Goal: Task Accomplishment & Management: Manage account settings

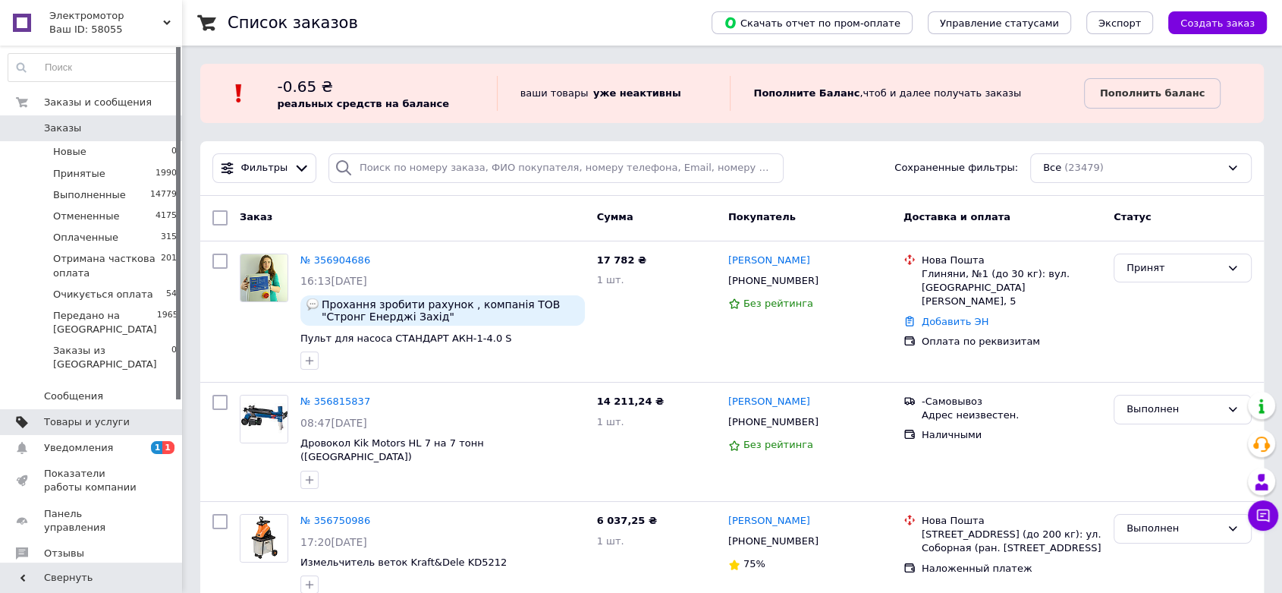
click at [108, 415] on span "Товары и услуги" at bounding box center [87, 422] width 86 height 14
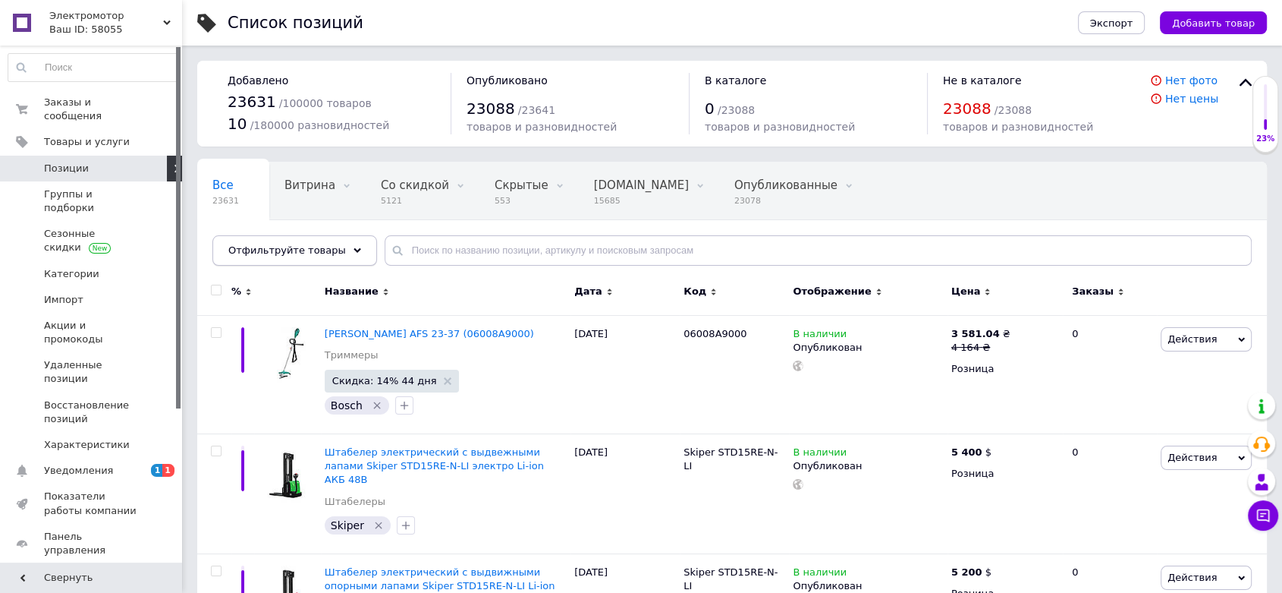
click at [251, 249] on span "Отфильтруйте товары" at bounding box center [287, 249] width 118 height 11
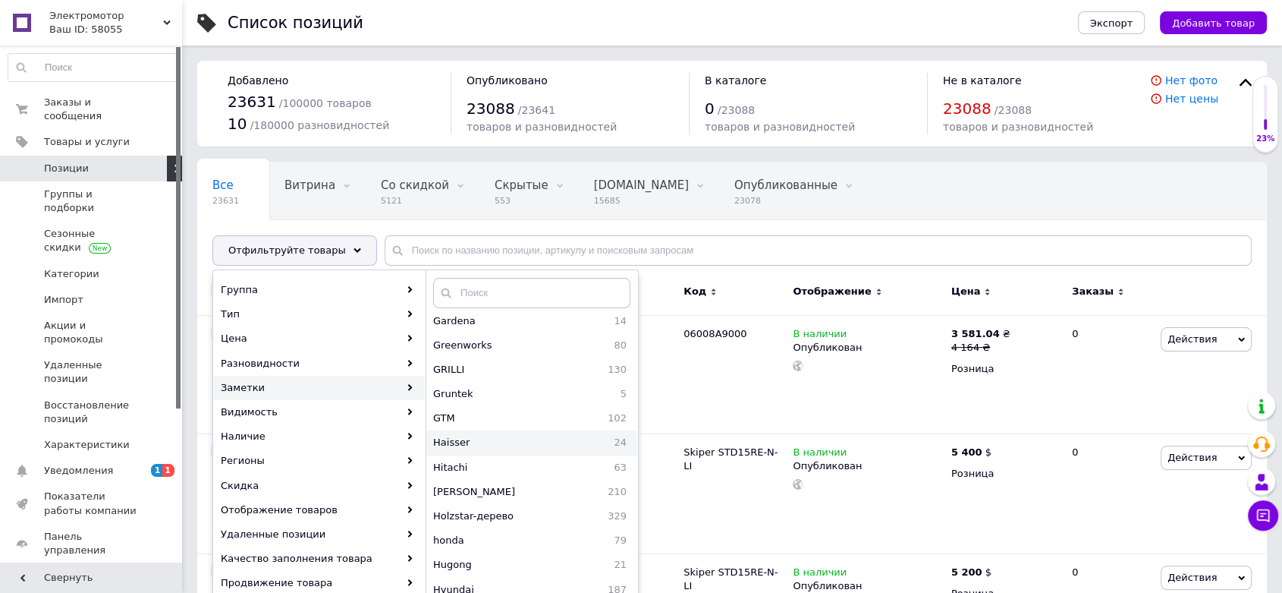
scroll to position [1179, 0]
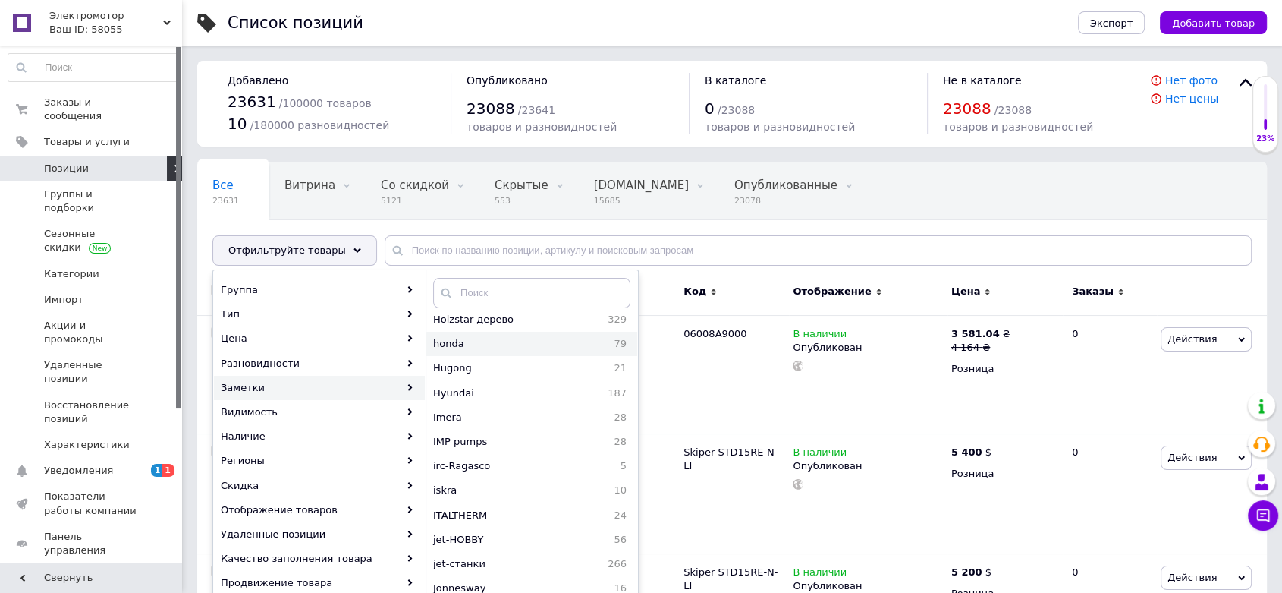
click at [511, 345] on span "honda" at bounding box center [491, 344] width 117 height 14
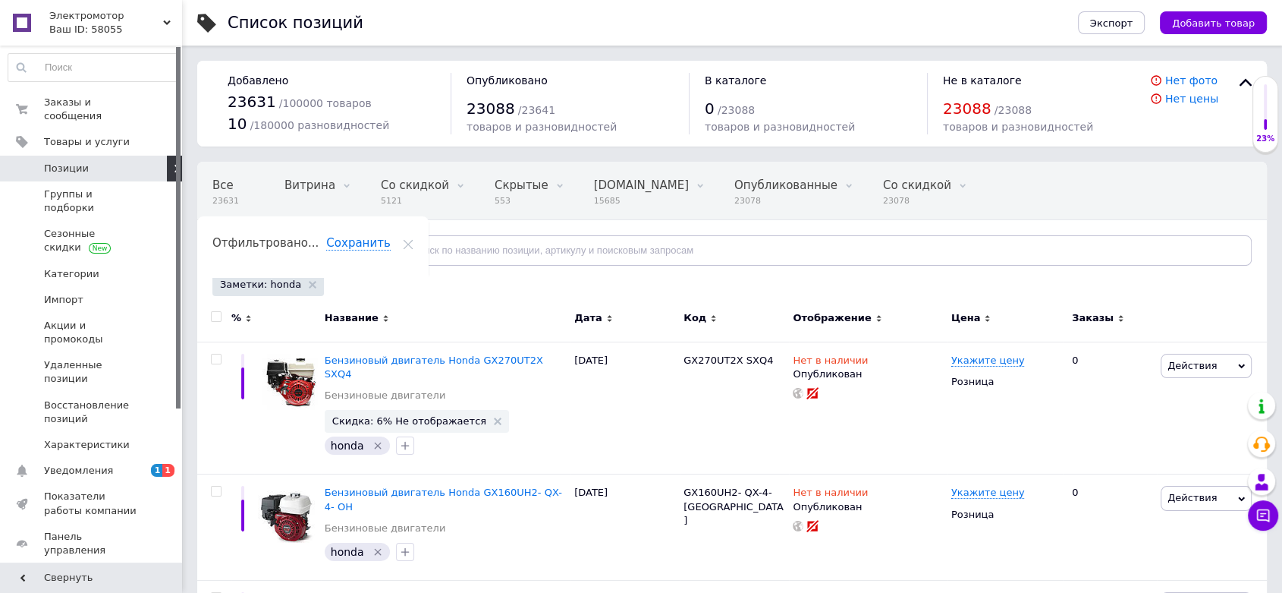
click at [214, 316] on input "checkbox" at bounding box center [216, 317] width 10 height 10
checkbox input "true"
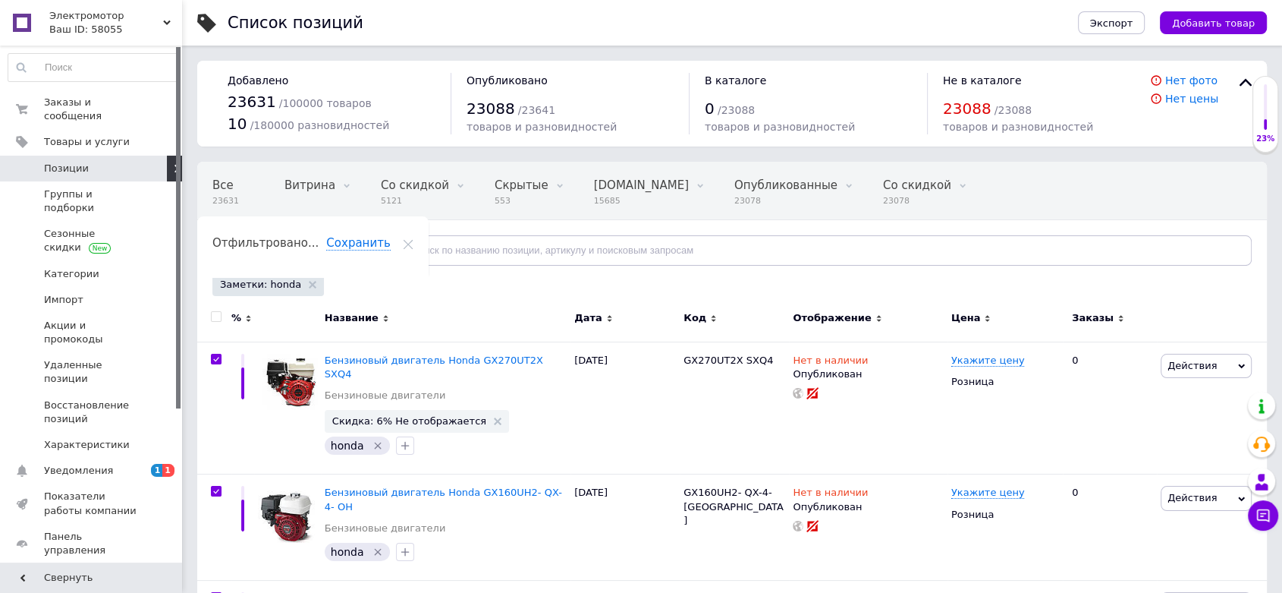
checkbox input "true"
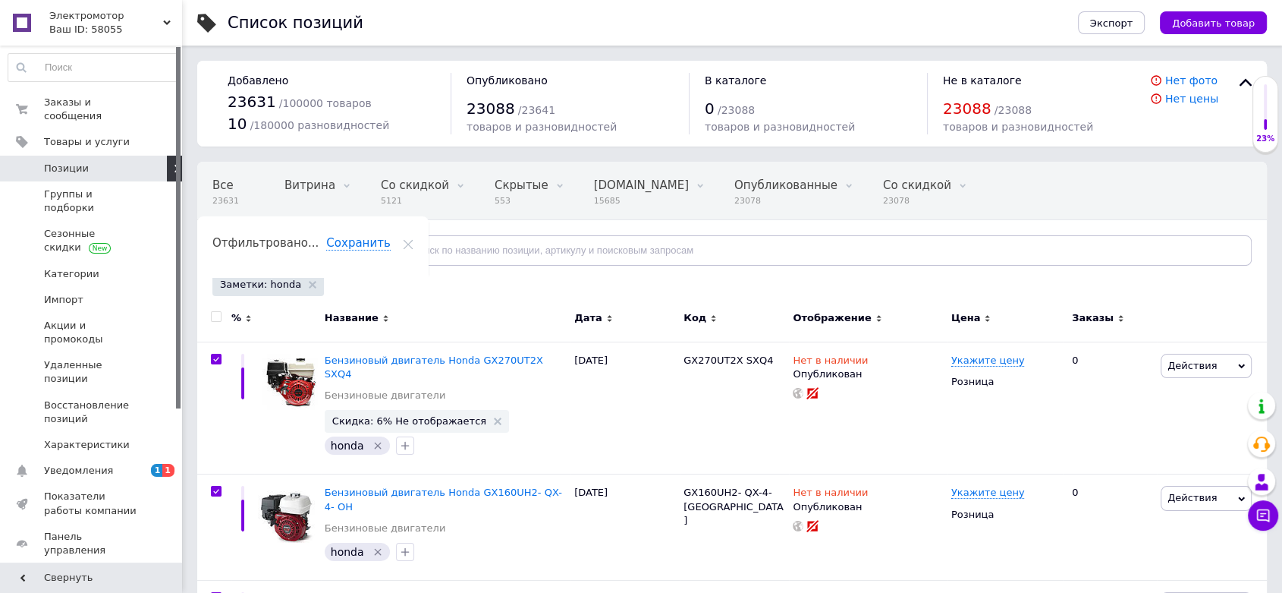
checkbox input "true"
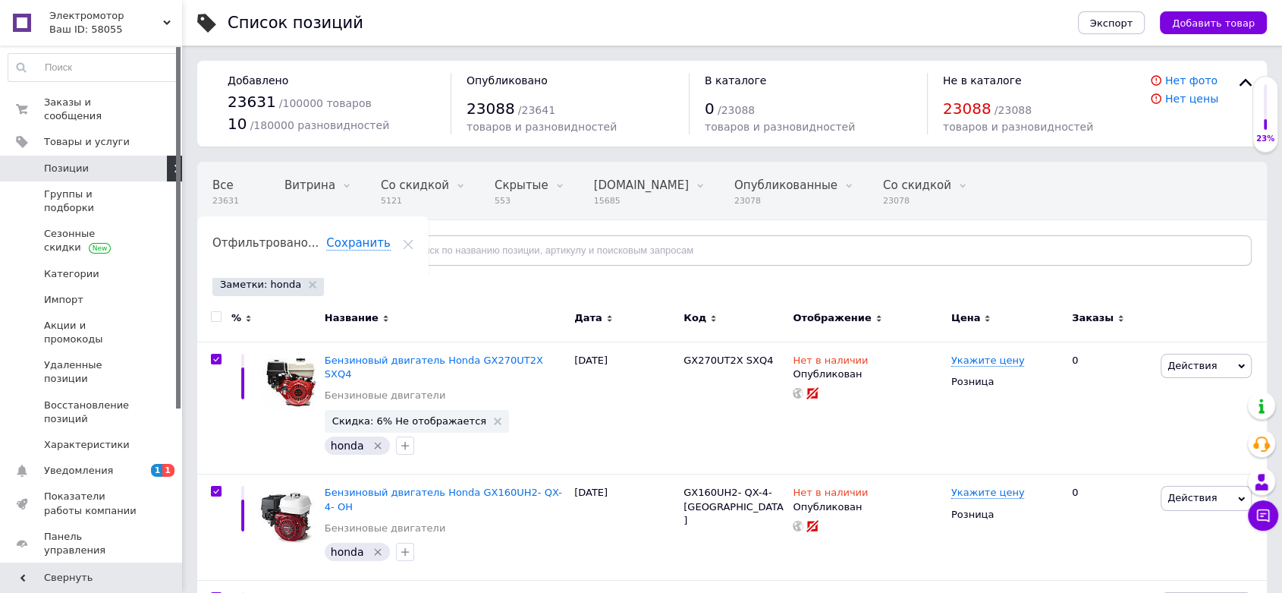
checkbox input "true"
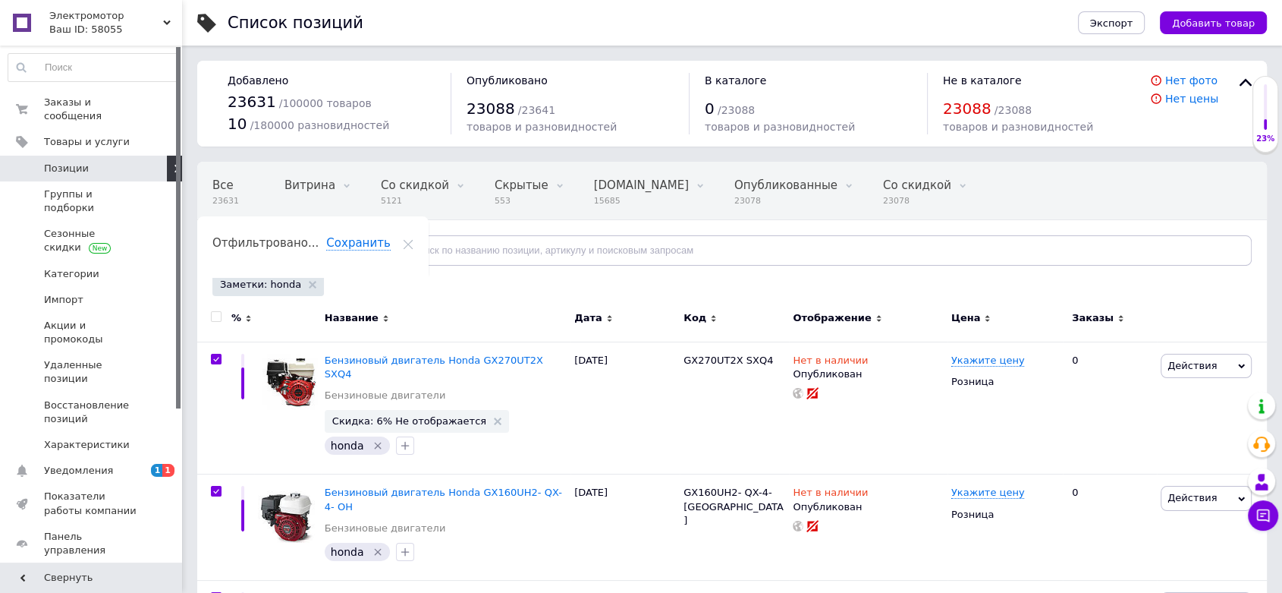
checkbox input "true"
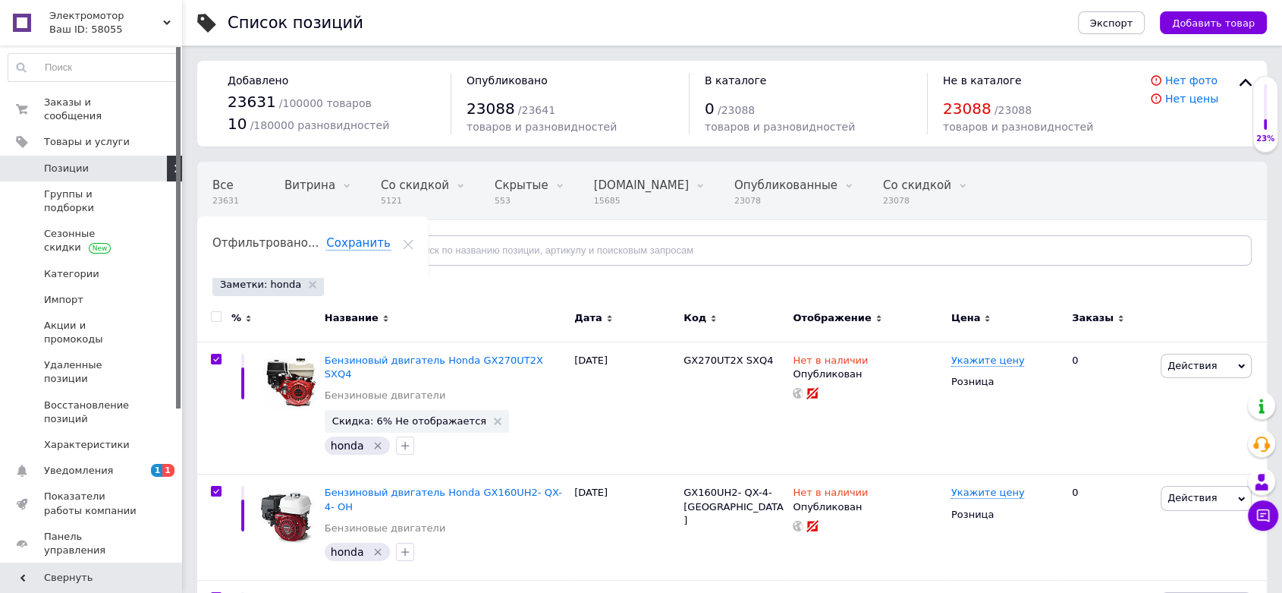
checkbox input "true"
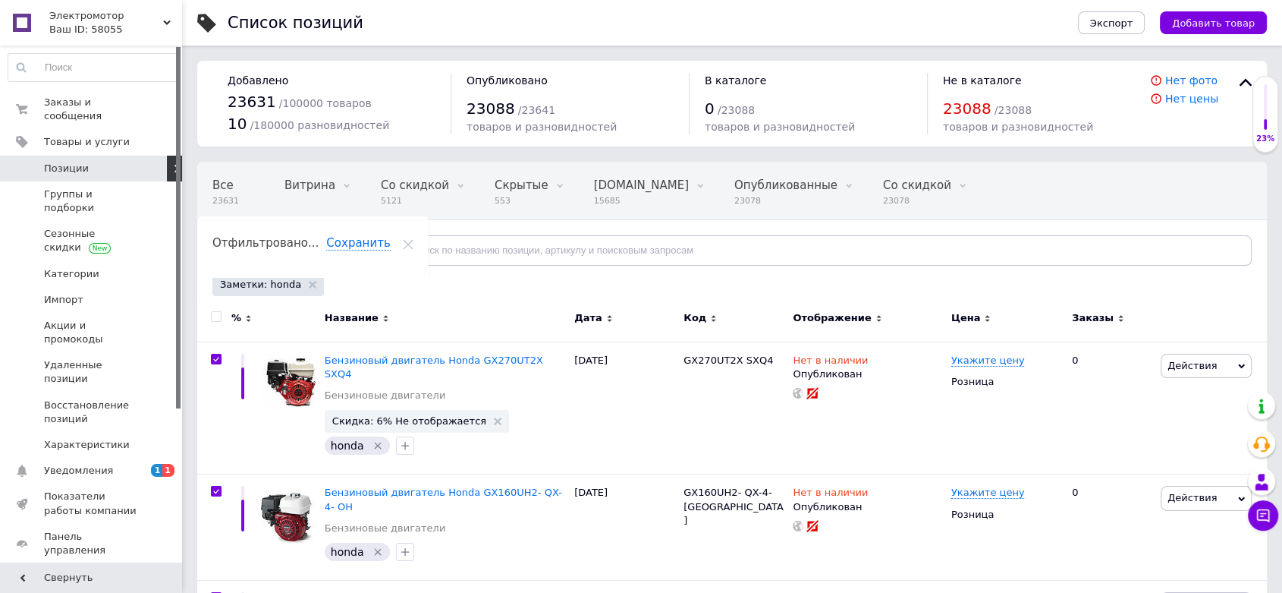
checkbox input "true"
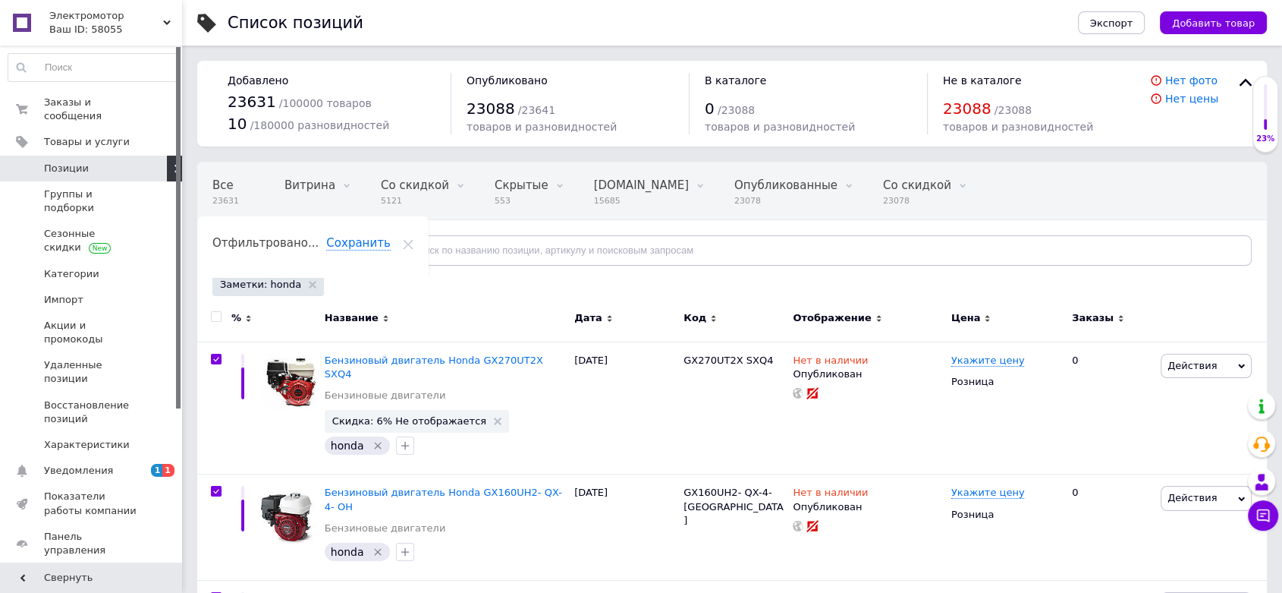
checkbox input "true"
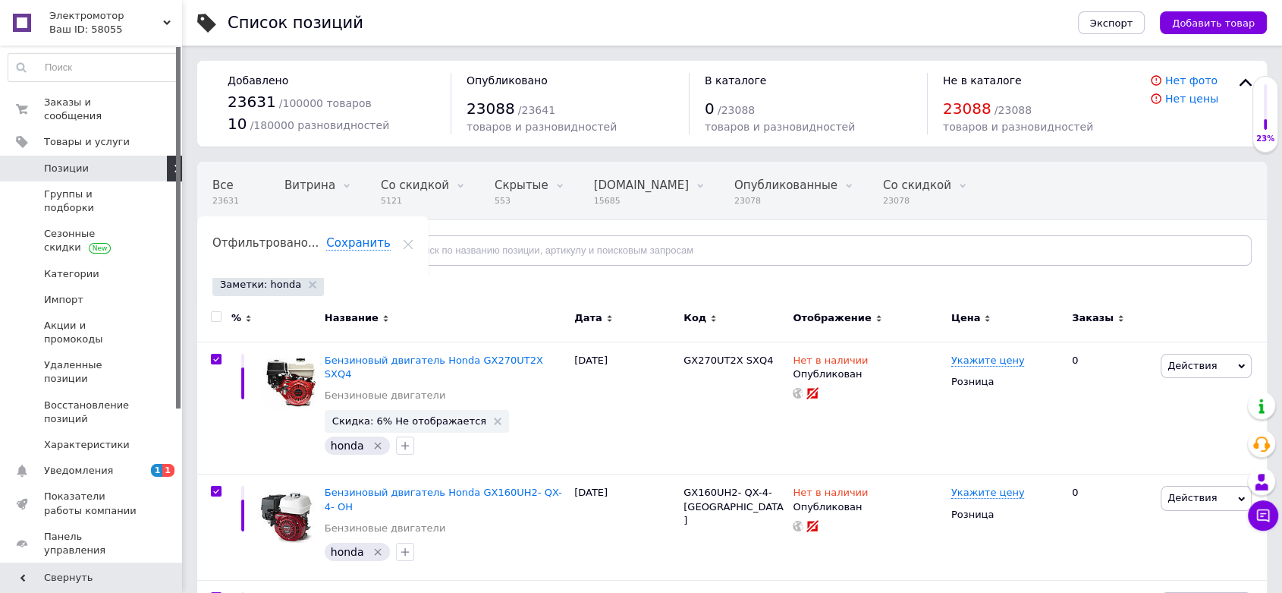
checkbox input "true"
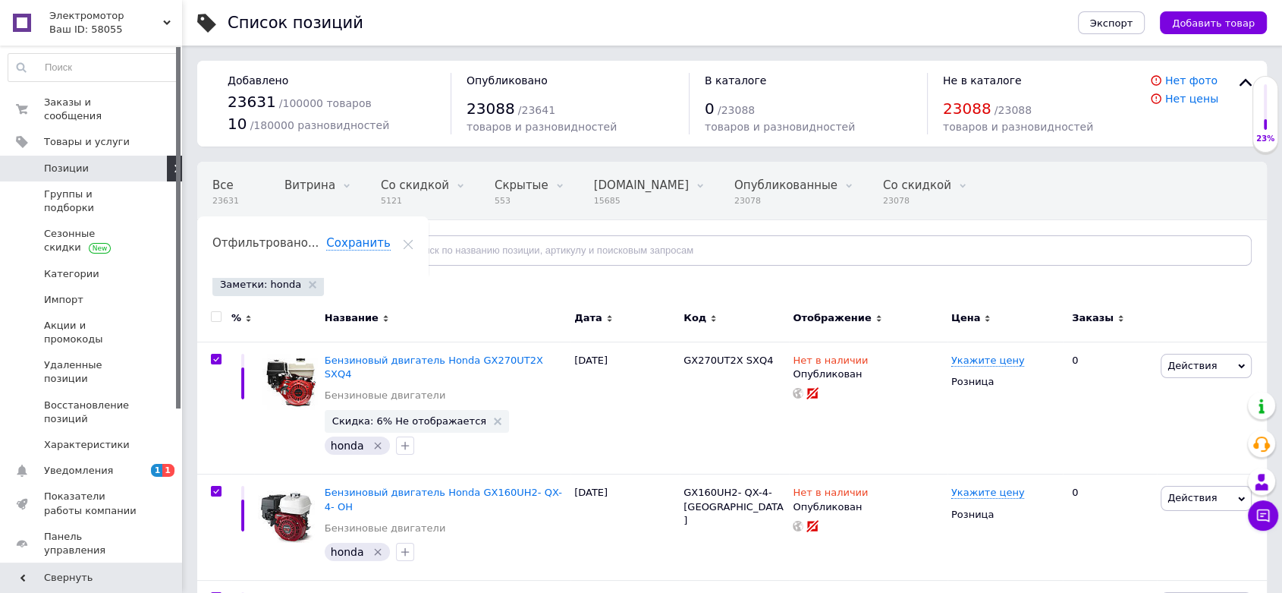
checkbox input "true"
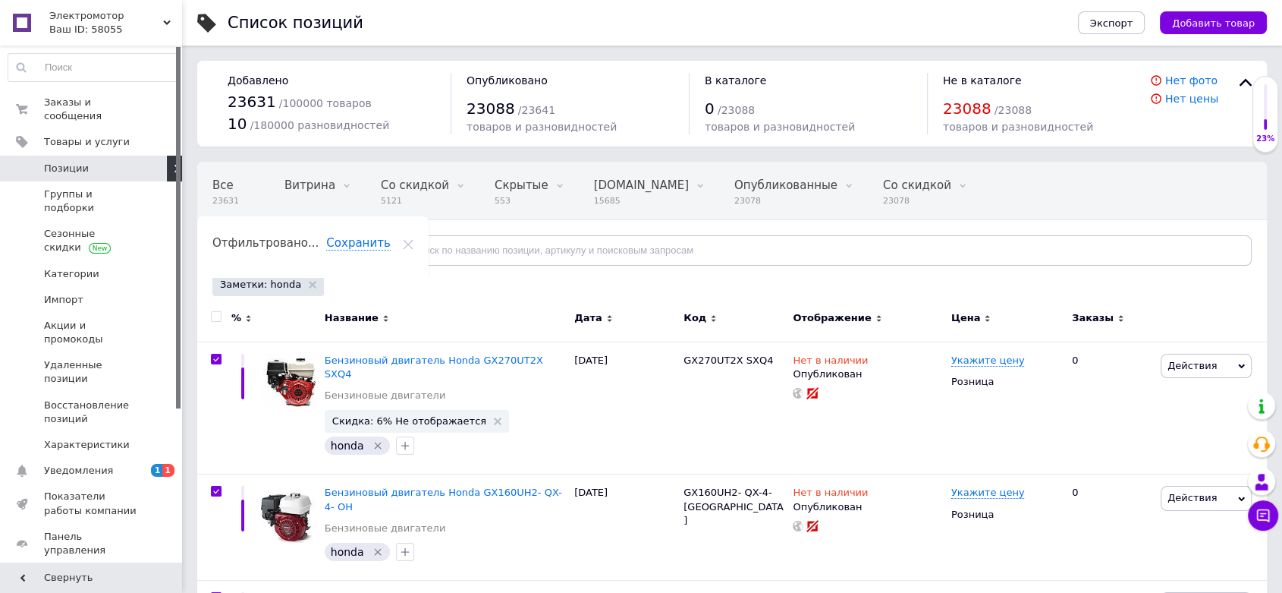
checkbox input "true"
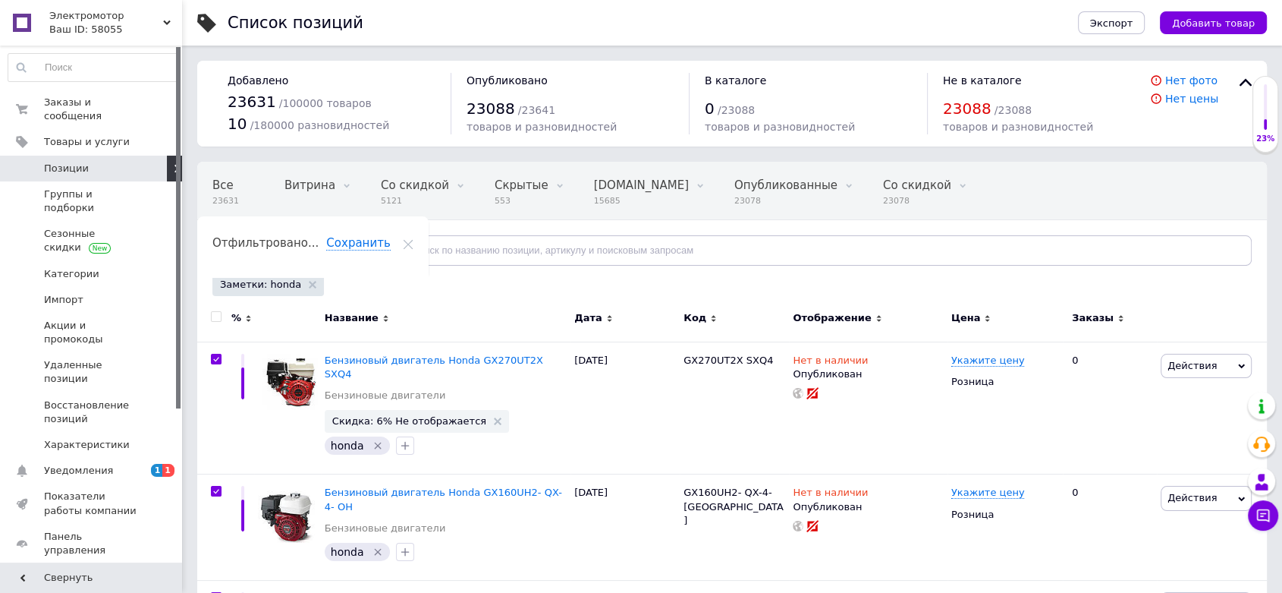
checkbox input "true"
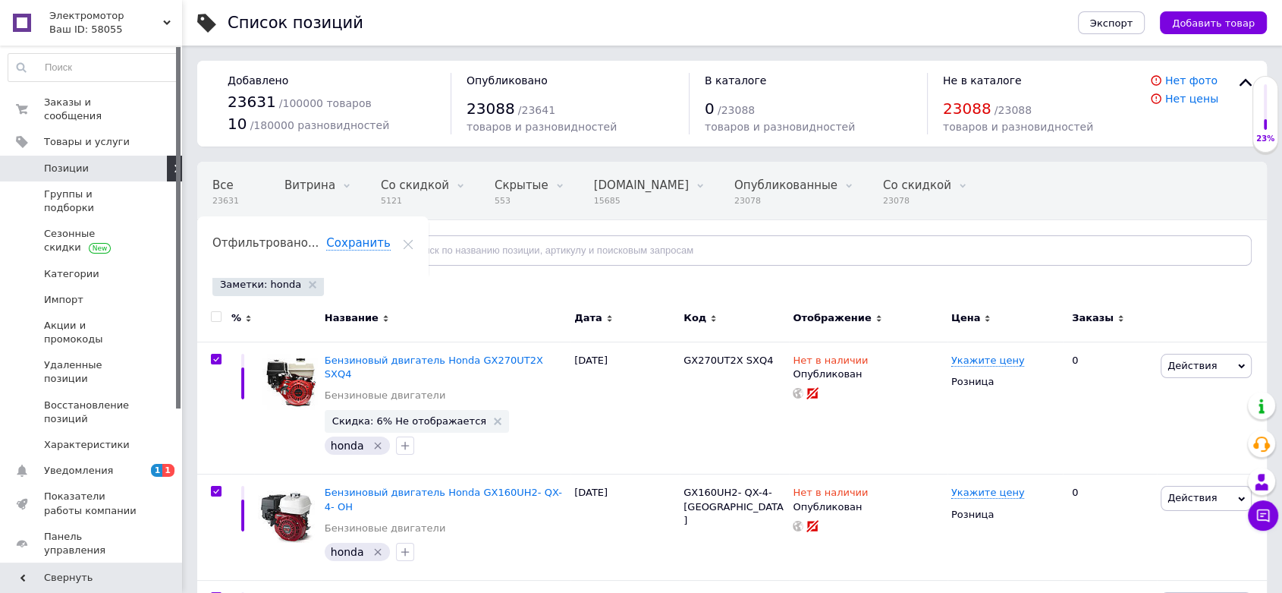
checkbox input "true"
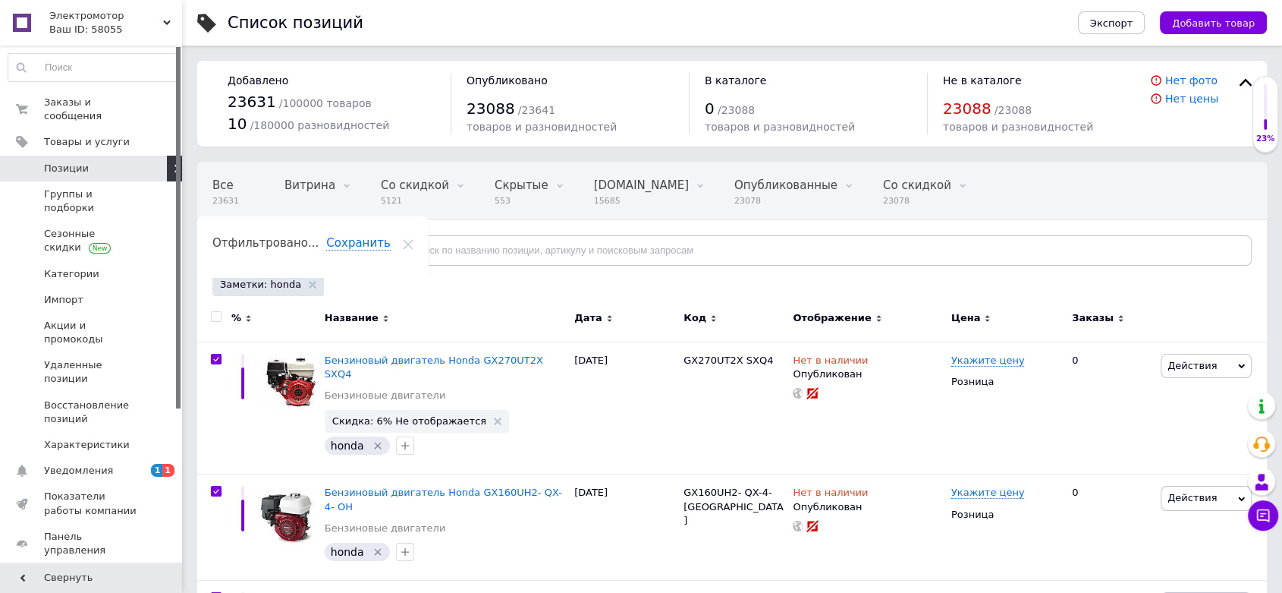
checkbox input "true"
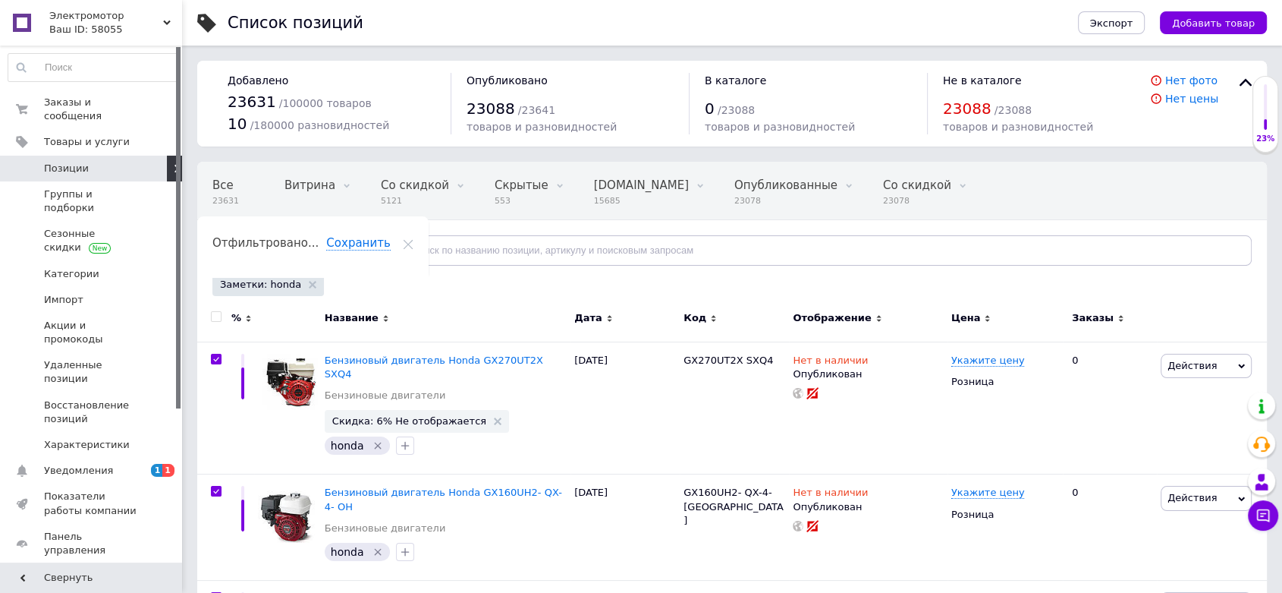
checkbox input "true"
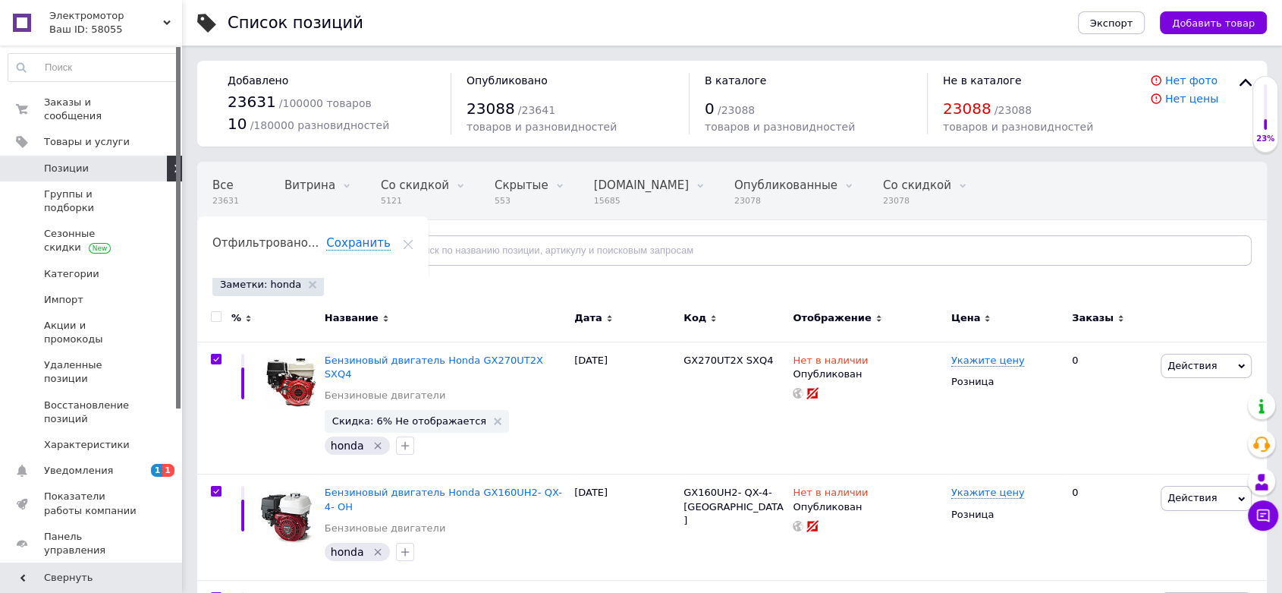
checkbox input "true"
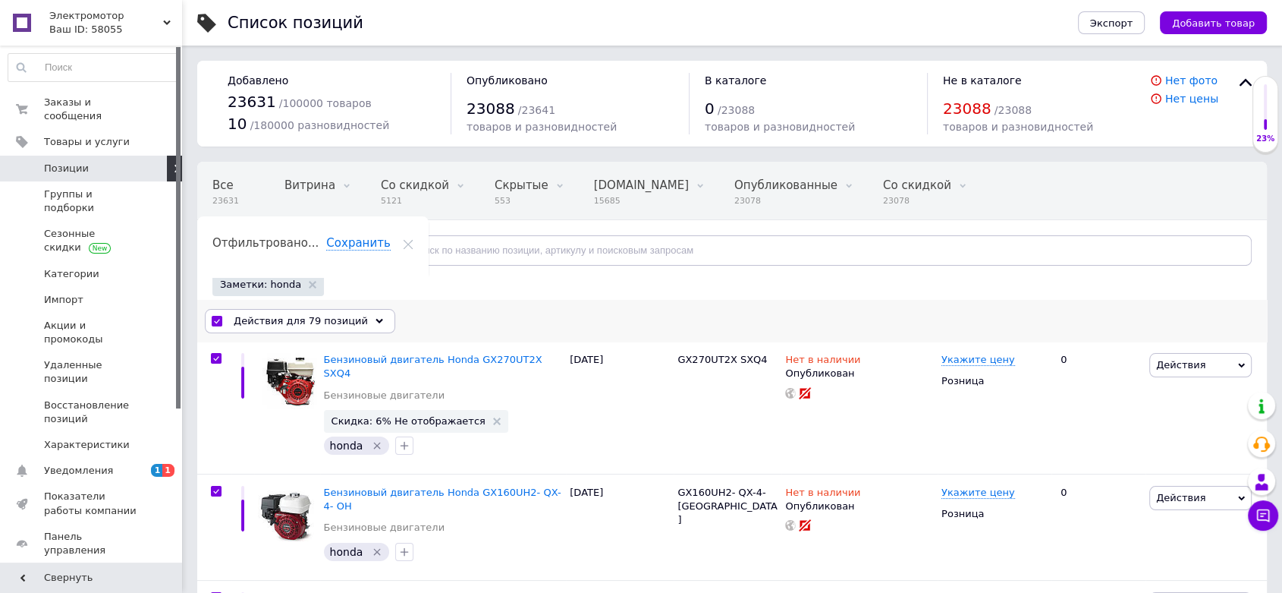
click at [238, 316] on span "Действия для 79 позиций" at bounding box center [301, 321] width 134 height 14
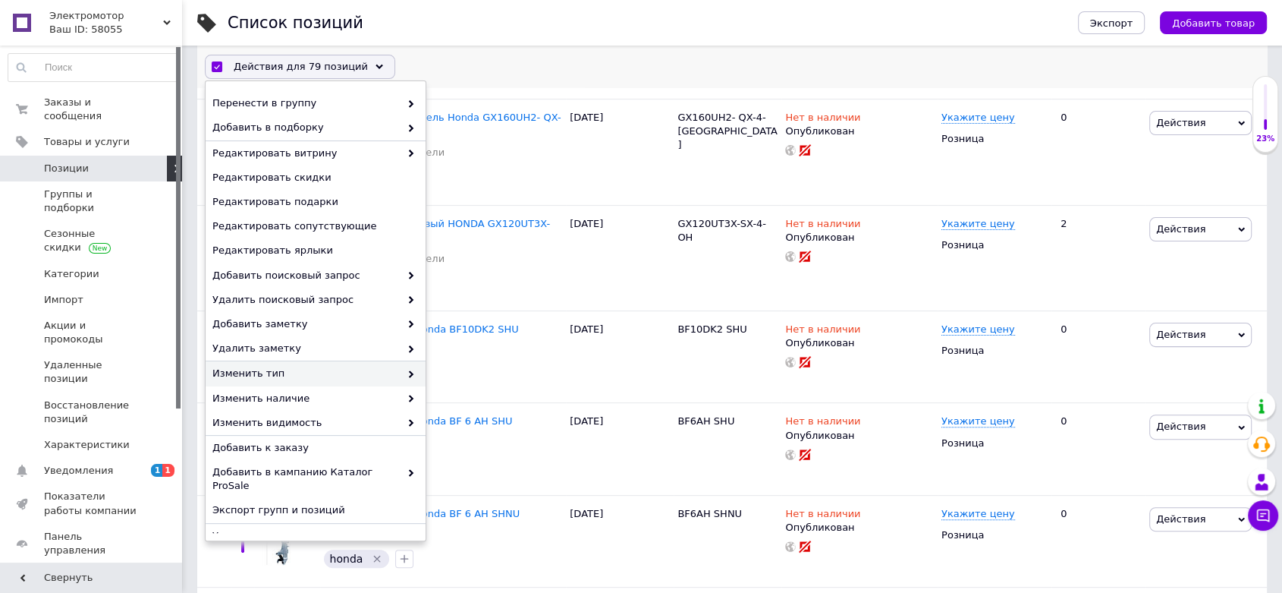
scroll to position [393, 0]
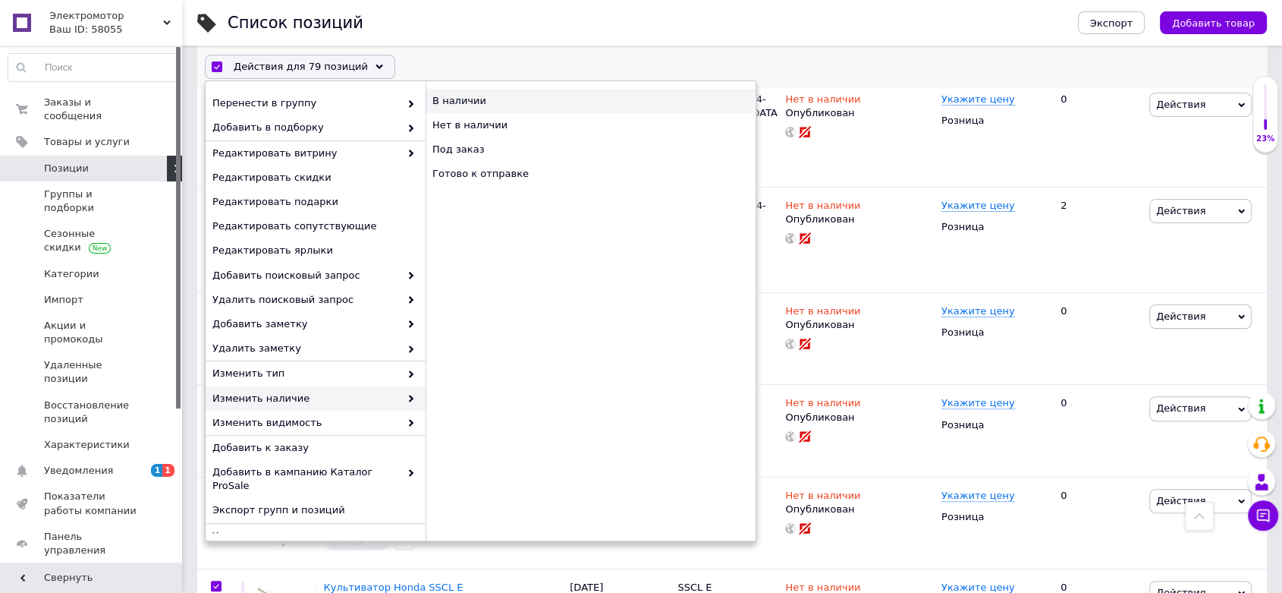
click at [470, 100] on div "В наличии" at bounding box center [591, 101] width 330 height 24
checkbox input "false"
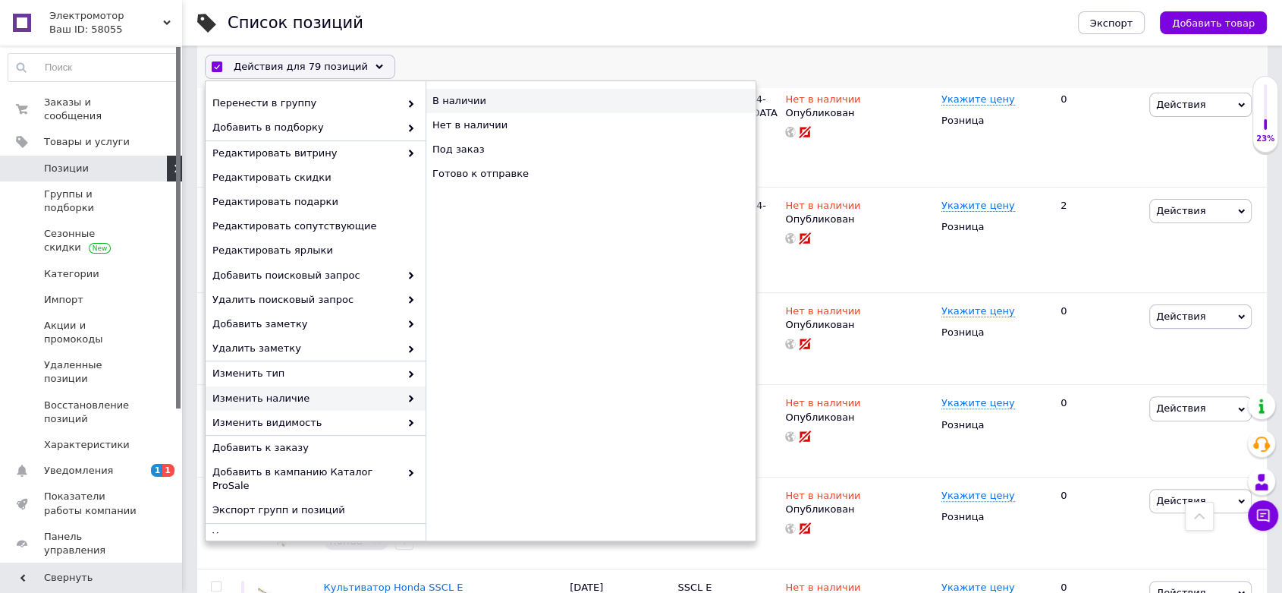
checkbox input "false"
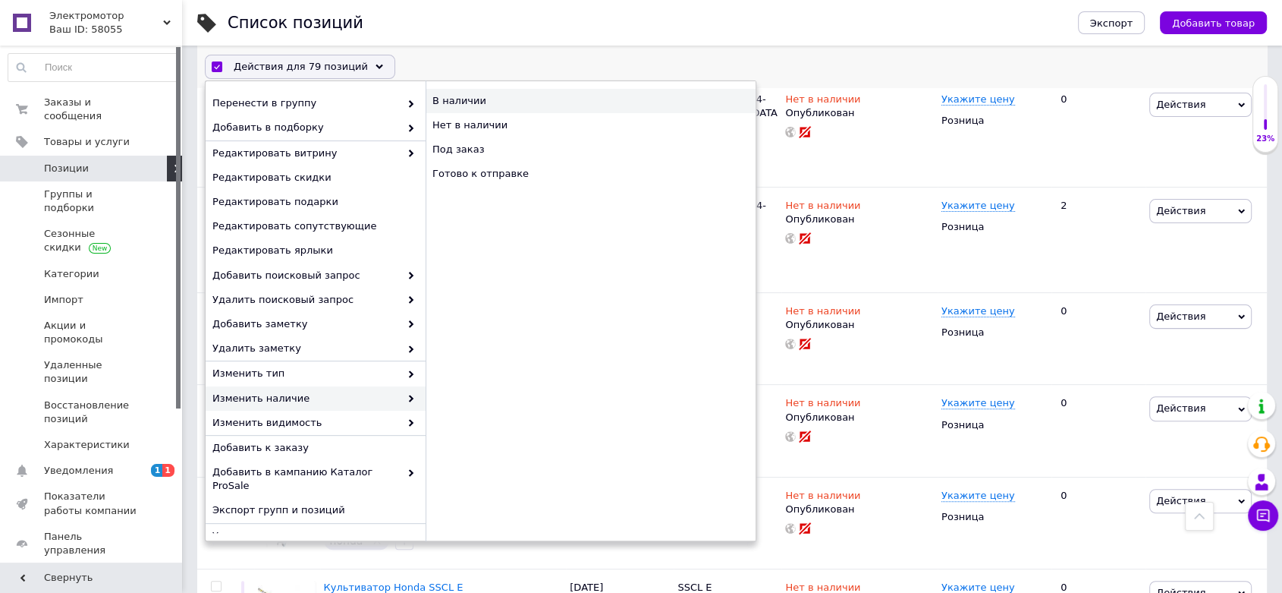
checkbox input "false"
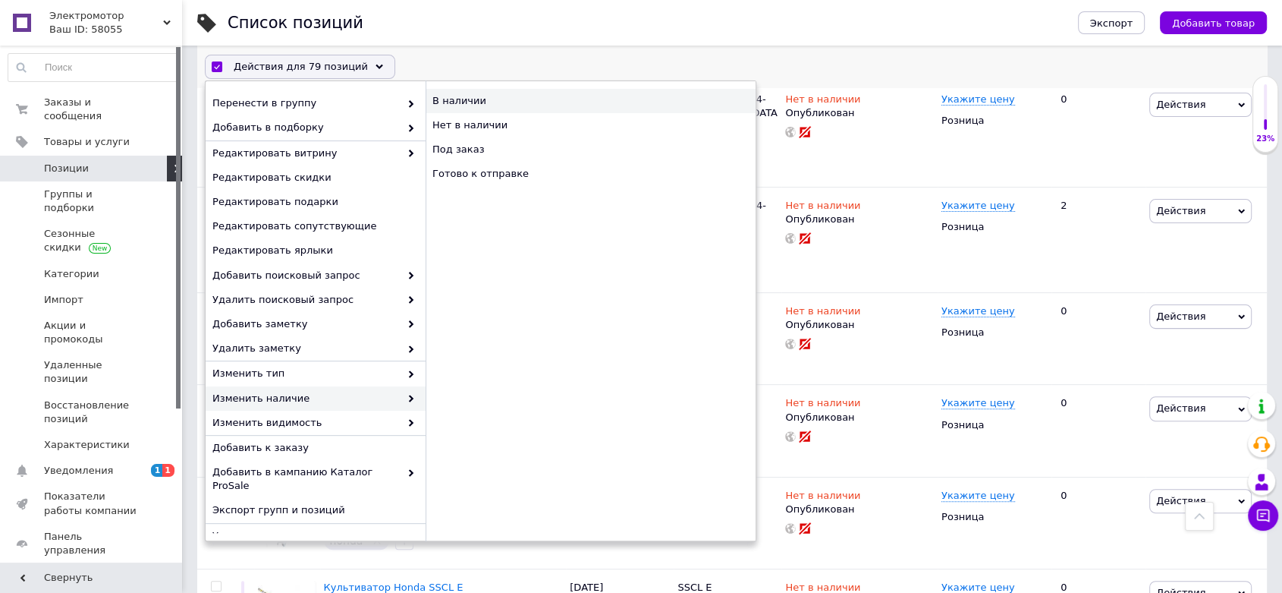
checkbox input "false"
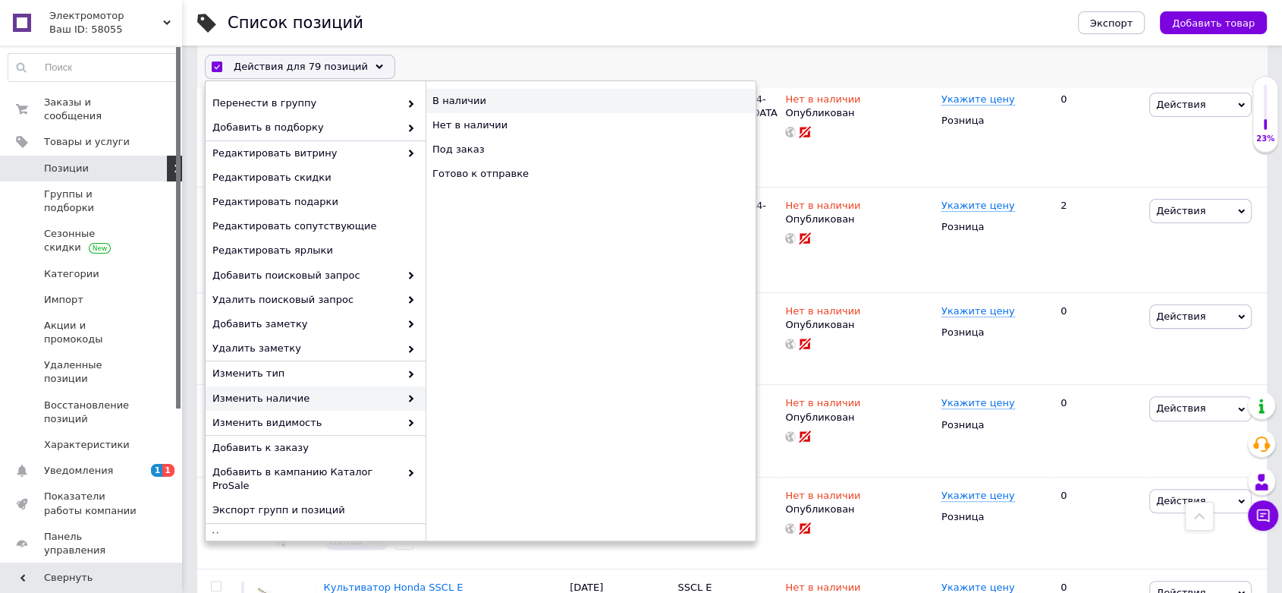
checkbox input "false"
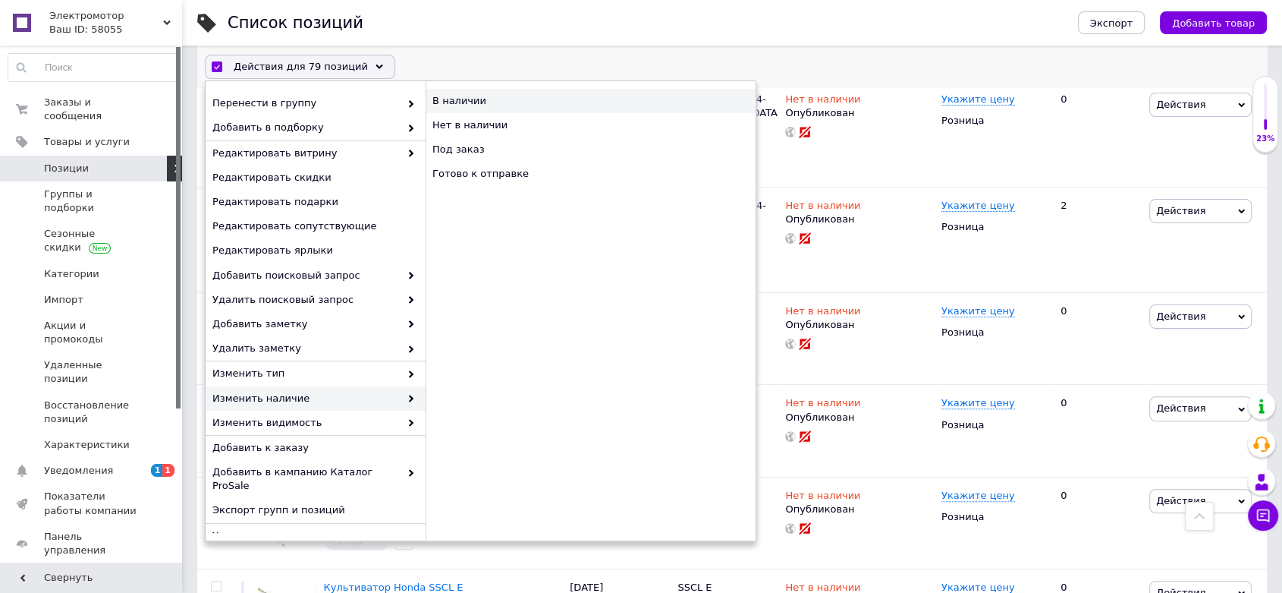
checkbox input "false"
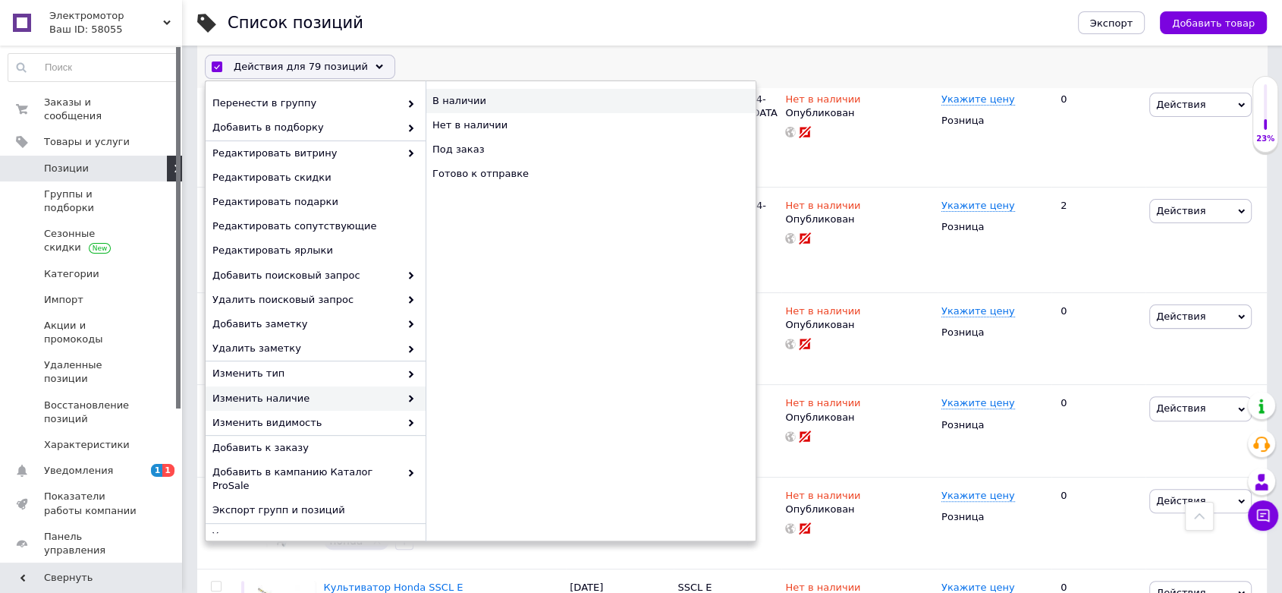
checkbox input "false"
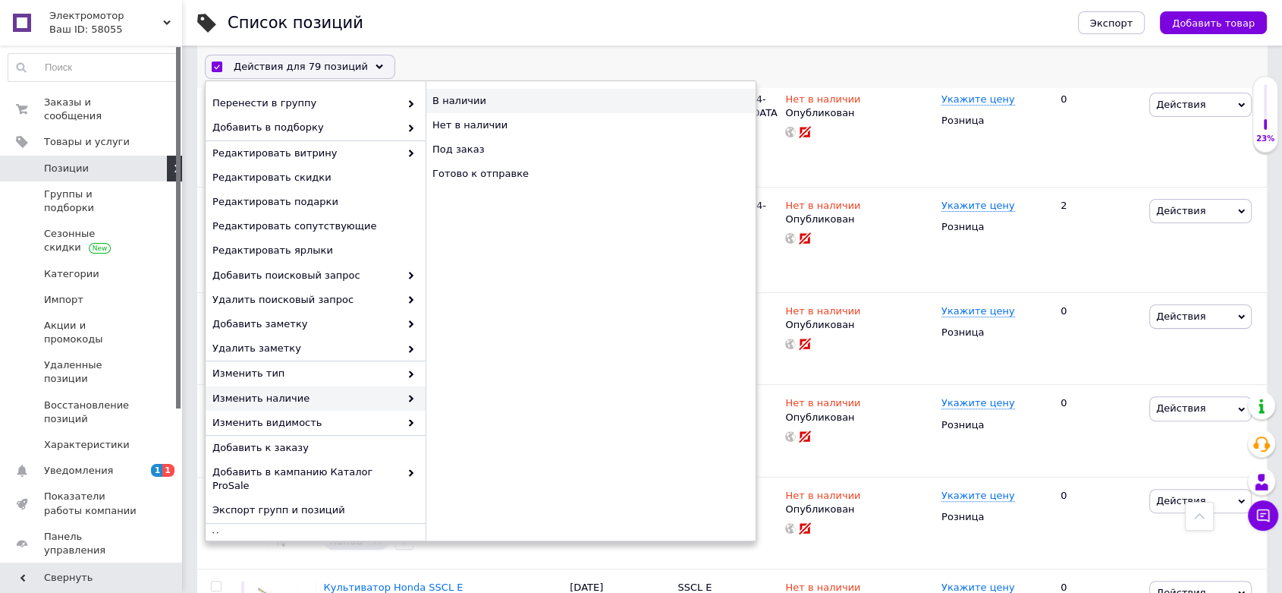
checkbox input "false"
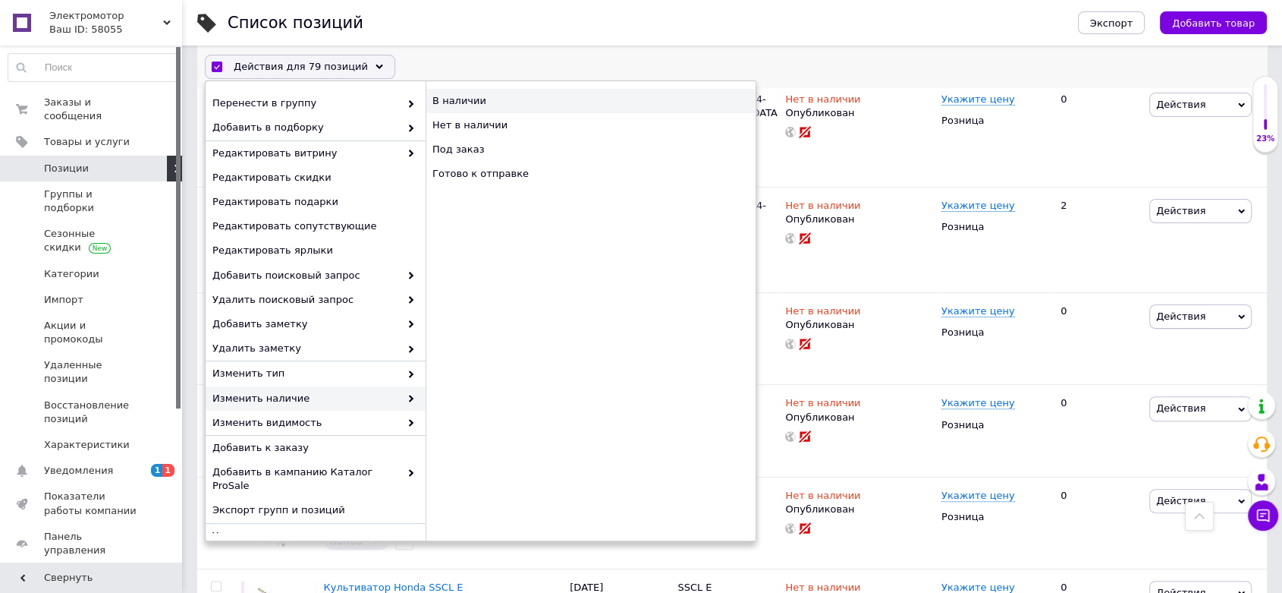
checkbox input "false"
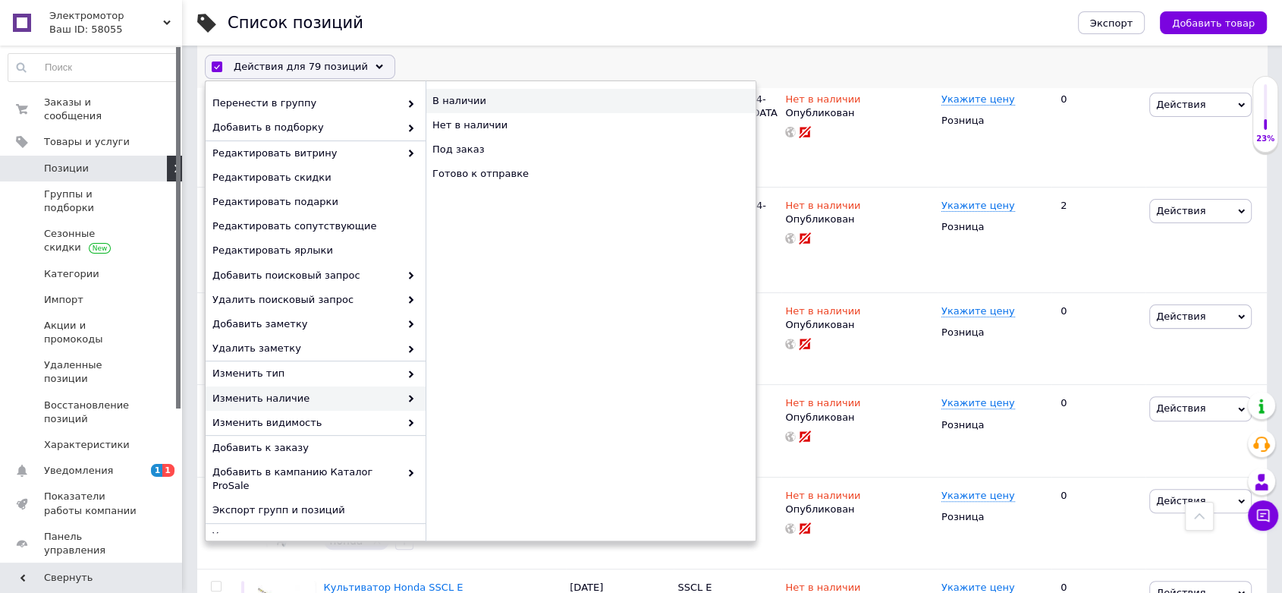
checkbox input "false"
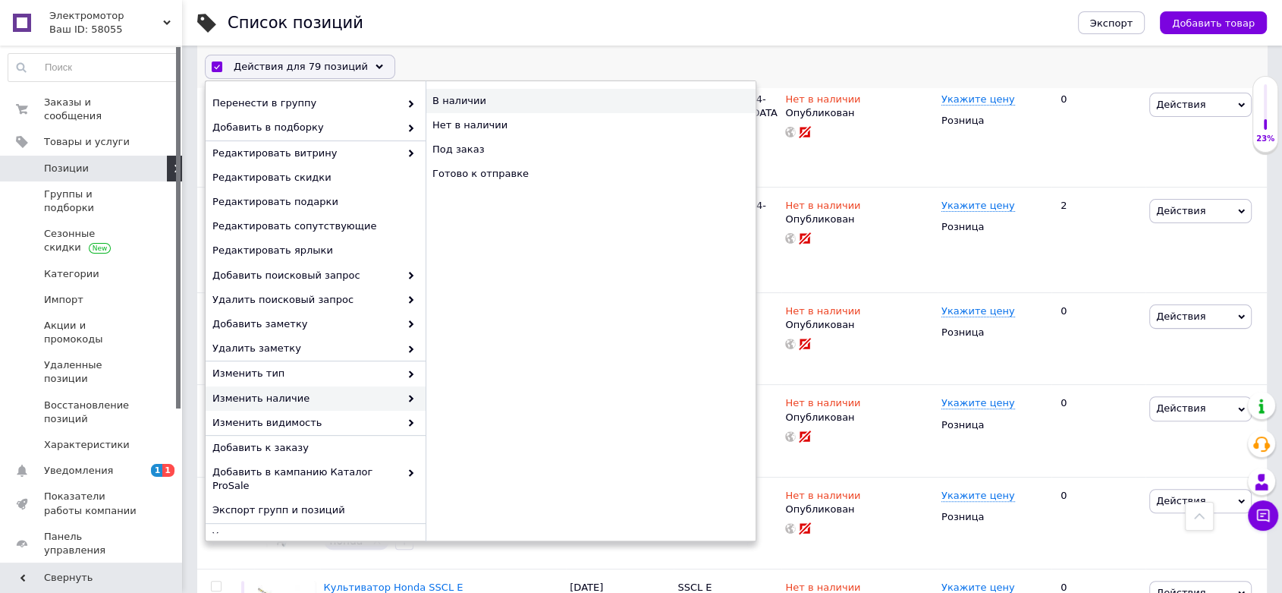
checkbox input "false"
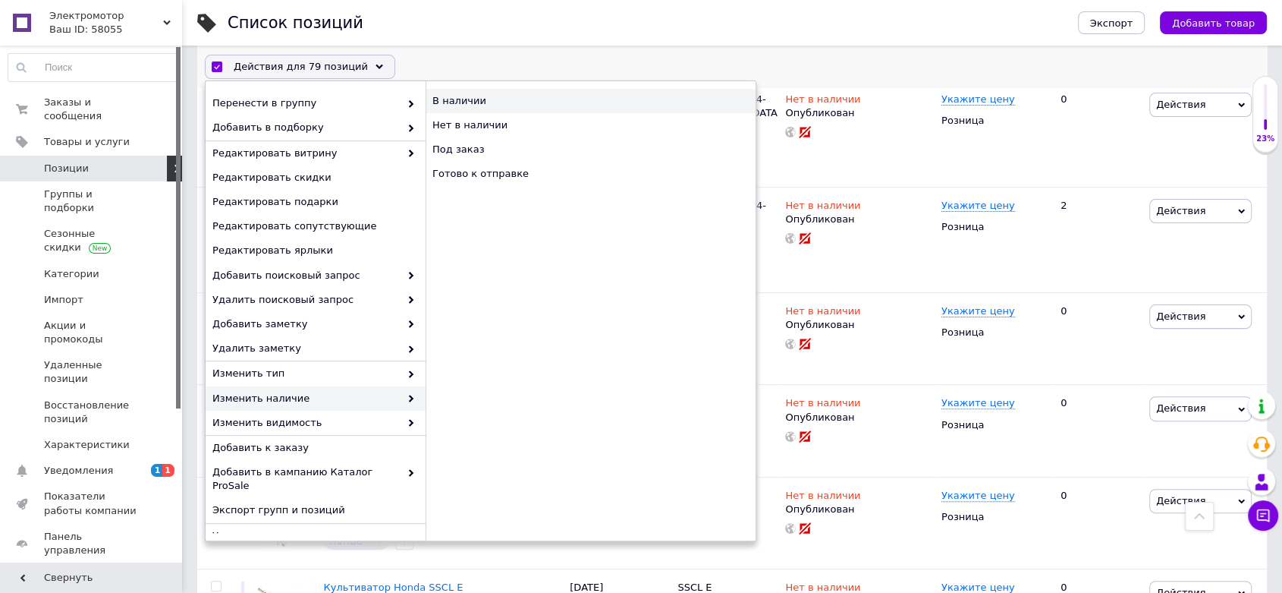
checkbox input "false"
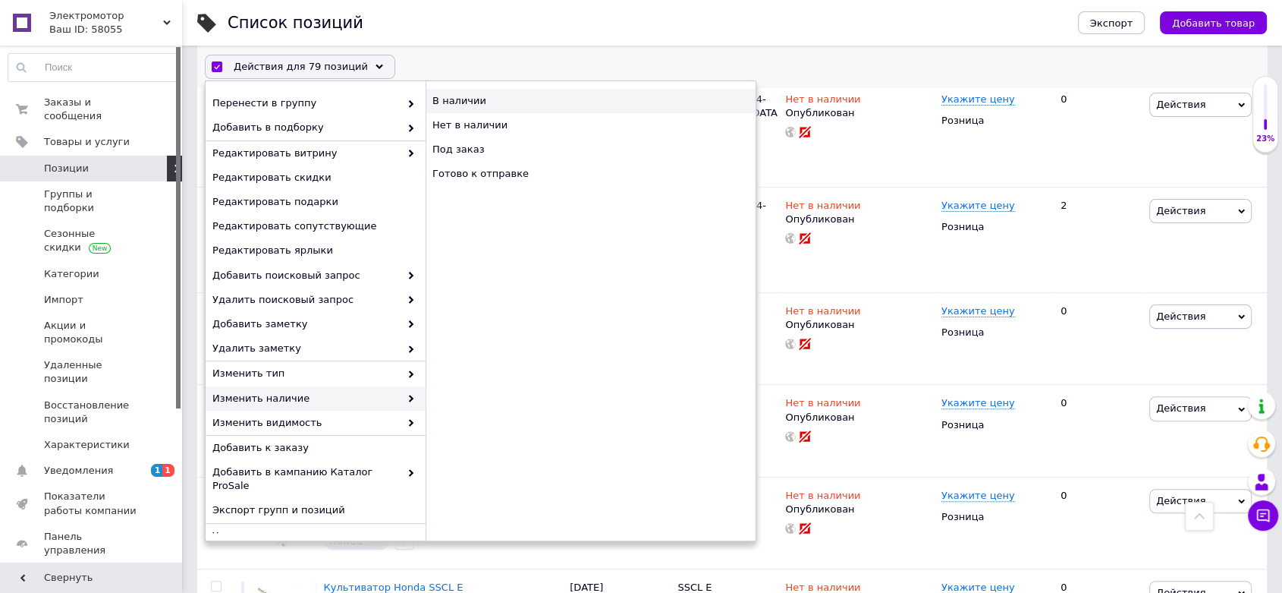
checkbox input "false"
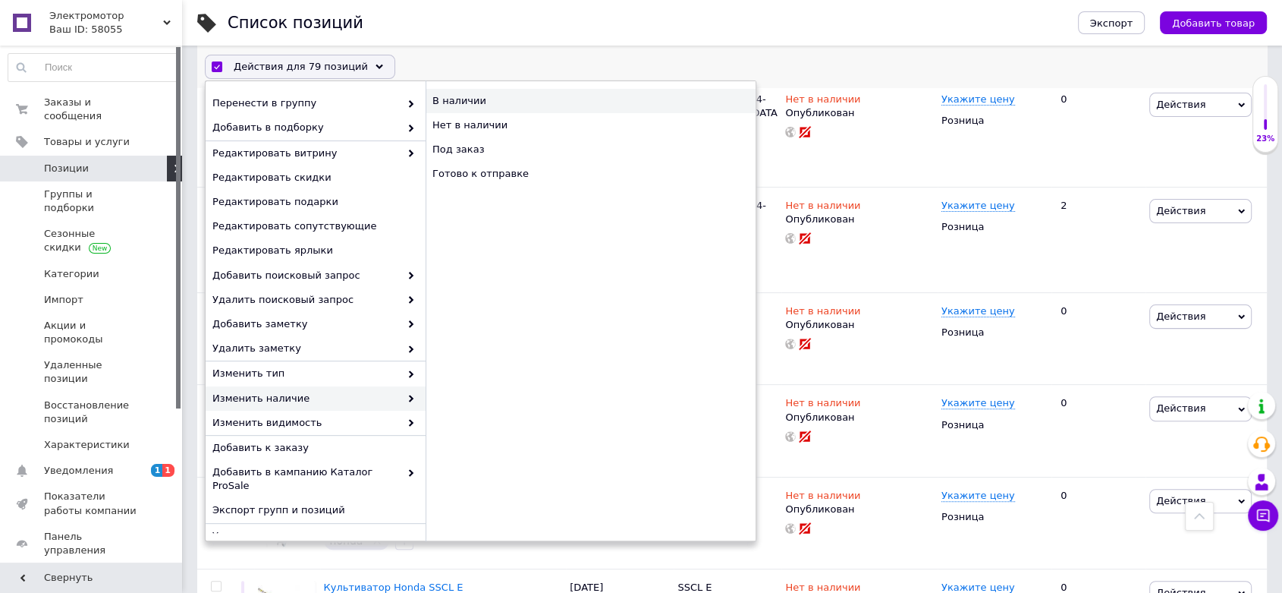
checkbox input "false"
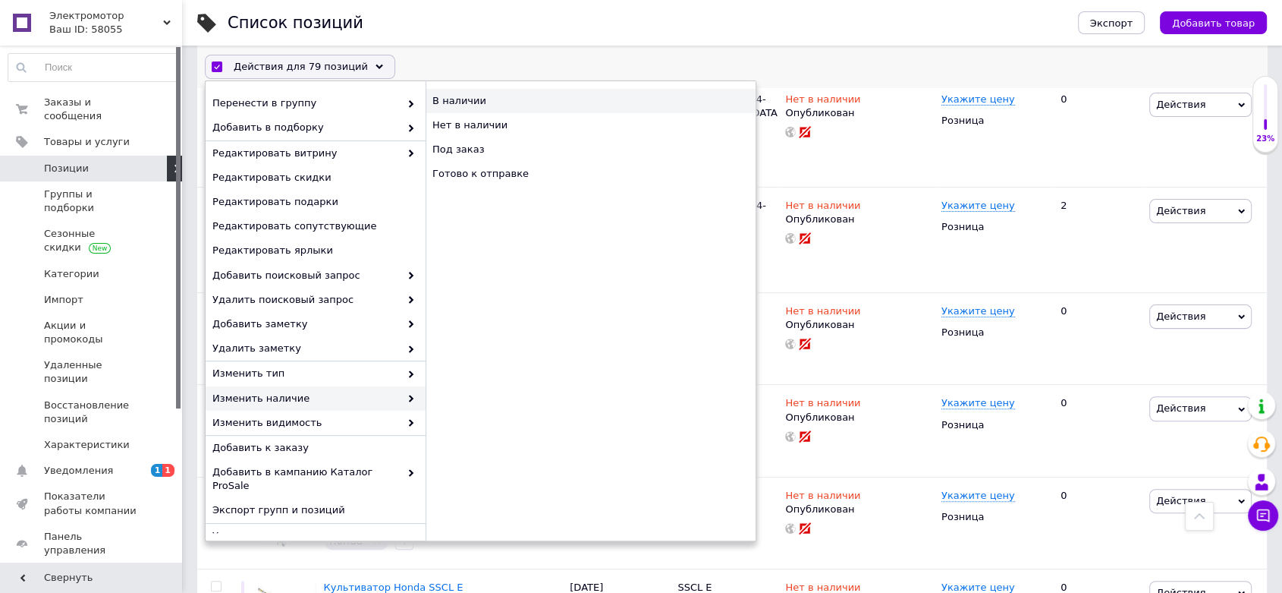
checkbox input "false"
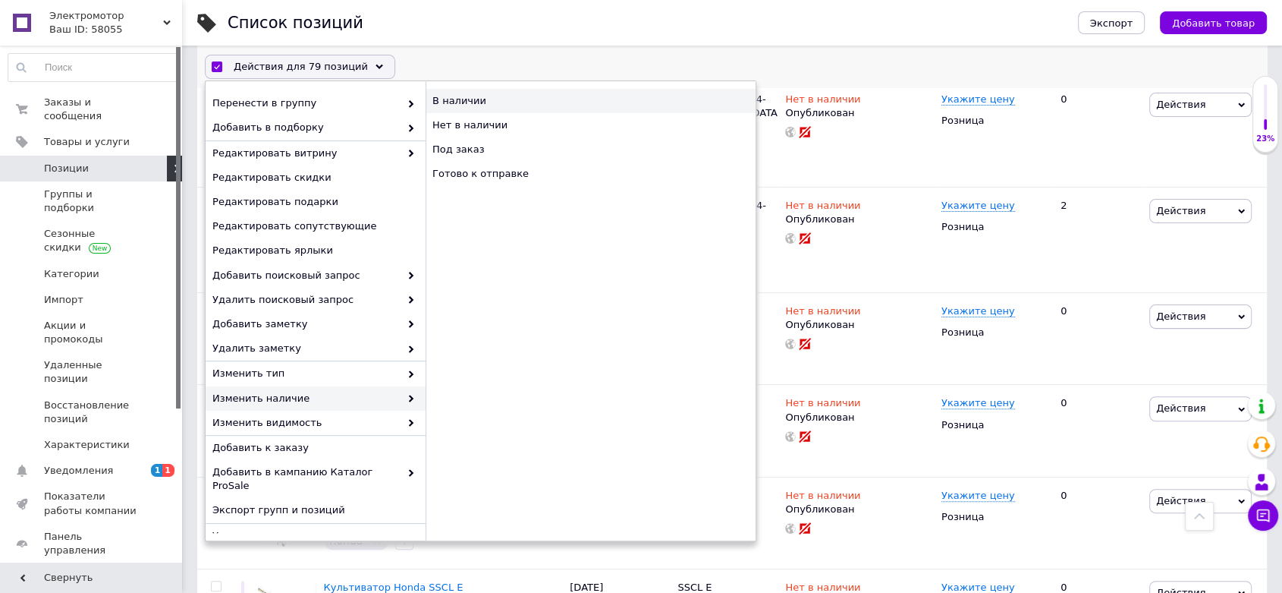
checkbox input "false"
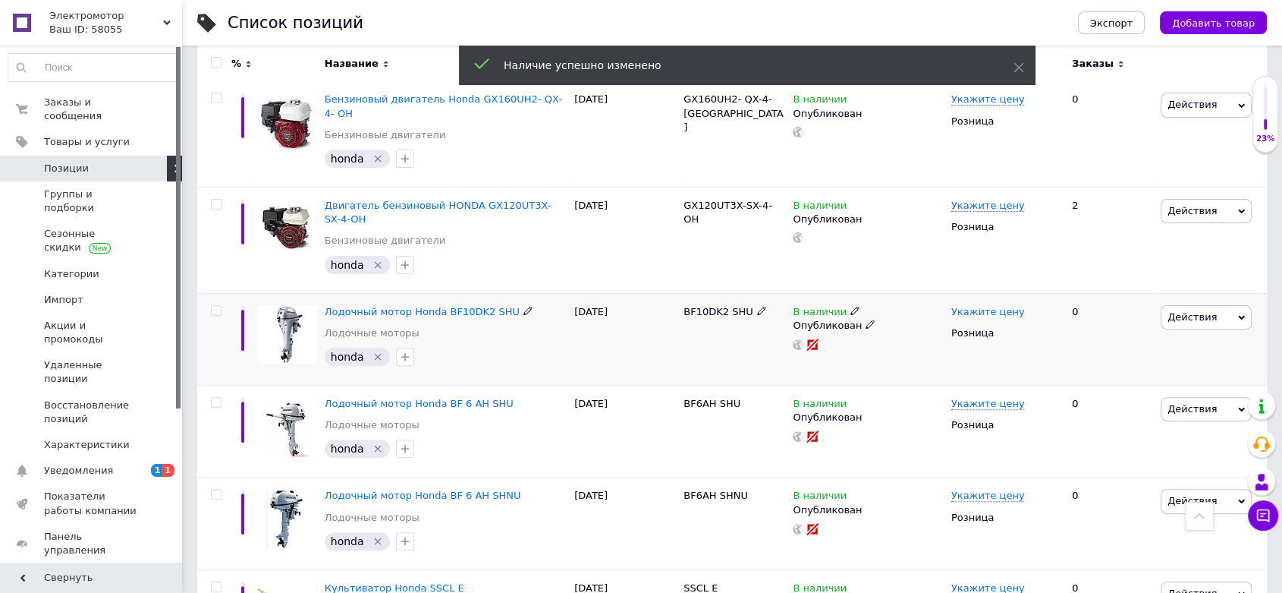
click at [984, 306] on span "Укажите цену" at bounding box center [989, 312] width 74 height 12
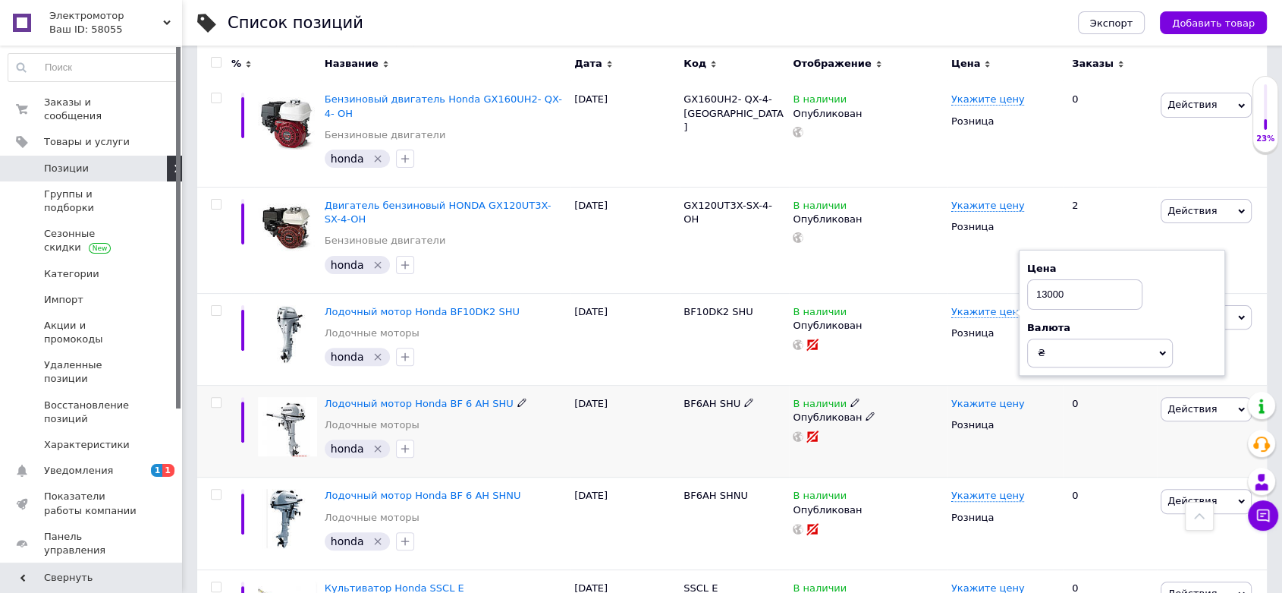
type input "13000"
click at [966, 398] on span "Укажите цену" at bounding box center [989, 404] width 74 height 12
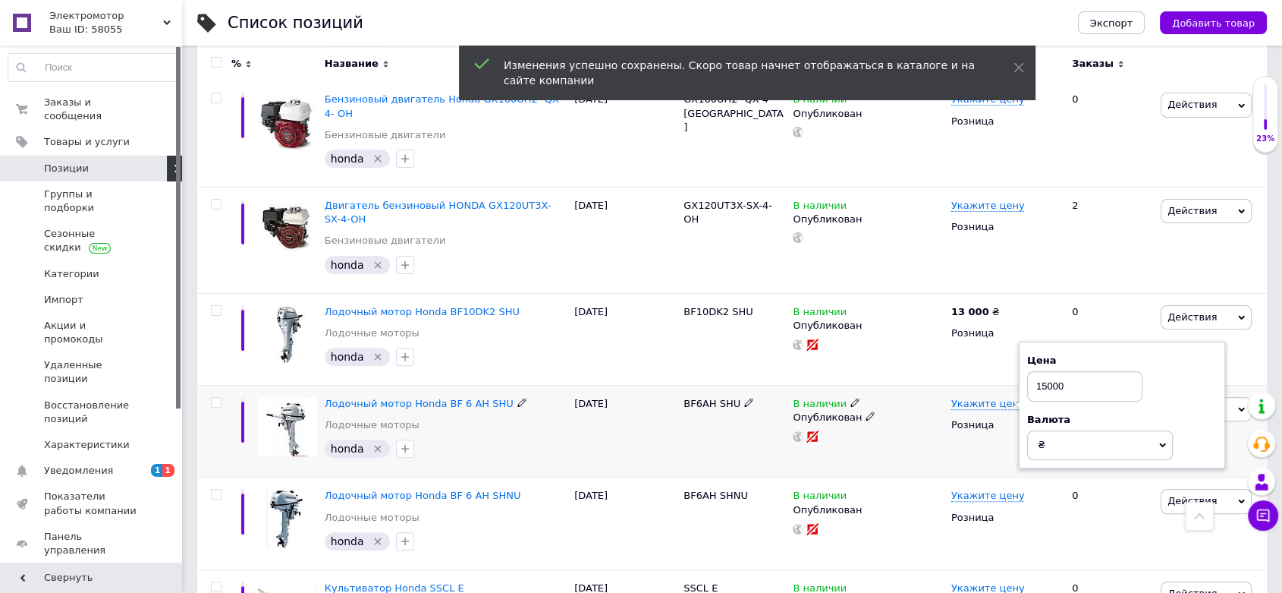
type input "15000"
click at [914, 430] on div at bounding box center [868, 436] width 154 height 12
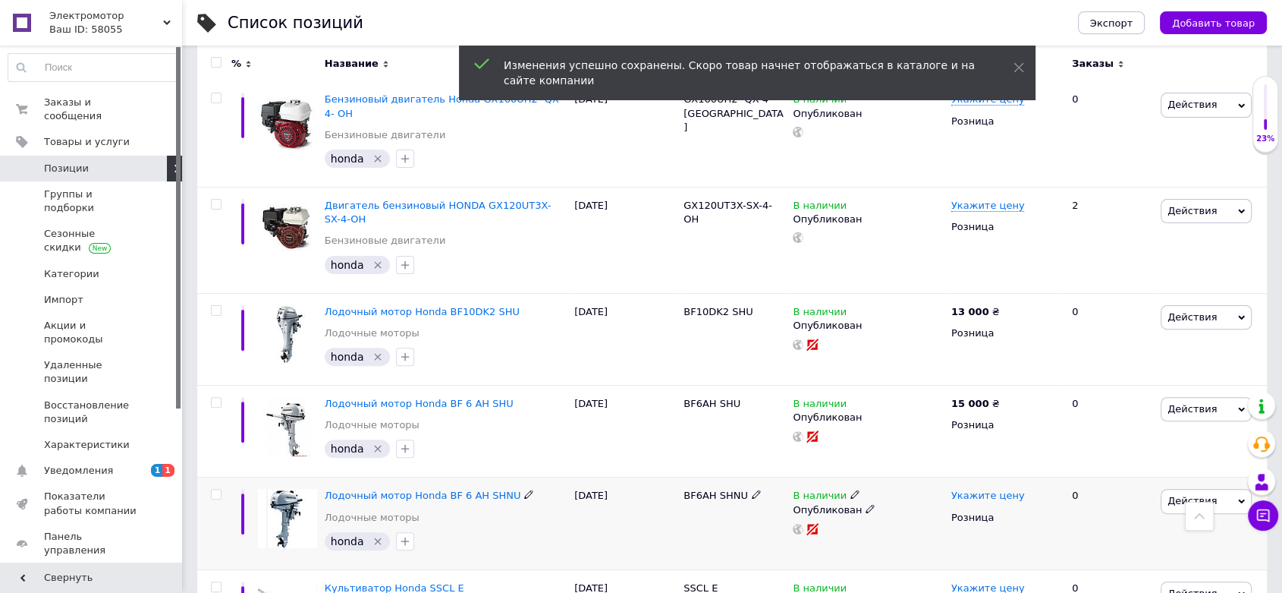
click at [989, 489] on span "Укажите цену" at bounding box center [989, 495] width 74 height 12
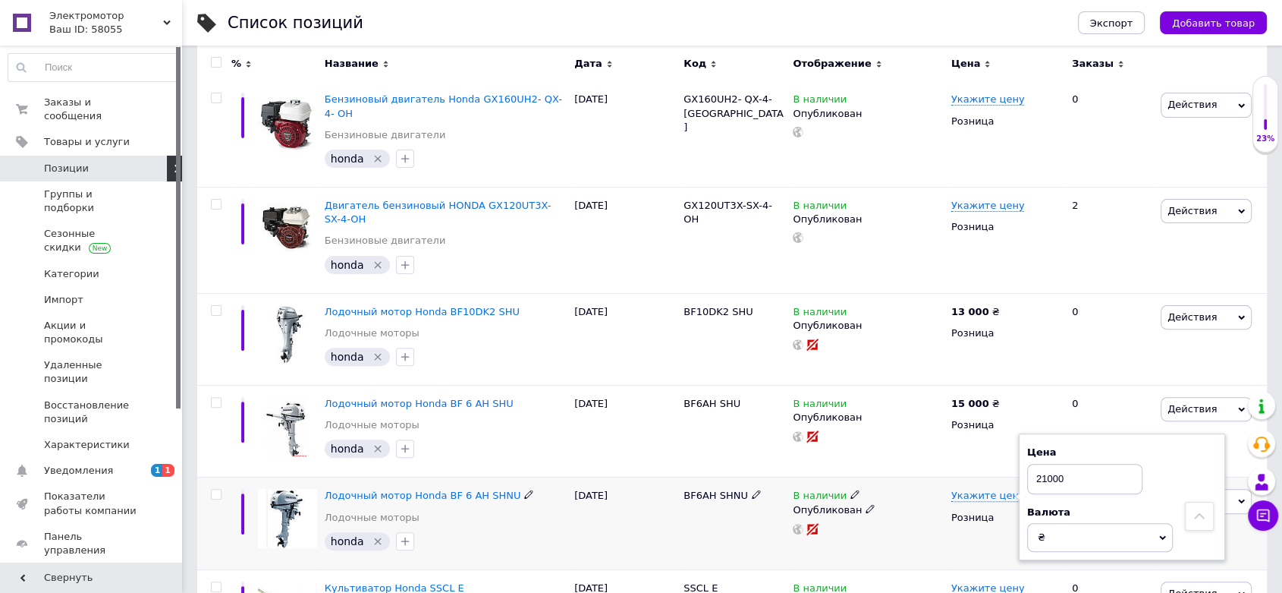
type input "21000"
click at [894, 523] on div at bounding box center [868, 529] width 154 height 12
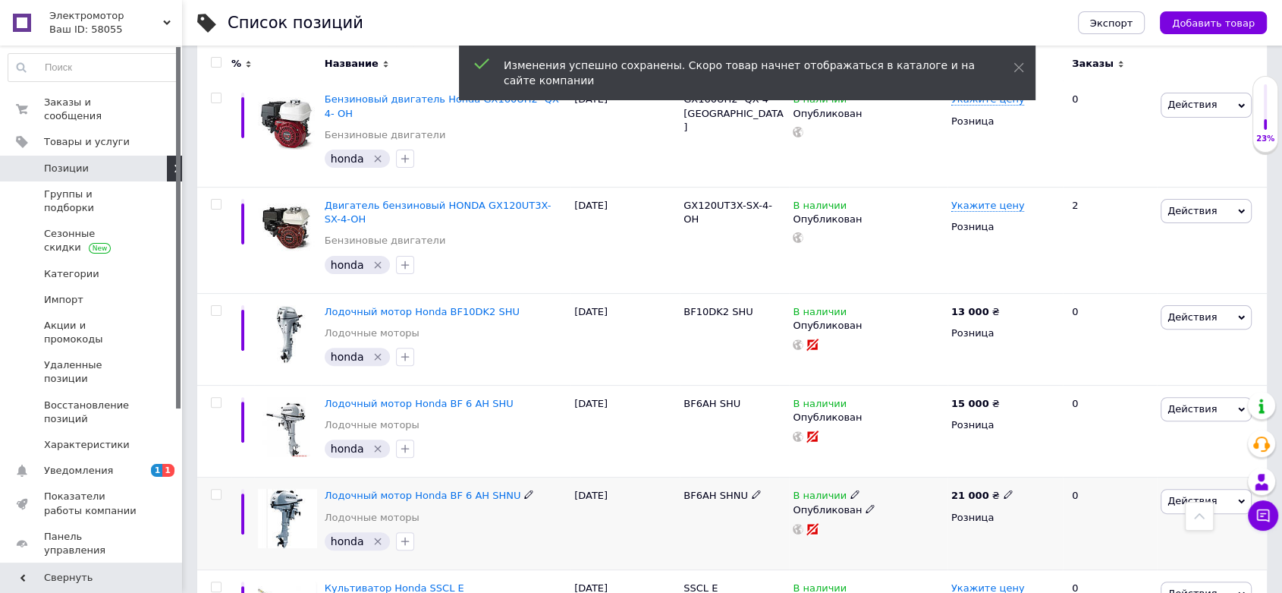
scroll to position [590, 0]
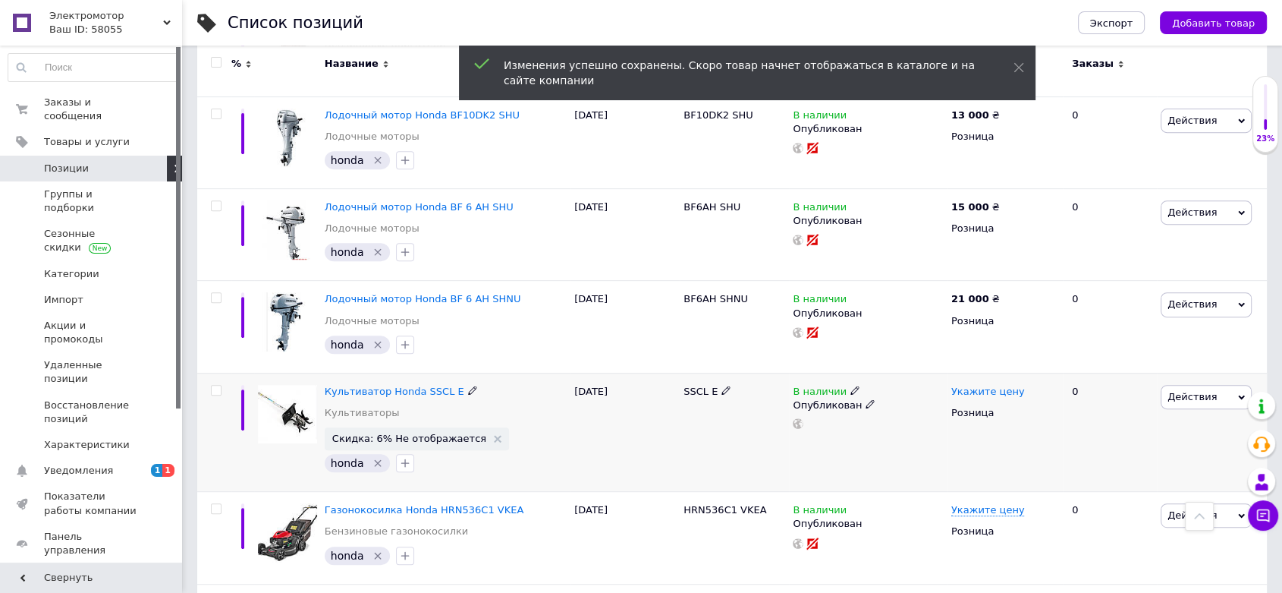
click at [1000, 385] on span "Укажите цену" at bounding box center [989, 391] width 74 height 12
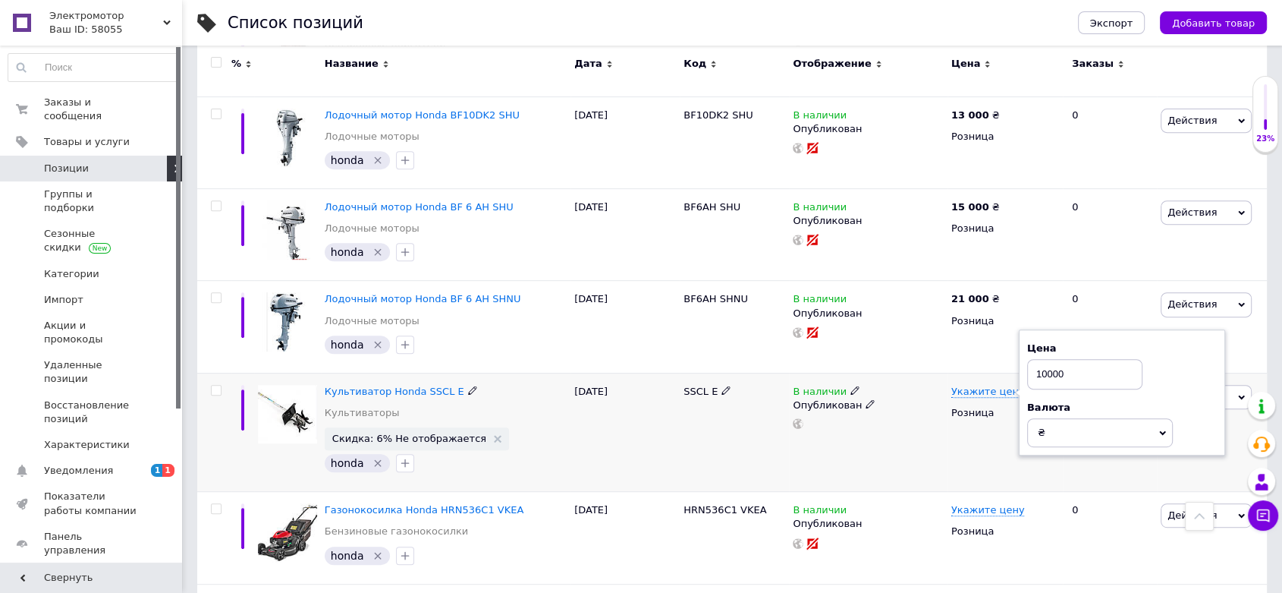
type input "10000"
click at [870, 423] on div "В наличии Опубликован" at bounding box center [868, 432] width 159 height 119
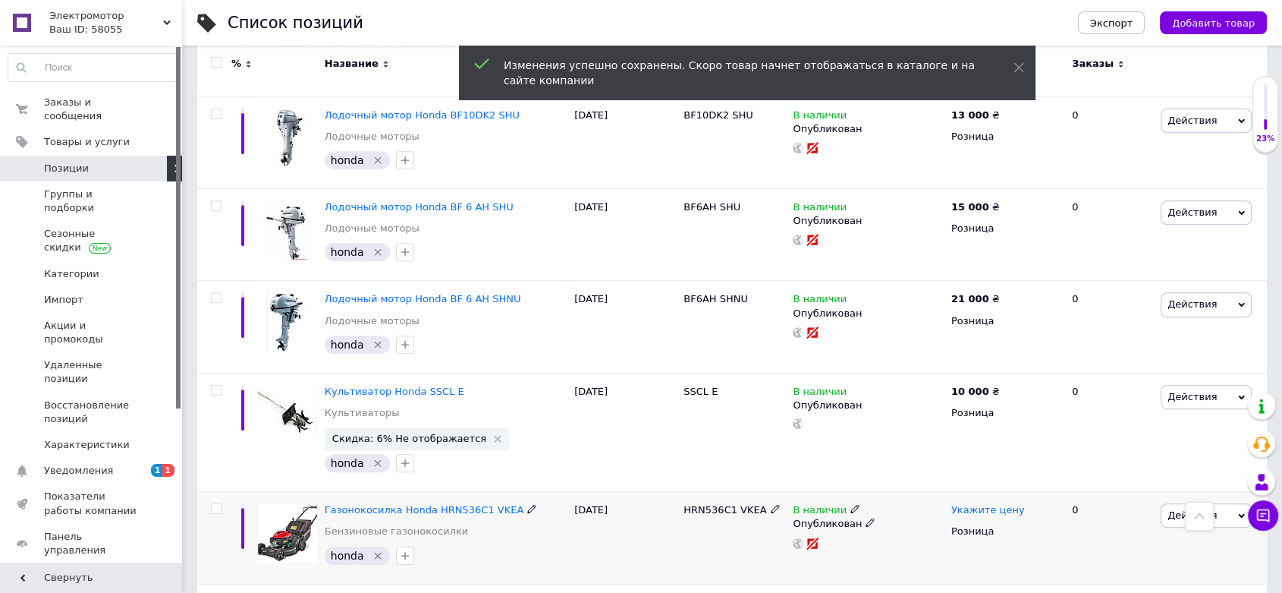
click at [967, 504] on span "Укажите цену" at bounding box center [989, 510] width 74 height 12
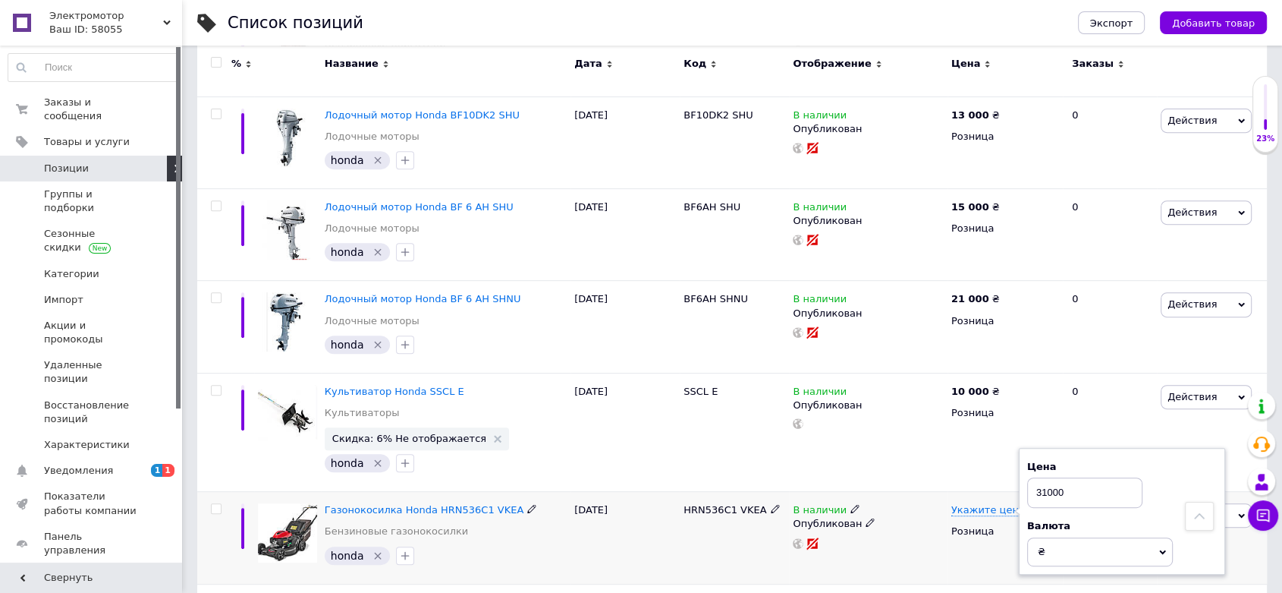
type input "31000"
click at [898, 508] on div "В наличии Опубликован" at bounding box center [868, 538] width 159 height 92
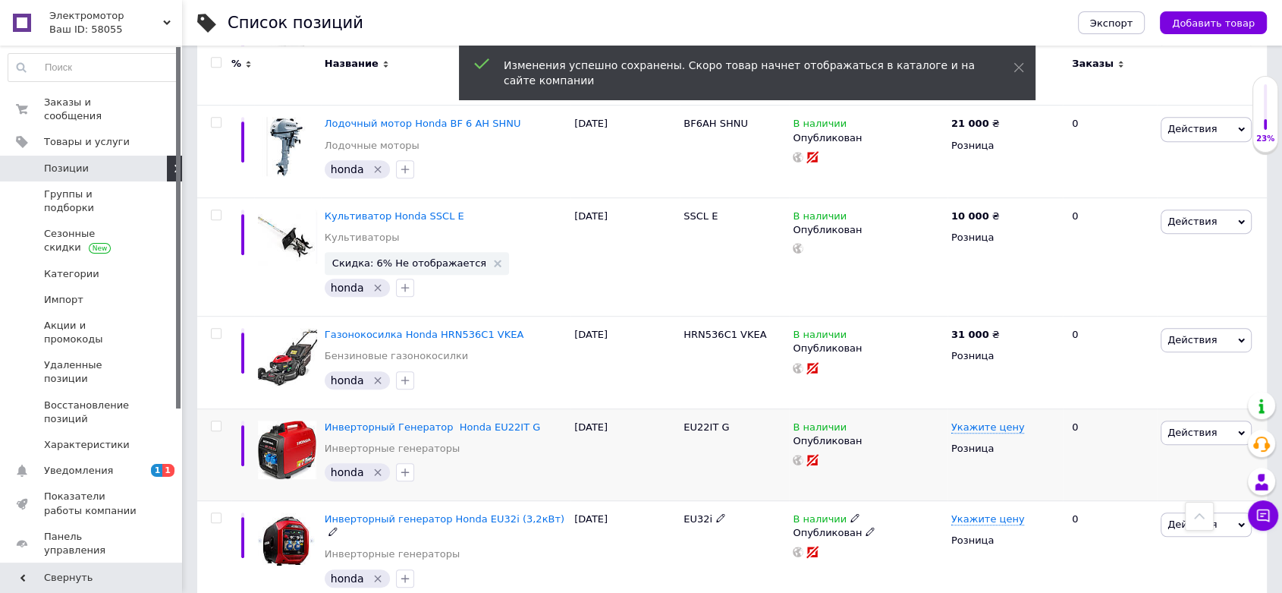
scroll to position [787, 0]
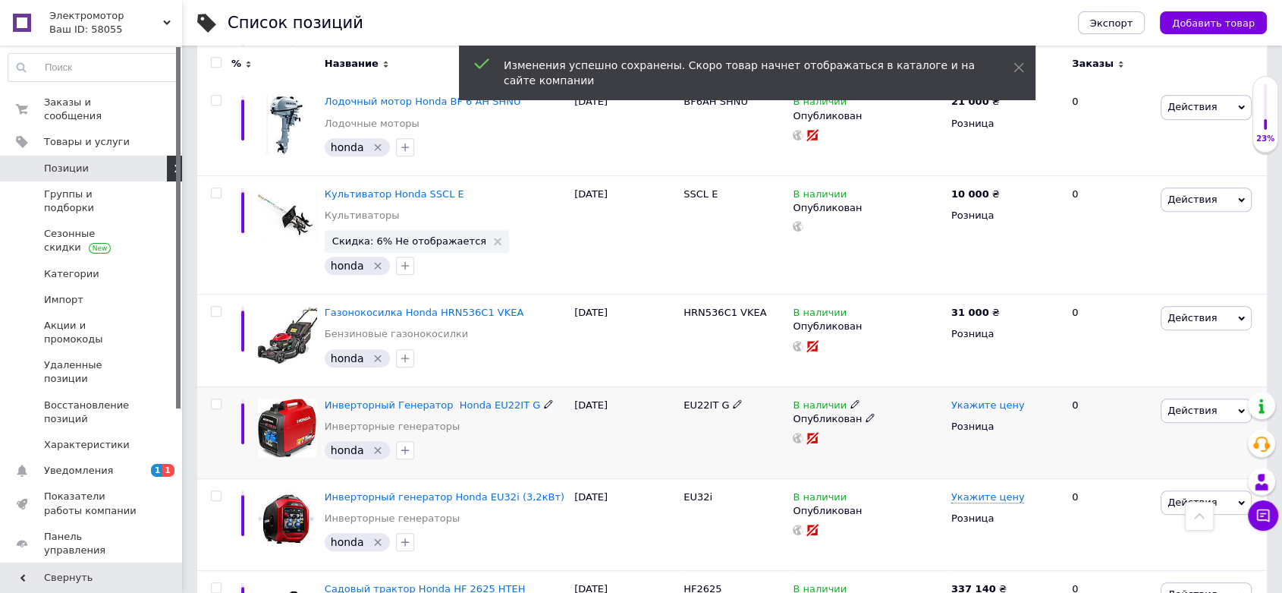
click at [1002, 399] on span "Укажите цену" at bounding box center [989, 405] width 74 height 12
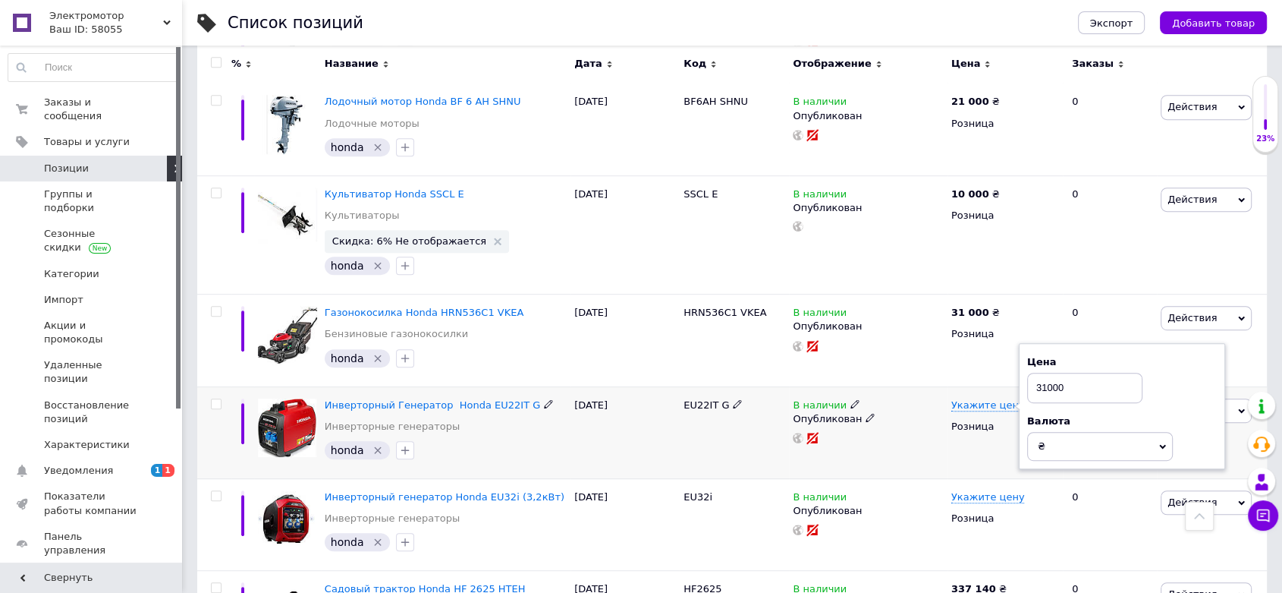
type input "31000"
click at [944, 410] on div "В наличии Опубликован" at bounding box center [868, 432] width 159 height 92
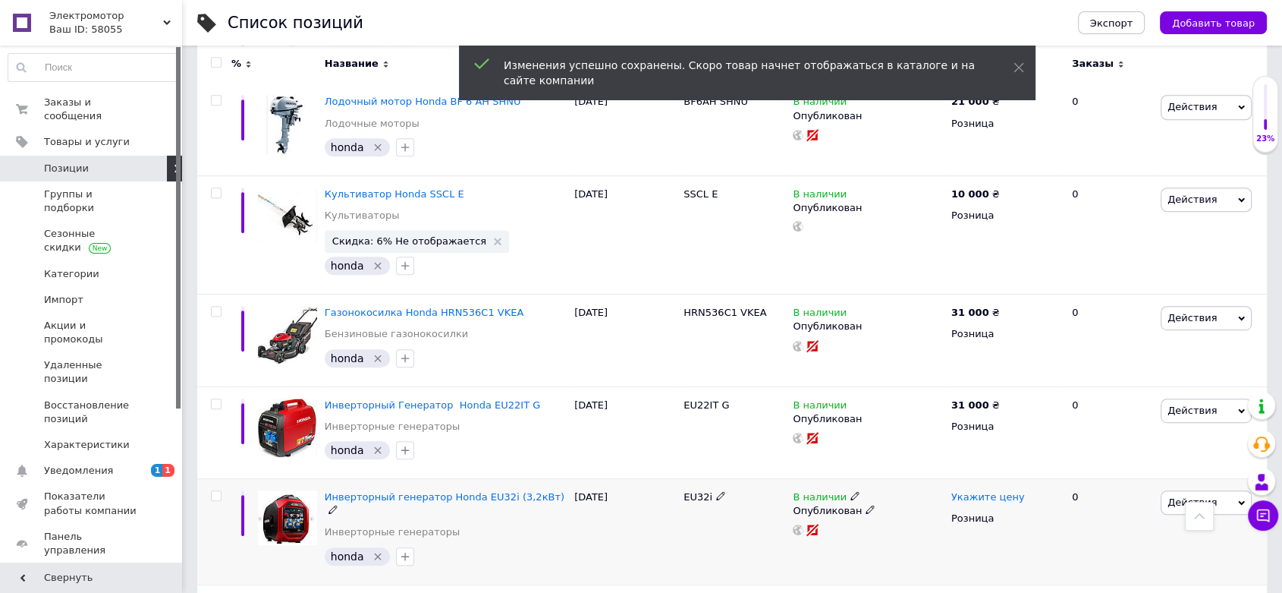
click at [984, 491] on span "Укажите цену" at bounding box center [989, 497] width 74 height 12
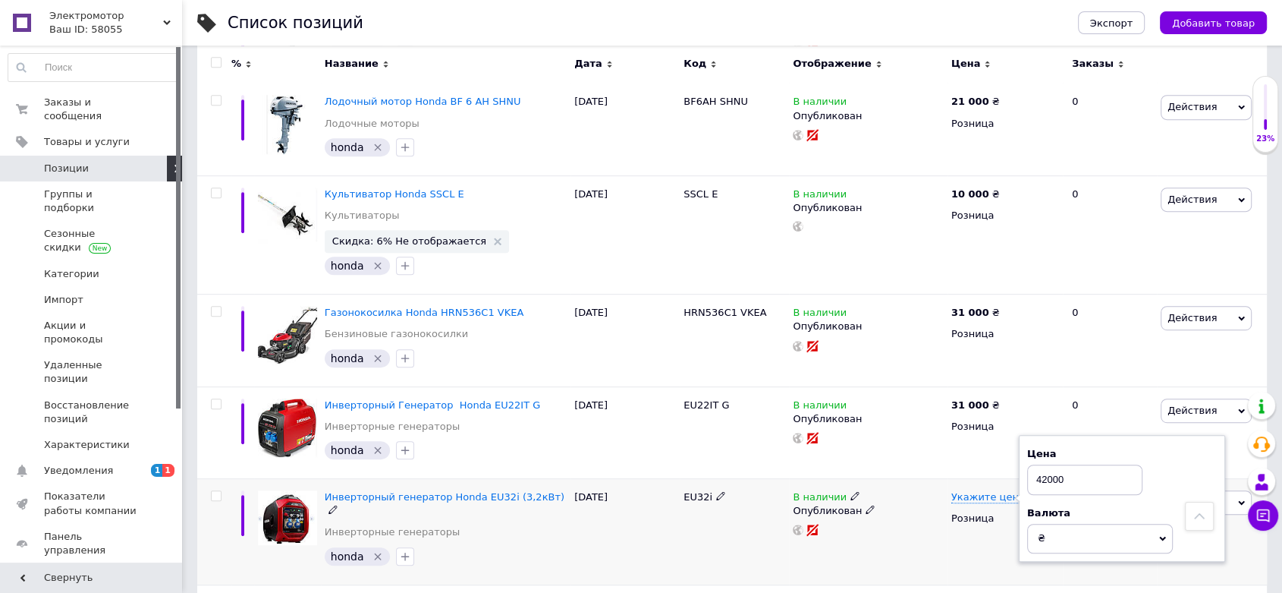
type input "42000"
click at [920, 504] on div "Опубликован" at bounding box center [868, 511] width 151 height 14
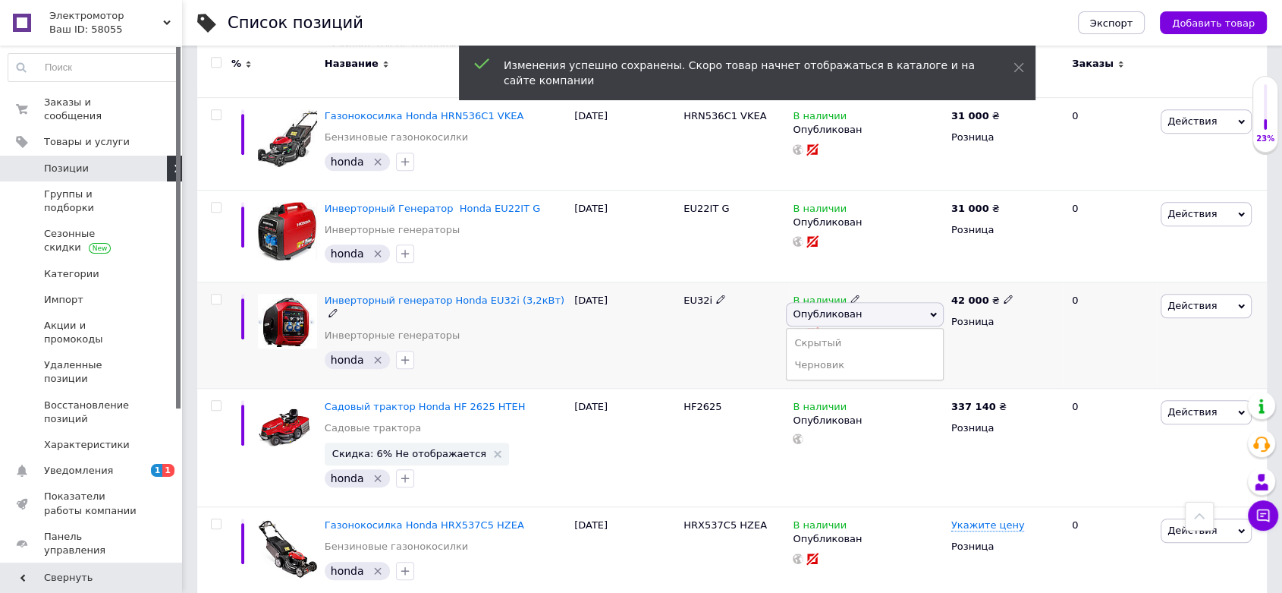
scroll to position [1180, 0]
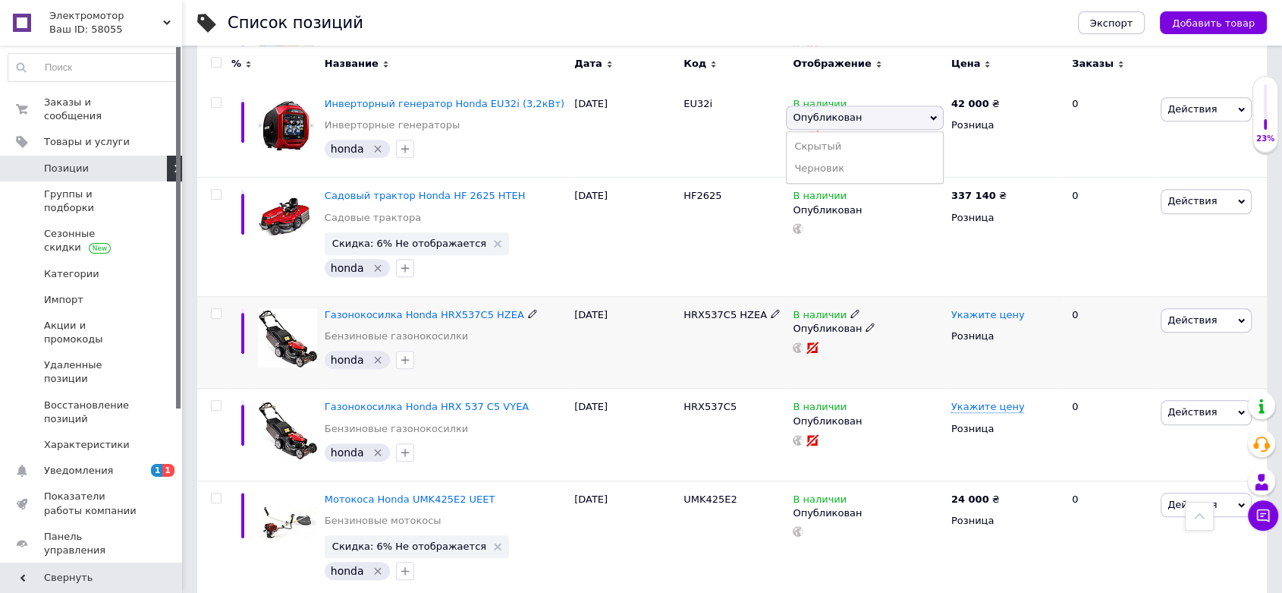
click at [981, 309] on span "Укажите цену" at bounding box center [989, 315] width 74 height 12
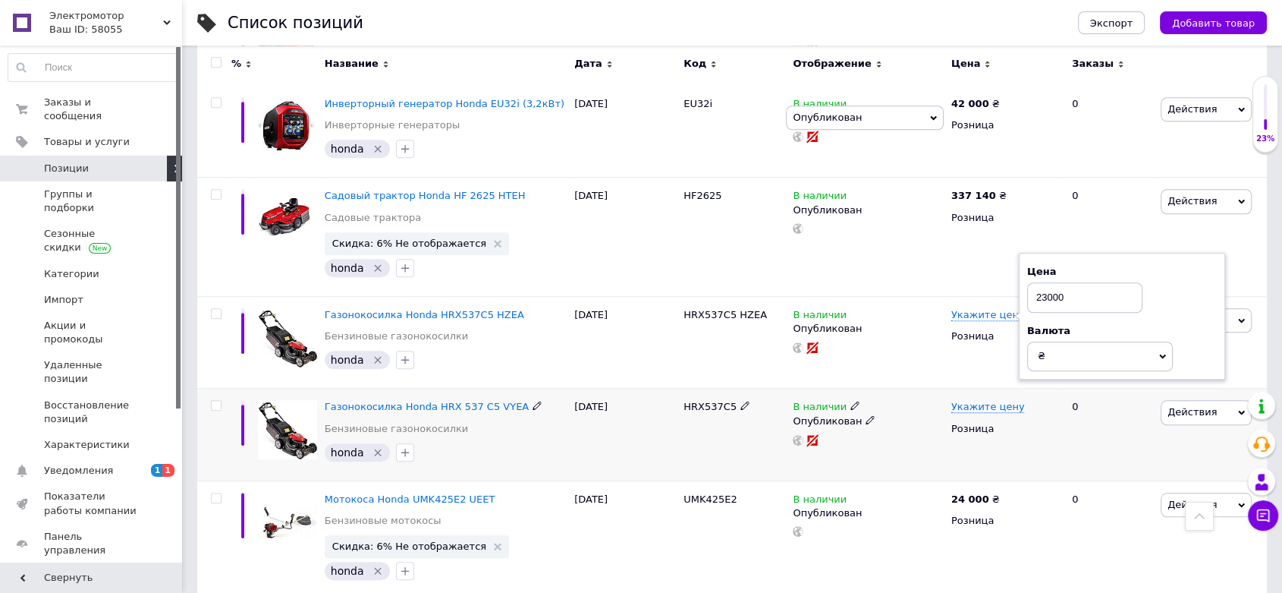
type input "23000"
click at [879, 414] on div "Опубликован" at bounding box center [868, 421] width 151 height 14
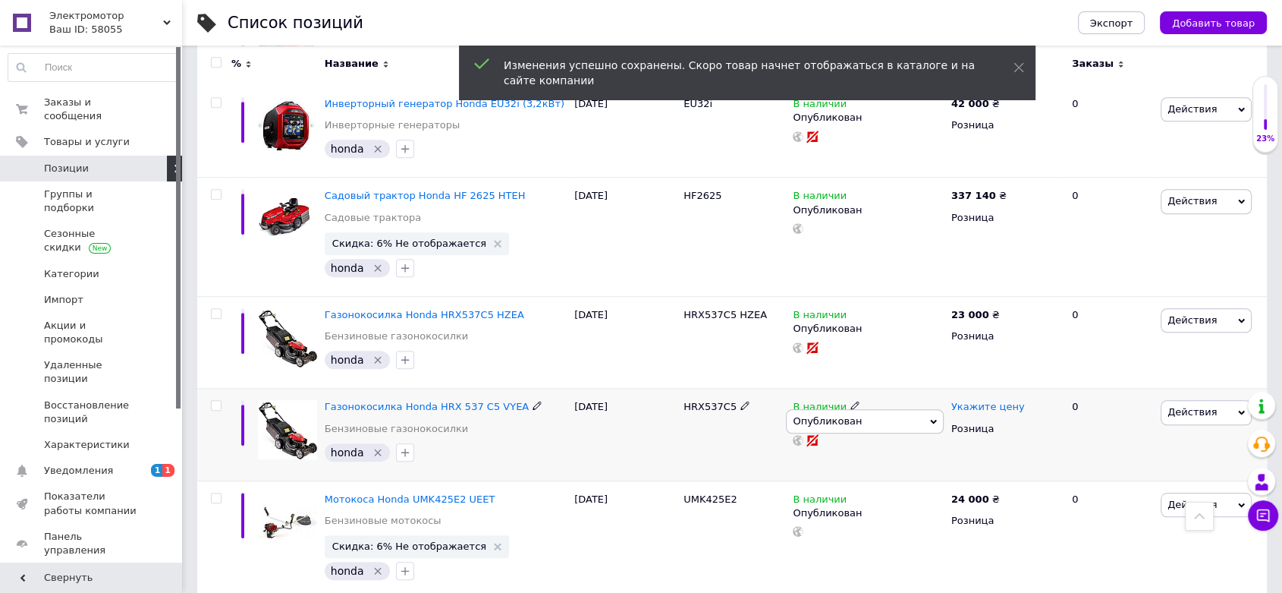
click at [970, 401] on span "Укажите цену" at bounding box center [989, 407] width 74 height 12
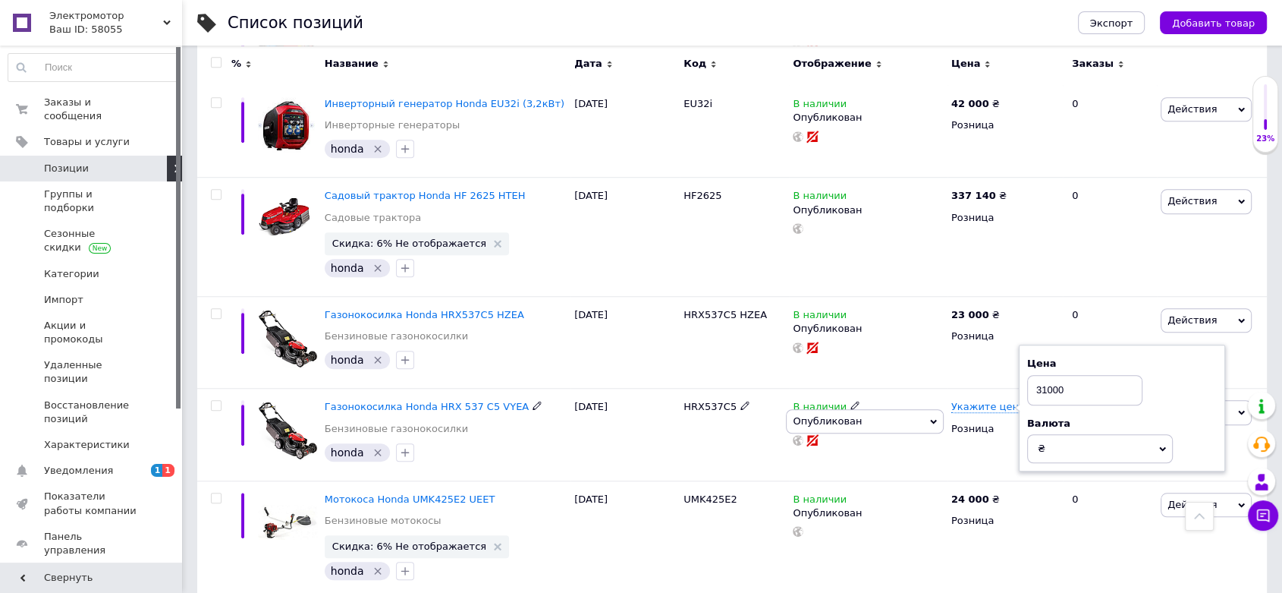
type input "31000"
click at [901, 411] on div "В наличии Опубликован Скрытый Черновик" at bounding box center [868, 435] width 159 height 92
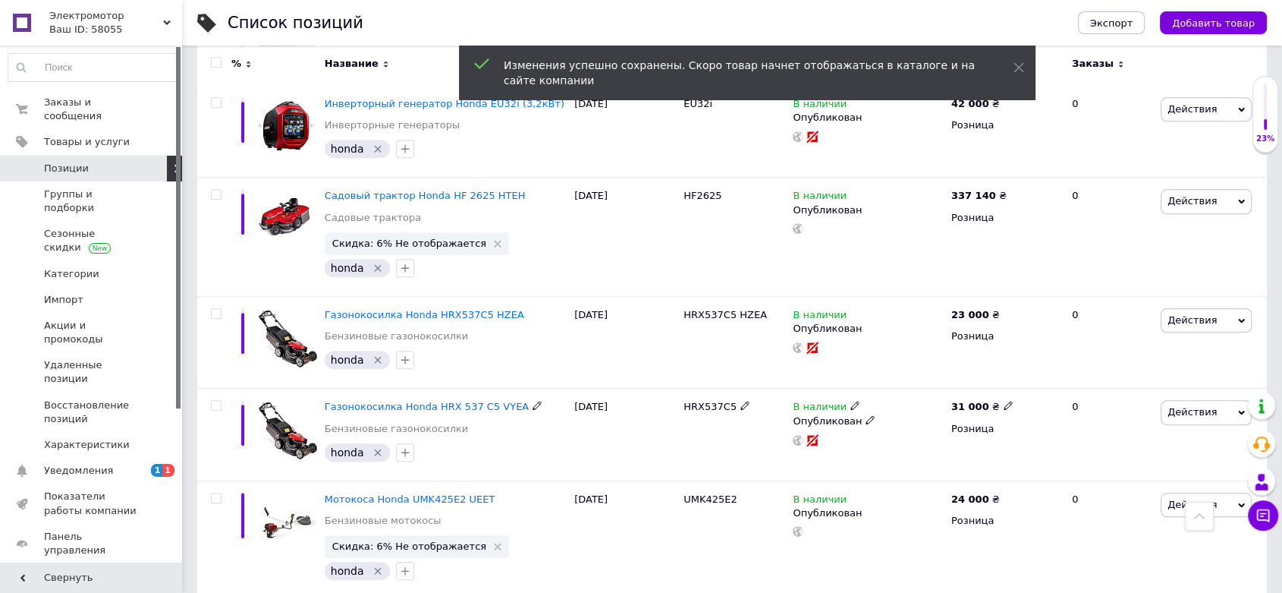
scroll to position [1377, 0]
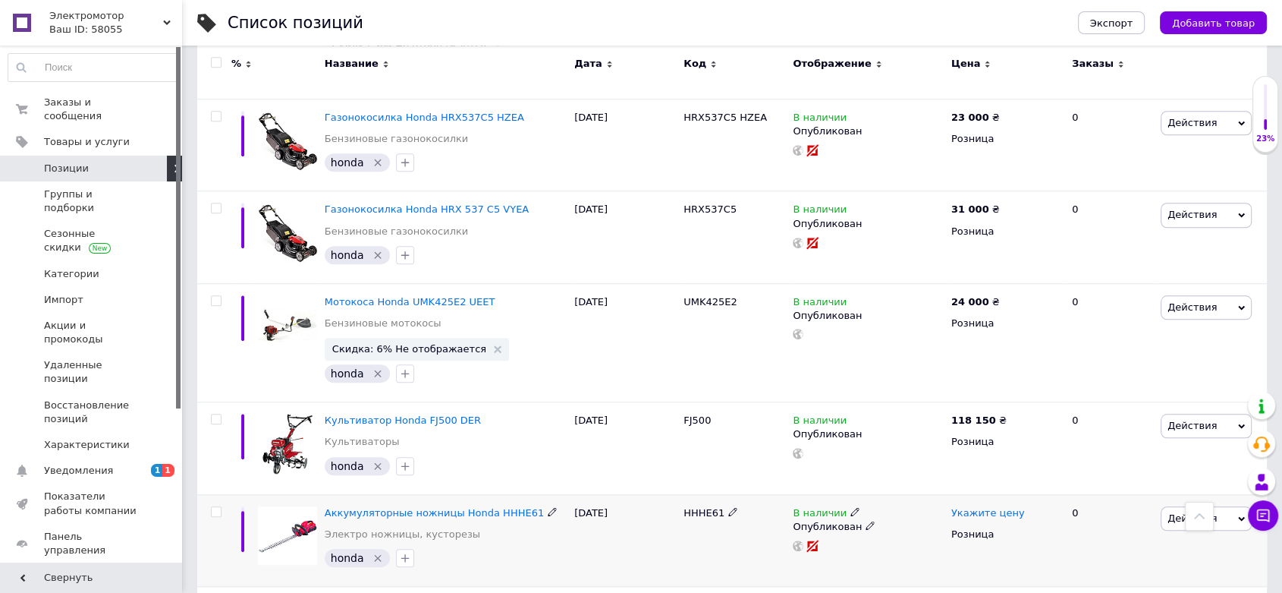
click at [971, 507] on span "Укажите цену" at bounding box center [989, 513] width 74 height 12
type input "18000"
click at [851, 540] on div at bounding box center [868, 546] width 154 height 12
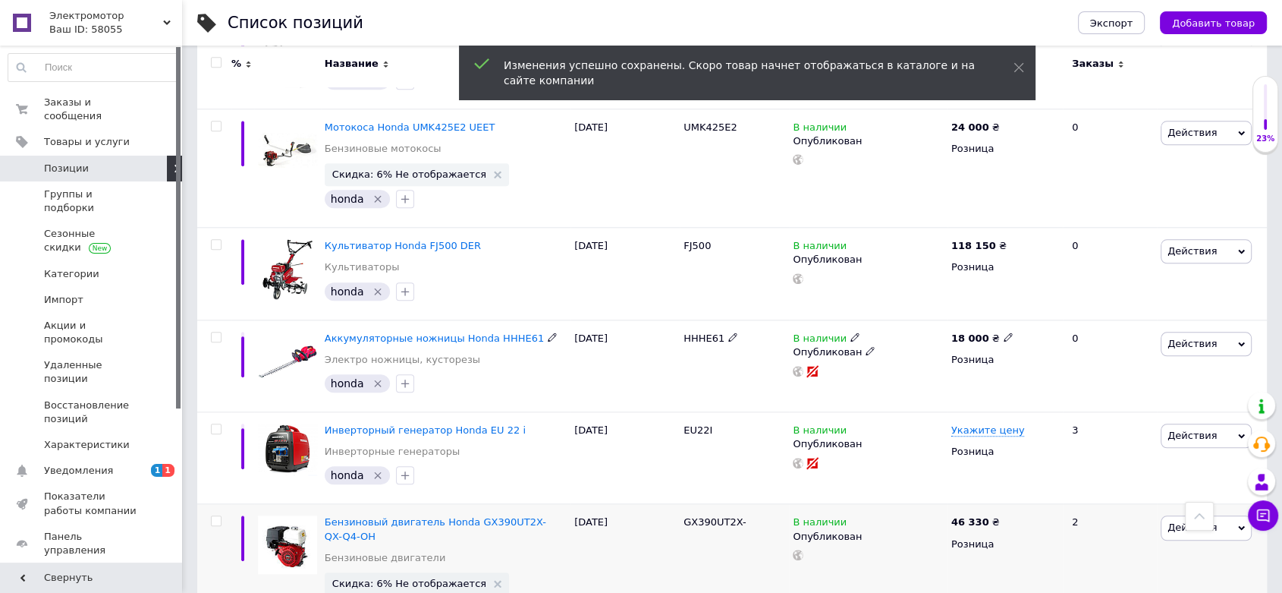
scroll to position [1573, 0]
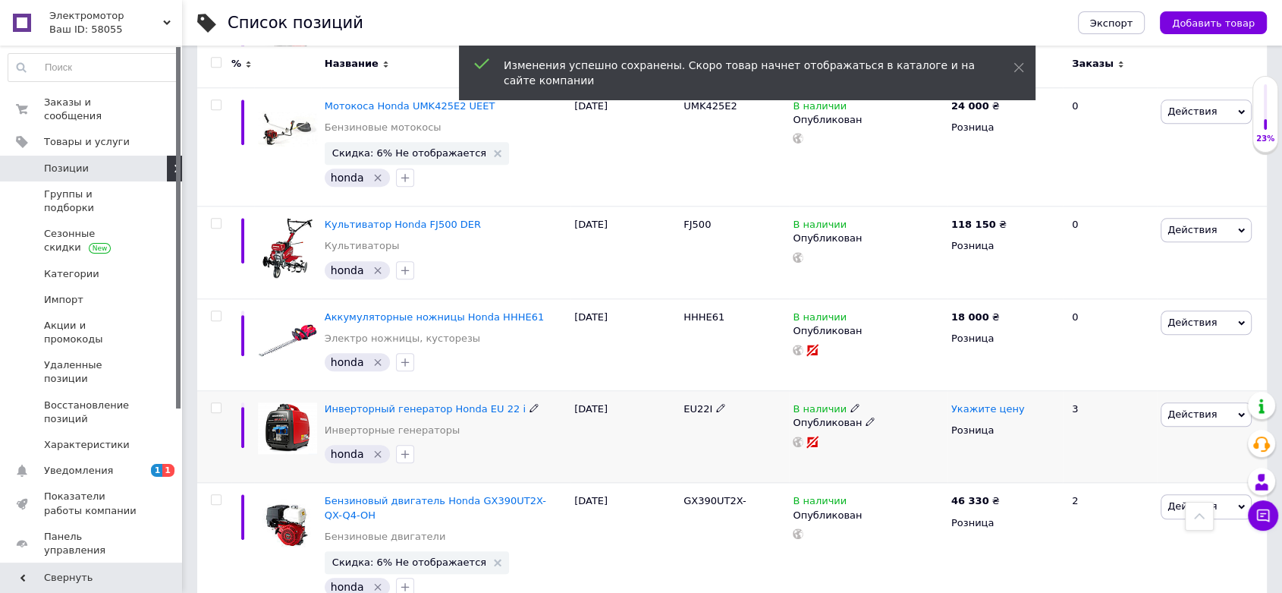
click at [987, 403] on span "Укажите цену" at bounding box center [989, 409] width 74 height 12
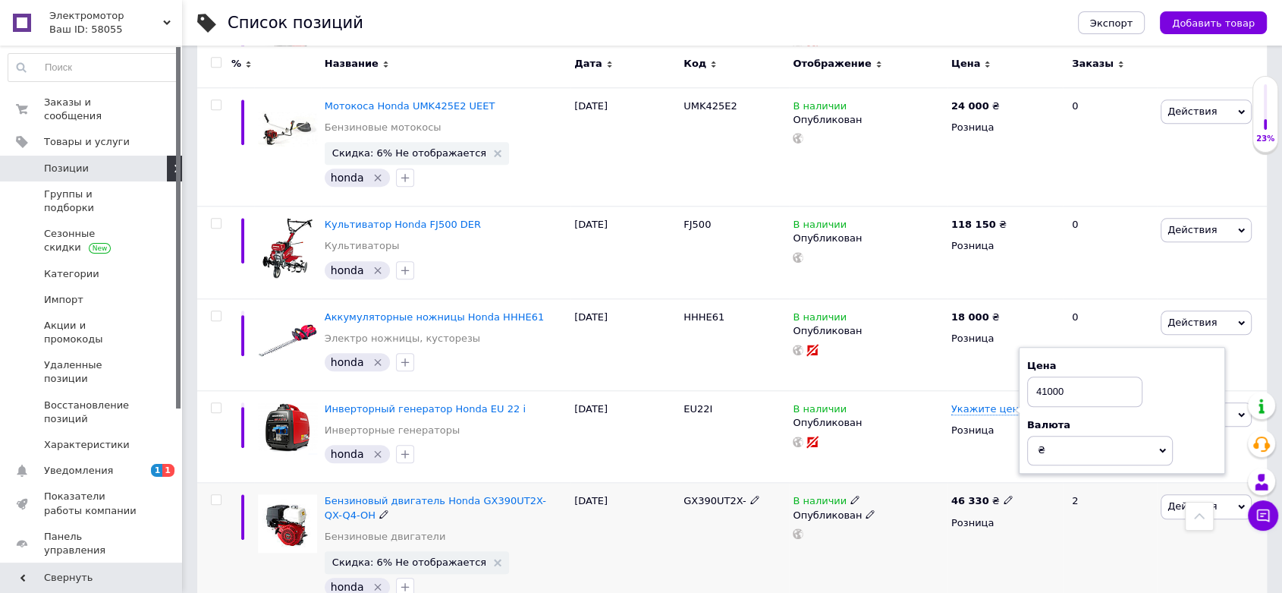
type input "41000"
click at [890, 508] on div "Опубликован" at bounding box center [868, 515] width 151 height 14
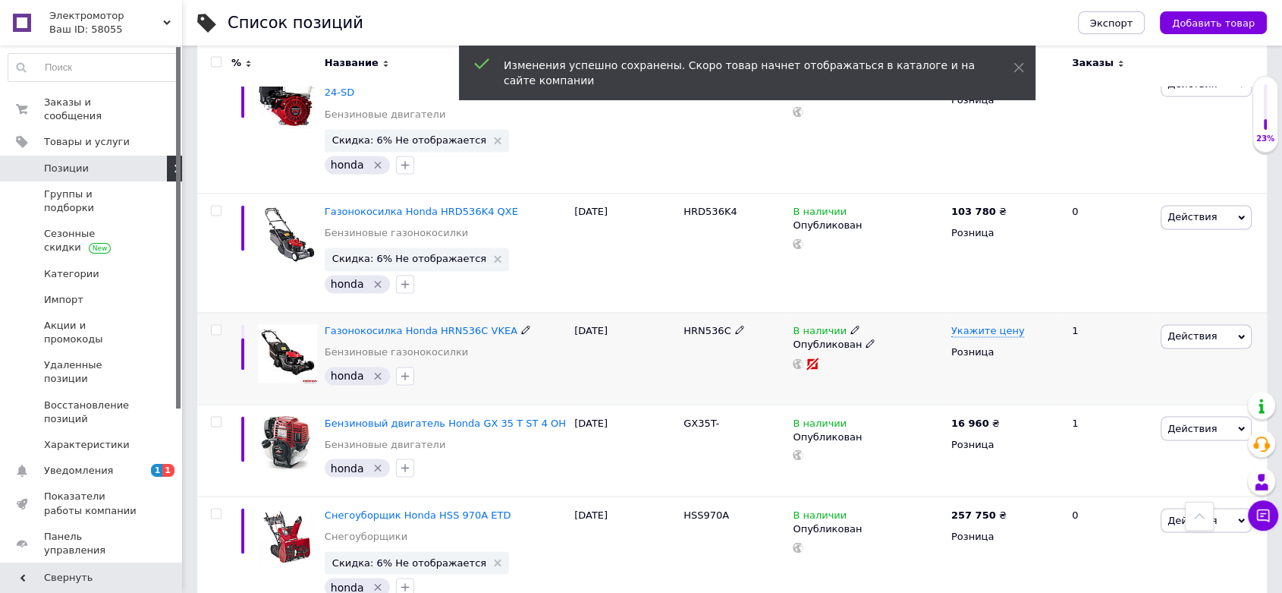
scroll to position [2557, 0]
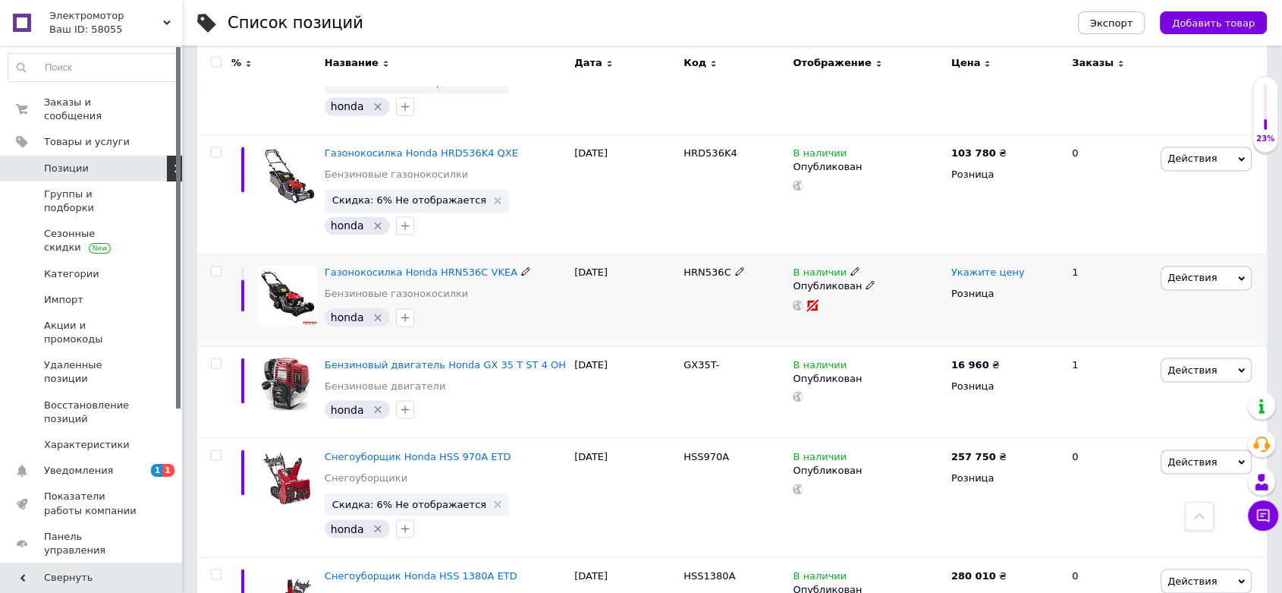
click at [992, 266] on span "Укажите цену" at bounding box center [989, 272] width 74 height 12
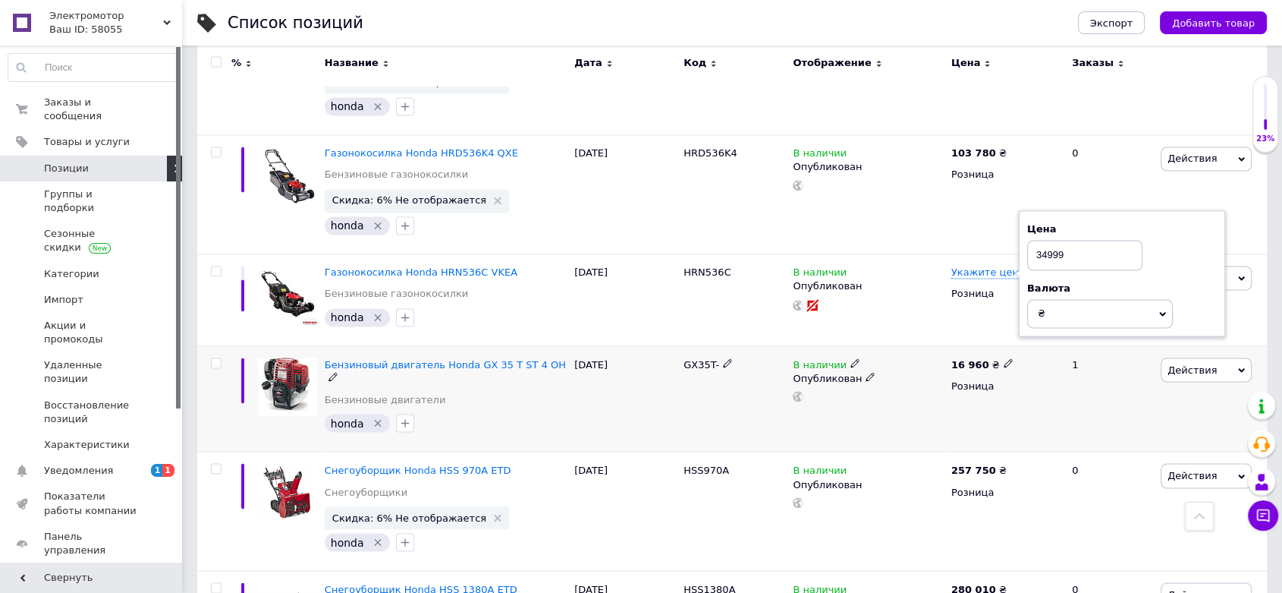
type input "34999"
click at [853, 345] on div "В наличии Опубликован" at bounding box center [868, 398] width 159 height 106
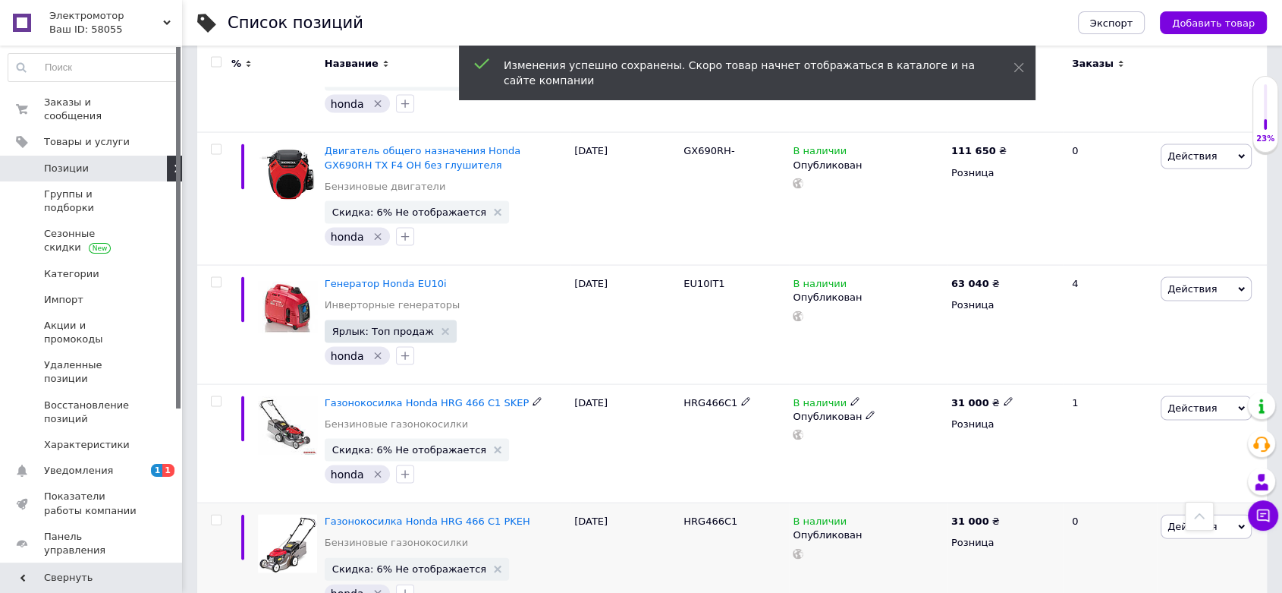
scroll to position [3344, 0]
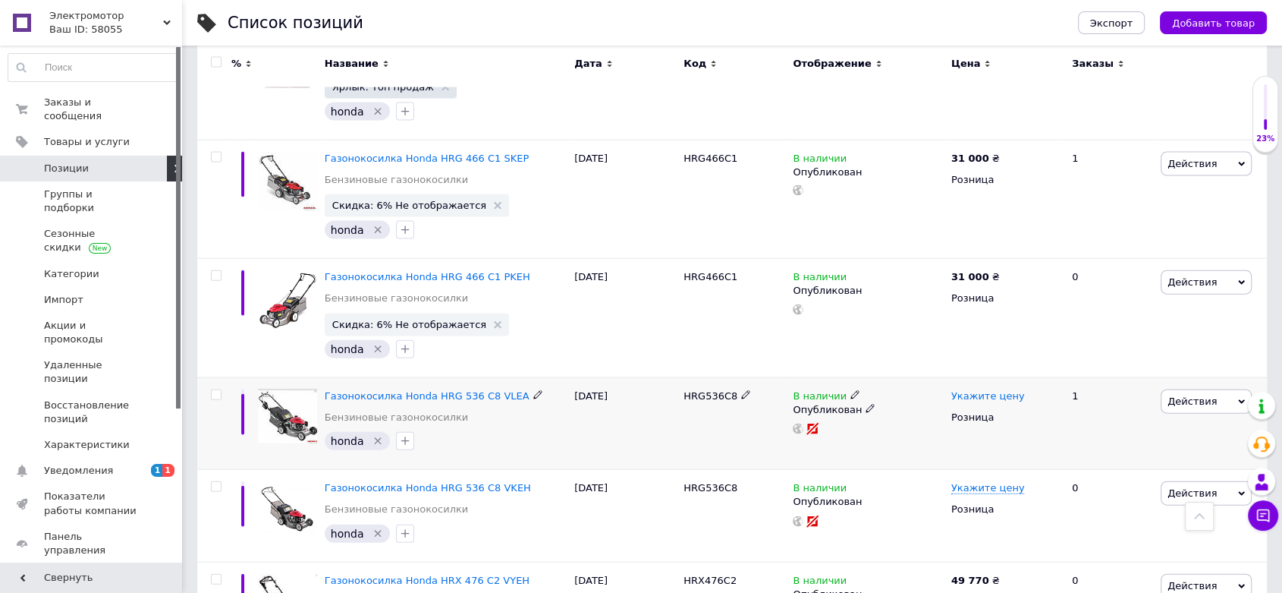
click at [962, 390] on span "Укажите цену" at bounding box center [989, 396] width 74 height 12
type input "31000"
click at [920, 423] on div at bounding box center [868, 429] width 154 height 12
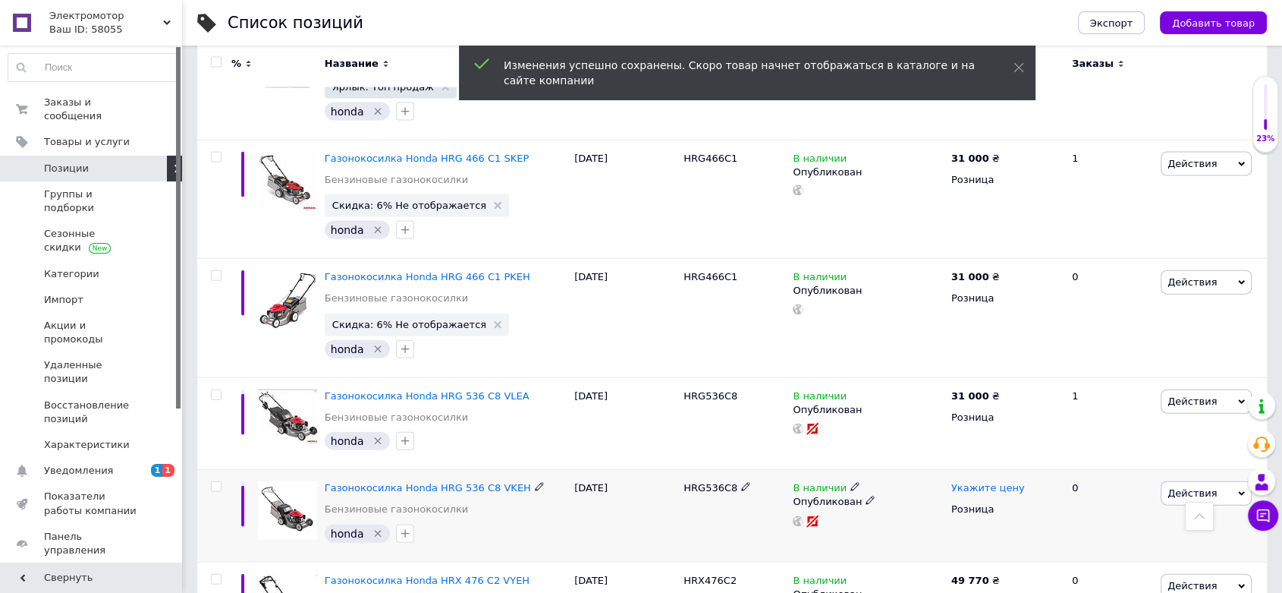
click at [965, 482] on span "Укажите цену" at bounding box center [989, 488] width 74 height 12
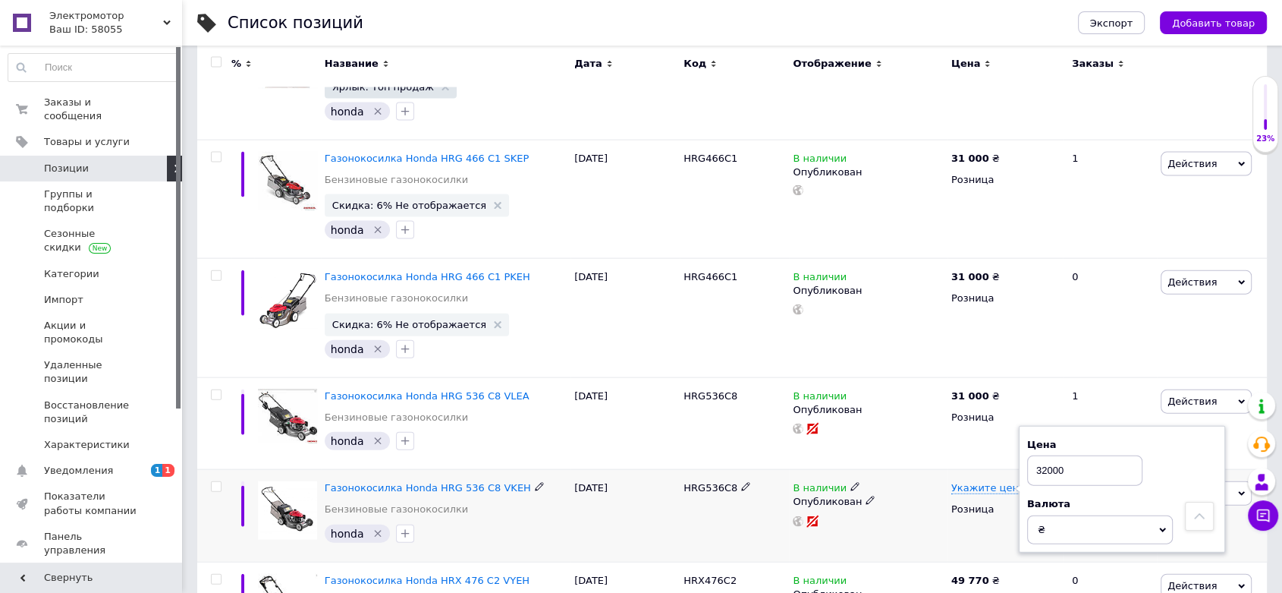
type input "32000"
click at [927, 481] on div "В наличии Опубликован" at bounding box center [868, 504] width 151 height 46
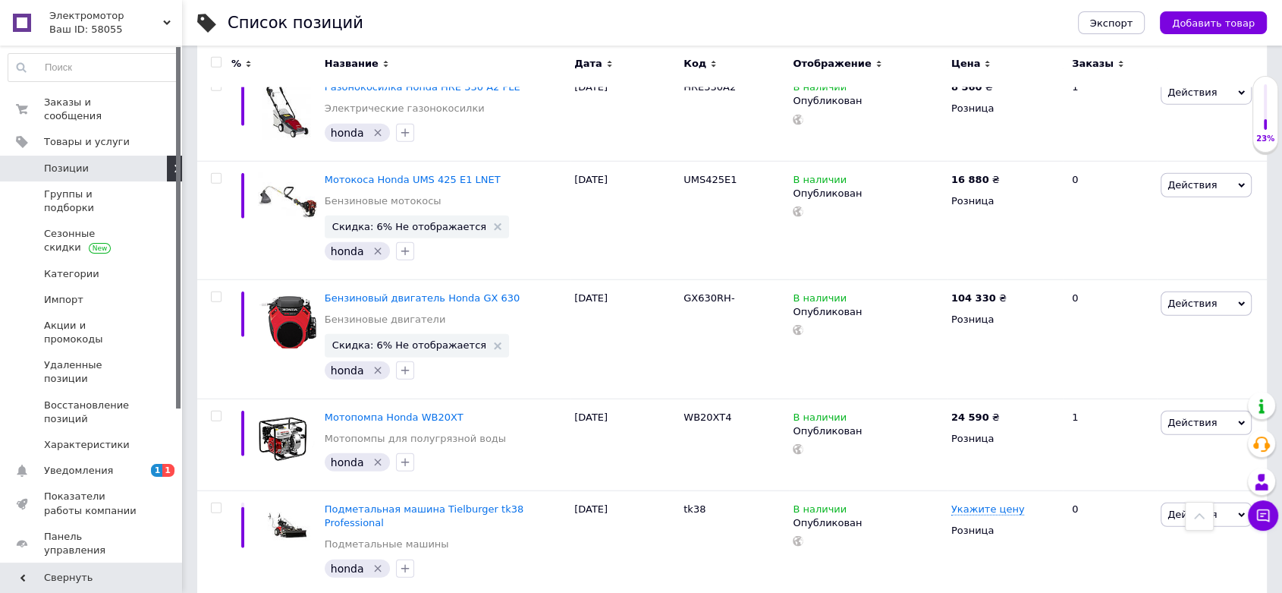
scroll to position [3934, 0]
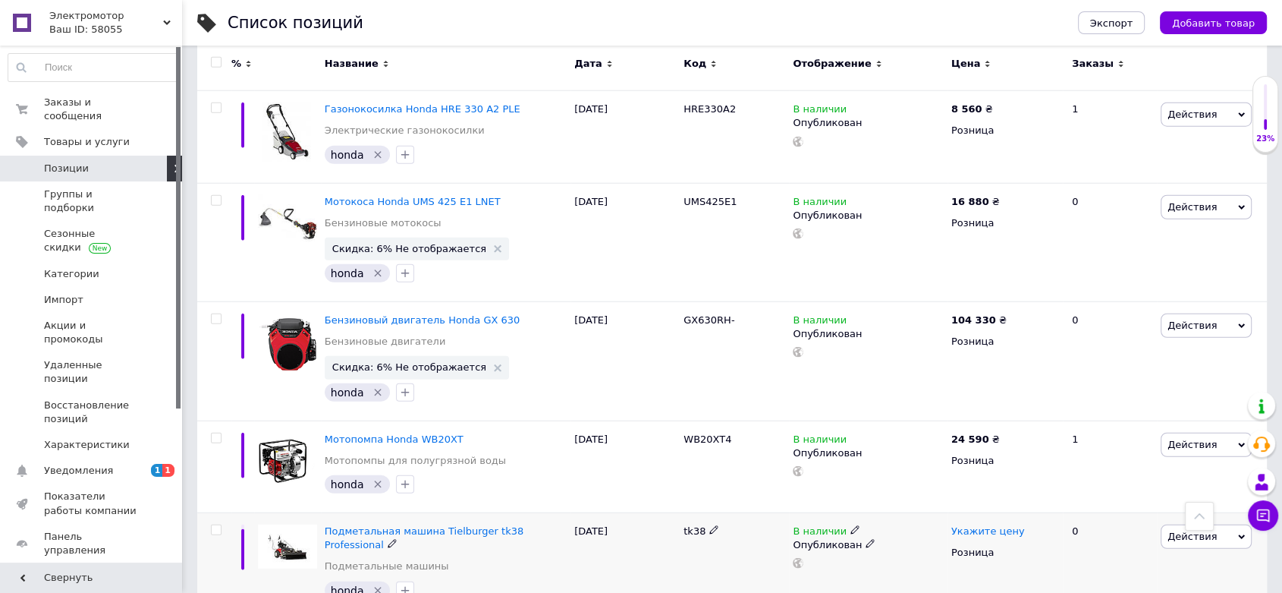
click at [986, 525] on span "Укажите цену" at bounding box center [989, 531] width 74 height 12
type input "65000"
click at [901, 558] on div at bounding box center [868, 563] width 154 height 11
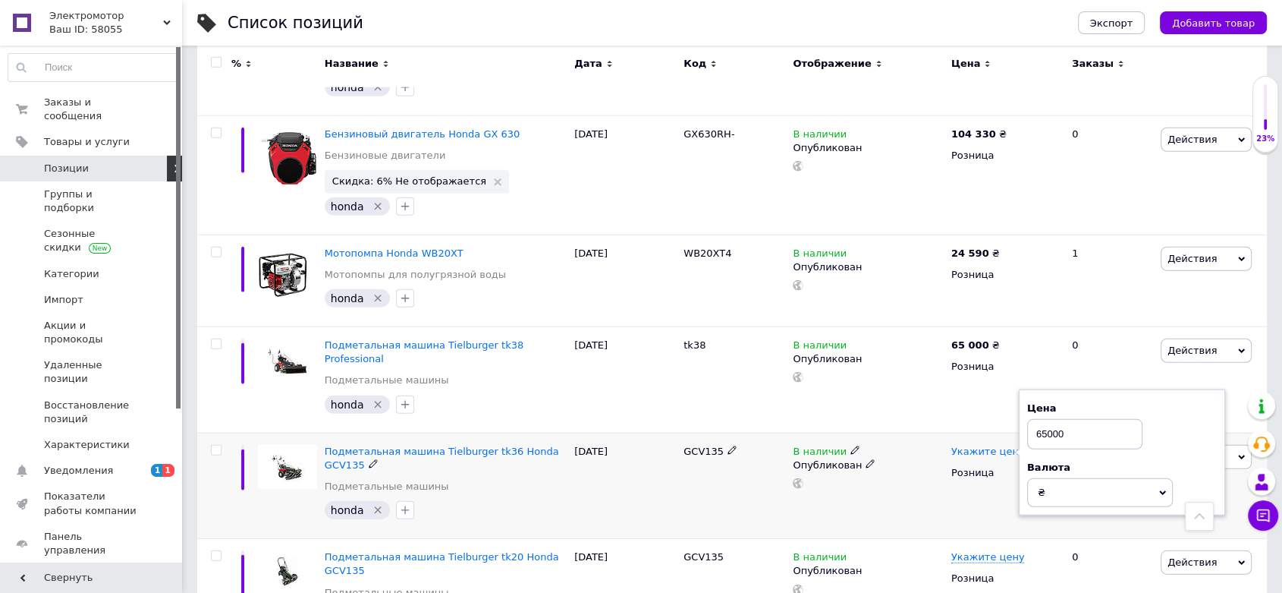
scroll to position [4131, 0]
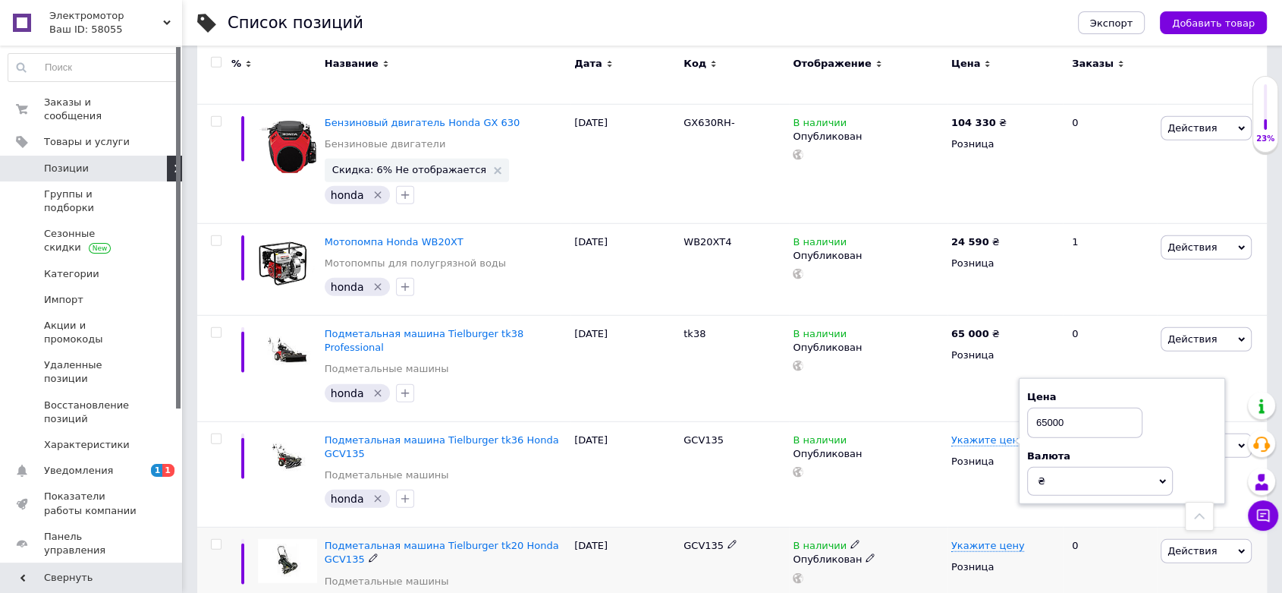
type input "65000"
click at [933, 552] on div "Опубликован" at bounding box center [868, 559] width 151 height 14
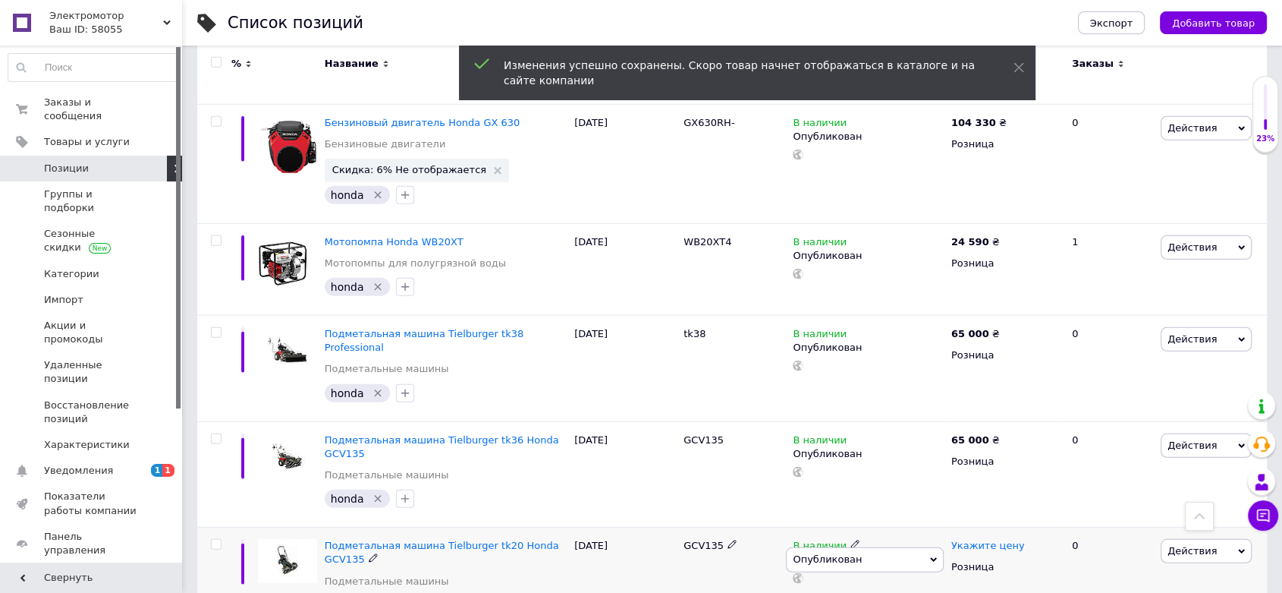
click at [977, 540] on span "Укажите цену" at bounding box center [989, 546] width 74 height 12
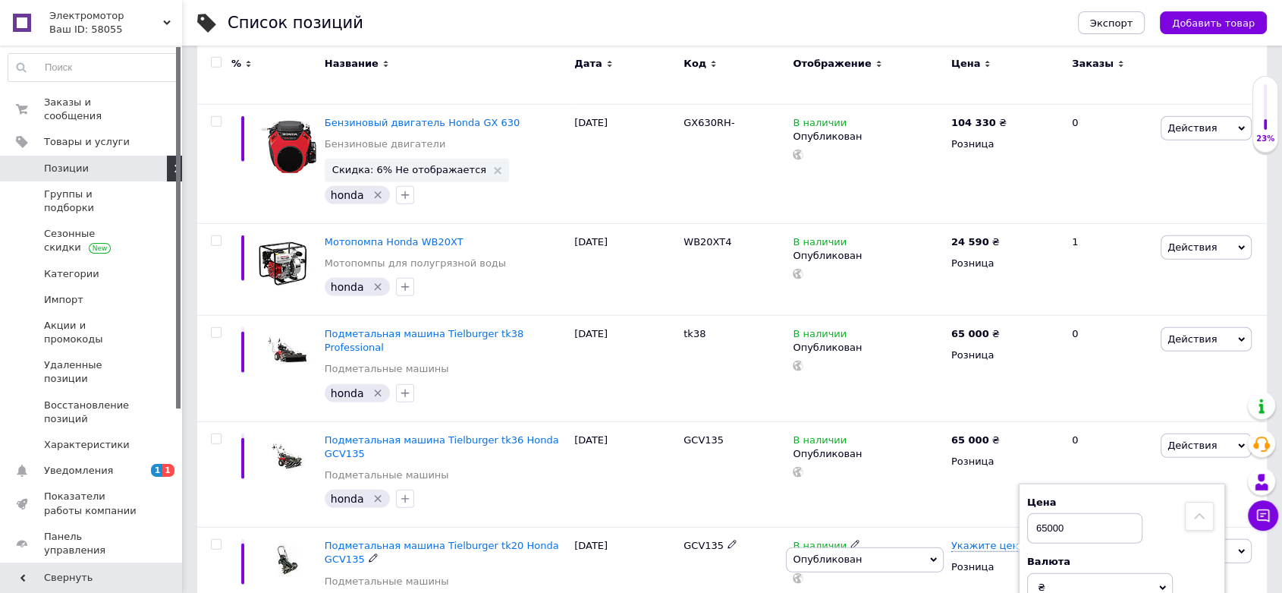
type input "65000"
click at [914, 527] on div "В наличии Опубликован Скрытый Черновик" at bounding box center [868, 580] width 159 height 106
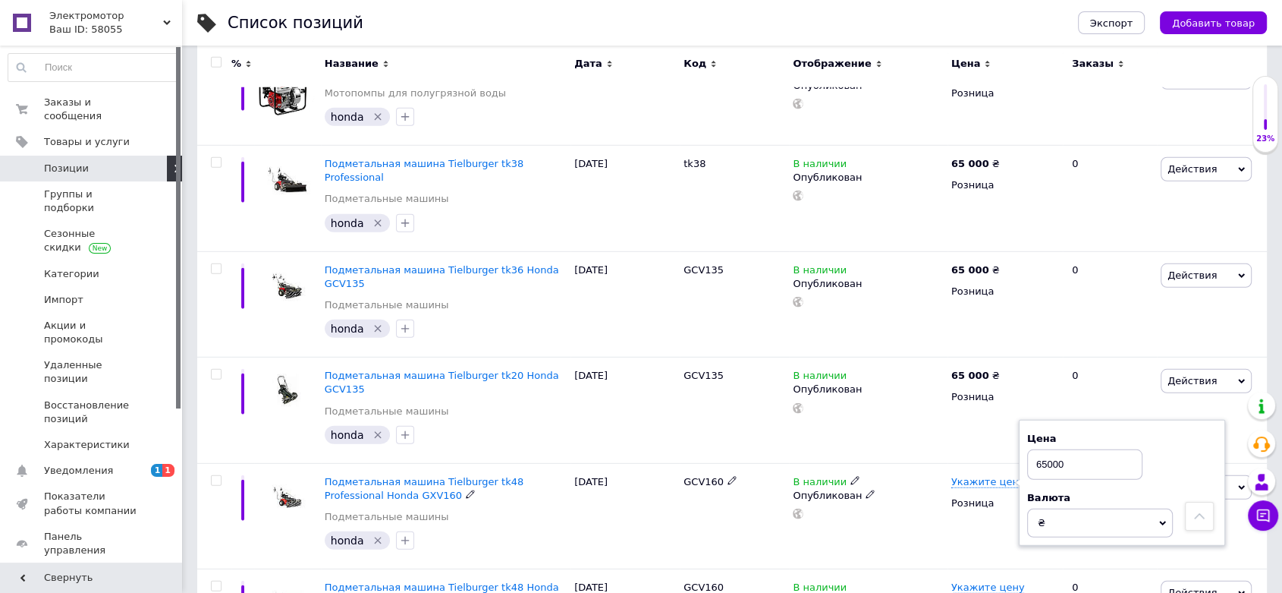
scroll to position [4340, 0]
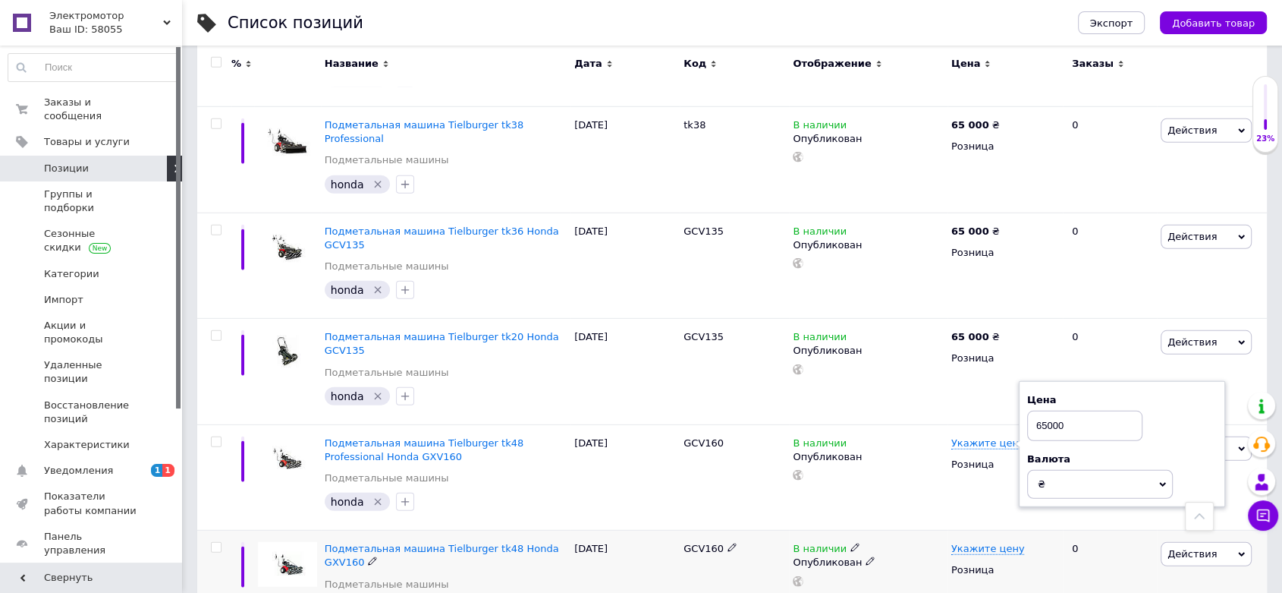
type input "65000"
click at [905, 555] on div "Опубликован" at bounding box center [868, 562] width 151 height 14
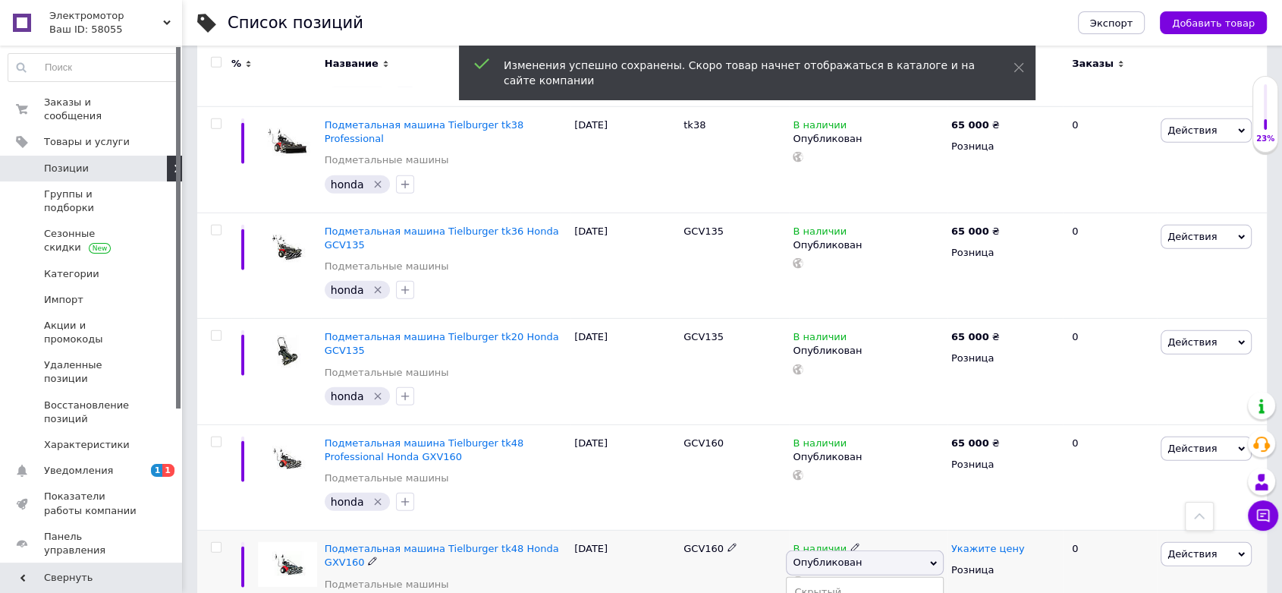
click at [983, 543] on span "Укажите цену" at bounding box center [989, 549] width 74 height 12
type input "63000"
click at [912, 530] on div "В наличии Опубликован Скрытый Черновик" at bounding box center [868, 583] width 159 height 106
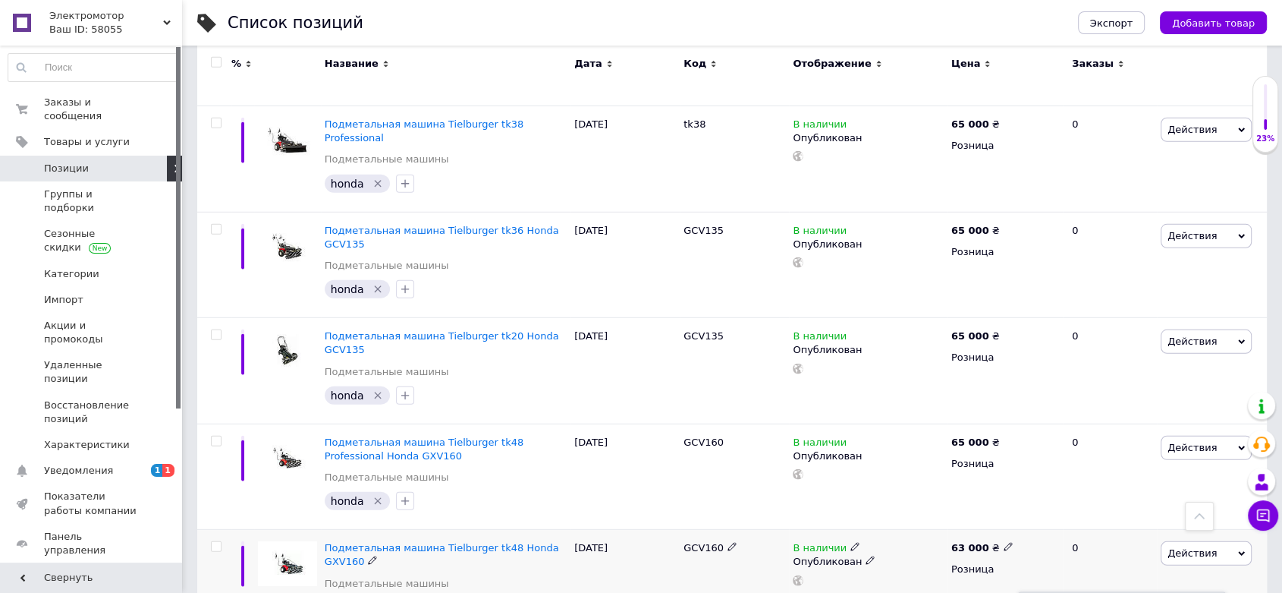
type input "61000"
click at [999, 530] on div "63 000 ₴ Розница" at bounding box center [1005, 583] width 115 height 106
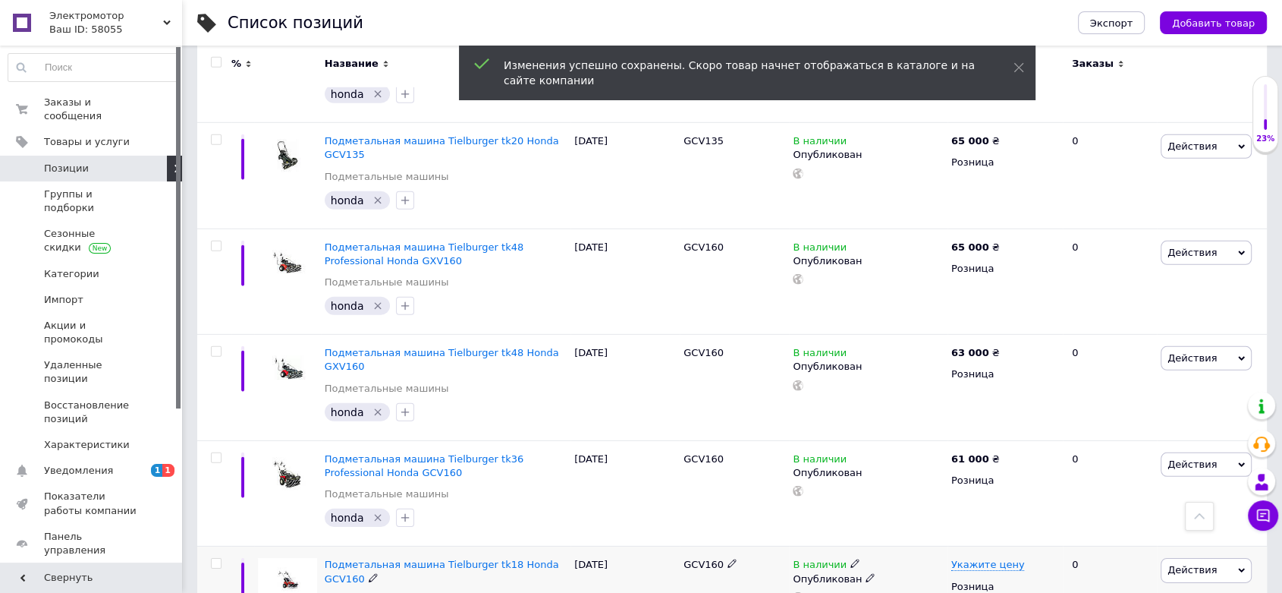
scroll to position [4536, 0]
click at [964, 558] on span "Укажите цену" at bounding box center [989, 564] width 74 height 12
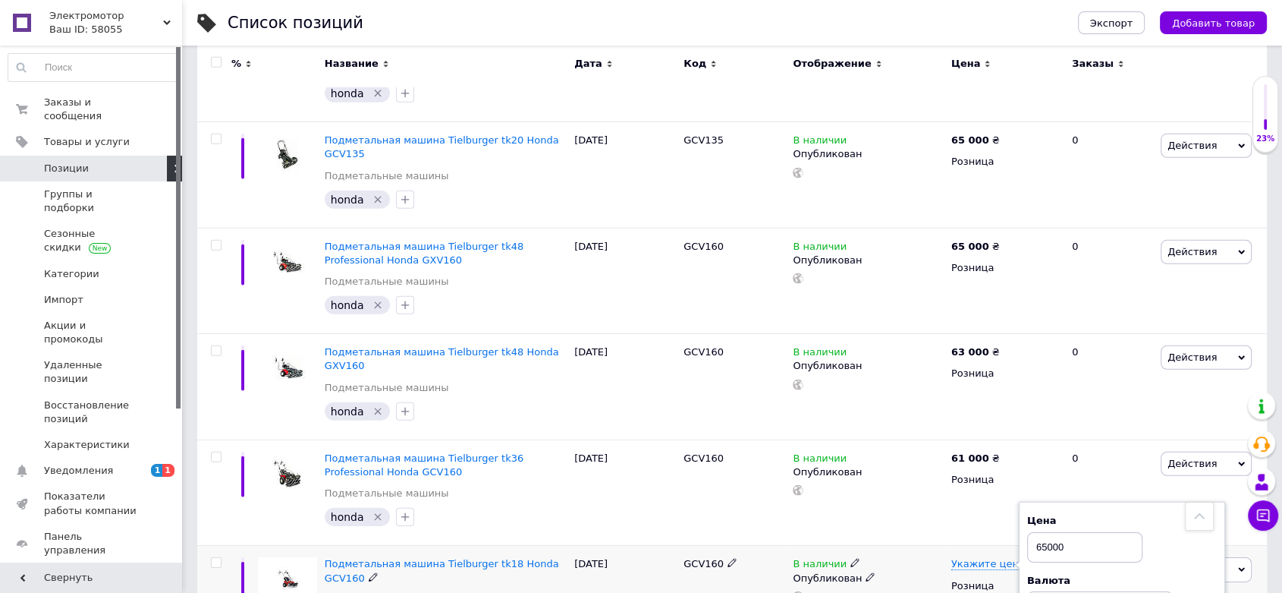
type input "65000"
click at [915, 546] on div "В наличии Опубликован" at bounding box center [868, 599] width 159 height 106
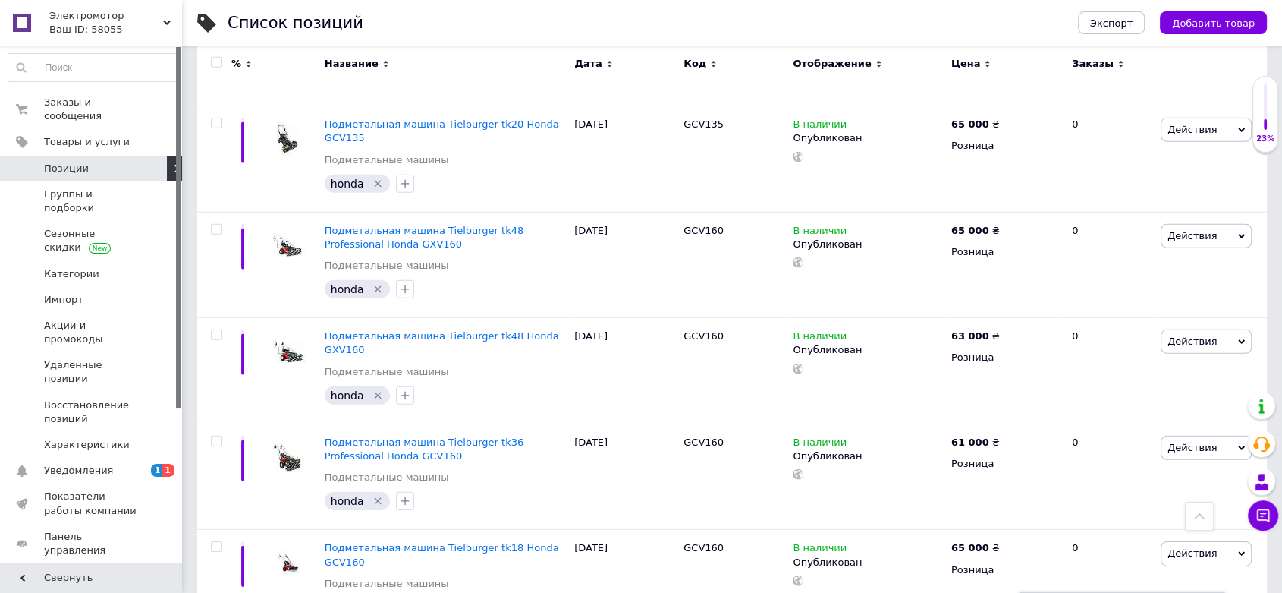
type input "67000"
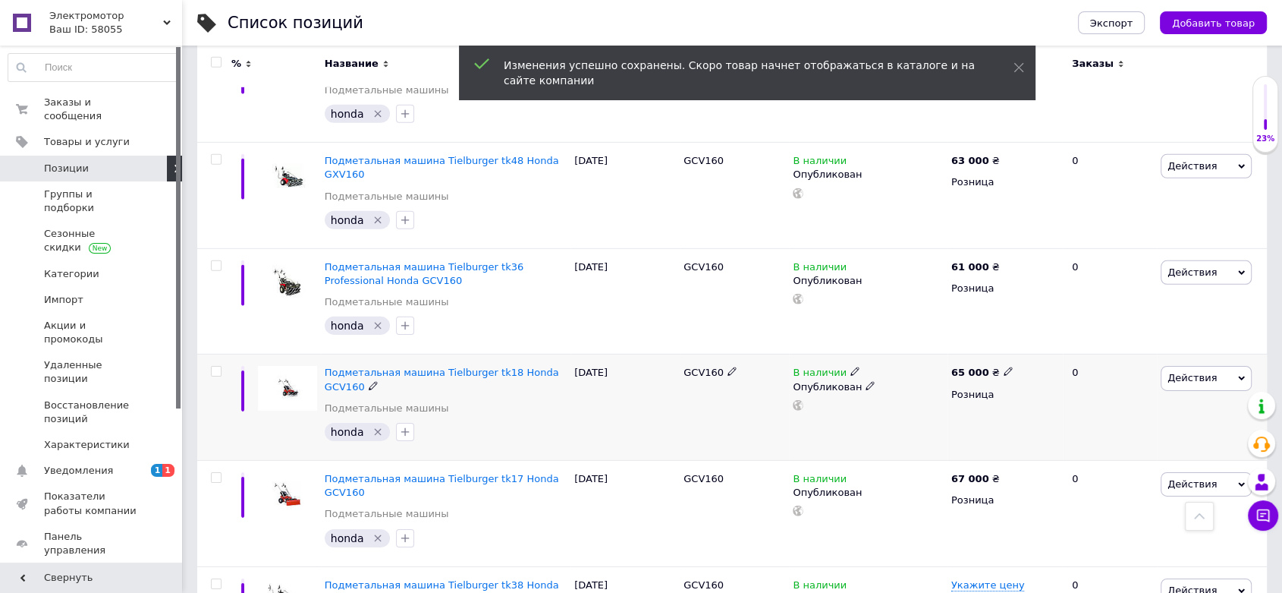
scroll to position [4749, 0]
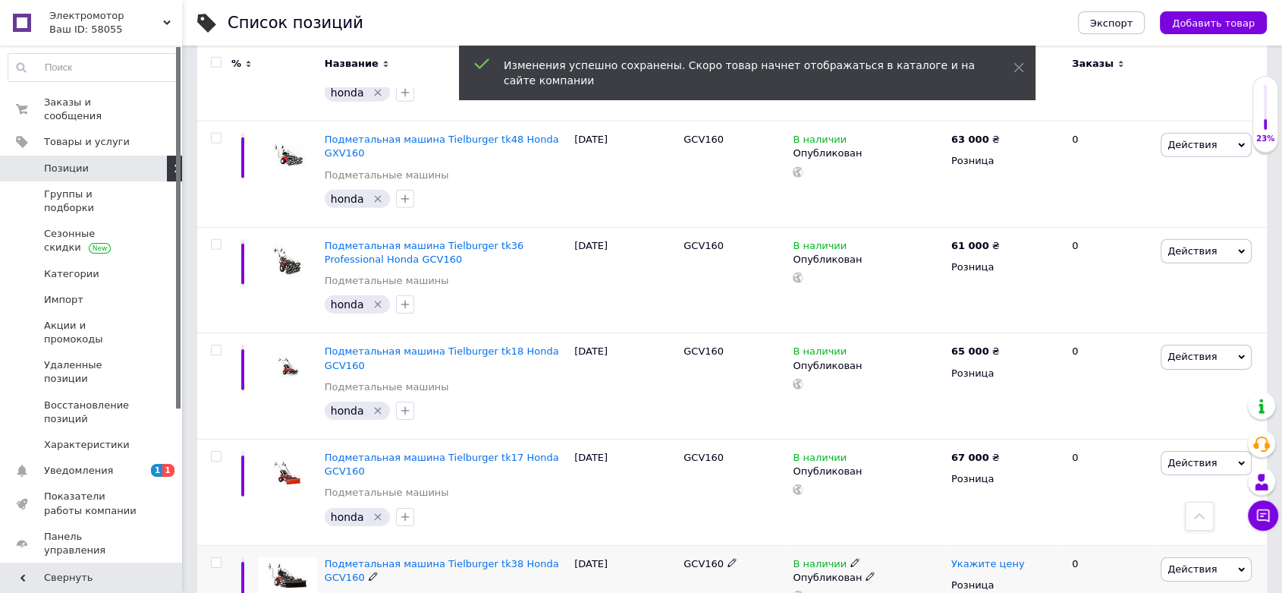
click at [983, 558] on span "Укажите цену" at bounding box center [989, 564] width 74 height 12
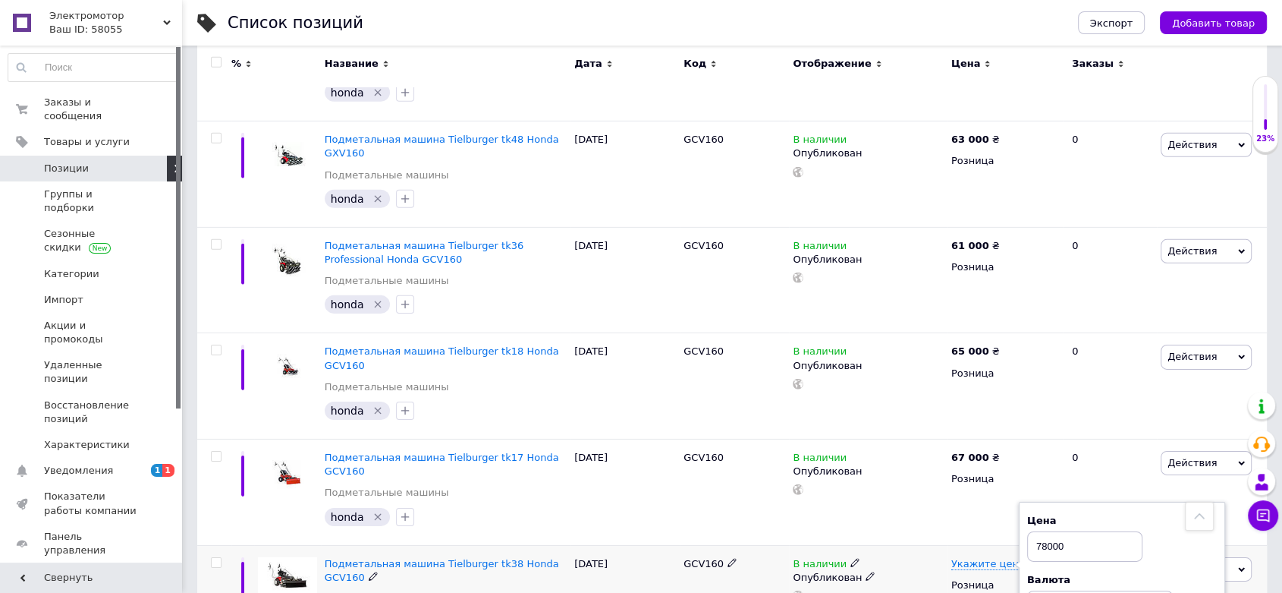
type input "78000"
click at [927, 590] on div at bounding box center [868, 595] width 154 height 11
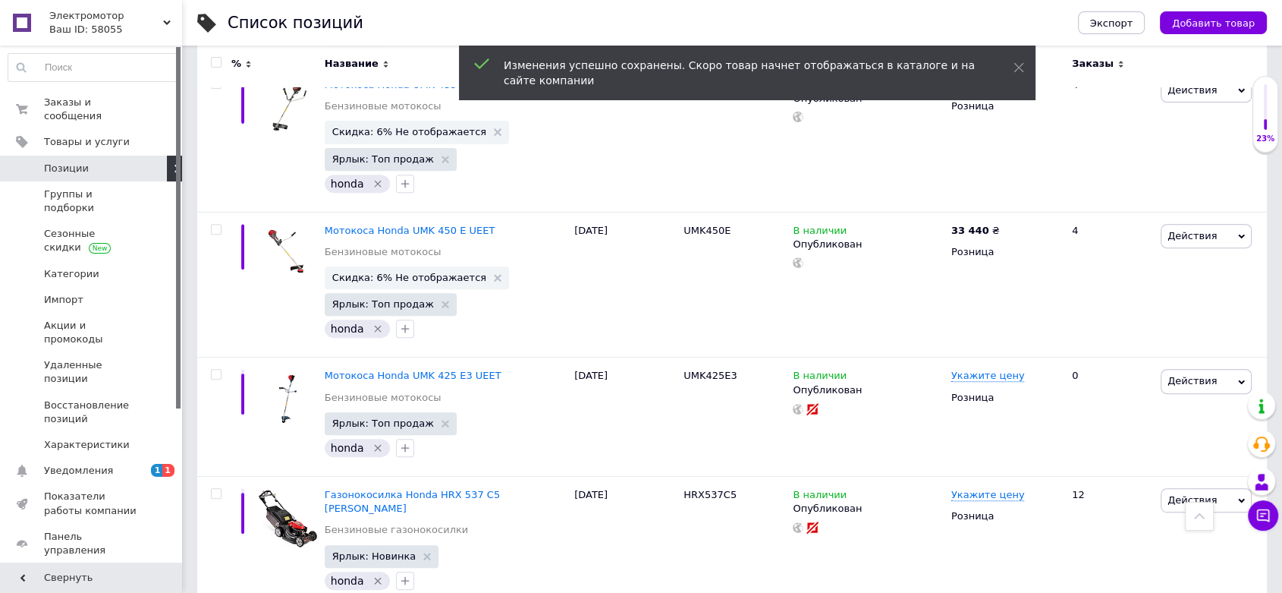
scroll to position [6520, 0]
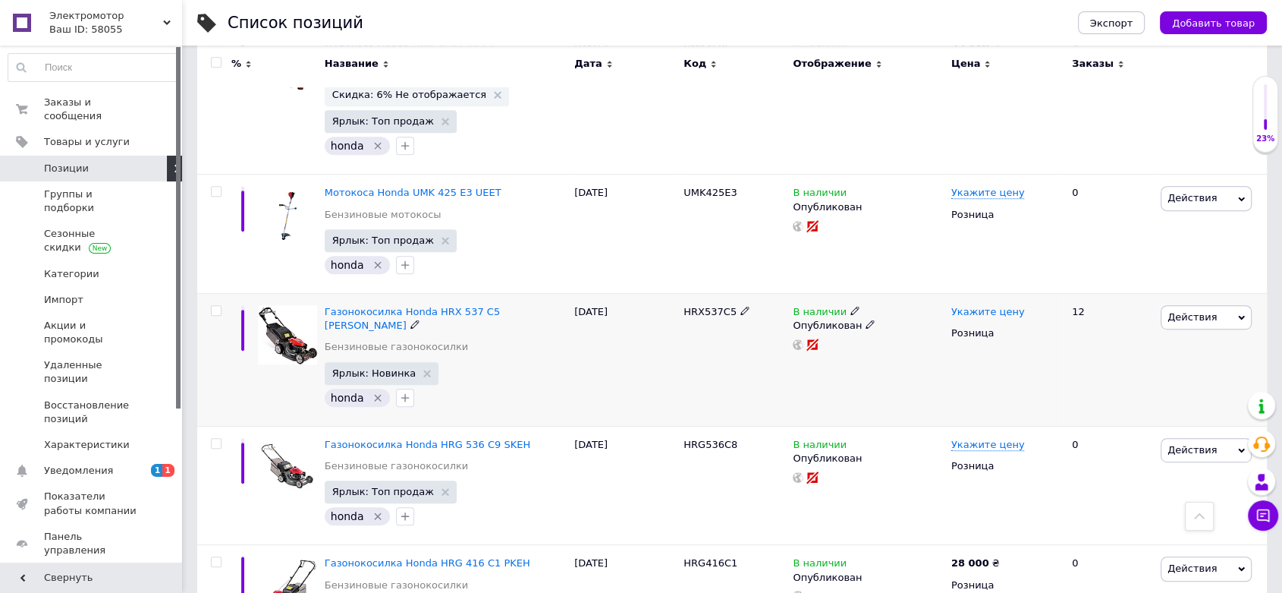
click at [978, 306] on span "Укажите цену" at bounding box center [989, 312] width 74 height 12
type input "45000"
click at [885, 294] on div "В наличии Опубликован" at bounding box center [868, 360] width 159 height 133
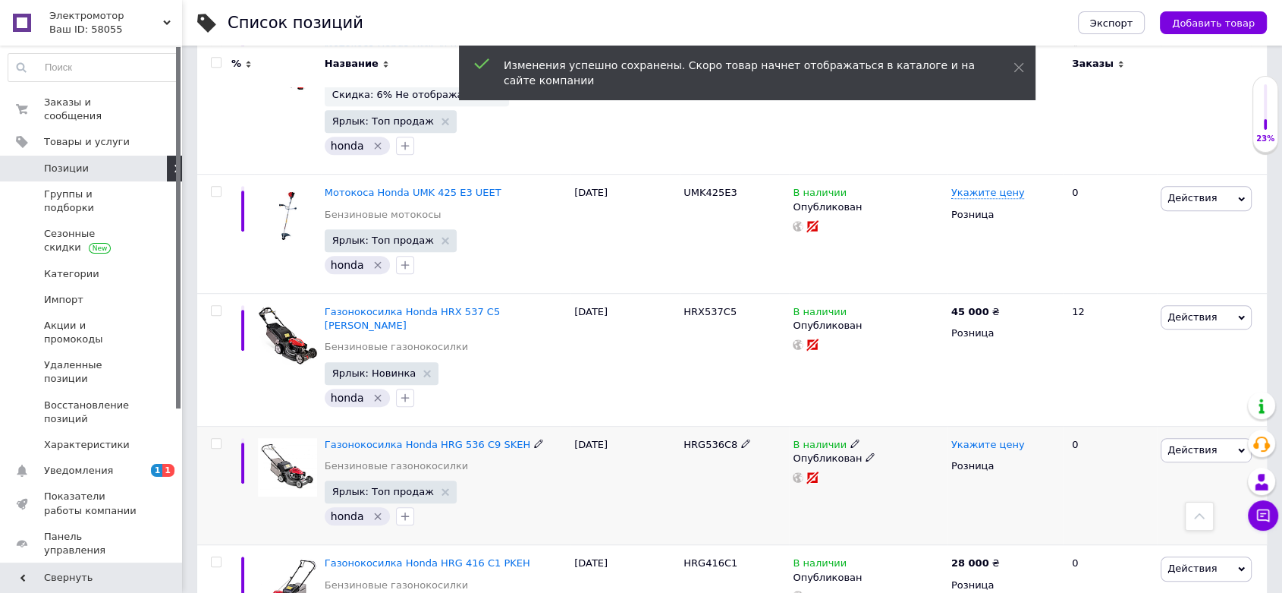
click at [968, 439] on span "Укажите цену" at bounding box center [989, 445] width 74 height 12
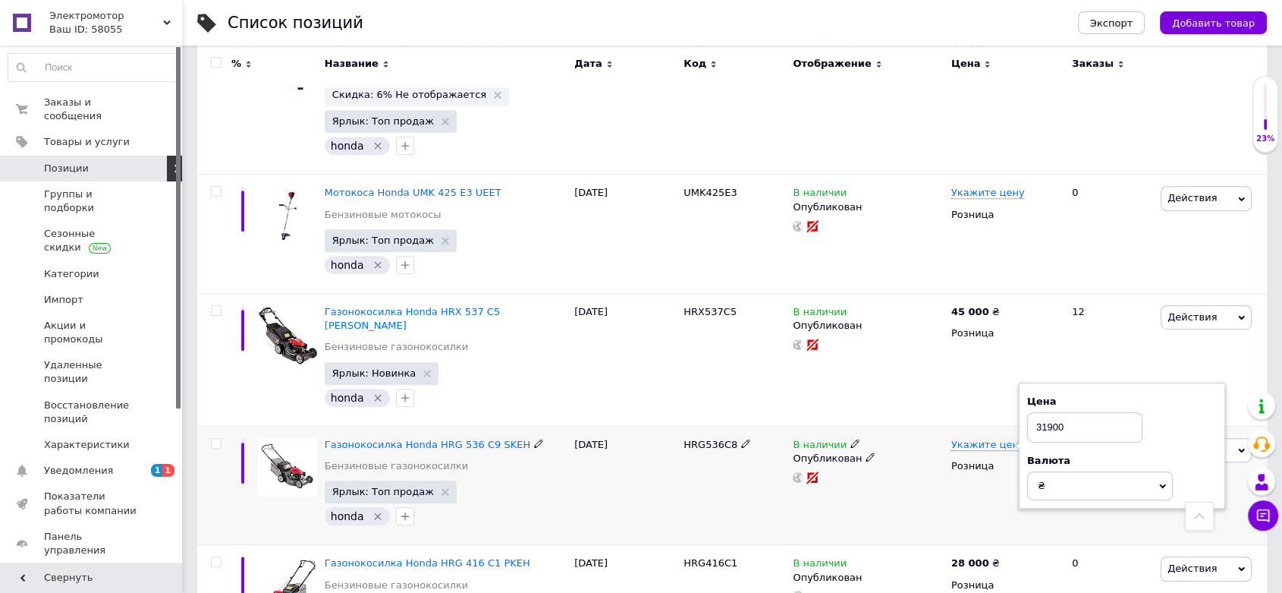
type input "31900"
click at [904, 426] on div "В наличии Опубликован" at bounding box center [868, 485] width 159 height 119
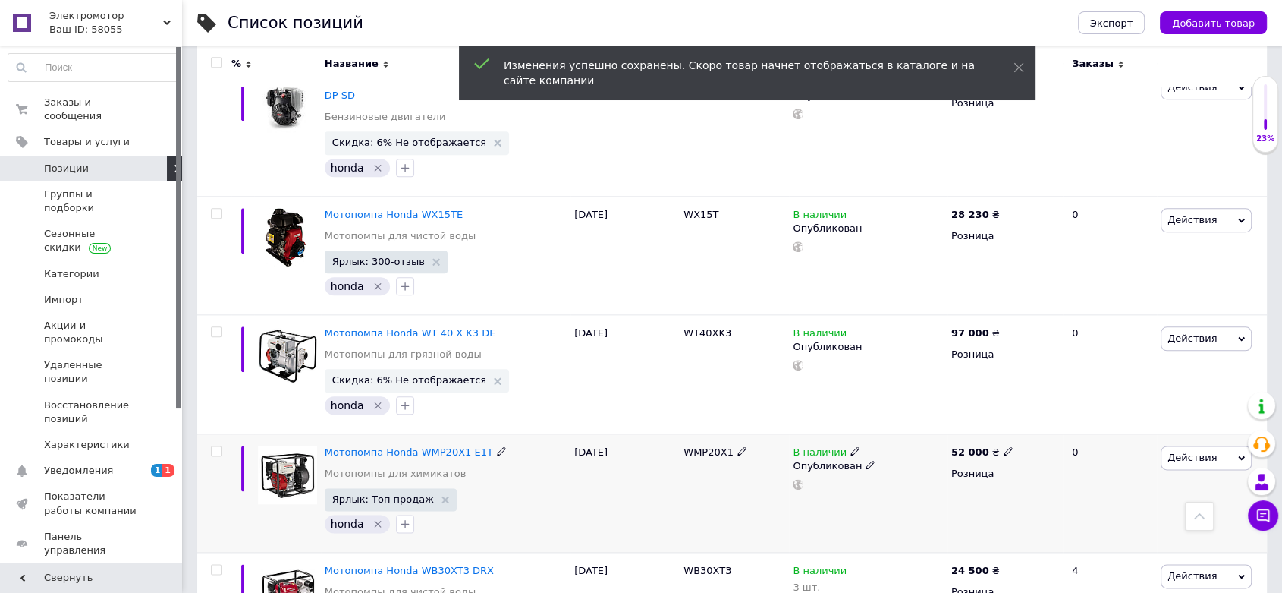
scroll to position [7700, 0]
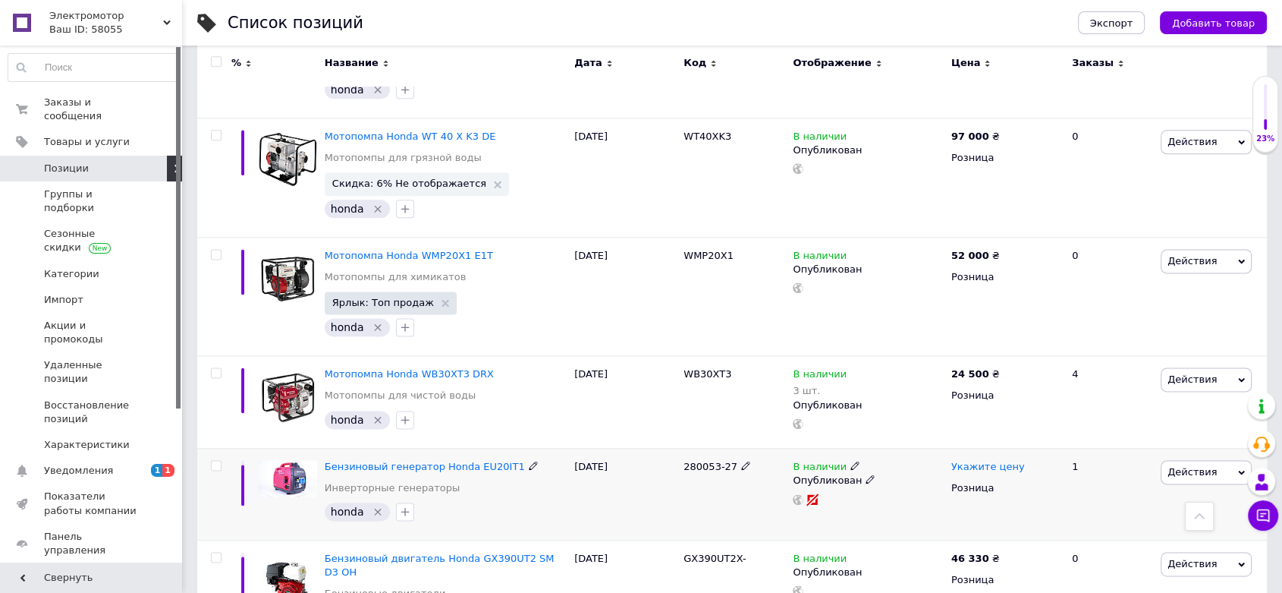
click at [966, 461] on span "Укажите цену" at bounding box center [989, 467] width 74 height 12
type input "41000"
click at [929, 493] on div at bounding box center [868, 499] width 154 height 12
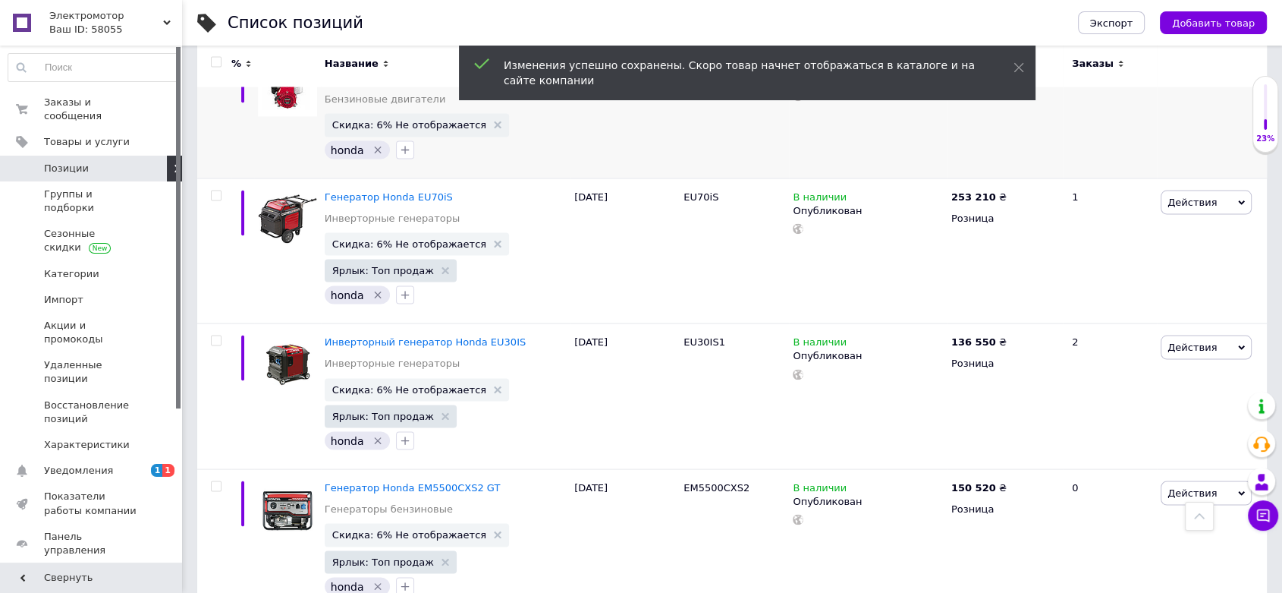
scroll to position [8725, 0]
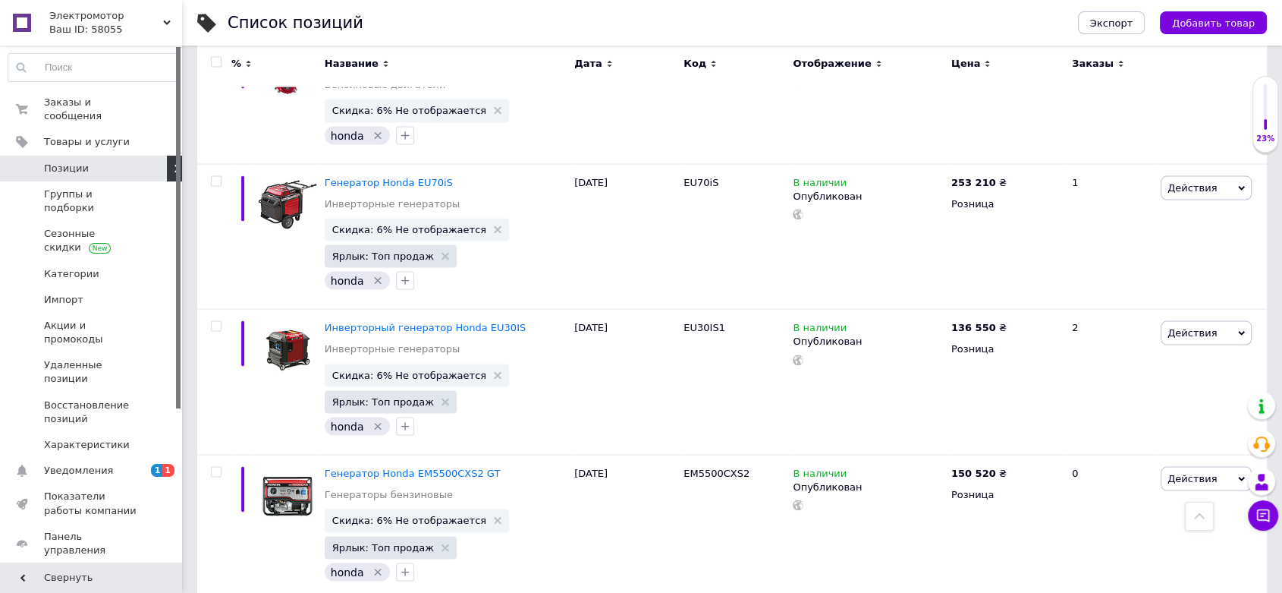
click at [217, 61] on input "checkbox" at bounding box center [216, 63] width 10 height 10
checkbox input "true"
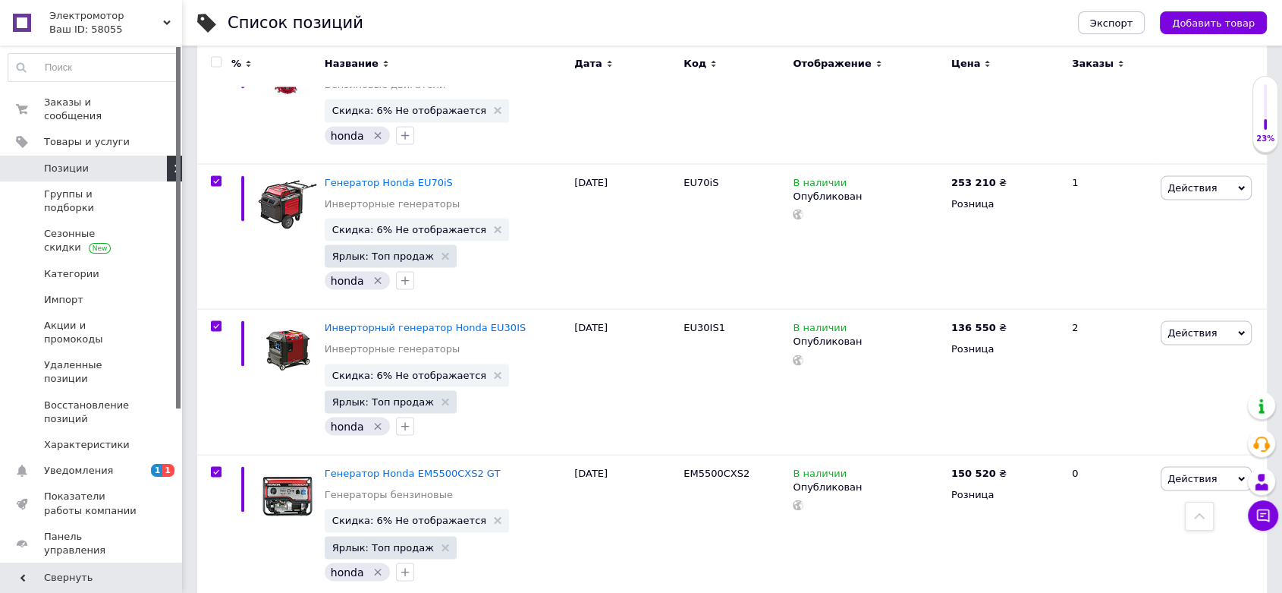
checkbox input "true"
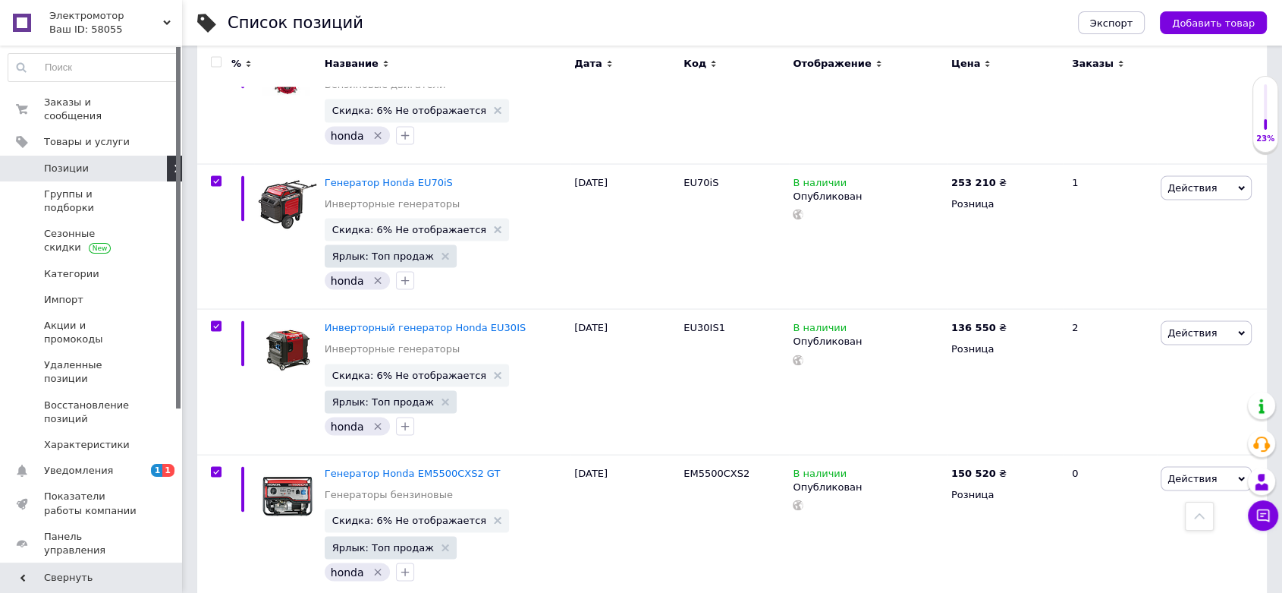
checkbox input "true"
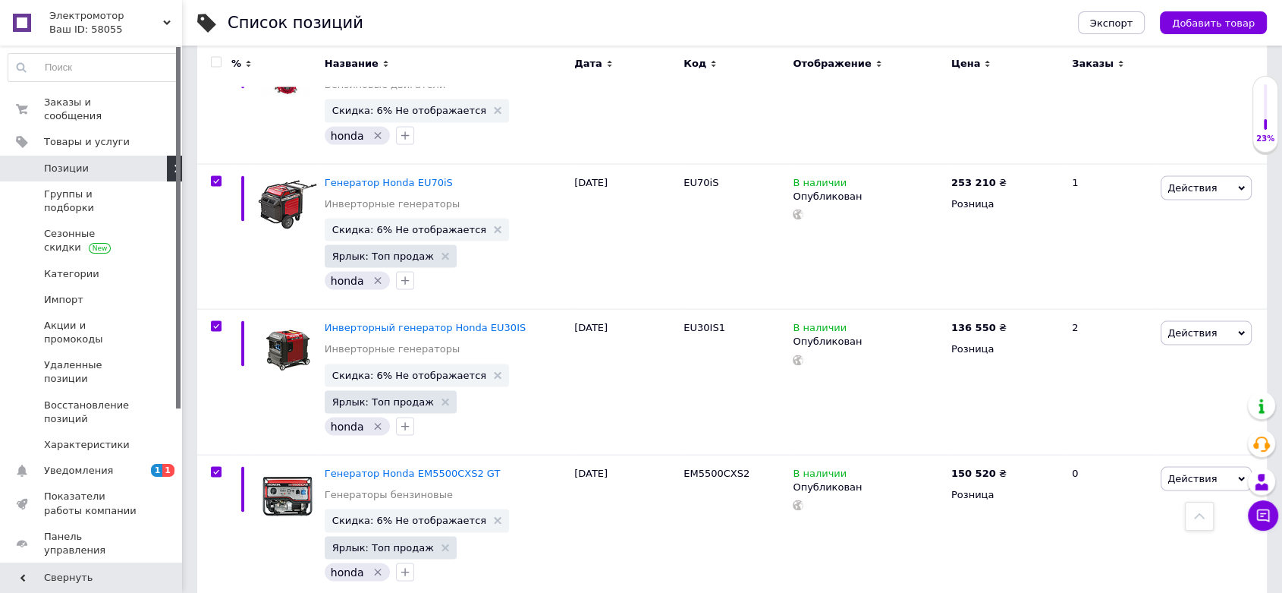
checkbox input "true"
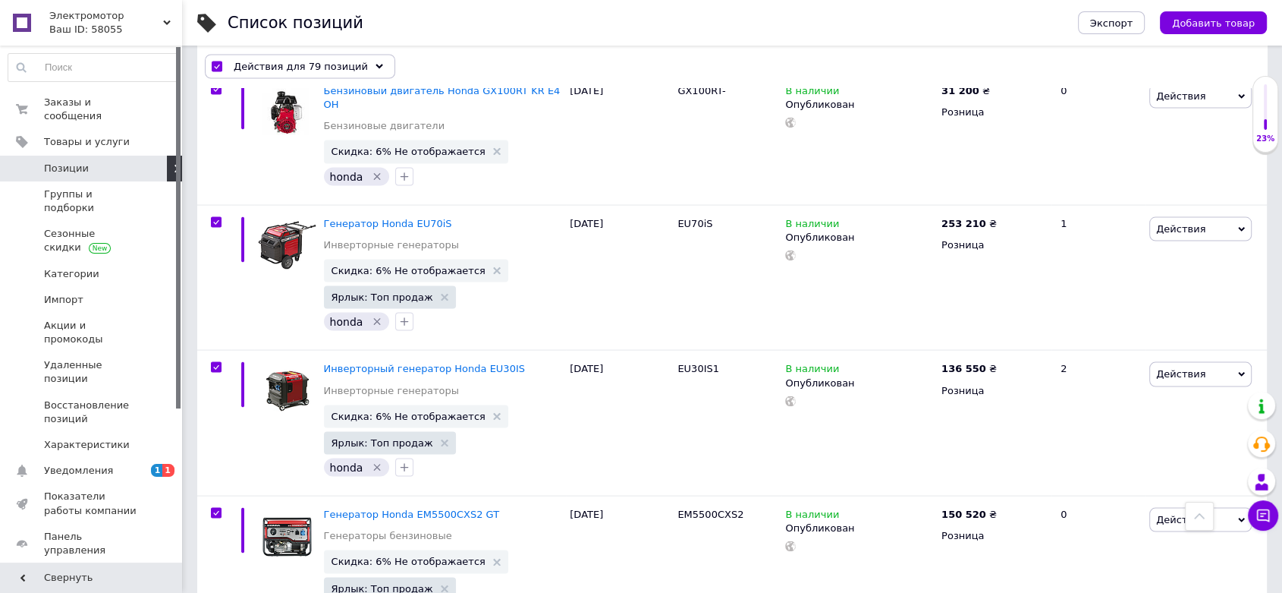
scroll to position [8753, 0]
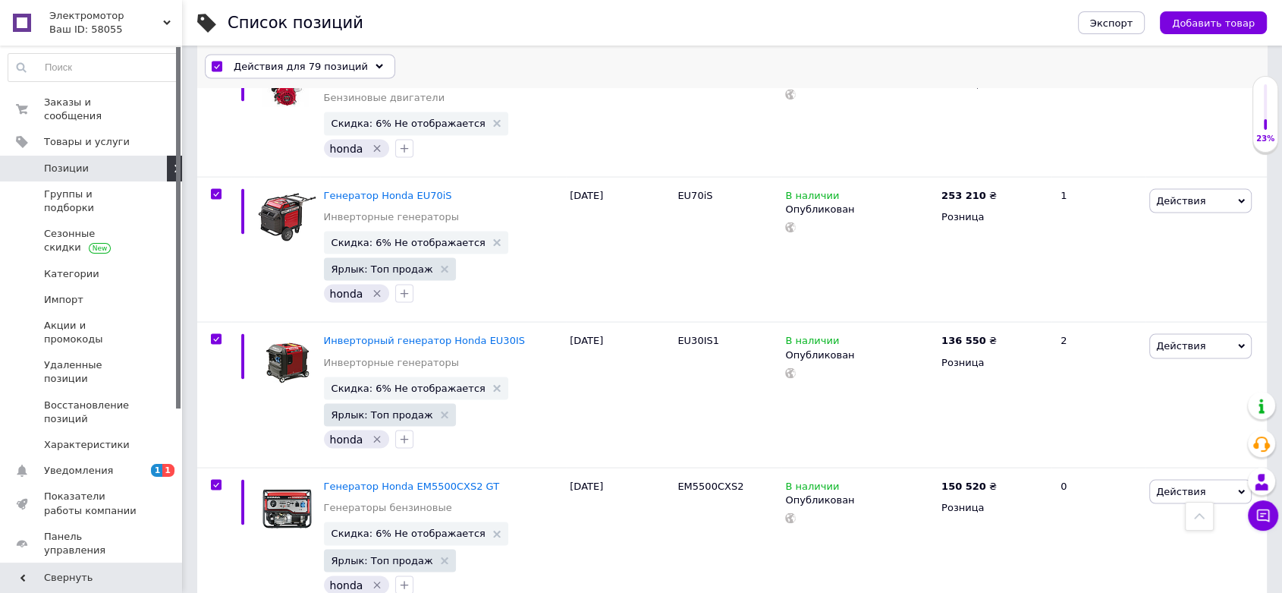
click at [288, 65] on span "Действия для 79 позиций" at bounding box center [301, 67] width 134 height 14
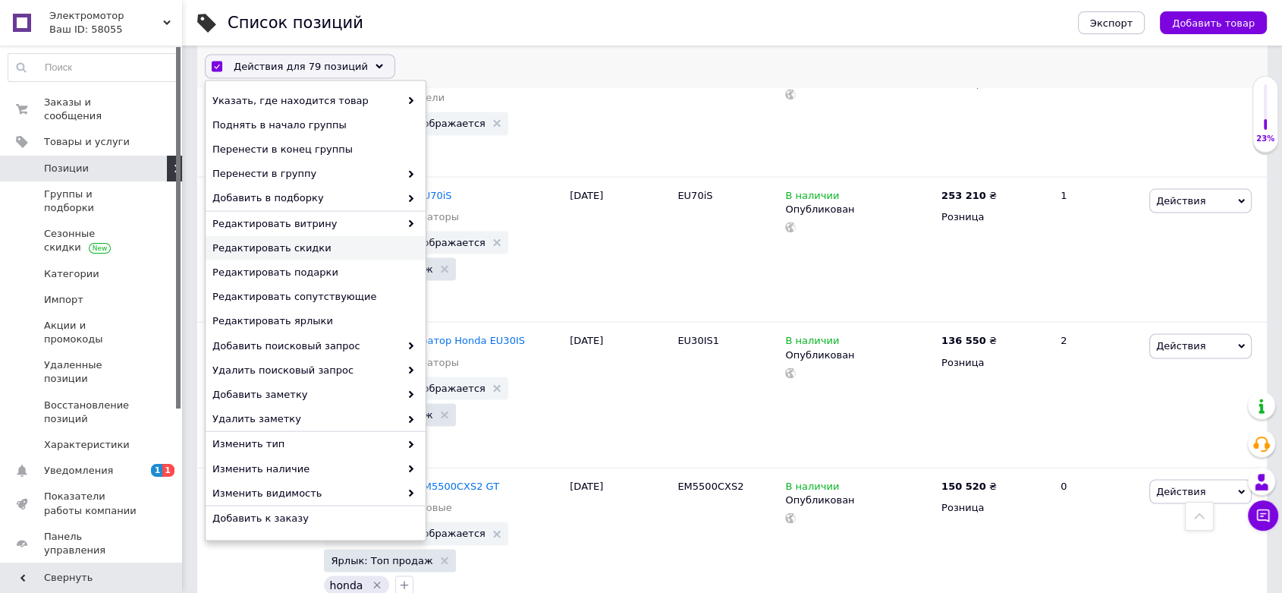
click at [302, 252] on span "Редактировать скидки" at bounding box center [313, 248] width 203 height 14
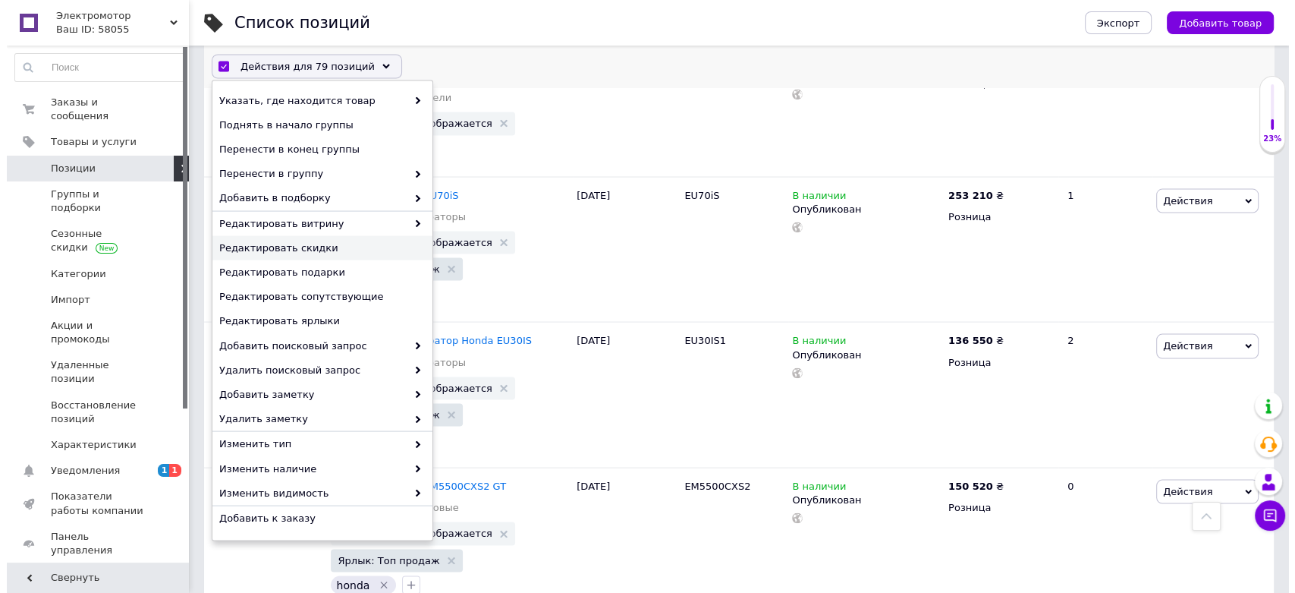
scroll to position [8691, 0]
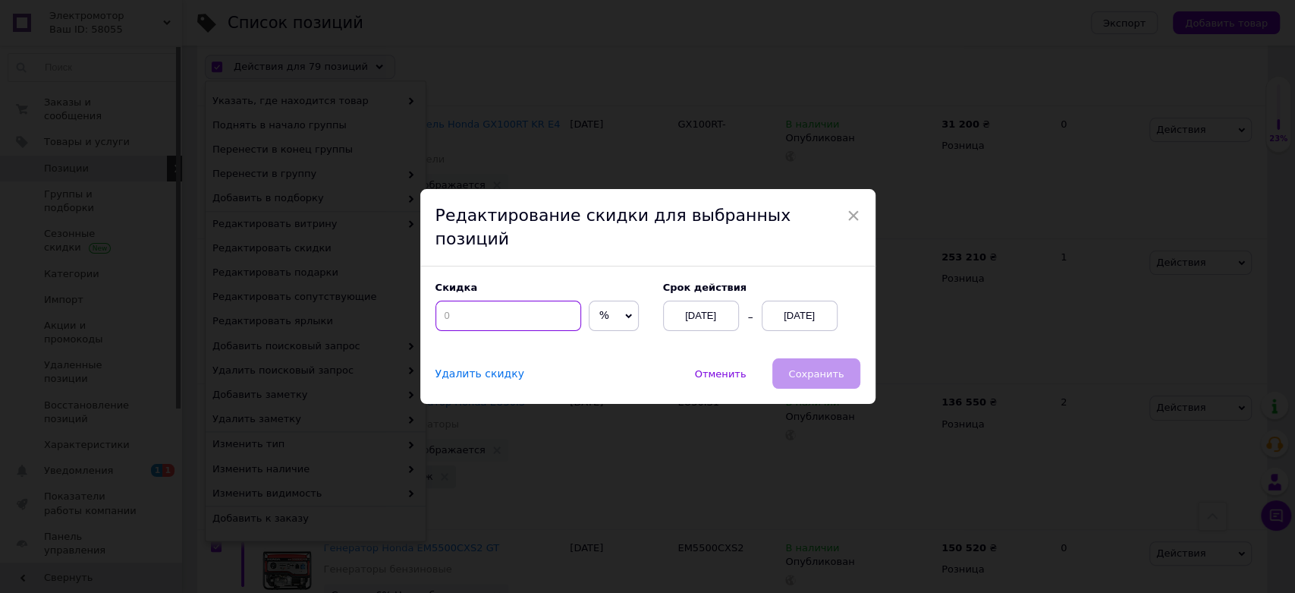
click at [486, 302] on input at bounding box center [509, 315] width 146 height 30
click at [816, 300] on div "[DATE]" at bounding box center [800, 315] width 76 height 30
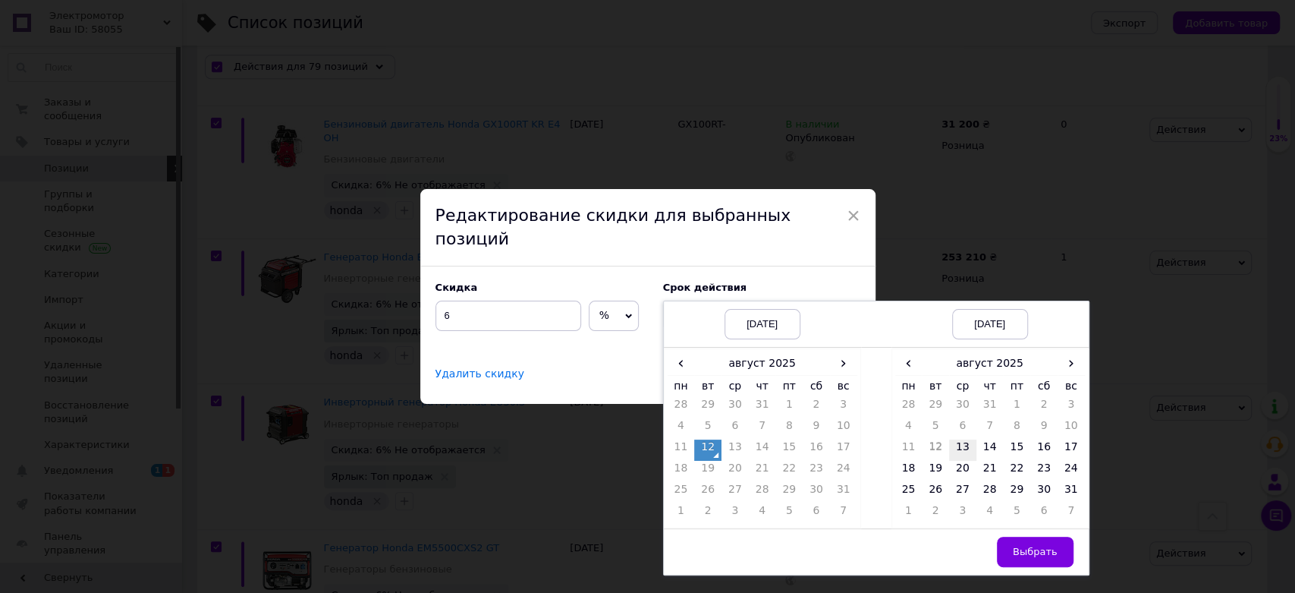
click at [967, 439] on td "13" at bounding box center [962, 449] width 27 height 21
click at [1030, 536] on button "Выбрать" at bounding box center [1035, 551] width 77 height 30
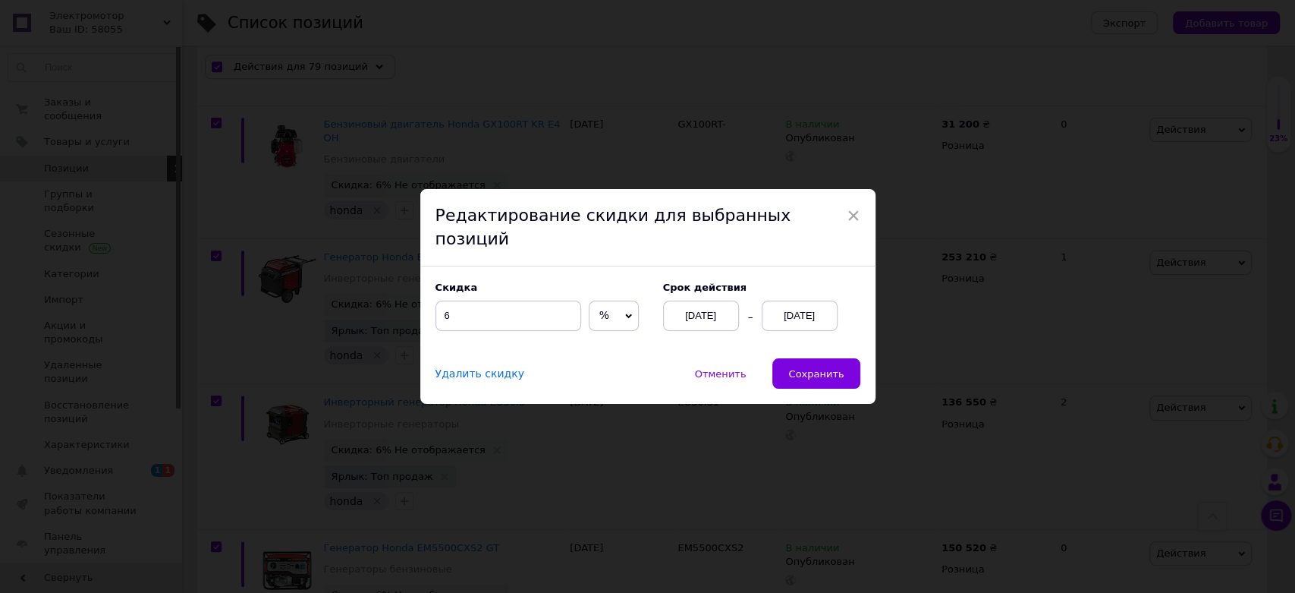
click at [829, 345] on div "Скидка 6 % ₴ Cрок действия [DATE] [DATE]" at bounding box center [647, 312] width 455 height 92
click at [826, 358] on button "Сохранить" at bounding box center [815, 373] width 87 height 30
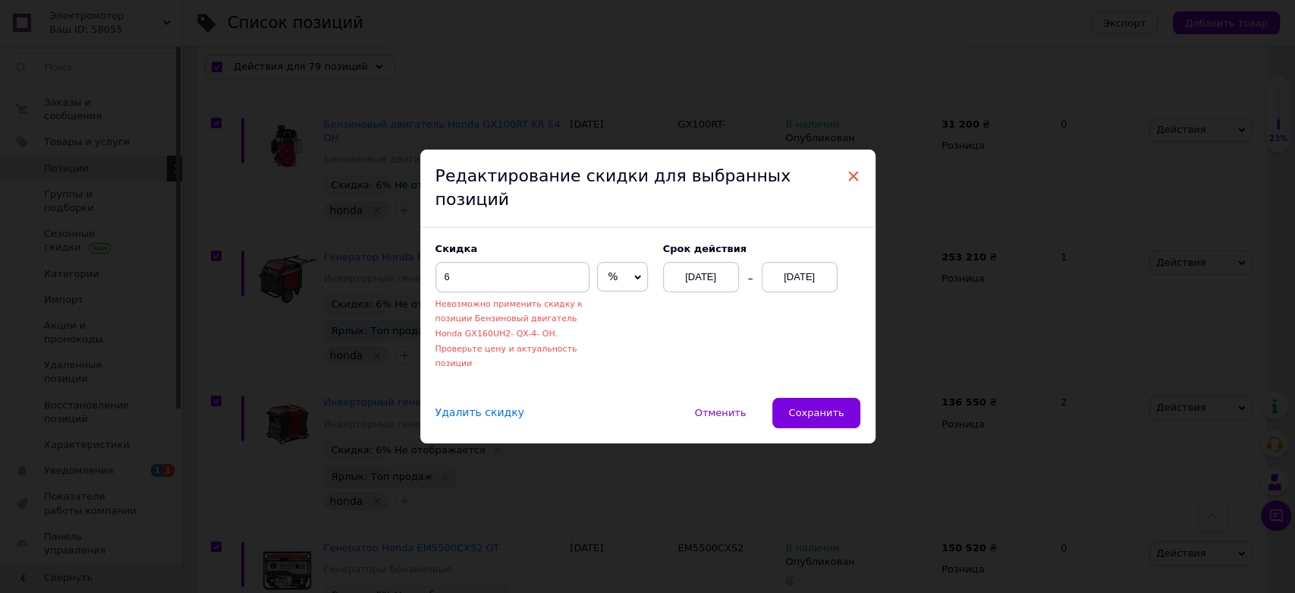
click at [847, 189] on span "×" at bounding box center [854, 176] width 14 height 26
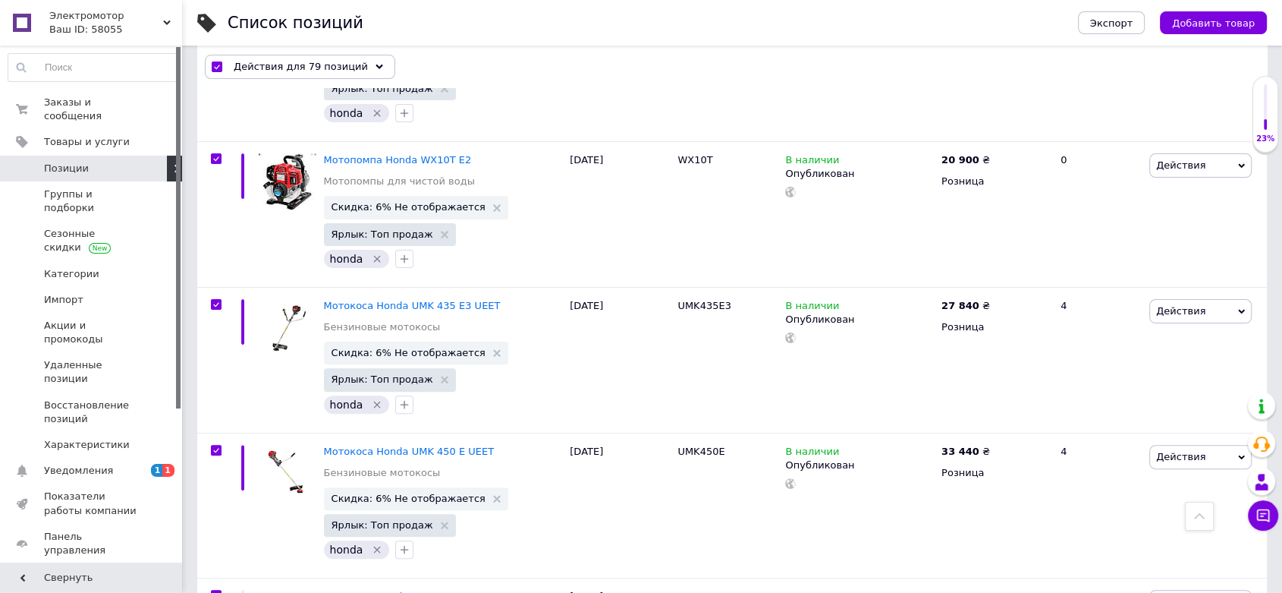
scroll to position [6295, 0]
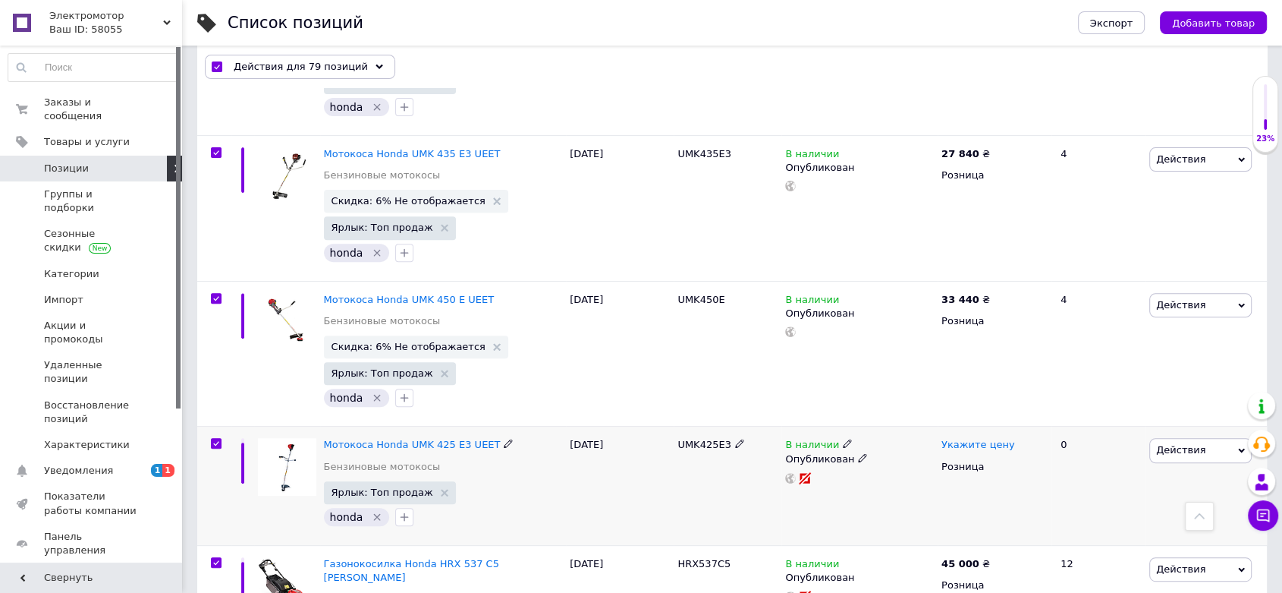
click at [950, 439] on span "Укажите цену" at bounding box center [979, 445] width 74 height 12
click at [929, 281] on div "В наличии Опубликован" at bounding box center [860, 354] width 156 height 146
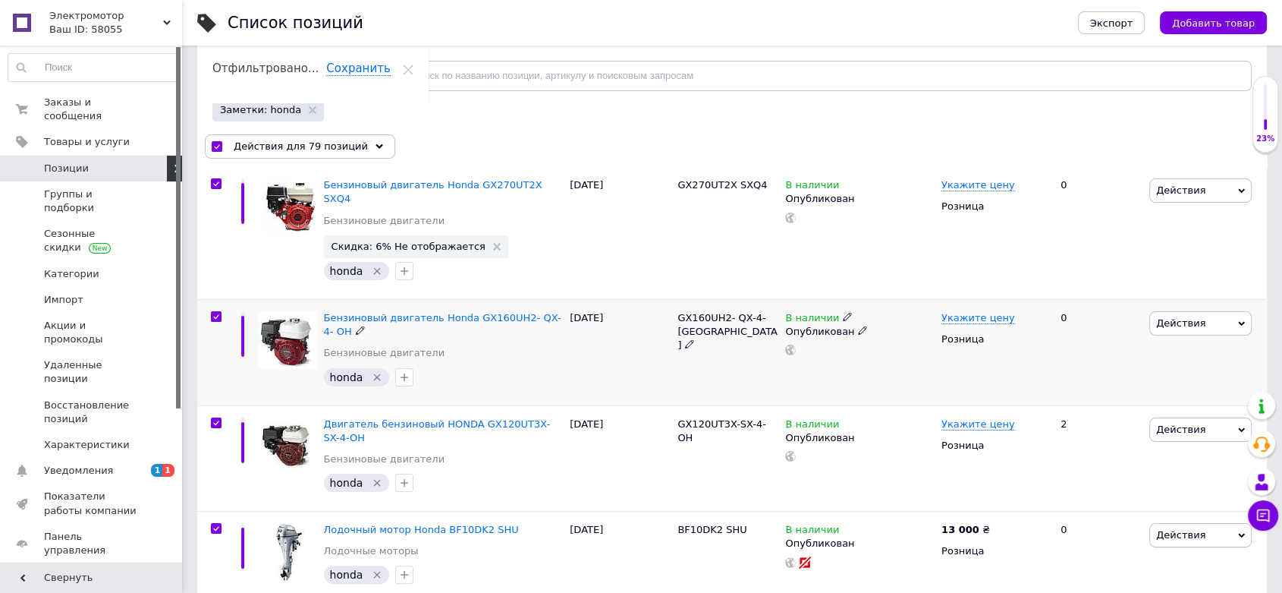
scroll to position [197, 0]
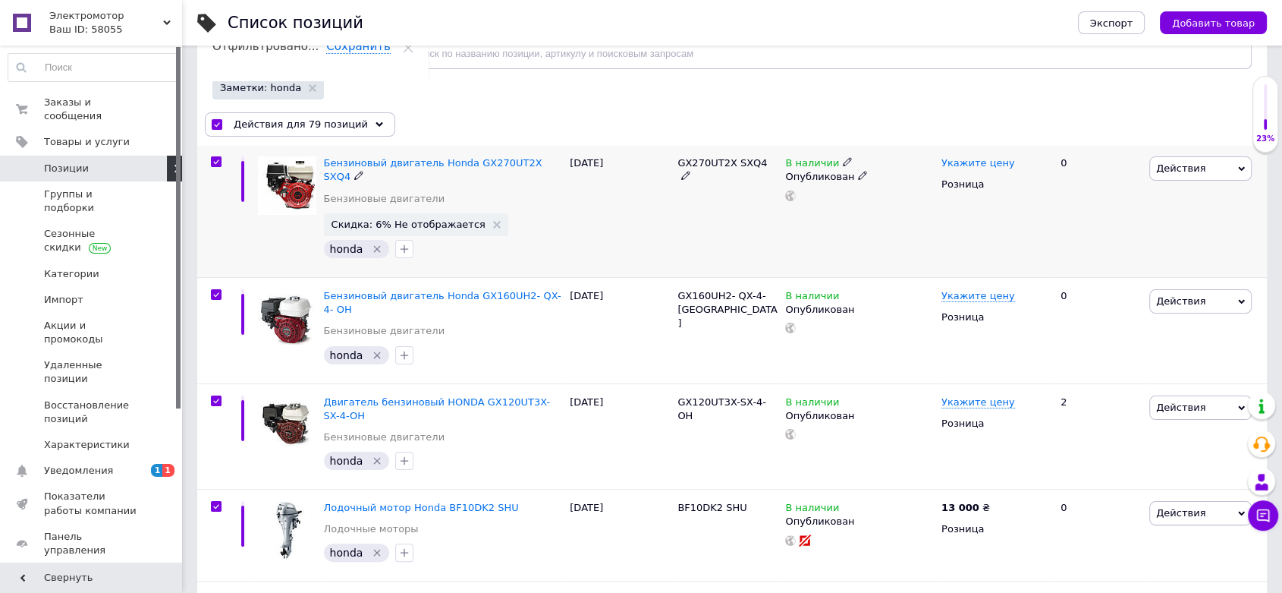
click at [971, 164] on span "Укажите цену" at bounding box center [979, 163] width 74 height 12
click at [971, 290] on span "Укажите цену" at bounding box center [979, 296] width 74 height 12
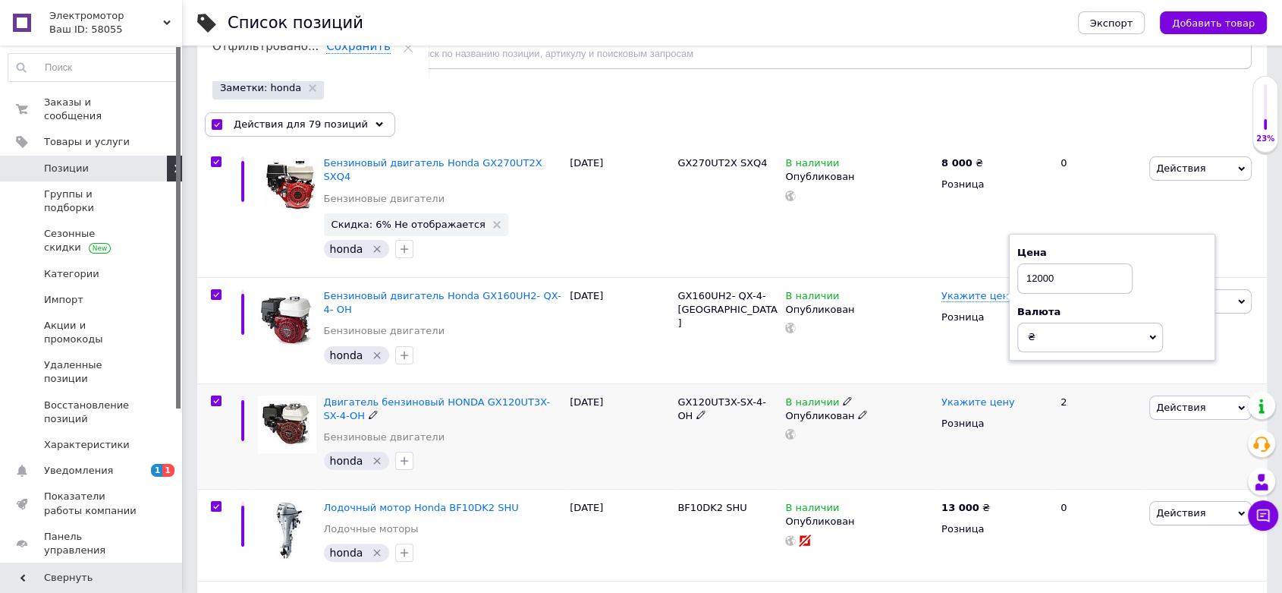
click at [971, 396] on span "Укажите цену" at bounding box center [979, 402] width 74 height 12
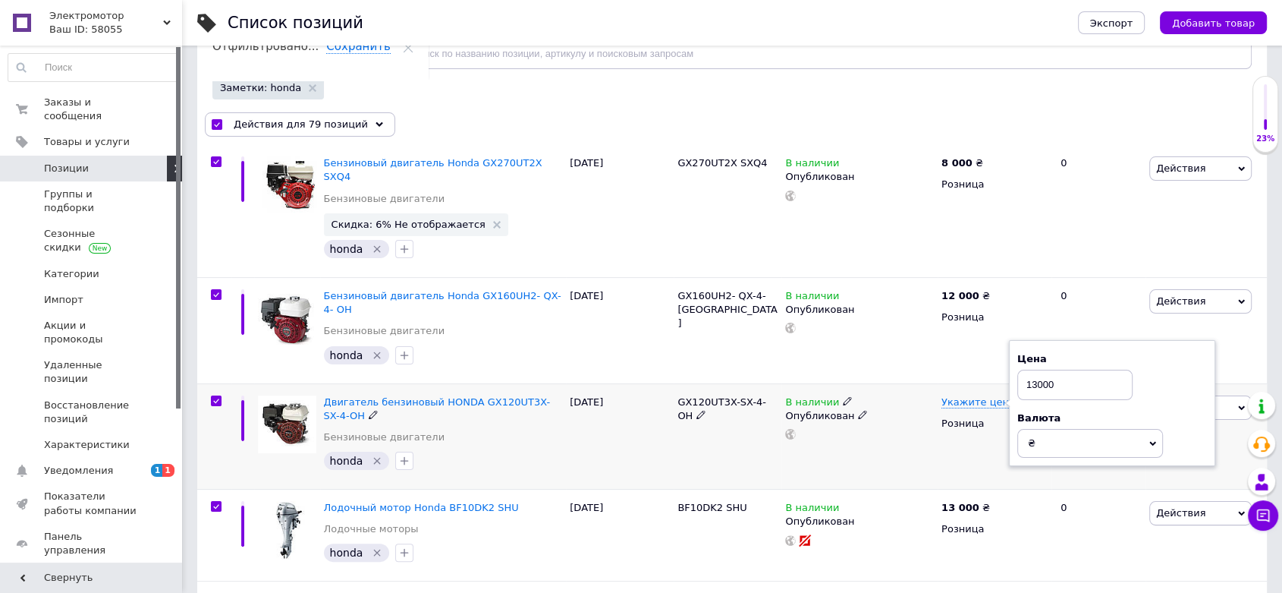
click at [914, 409] on div "Опубликован" at bounding box center [859, 416] width 149 height 14
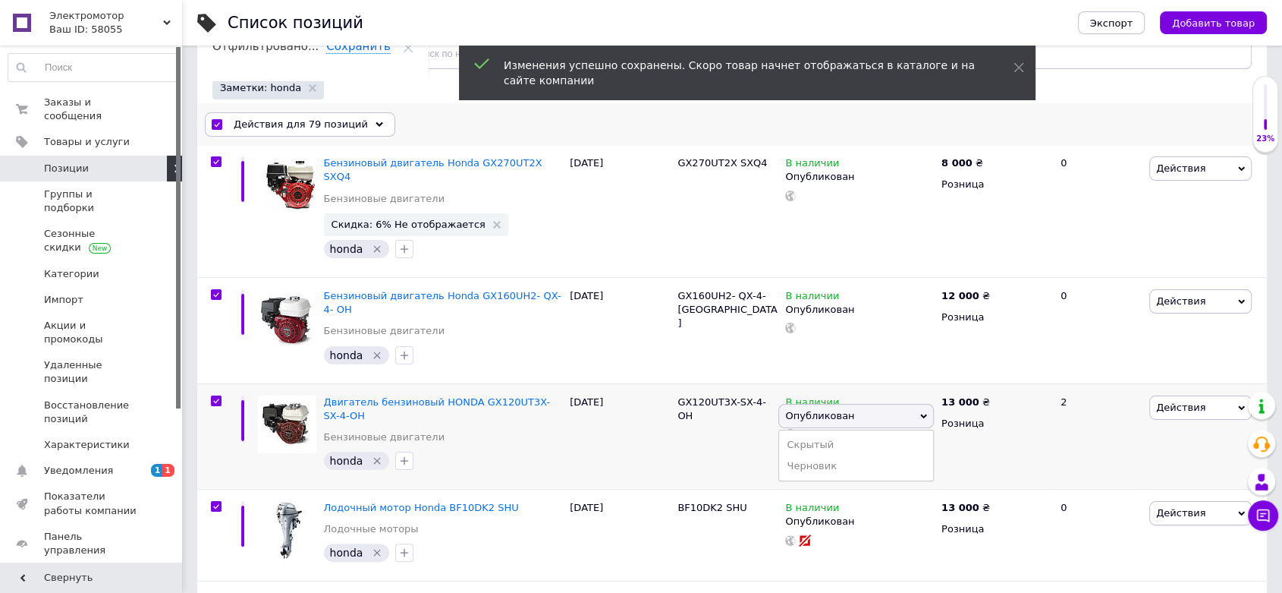
click at [329, 115] on div "Действия для 79 позиций" at bounding box center [300, 124] width 190 height 24
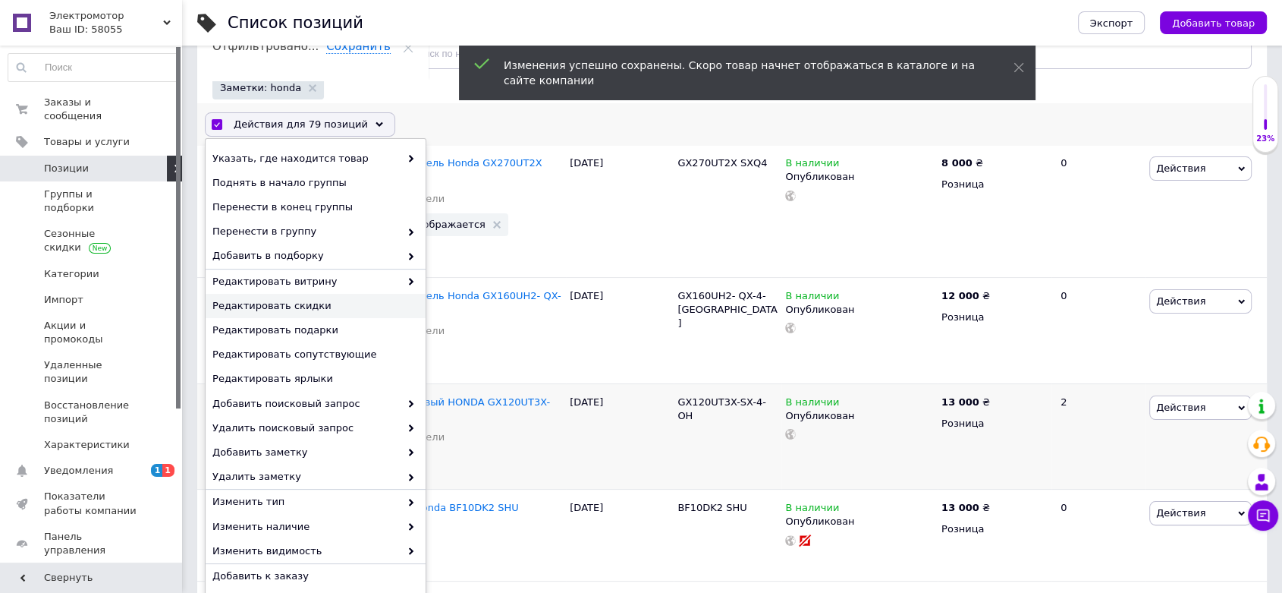
click at [316, 295] on div "Редактировать скидки" at bounding box center [316, 306] width 220 height 24
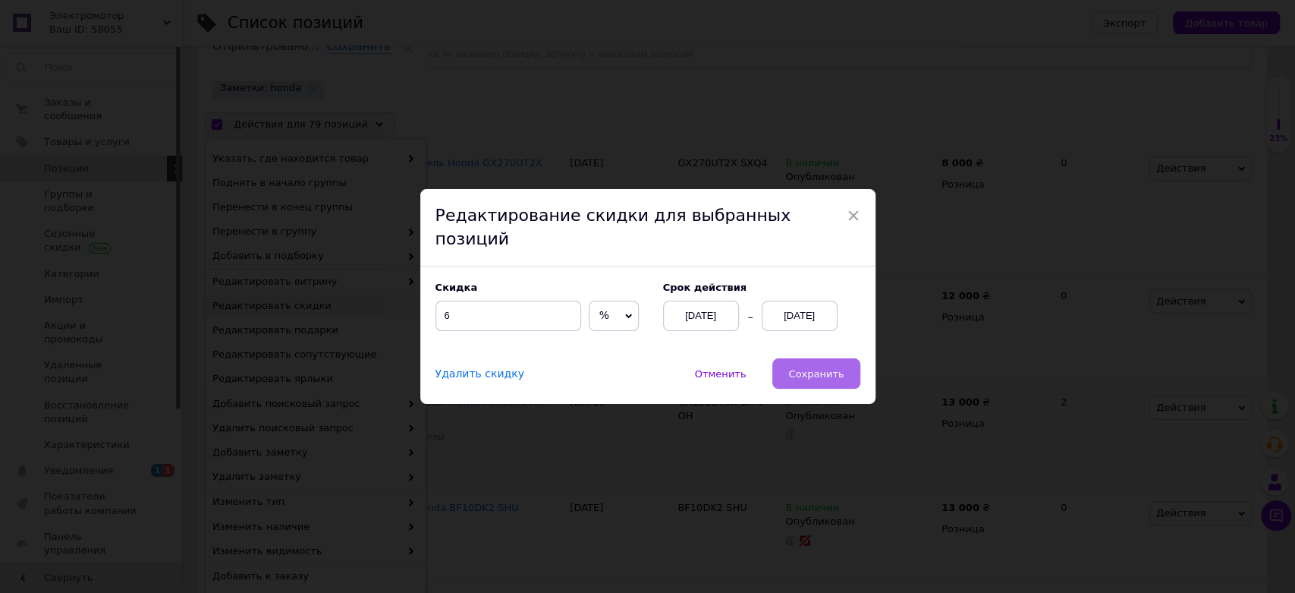
click at [795, 368] on span "Сохранить" at bounding box center [815, 373] width 55 height 11
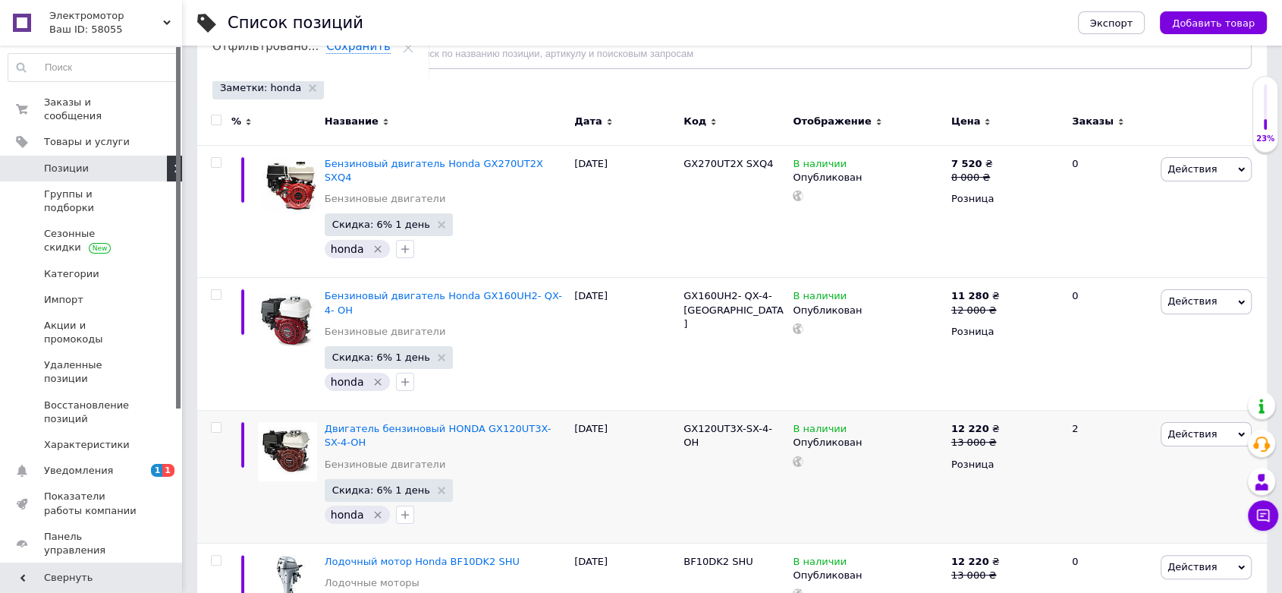
click at [295, 86] on div "Заметки: honda" at bounding box center [268, 88] width 112 height 23
click at [309, 86] on use at bounding box center [313, 88] width 8 height 8
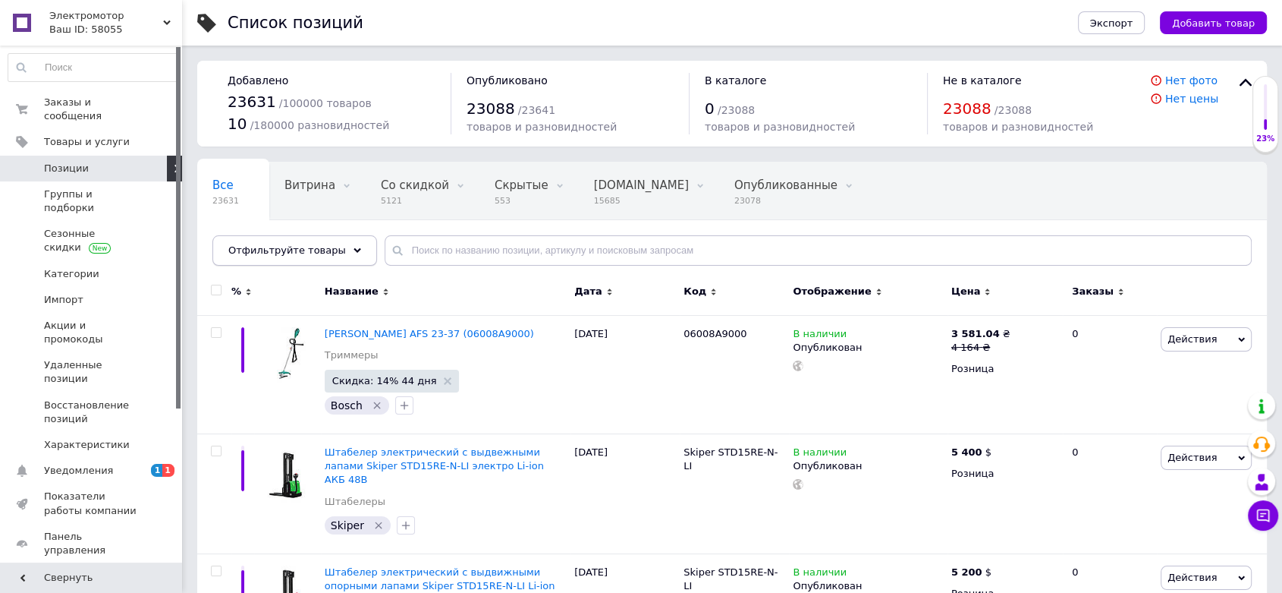
click at [264, 248] on span "Отфильтруйте товары" at bounding box center [287, 249] width 118 height 11
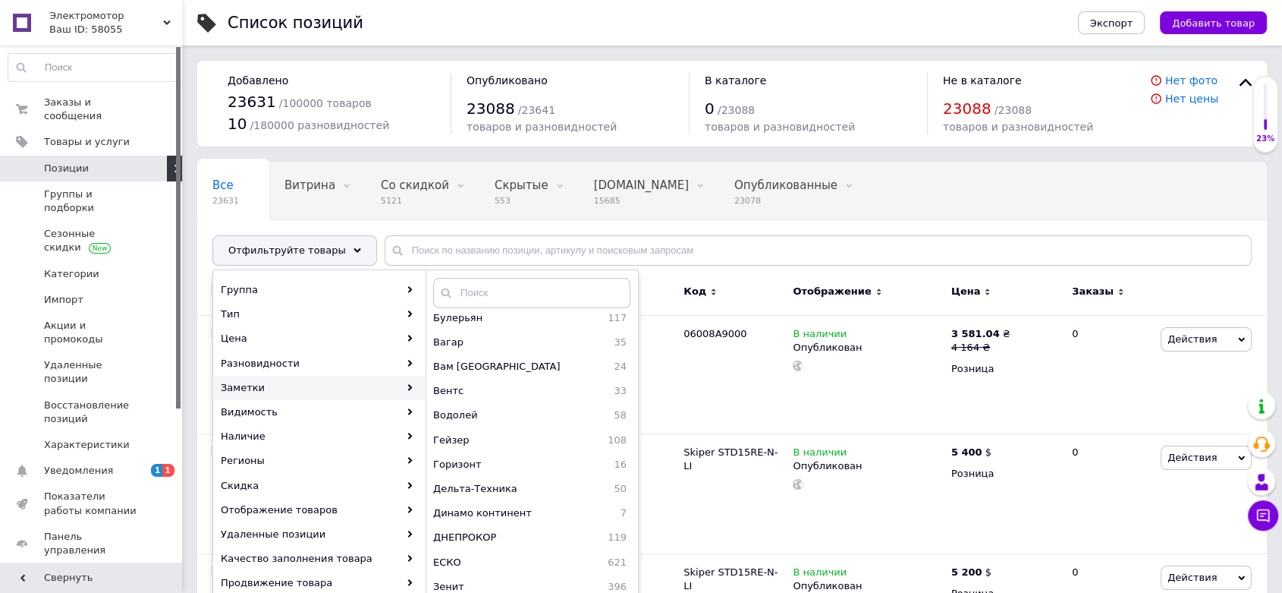
scroll to position [3541, 0]
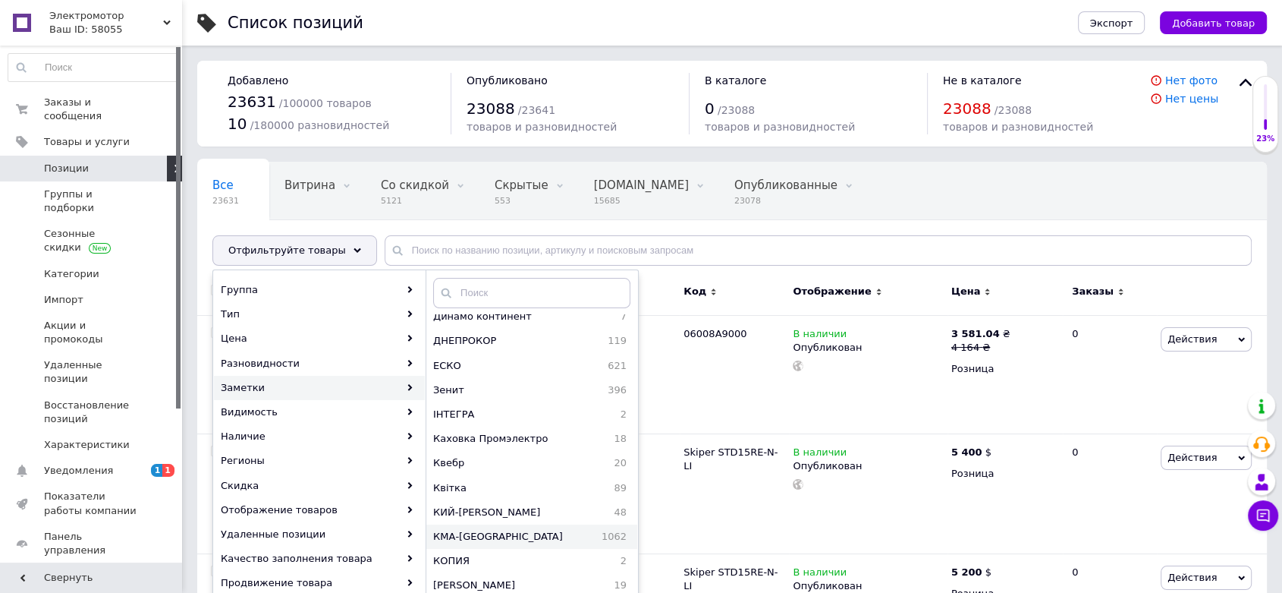
click at [474, 530] on span "КМА-[GEOGRAPHIC_DATA]" at bounding box center [510, 537] width 155 height 14
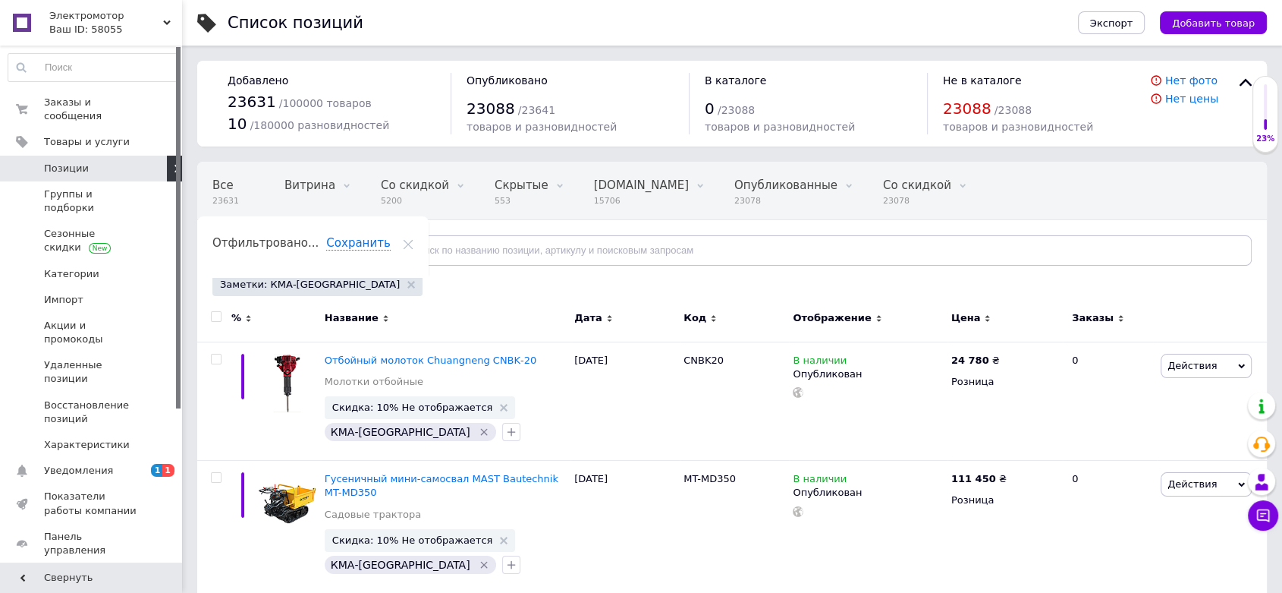
click at [307, 250] on span "Отфильтруйте товары" at bounding box center [287, 249] width 118 height 11
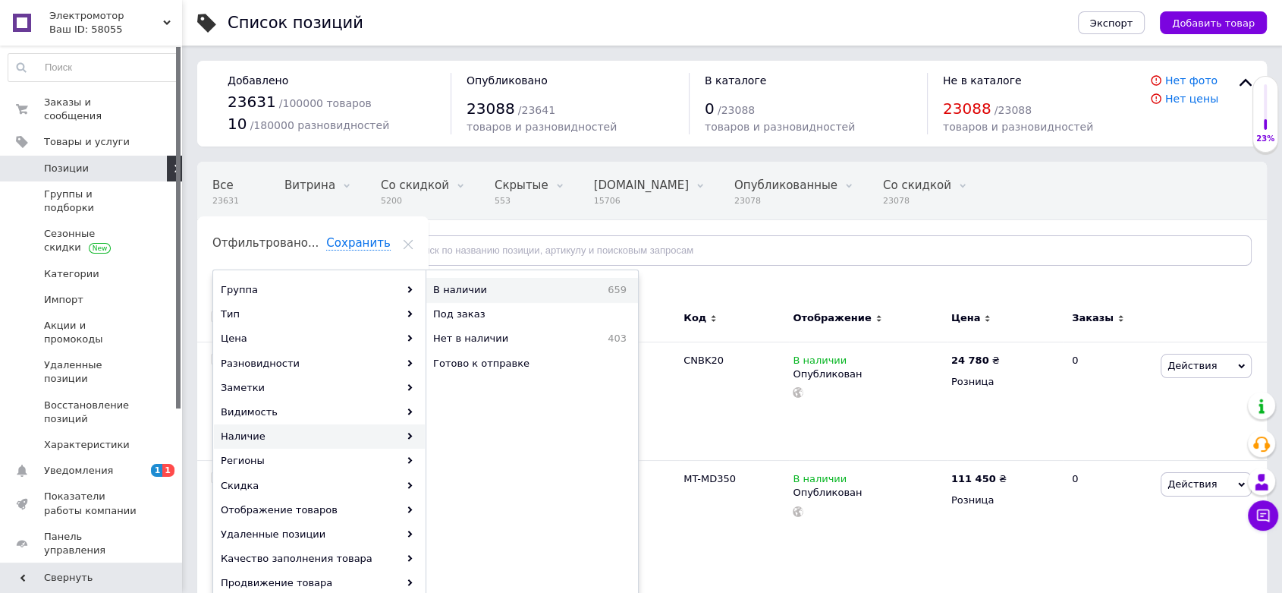
click at [489, 291] on span "В наличии" at bounding box center [498, 290] width 130 height 14
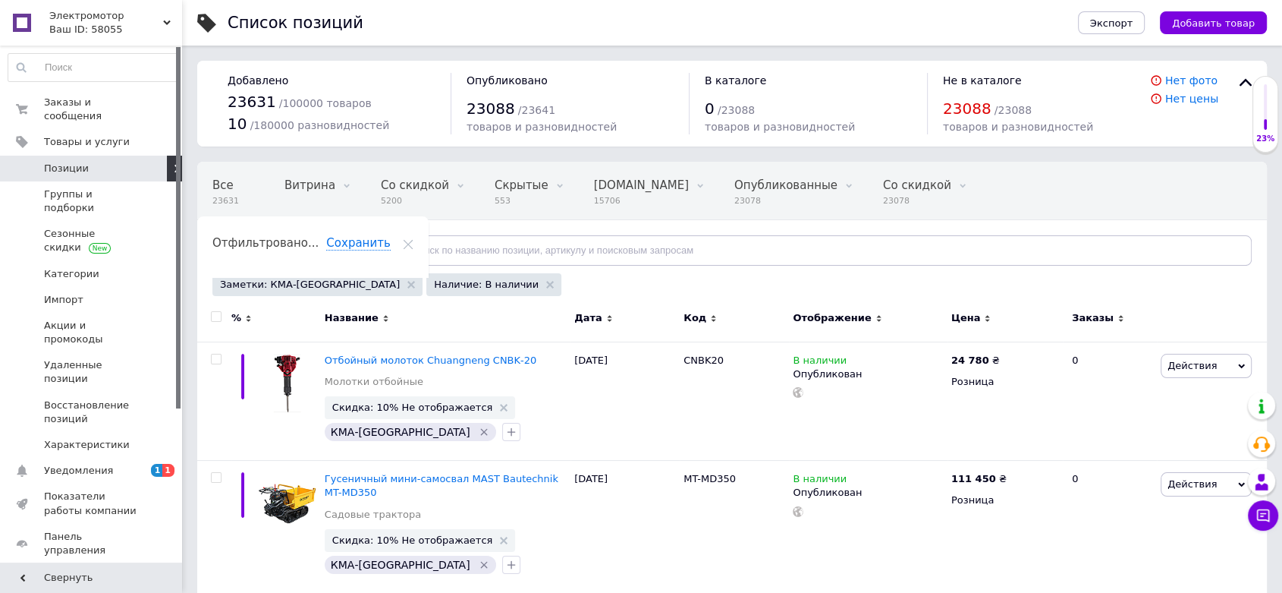
click at [219, 312] on input "checkbox" at bounding box center [216, 317] width 10 height 10
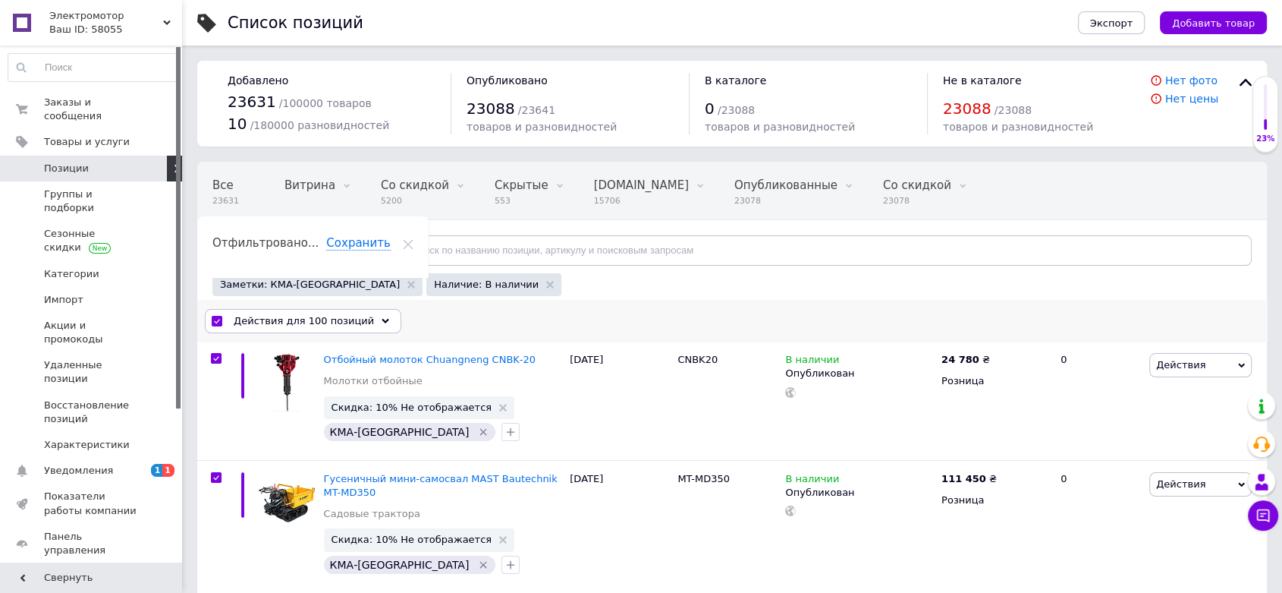
click at [293, 314] on span "Действия для 100 позиций" at bounding box center [304, 321] width 140 height 14
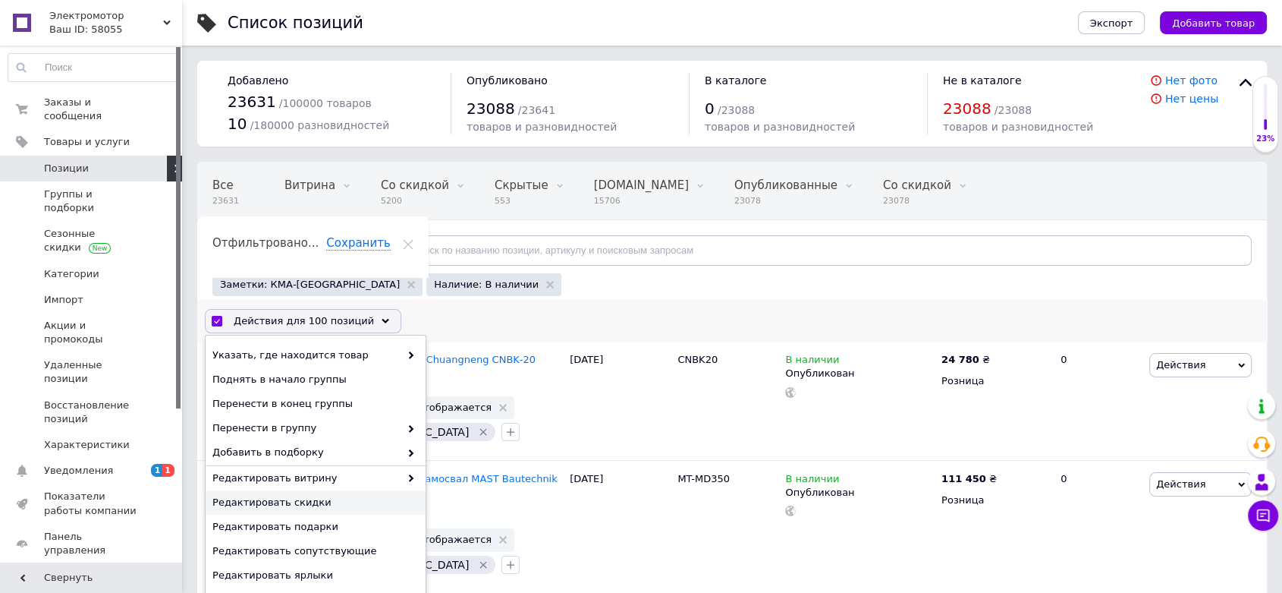
click at [281, 496] on span "Редактировать скидки" at bounding box center [313, 503] width 203 height 14
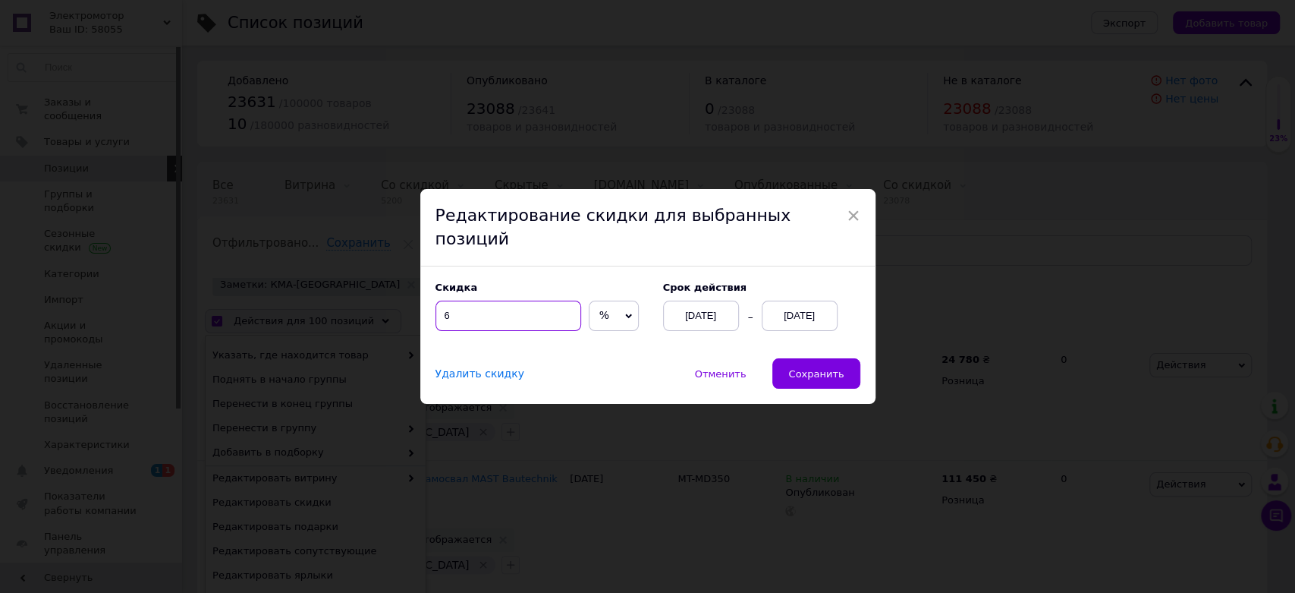
click at [490, 304] on input "6" at bounding box center [509, 315] width 146 height 30
drag, startPoint x: 480, startPoint y: 306, endPoint x: 428, endPoint y: 306, distance: 51.6
click at [428, 306] on div "Скидка 6 % ₴ Cрок действия [DATE] [DATE]" at bounding box center [647, 312] width 455 height 92
click at [814, 300] on div "[DATE]" at bounding box center [800, 315] width 76 height 30
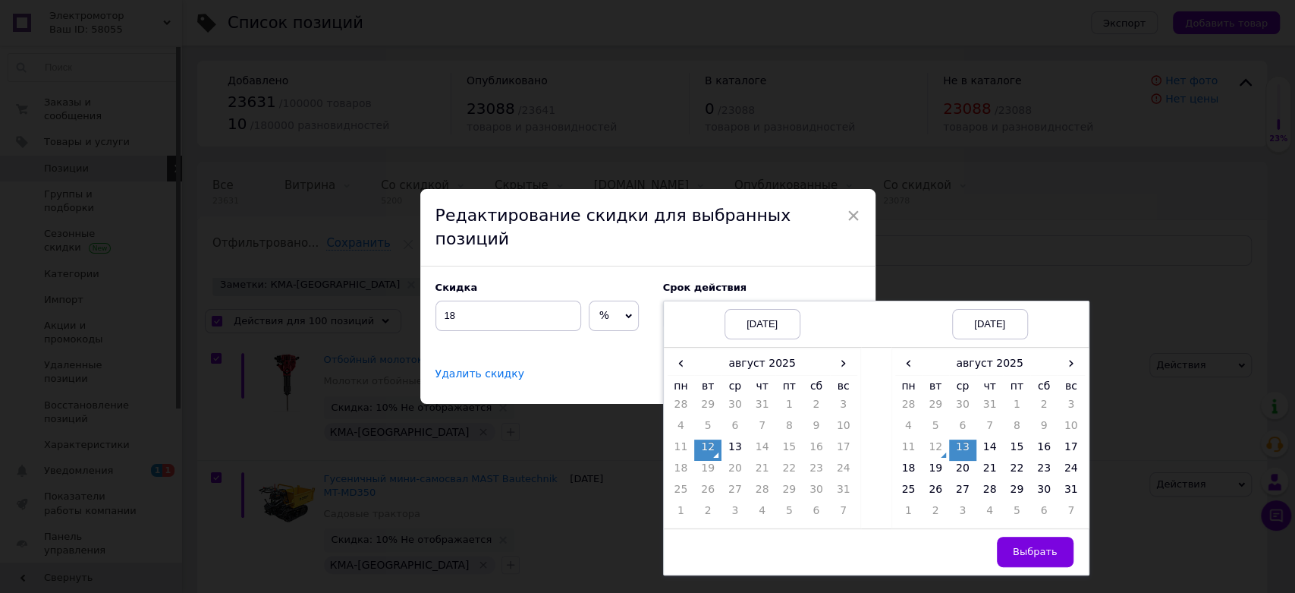
click at [709, 439] on td "12" at bounding box center [707, 449] width 27 height 21
click at [932, 439] on td "12" at bounding box center [935, 449] width 27 height 21
click at [1053, 546] on span "Выбрать" at bounding box center [1035, 551] width 45 height 11
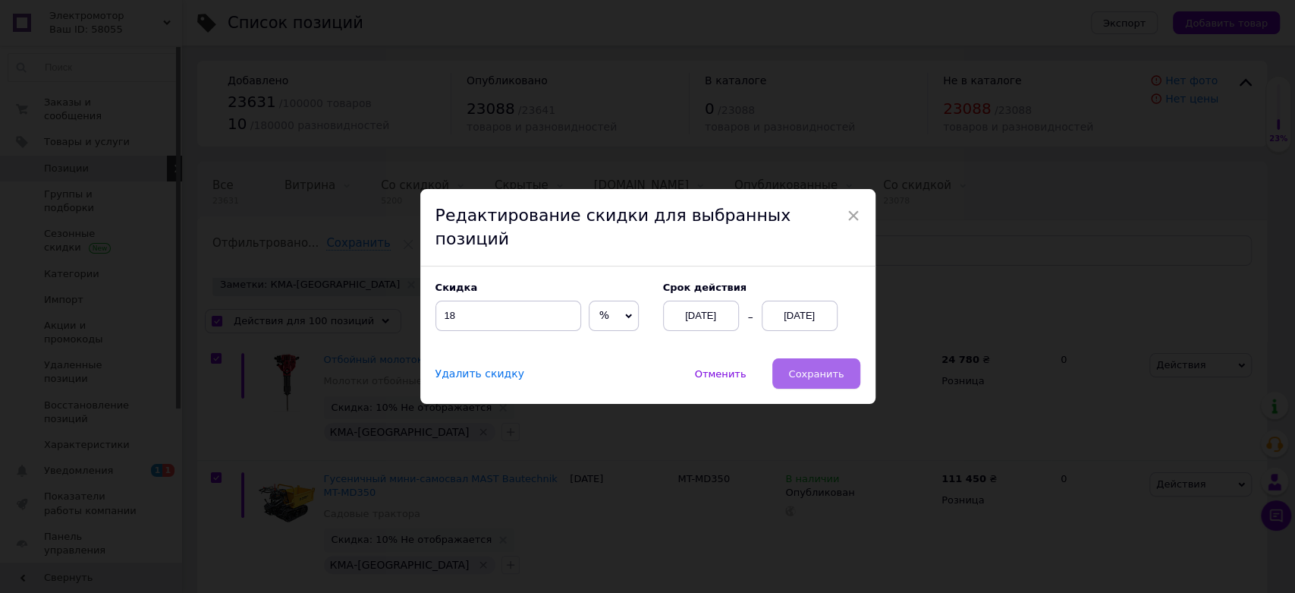
click at [834, 368] on span "Сохранить" at bounding box center [815, 373] width 55 height 11
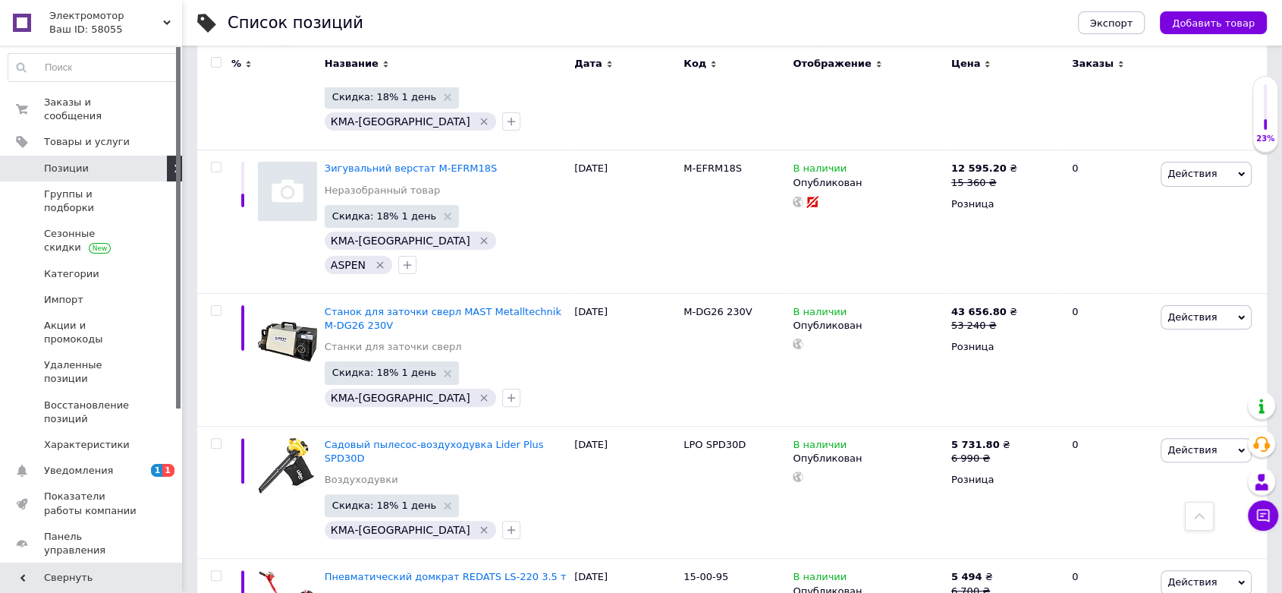
scroll to position [12070, 0]
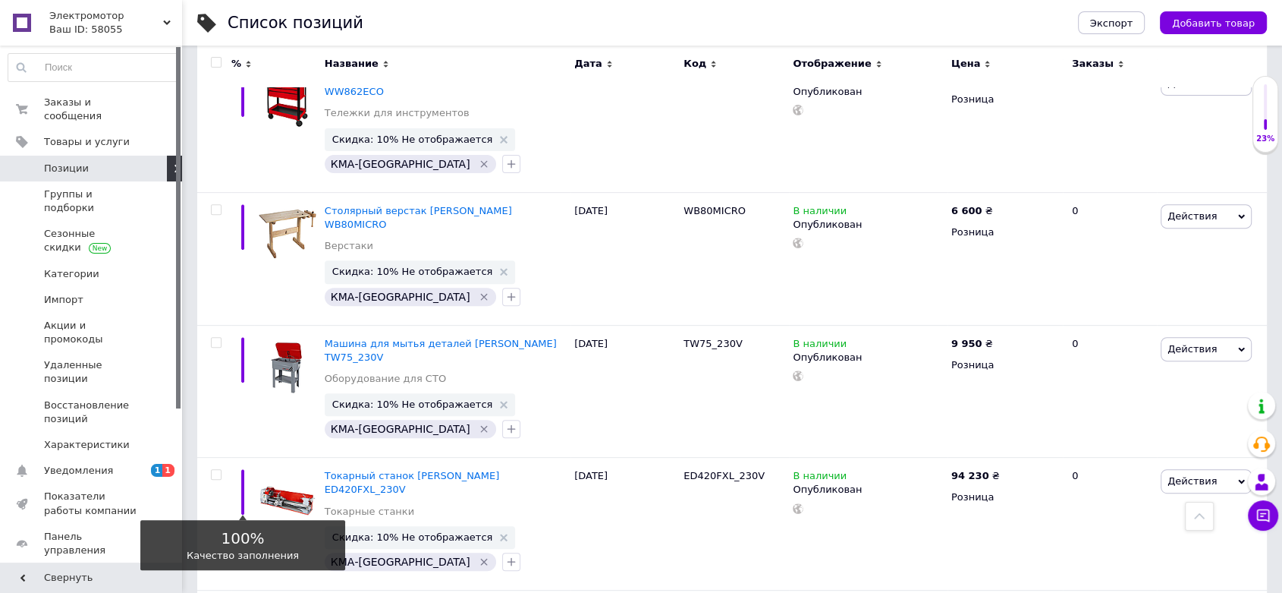
scroll to position [12043, 0]
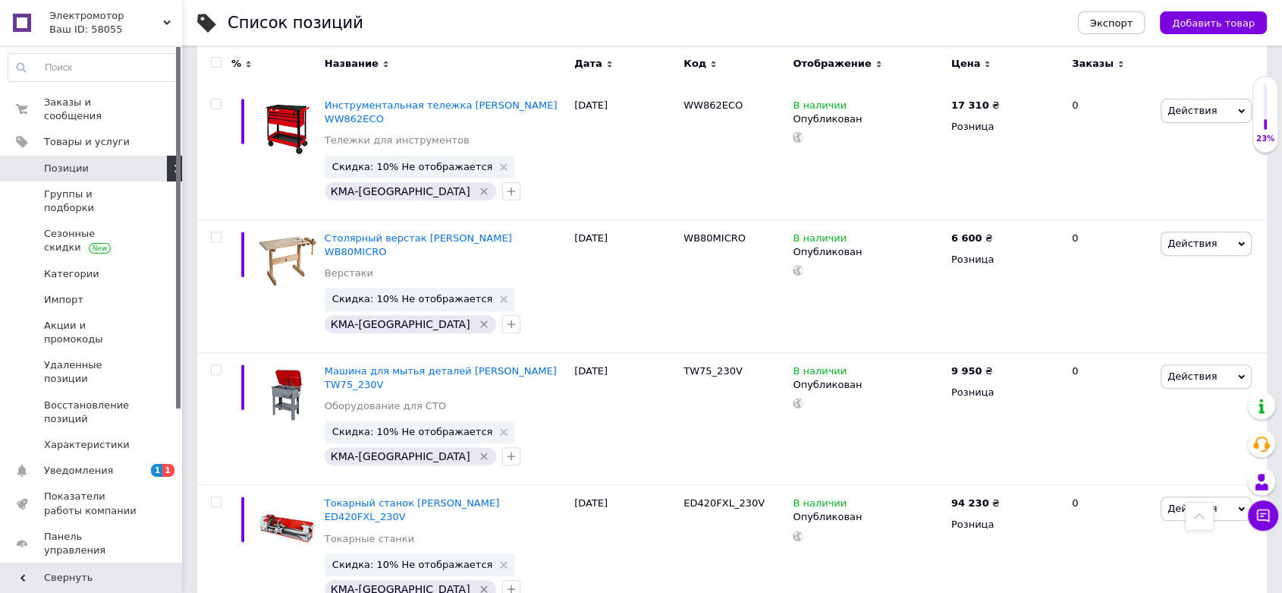
click at [215, 58] on input "checkbox" at bounding box center [216, 63] width 10 height 10
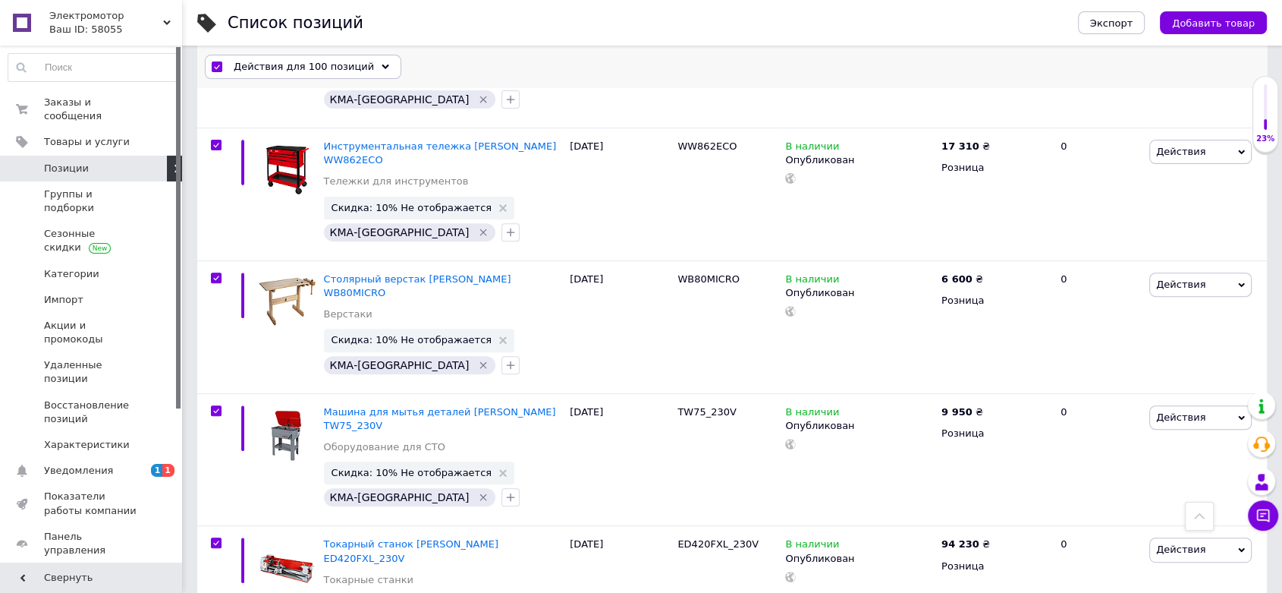
scroll to position [12084, 0]
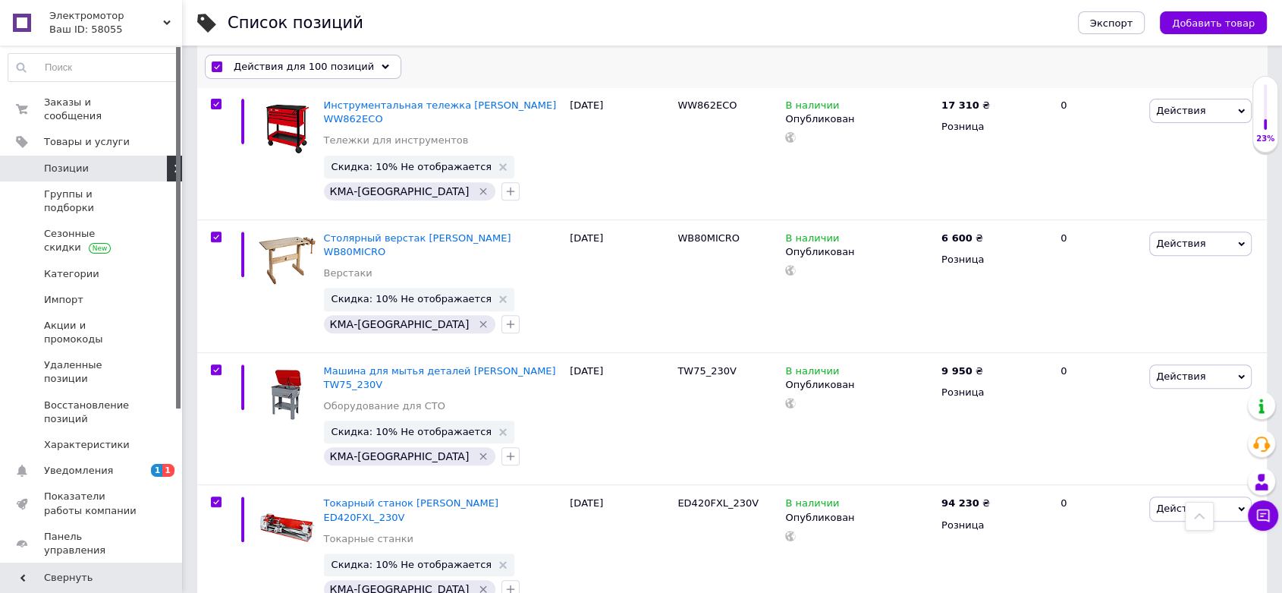
click at [260, 66] on span "Действия для 100 позиций" at bounding box center [304, 67] width 140 height 14
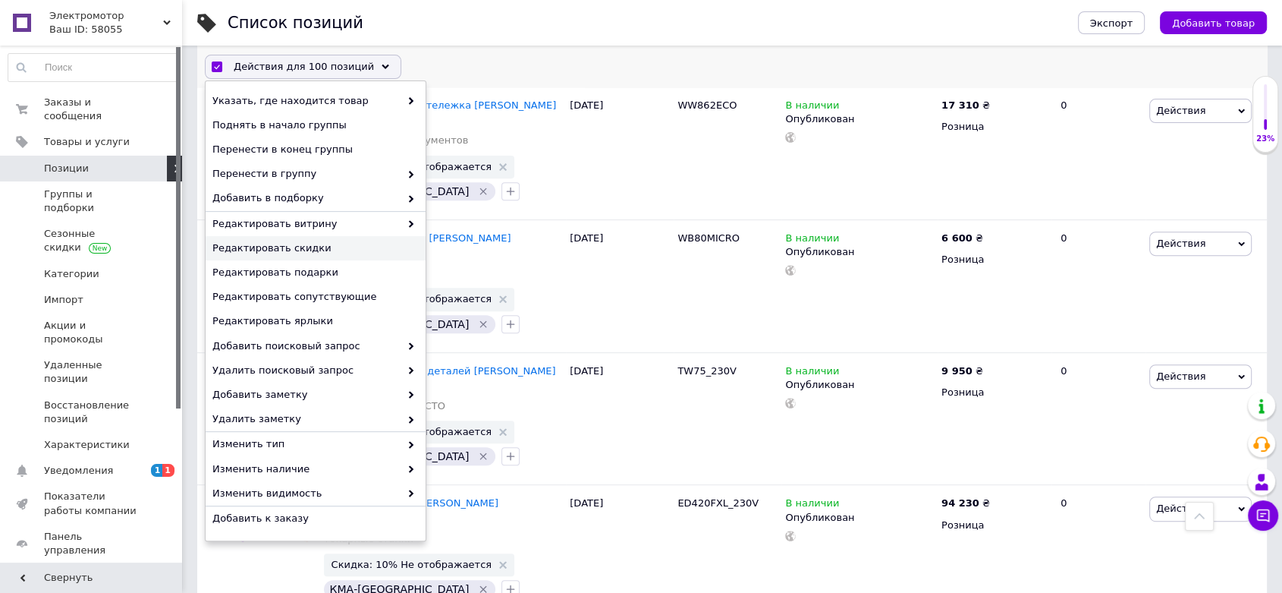
click at [255, 244] on span "Редактировать скидки" at bounding box center [313, 248] width 203 height 14
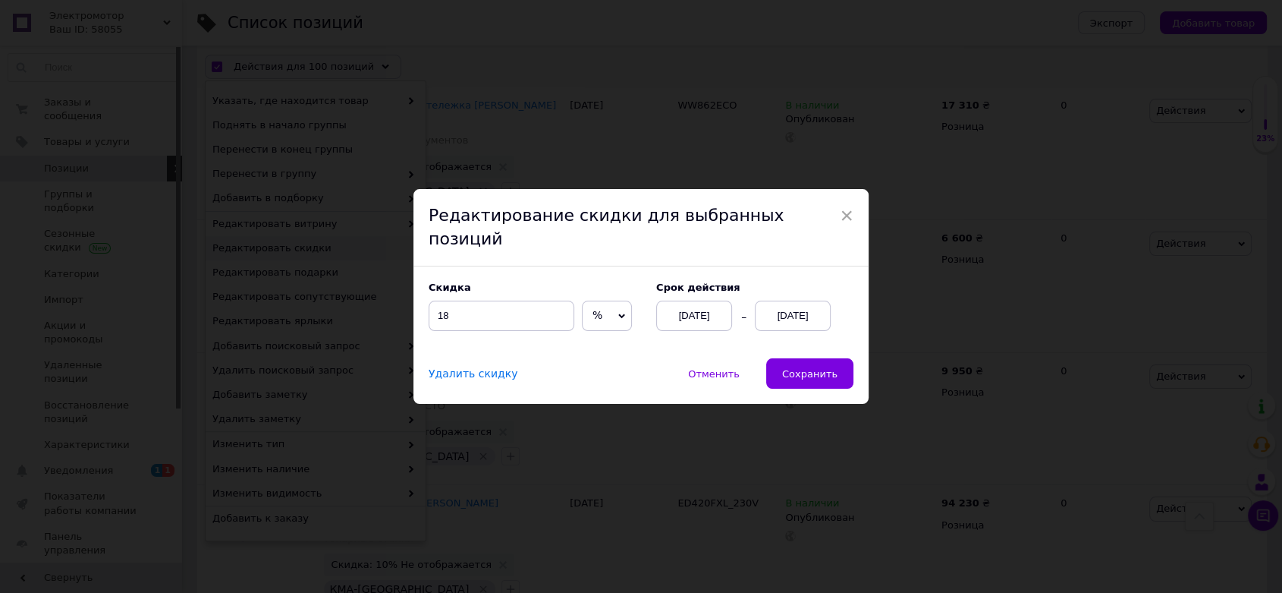
scroll to position [12023, 0]
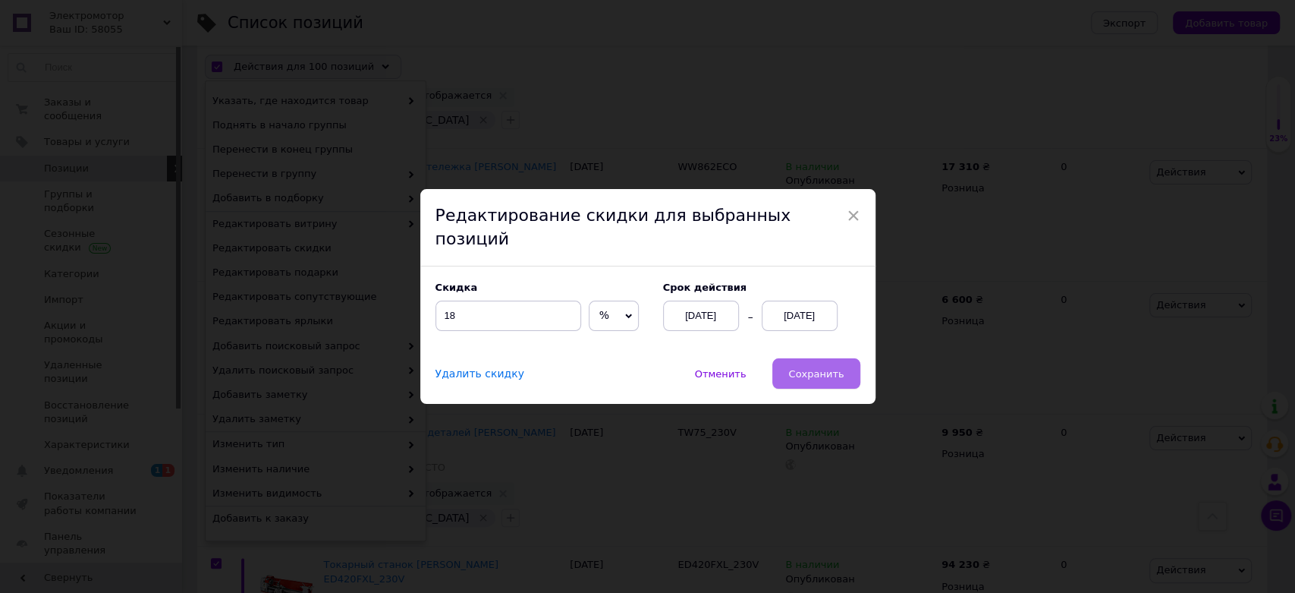
click at [823, 368] on span "Сохранить" at bounding box center [815, 373] width 55 height 11
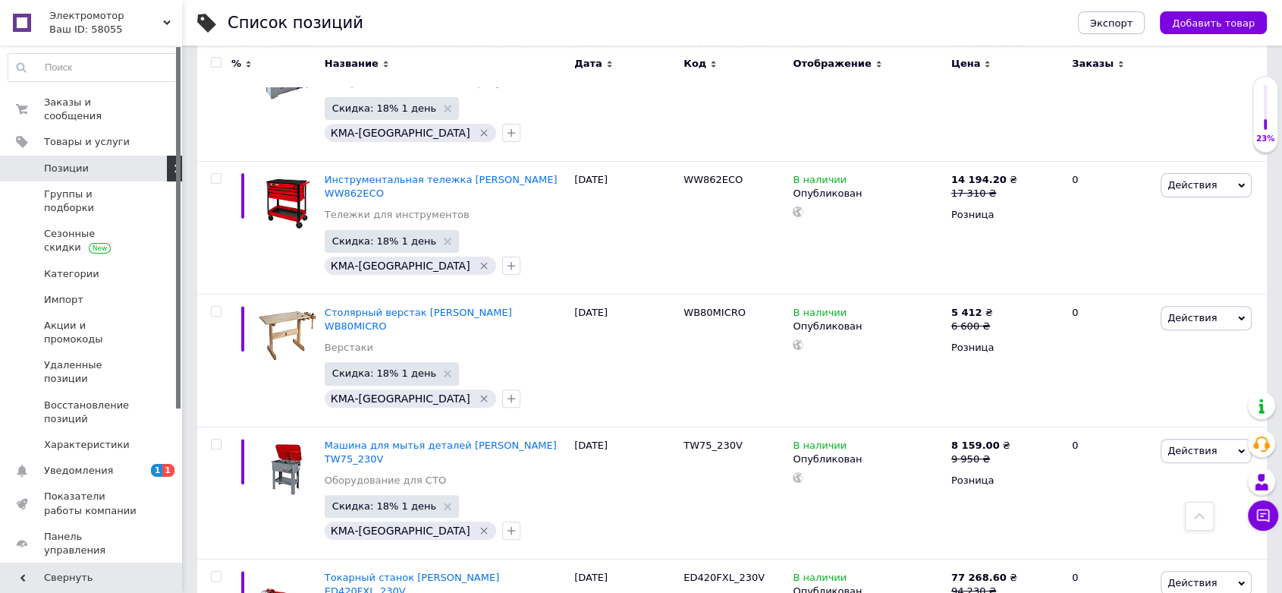
scroll to position [12043, 0]
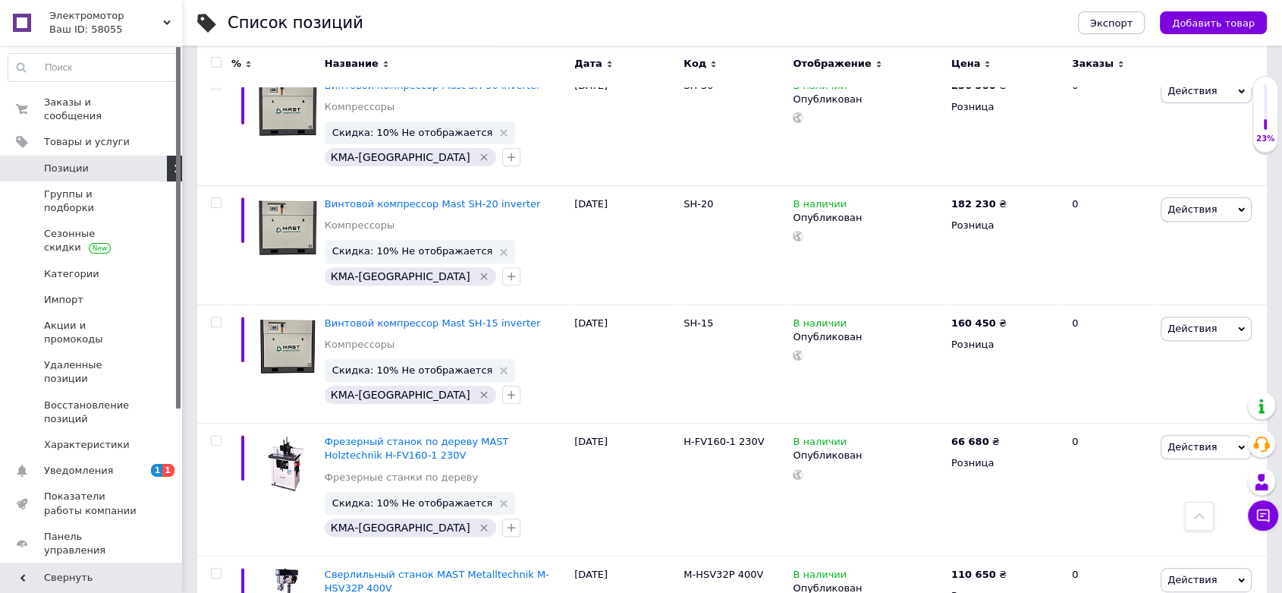
click at [217, 64] on input "checkbox" at bounding box center [216, 63] width 10 height 10
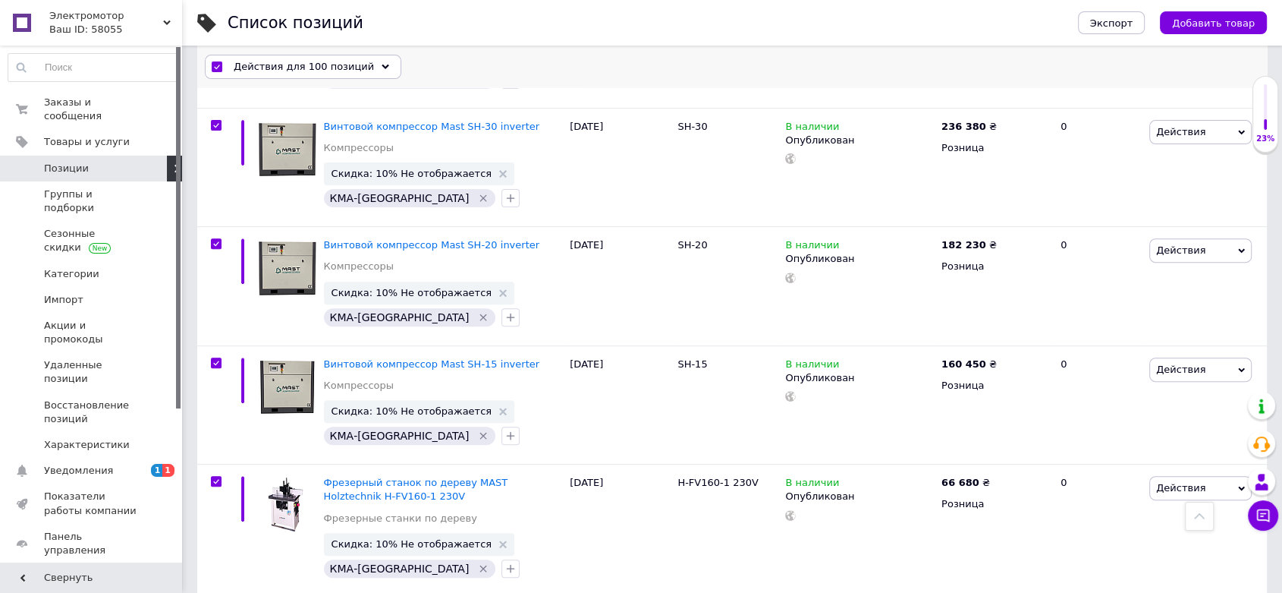
scroll to position [12084, 0]
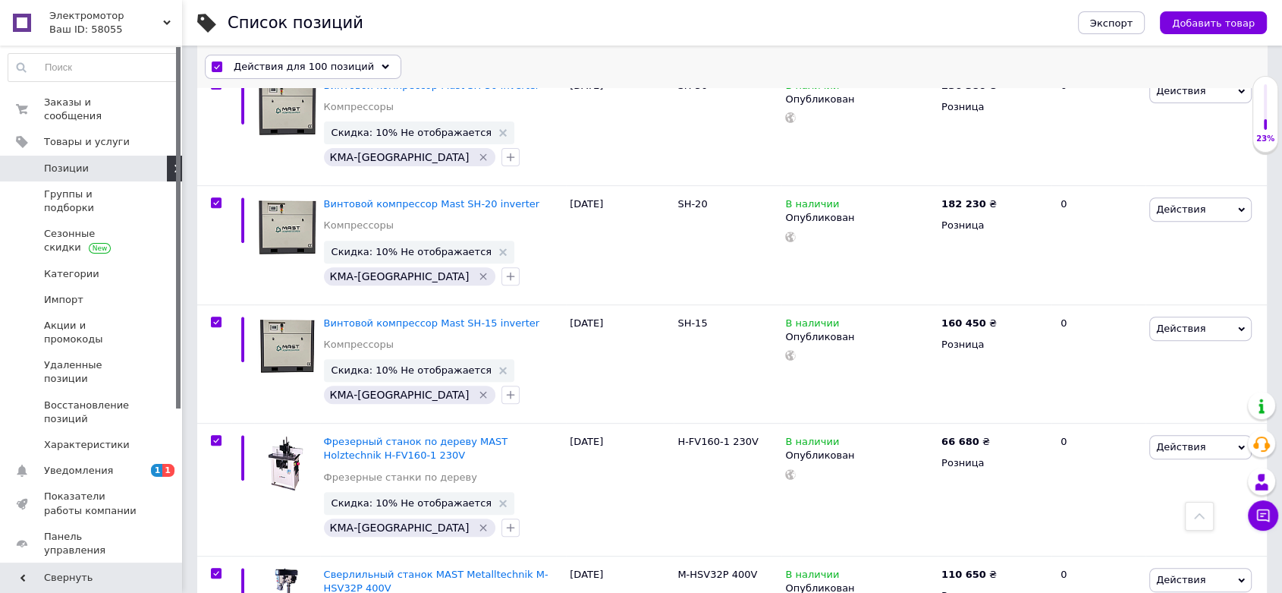
click at [255, 60] on span "Действия для 100 позиций" at bounding box center [304, 67] width 140 height 14
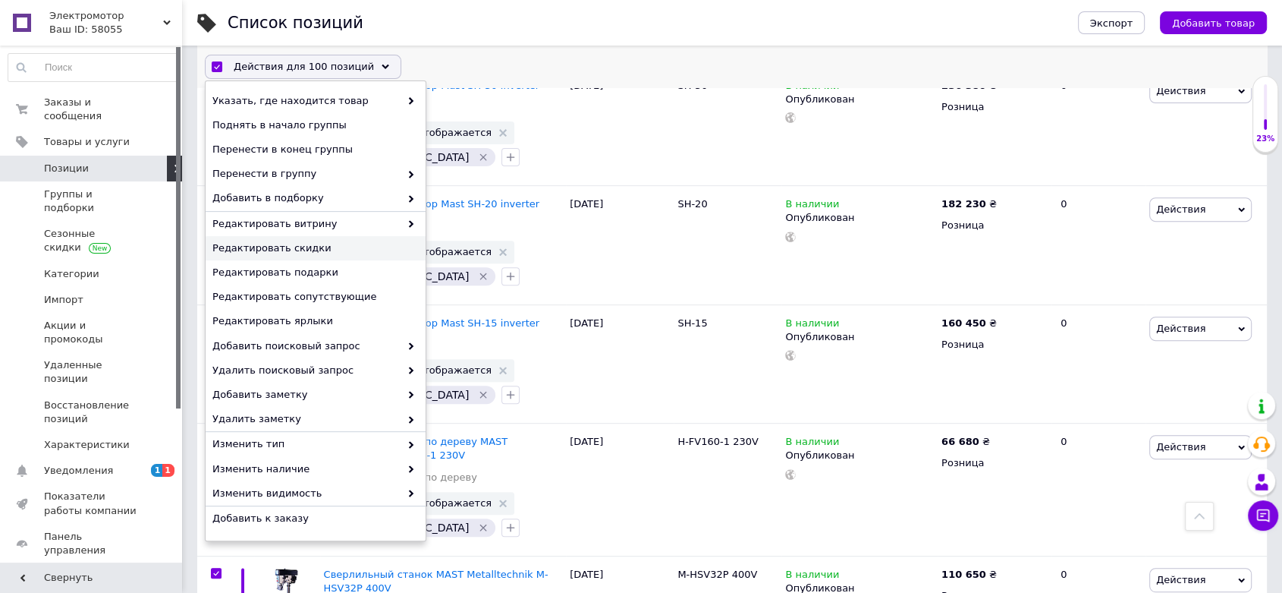
click at [294, 242] on span "Редактировать скидки" at bounding box center [313, 248] width 203 height 14
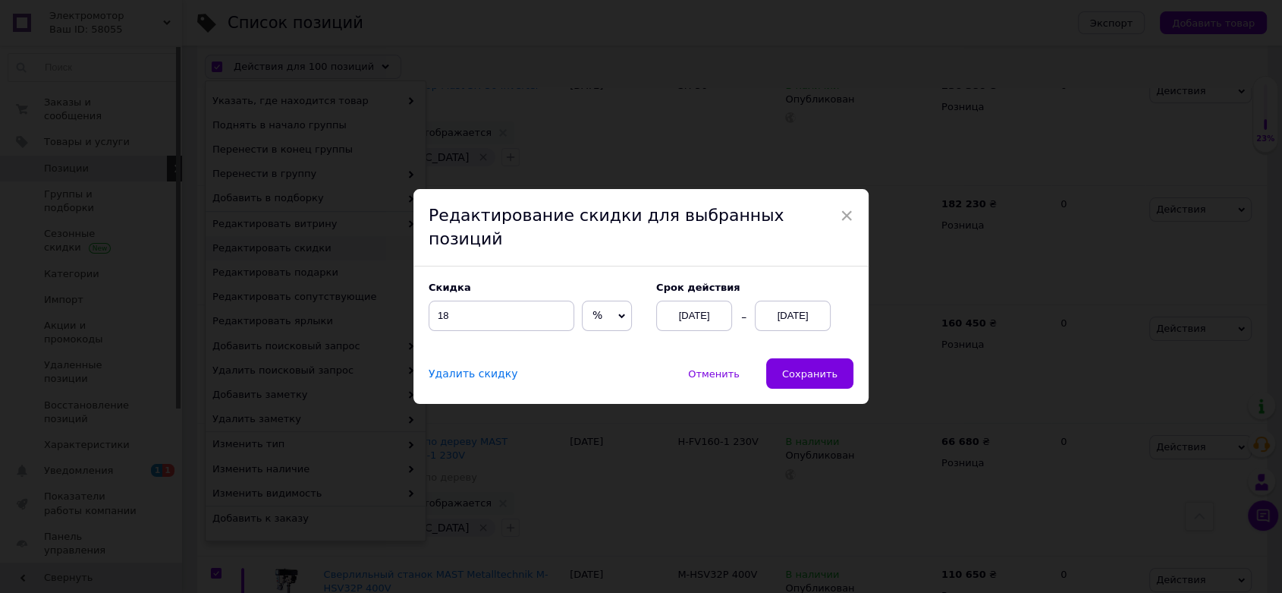
scroll to position [12023, 0]
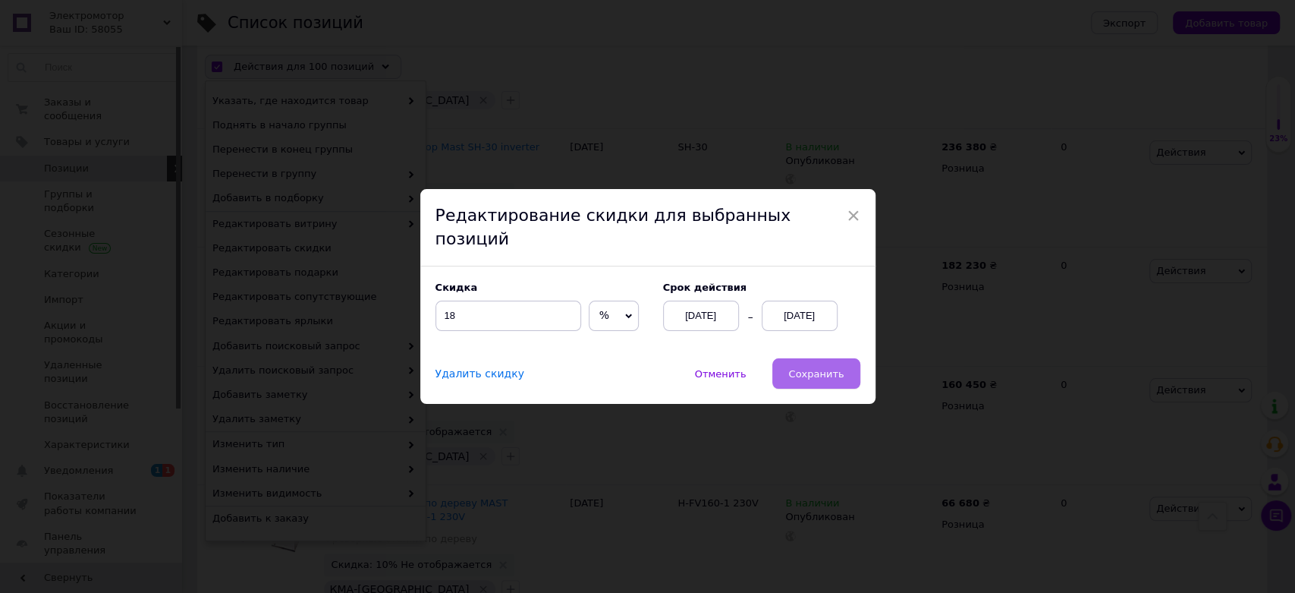
click at [815, 368] on span "Сохранить" at bounding box center [815, 373] width 55 height 11
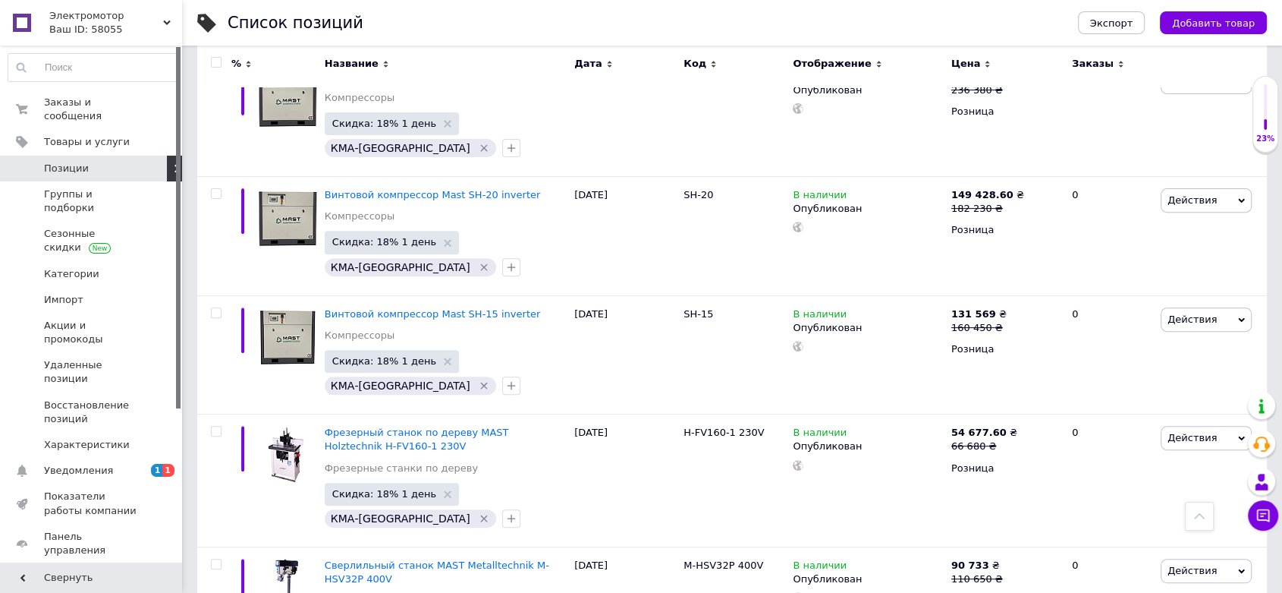
scroll to position [12099, 0]
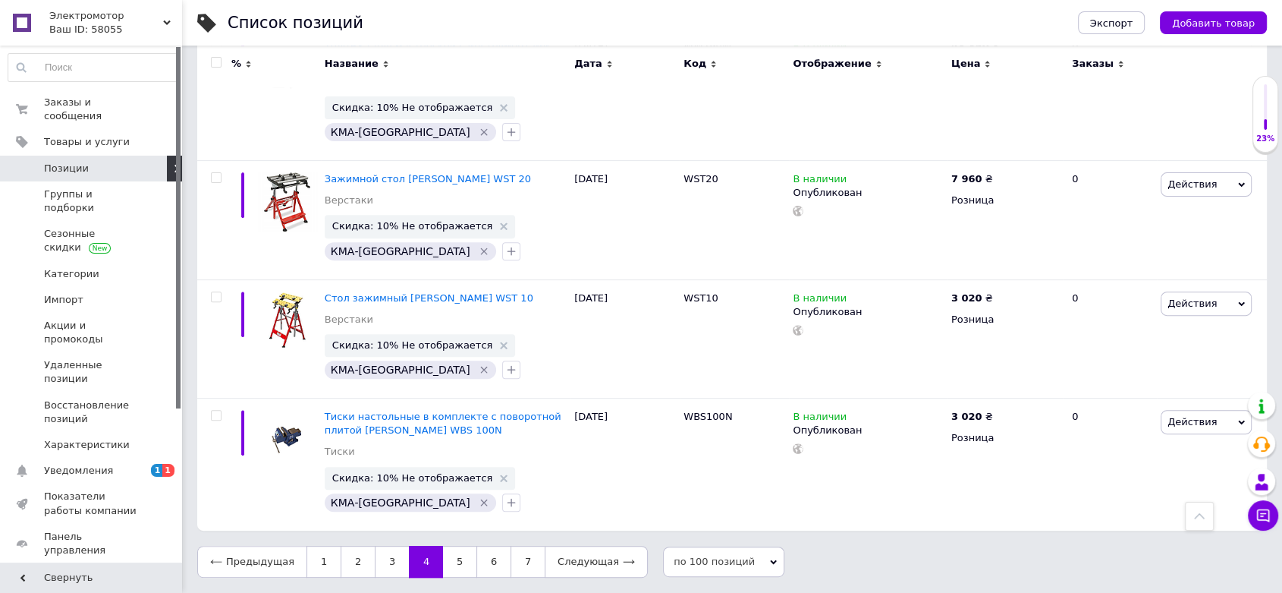
scroll to position [11863, 0]
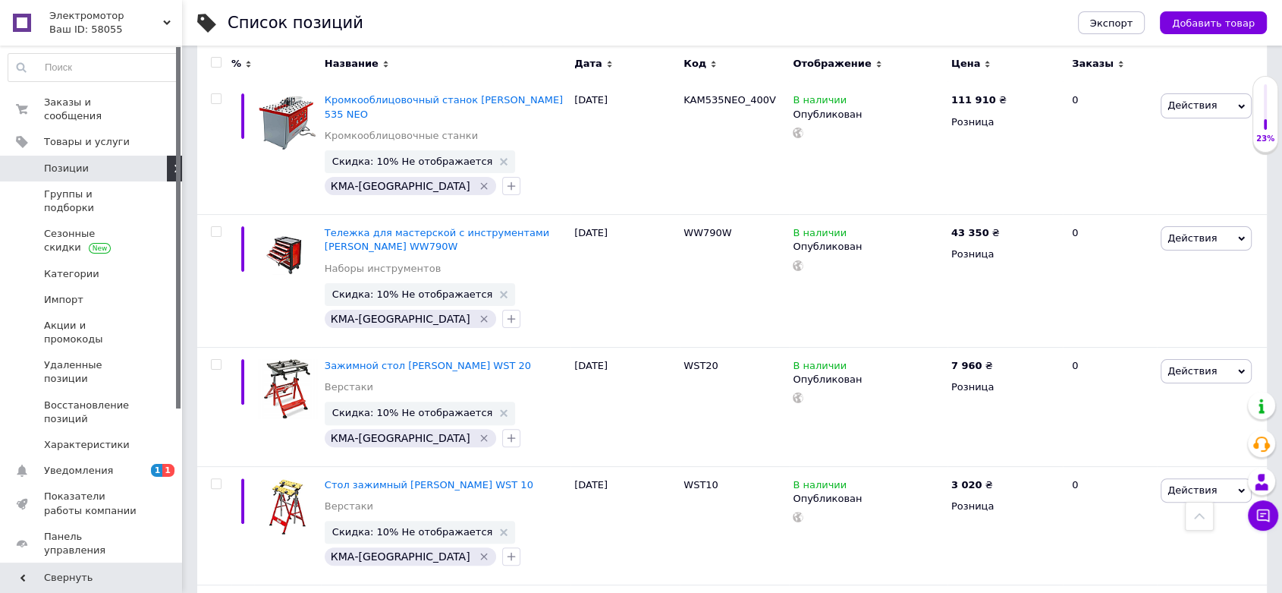
click at [216, 59] on input "checkbox" at bounding box center [216, 63] width 10 height 10
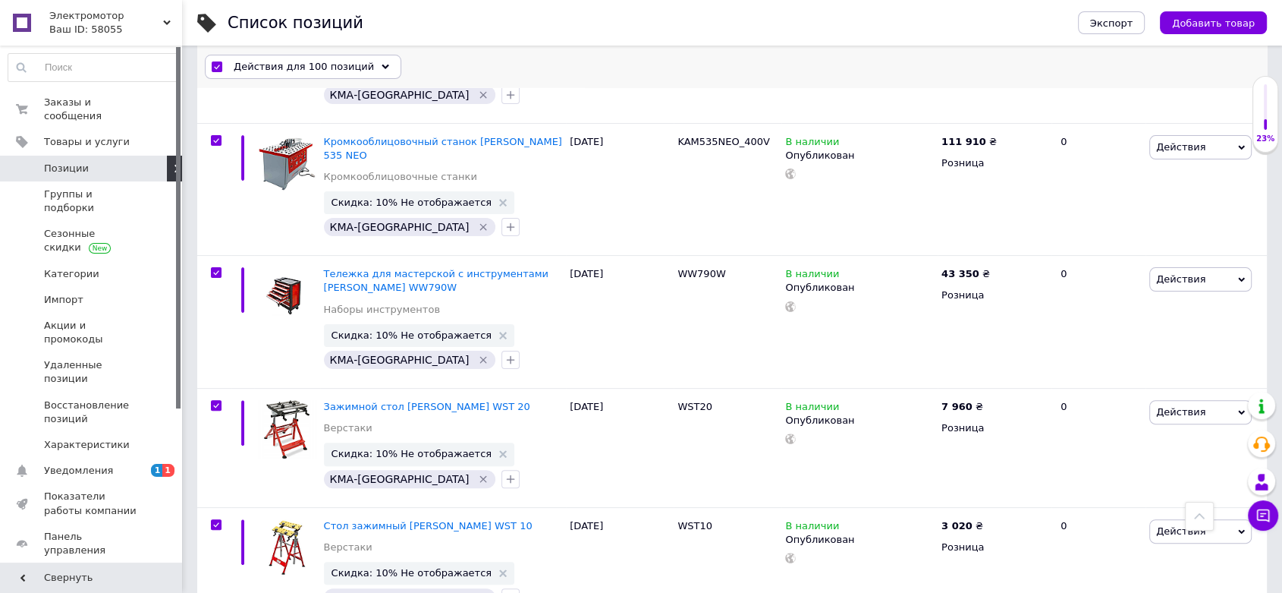
scroll to position [11877, 0]
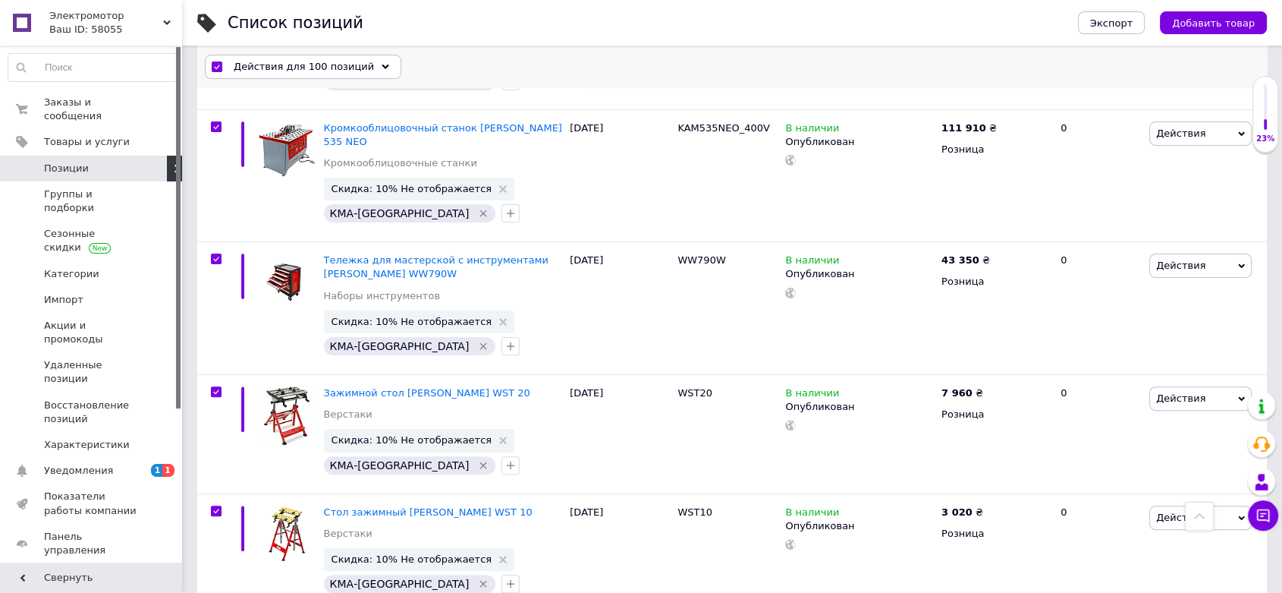
click at [245, 72] on span "Действия для 100 позиций" at bounding box center [304, 67] width 140 height 14
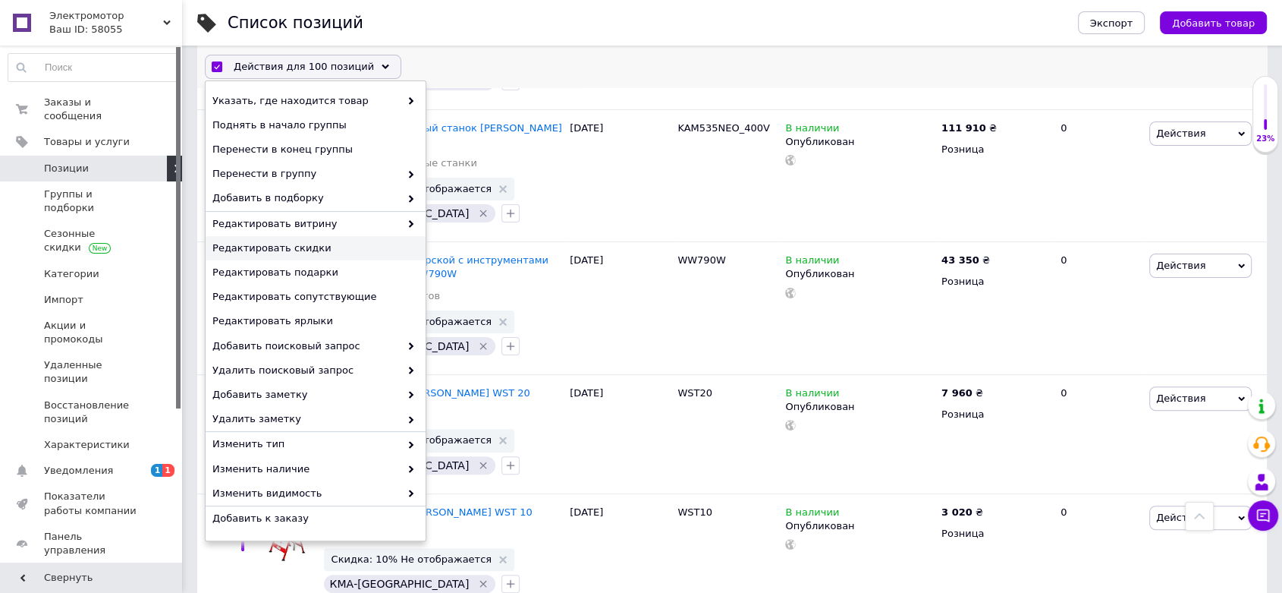
click at [297, 244] on span "Редактировать скидки" at bounding box center [313, 248] width 203 height 14
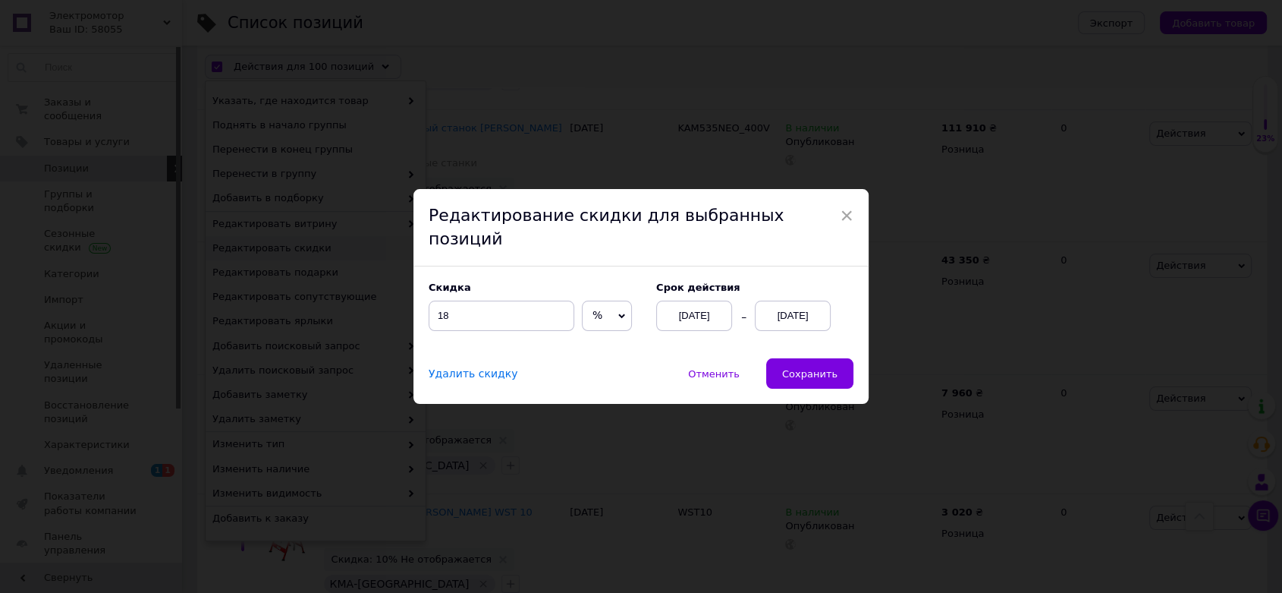
scroll to position [11815, 0]
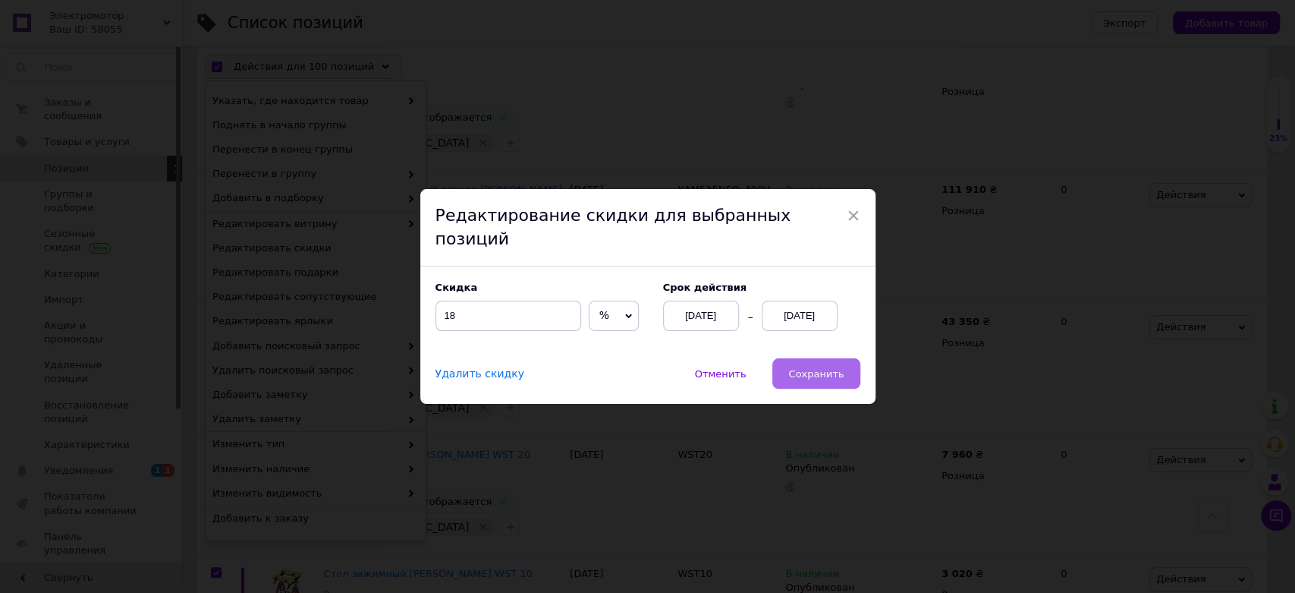
click at [801, 358] on button "Сохранить" at bounding box center [815, 373] width 87 height 30
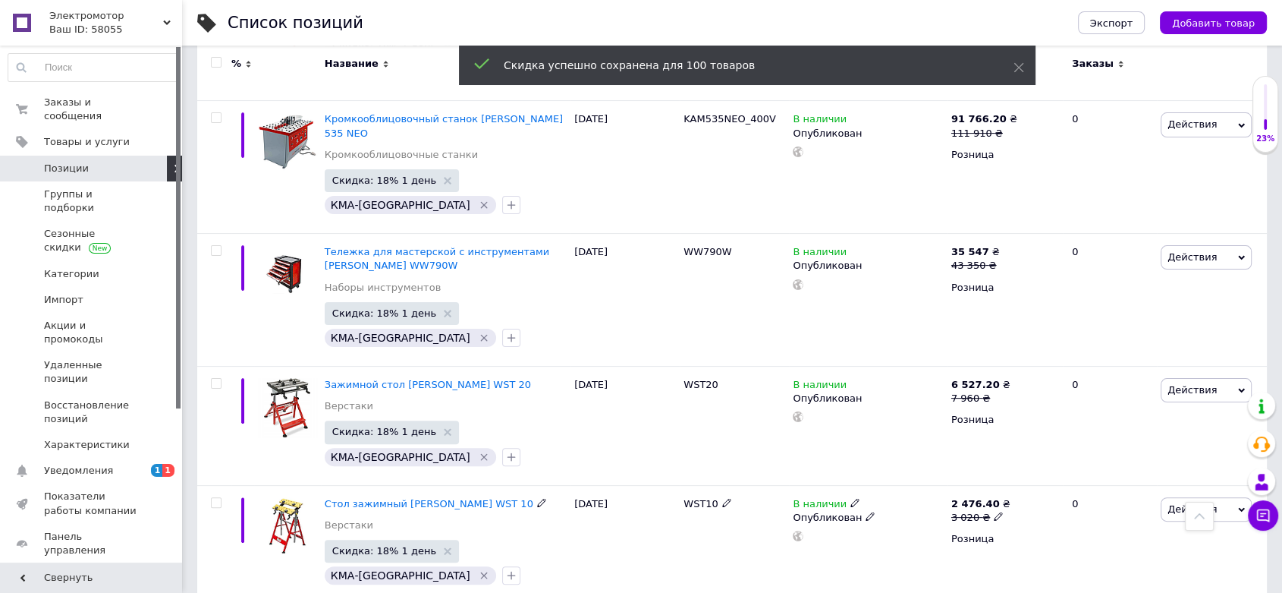
scroll to position [11863, 0]
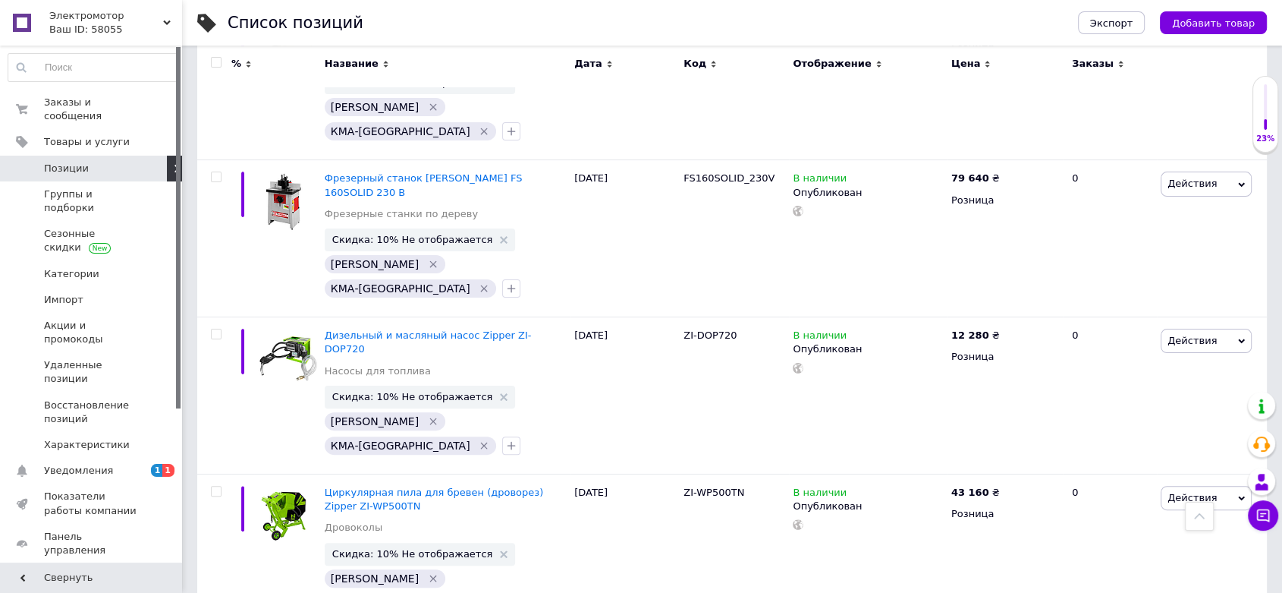
click at [218, 61] on input "checkbox" at bounding box center [216, 63] width 10 height 10
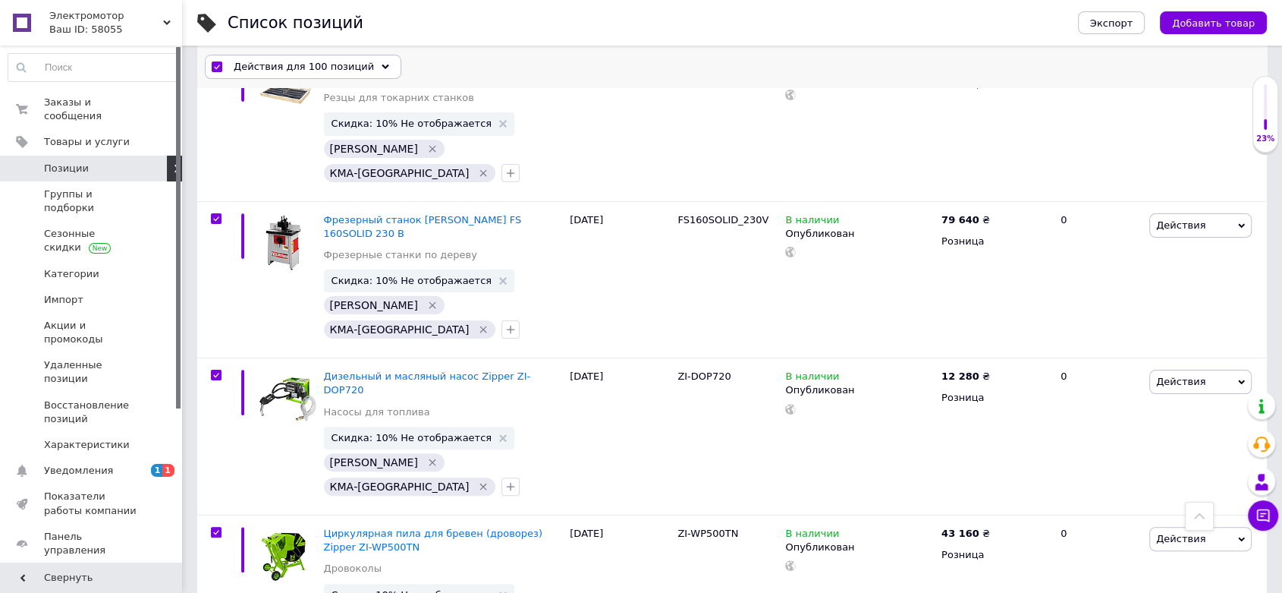
scroll to position [11863, 0]
click at [249, 71] on span "Действия для 100 позиций" at bounding box center [304, 67] width 140 height 14
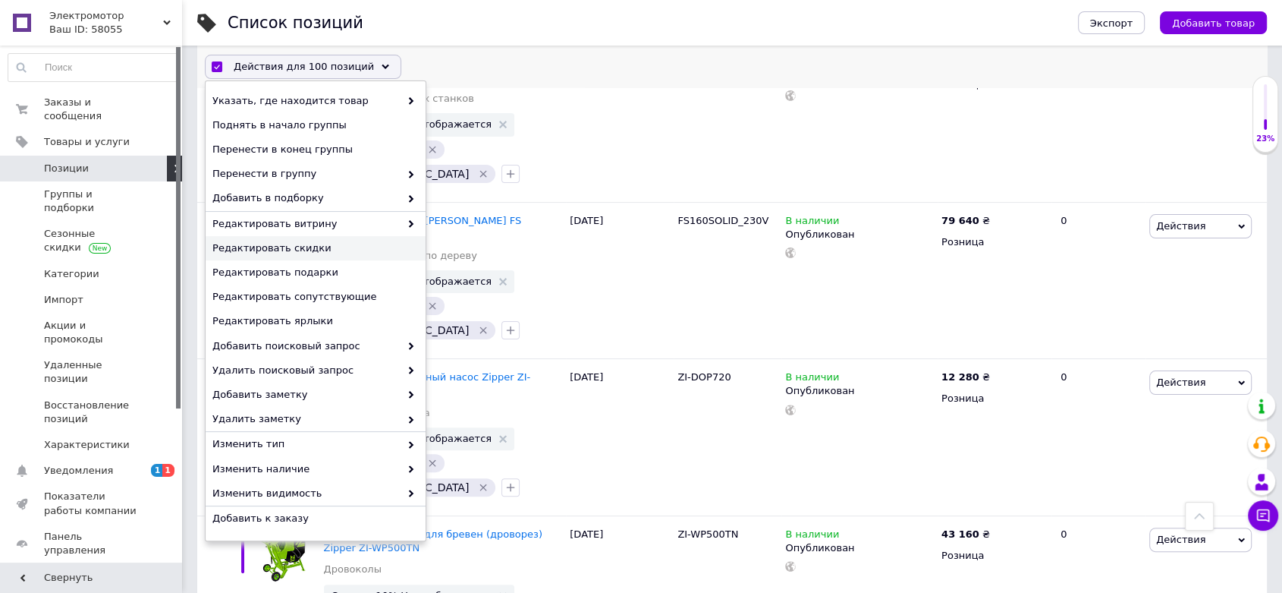
click at [280, 247] on span "Редактировать скидки" at bounding box center [313, 248] width 203 height 14
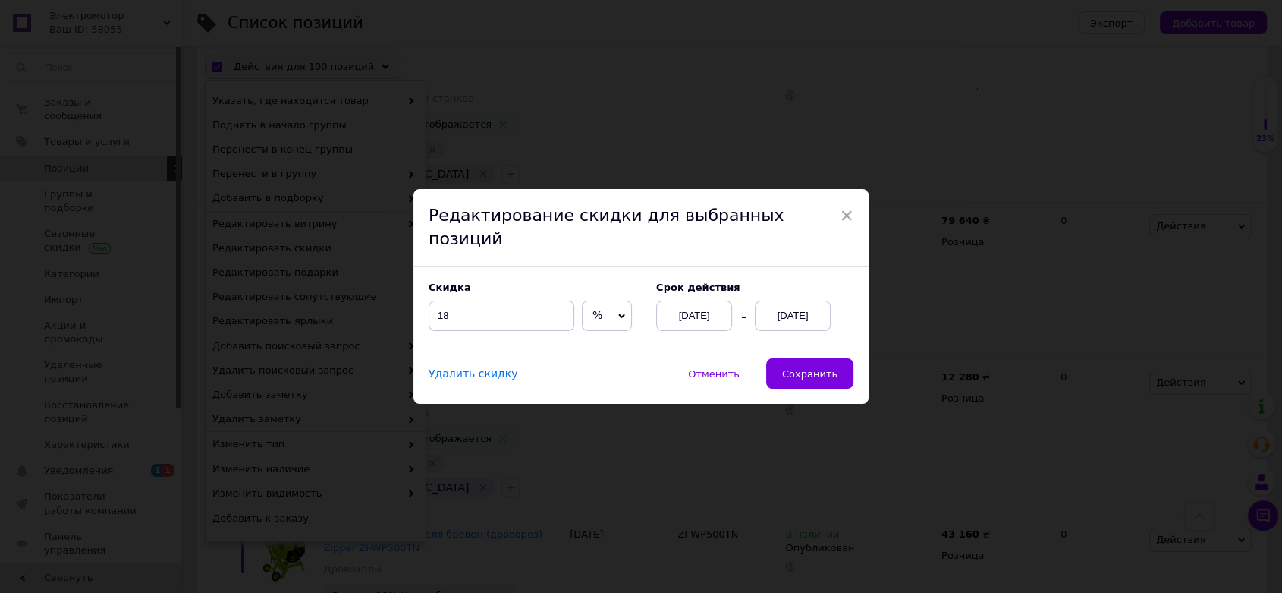
scroll to position [11801, 0]
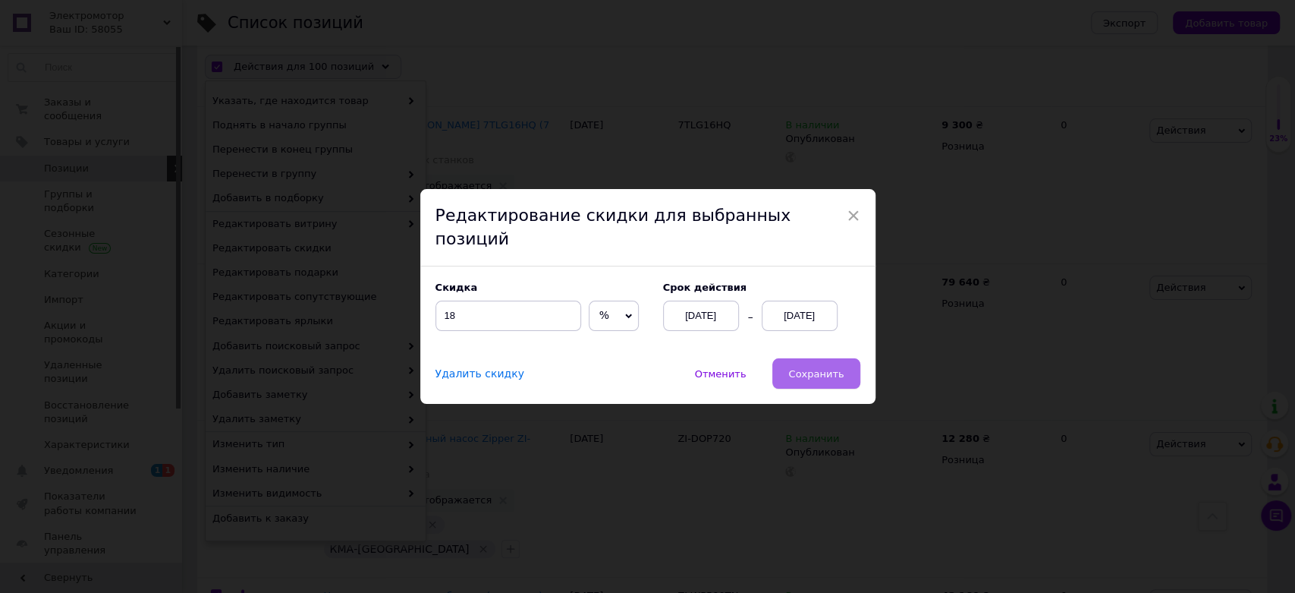
click at [805, 368] on span "Сохранить" at bounding box center [815, 373] width 55 height 11
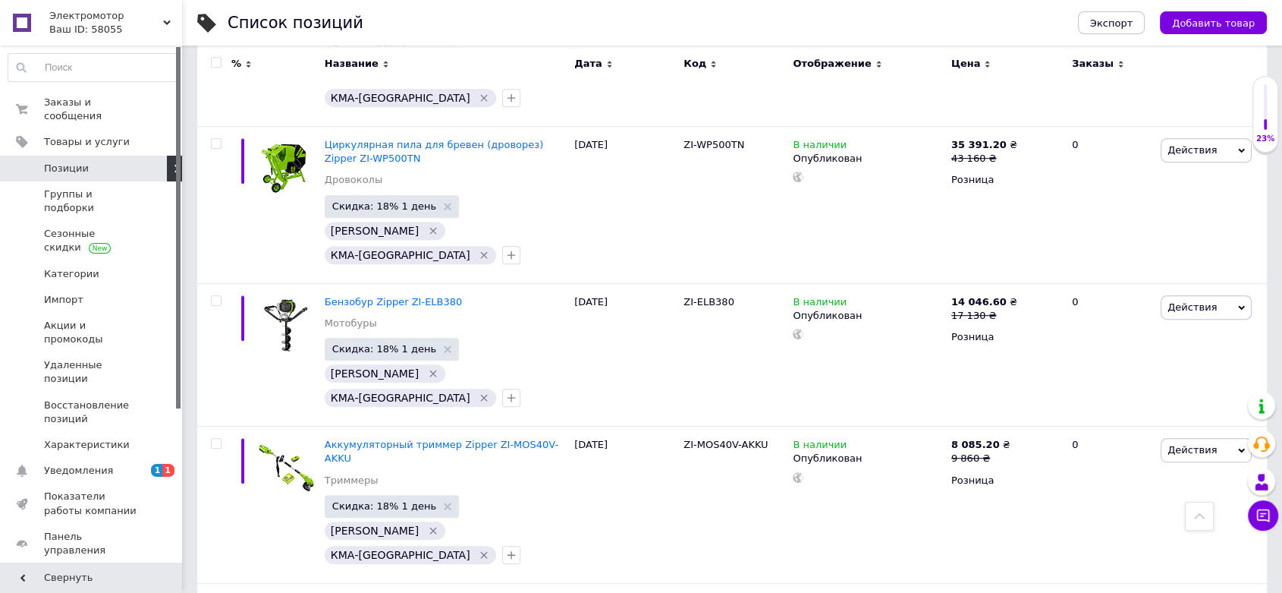
scroll to position [12319, 0]
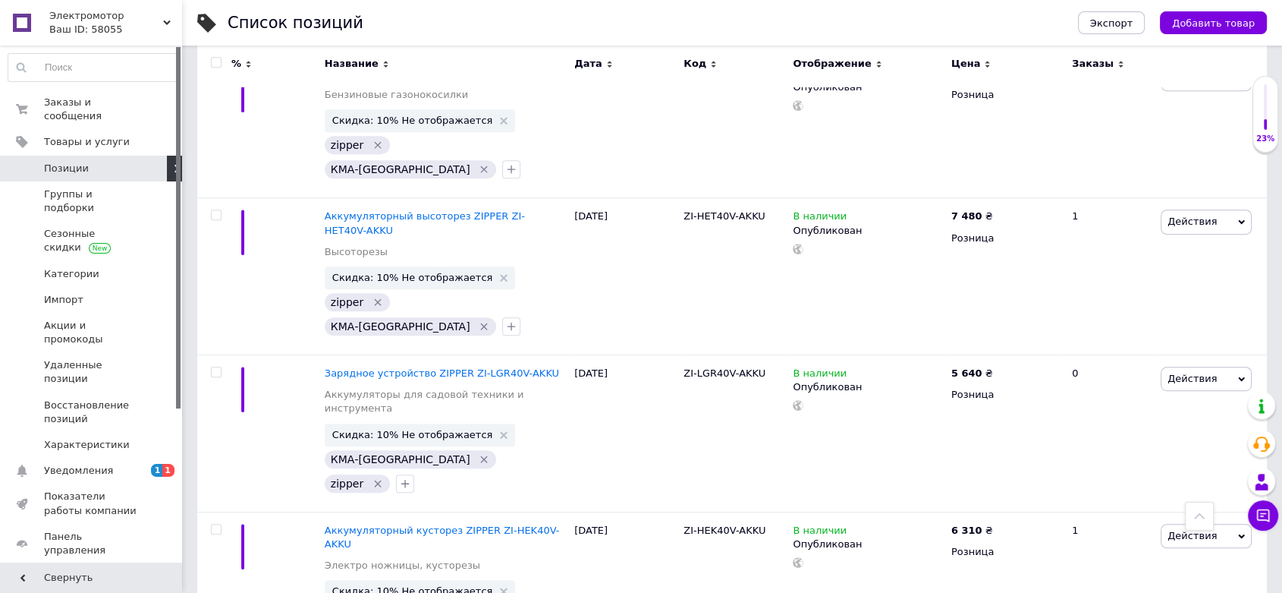
scroll to position [12056, 0]
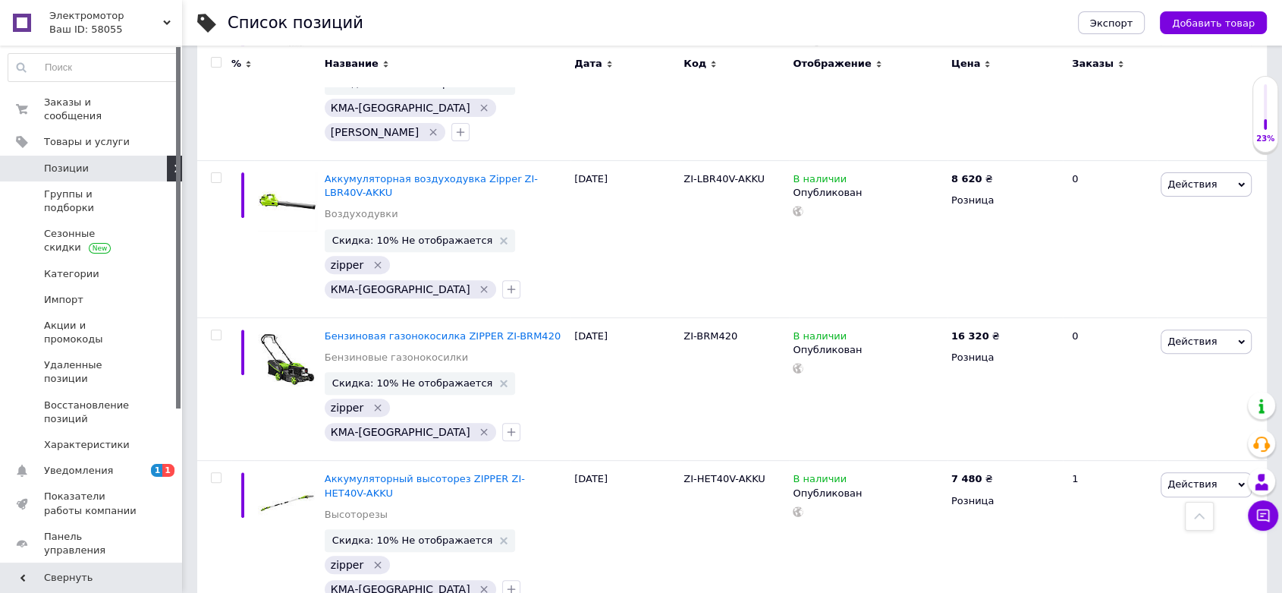
click at [215, 58] on input "checkbox" at bounding box center [216, 63] width 10 height 10
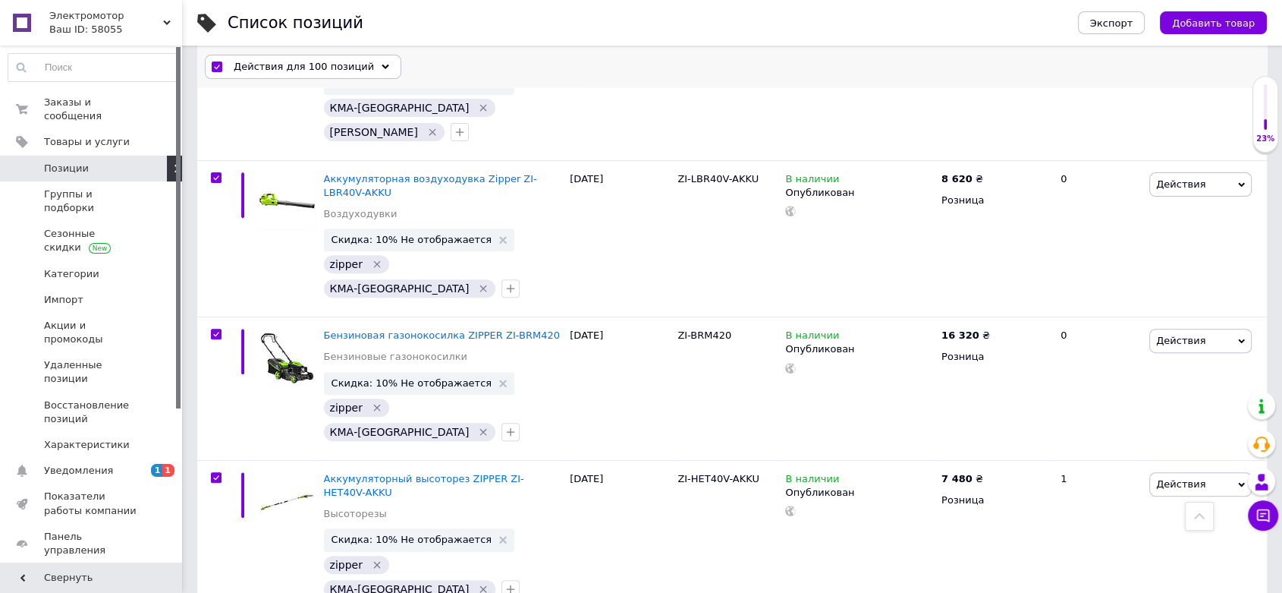
scroll to position [12124, 0]
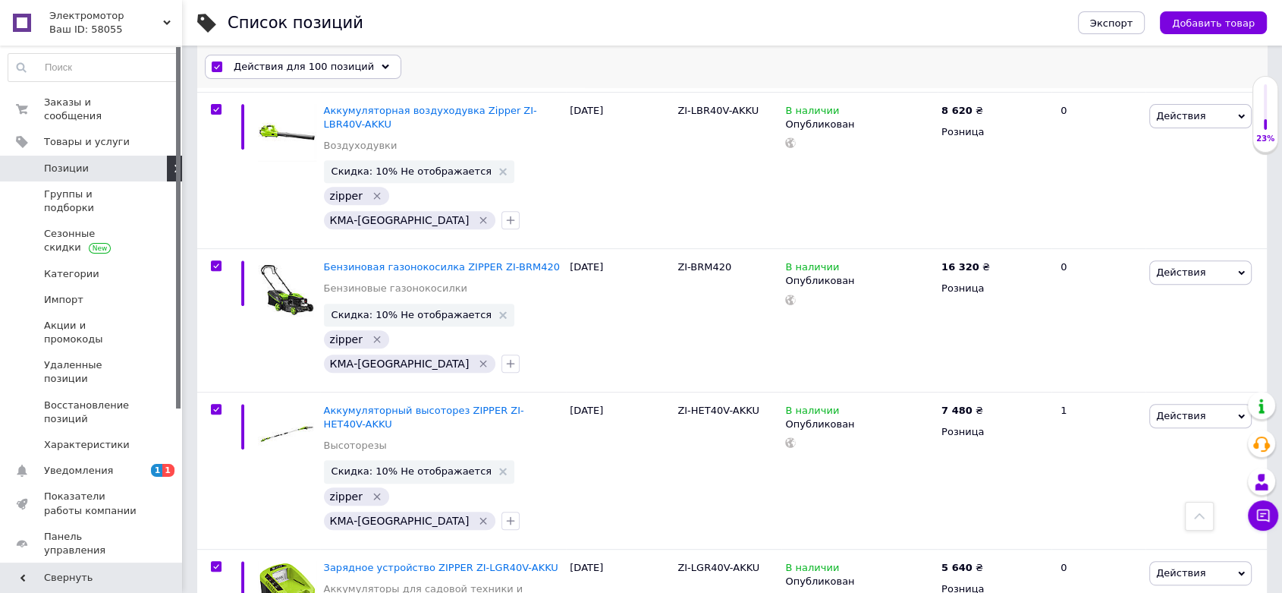
click at [249, 60] on span "Действия для 100 позиций" at bounding box center [304, 67] width 140 height 14
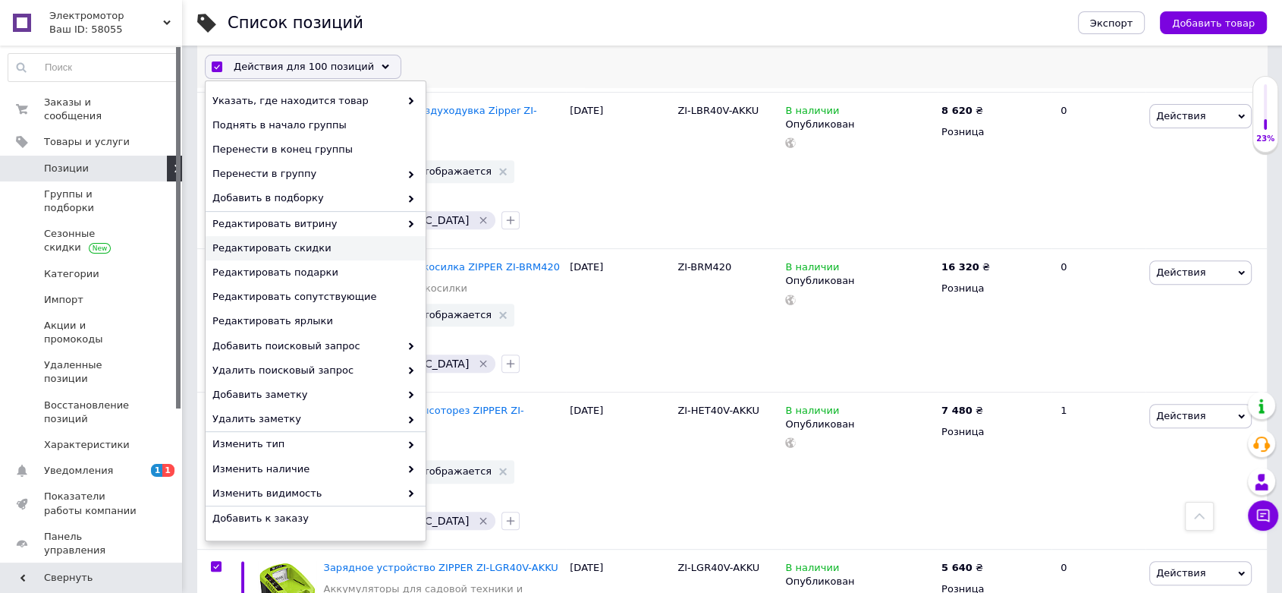
click at [308, 247] on span "Редактировать скидки" at bounding box center [313, 248] width 203 height 14
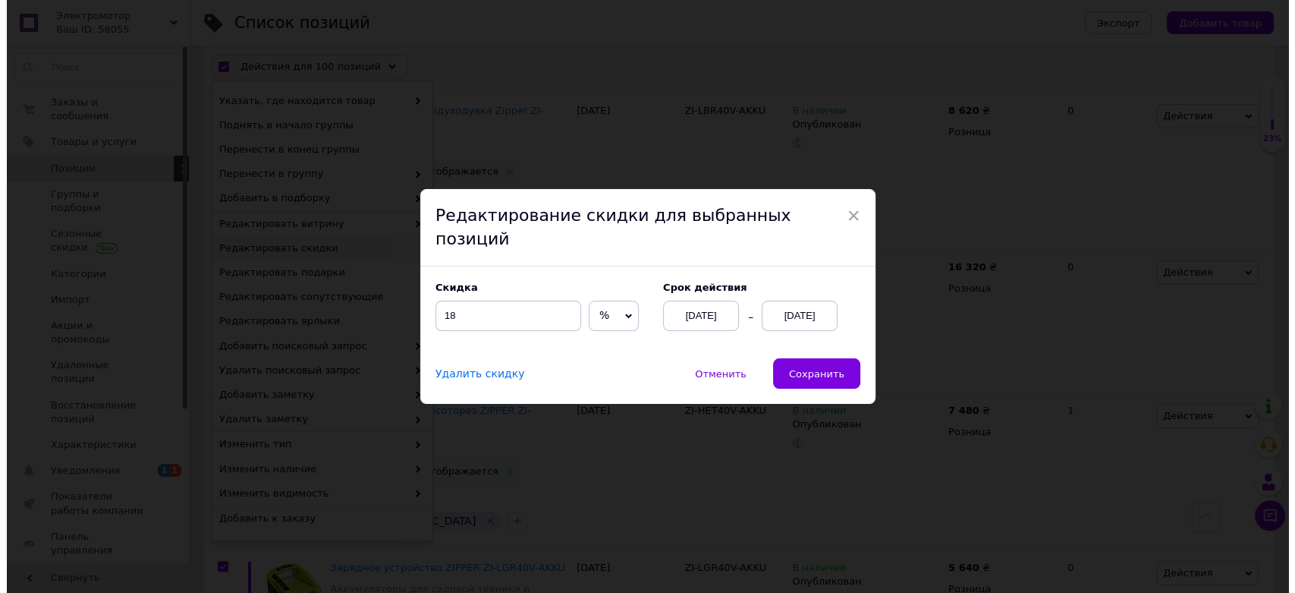
scroll to position [12063, 0]
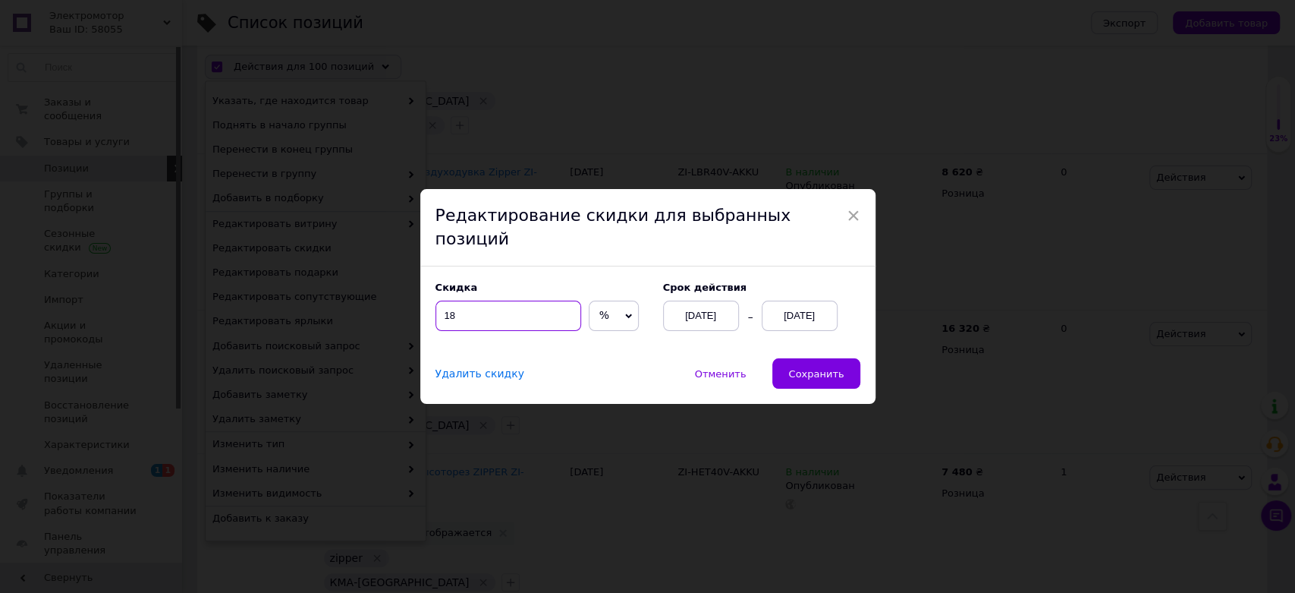
click at [450, 303] on input "18" at bounding box center [509, 315] width 146 height 30
click at [805, 368] on span "Сохранить" at bounding box center [815, 373] width 55 height 11
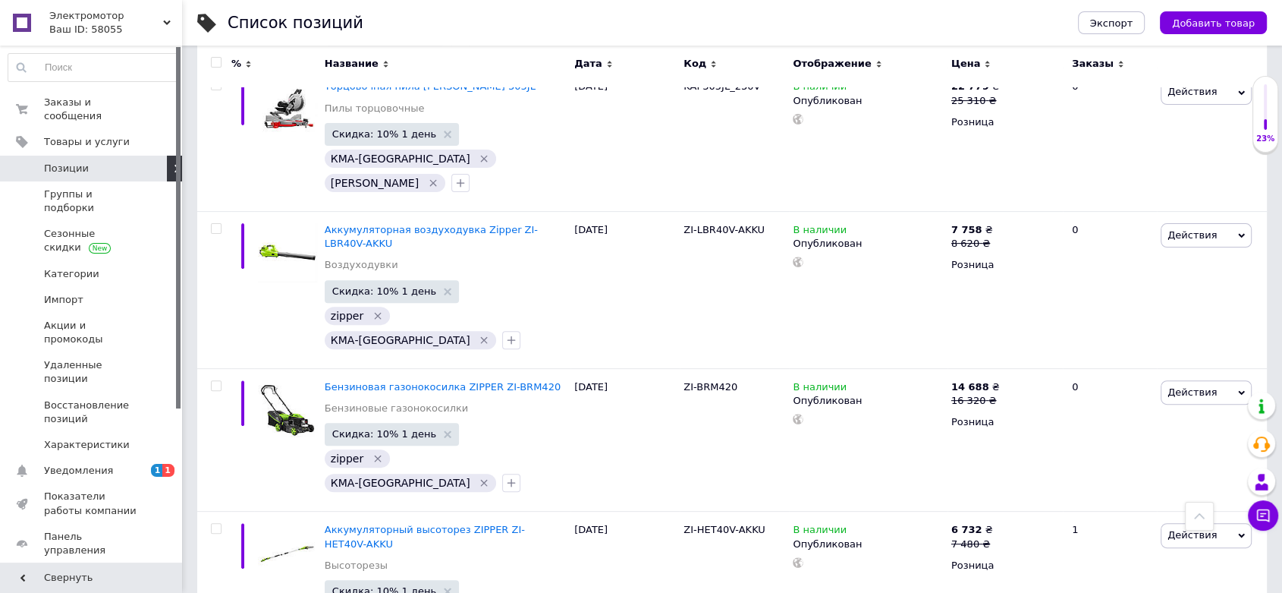
scroll to position [12056, 0]
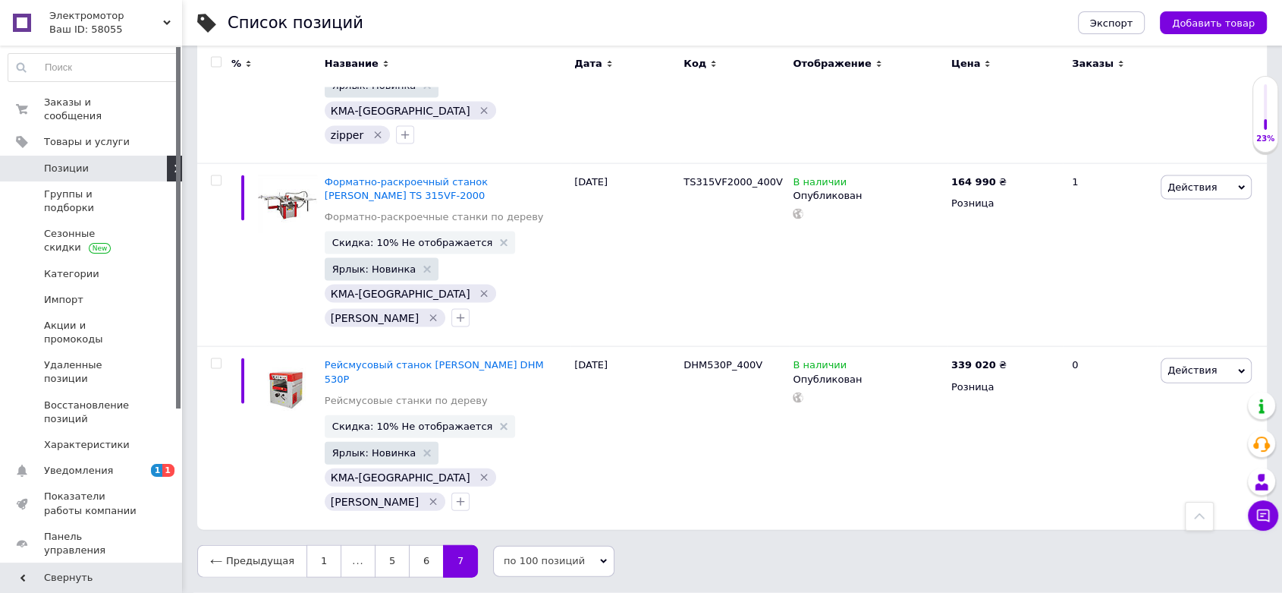
scroll to position [7325, 0]
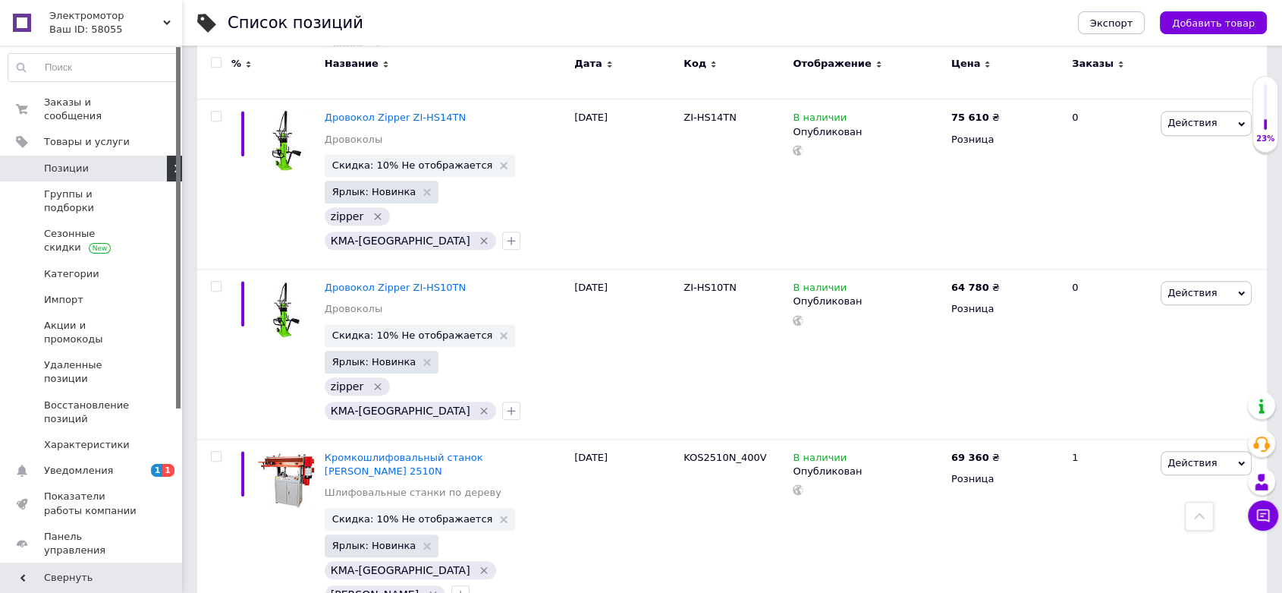
click at [216, 61] on input "checkbox" at bounding box center [216, 63] width 10 height 10
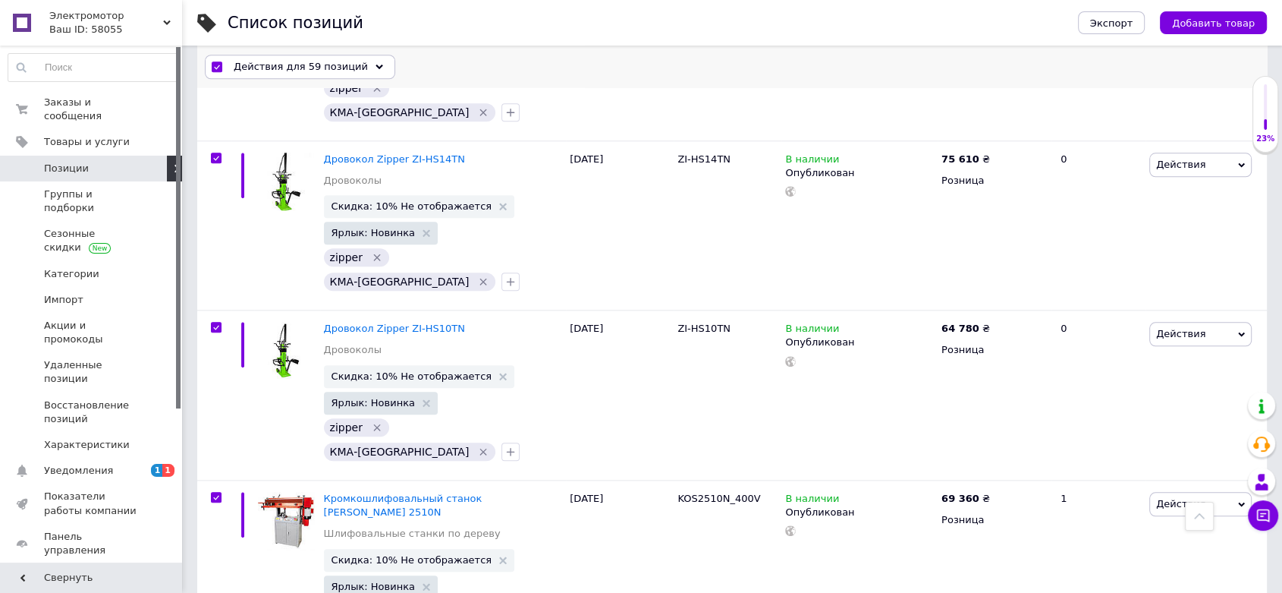
scroll to position [7338, 0]
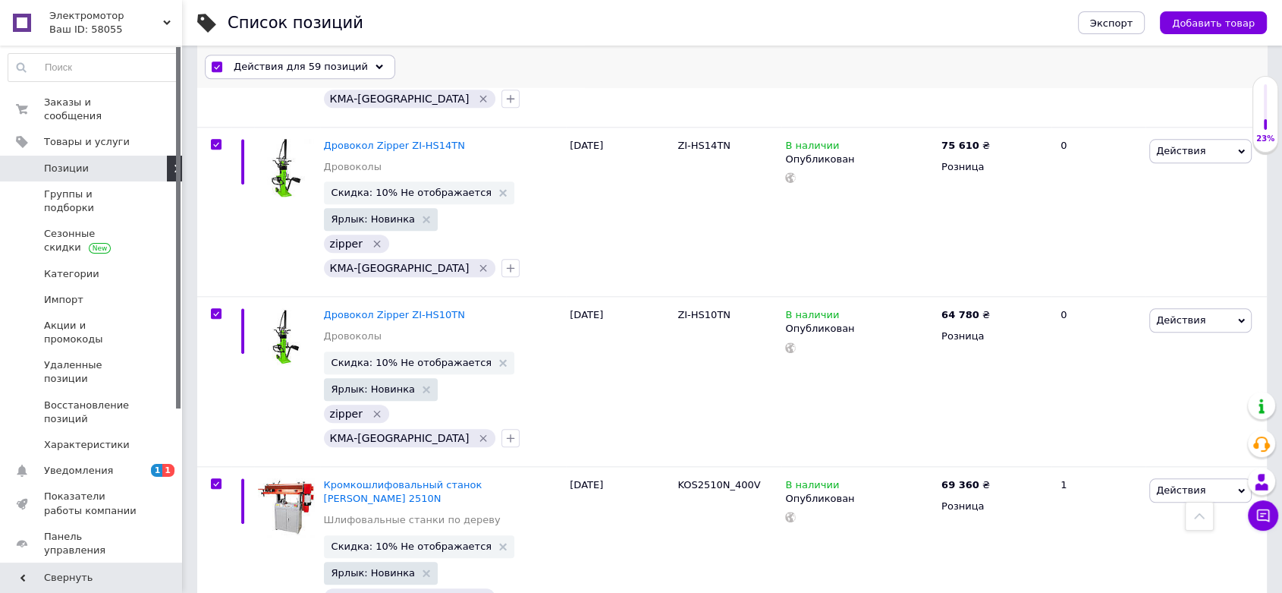
click at [249, 65] on span "Действия для 59 позиций" at bounding box center [301, 67] width 134 height 14
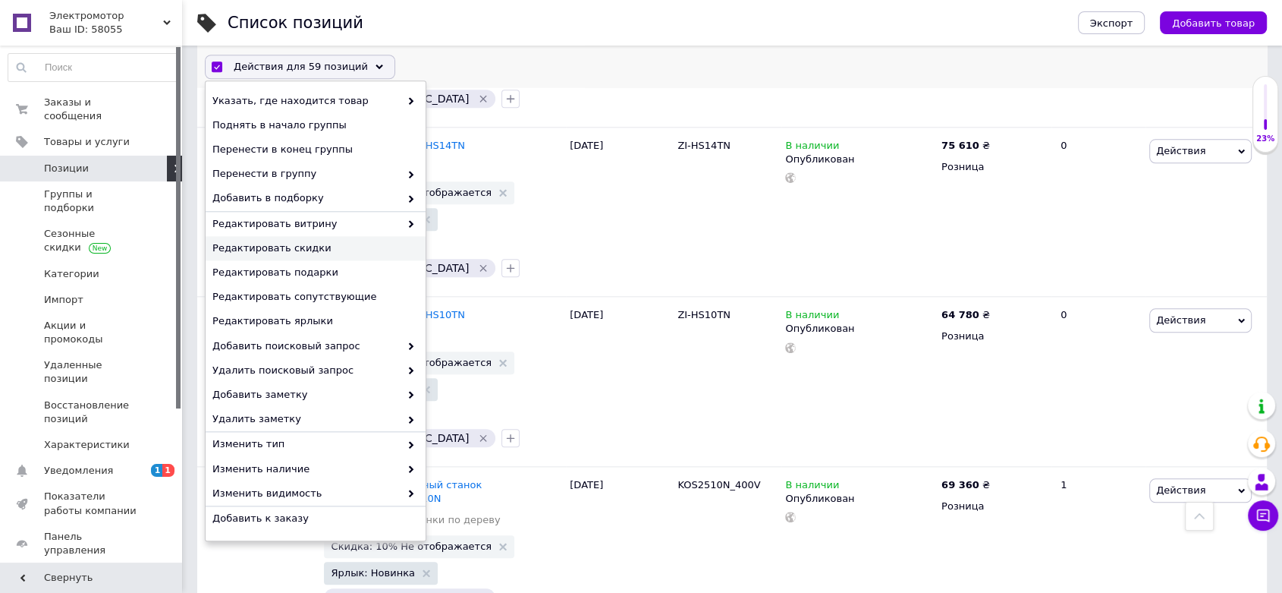
click at [273, 247] on span "Редактировать скидки" at bounding box center [313, 248] width 203 height 14
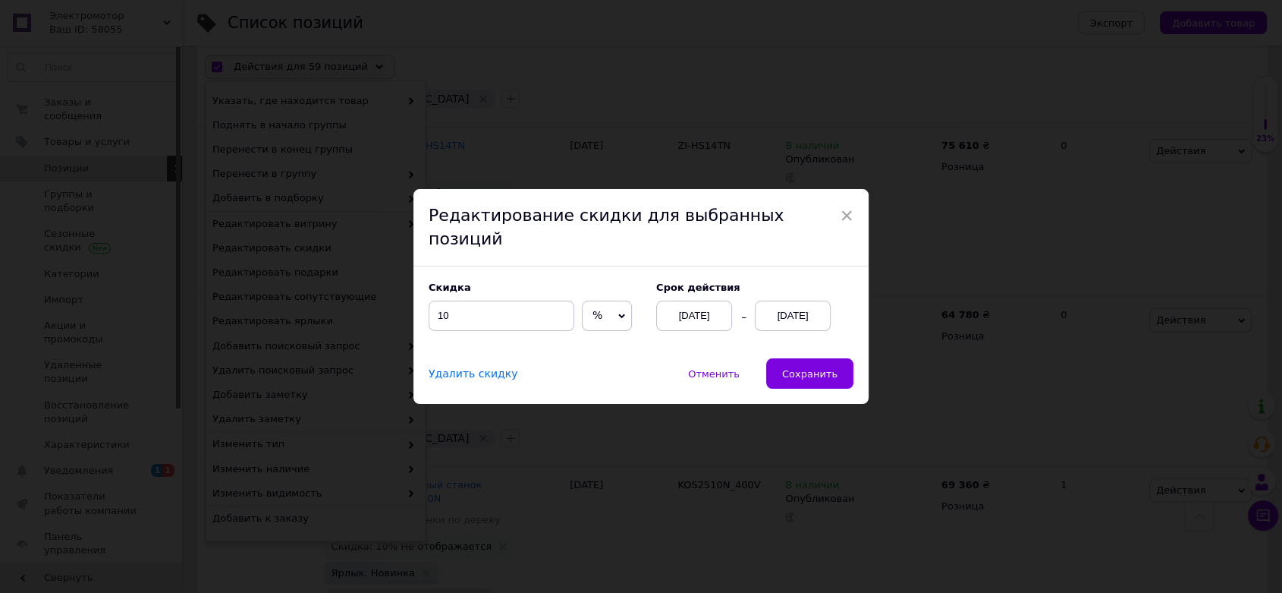
scroll to position [7277, 0]
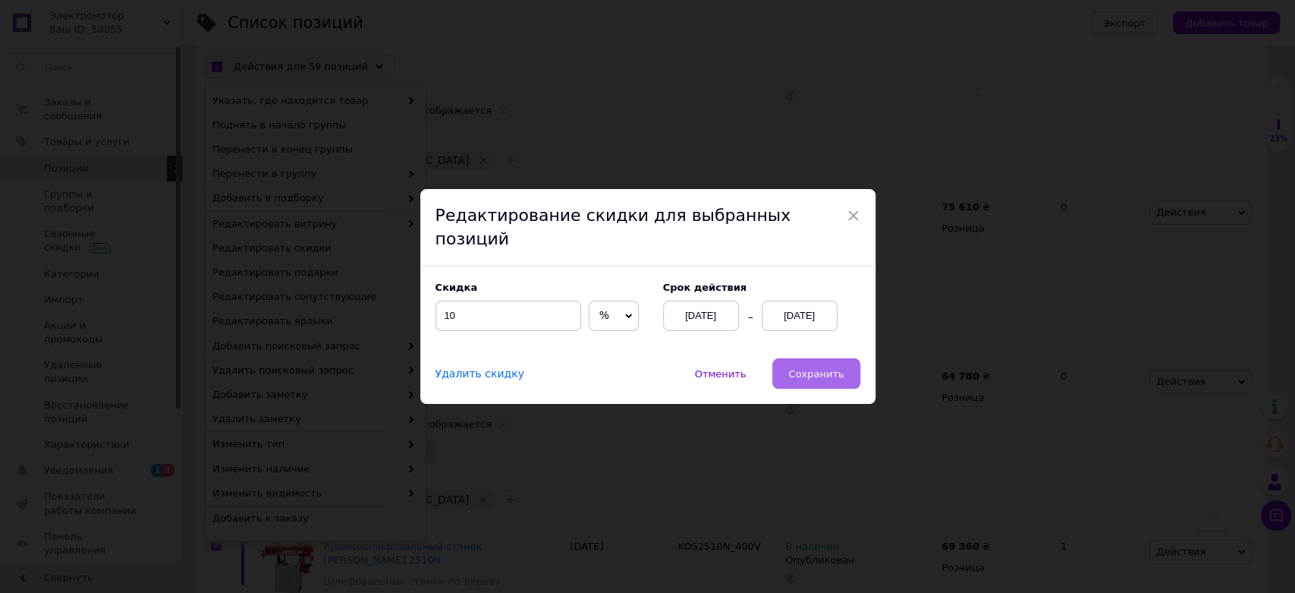
click at [783, 362] on button "Сохранить" at bounding box center [815, 373] width 87 height 30
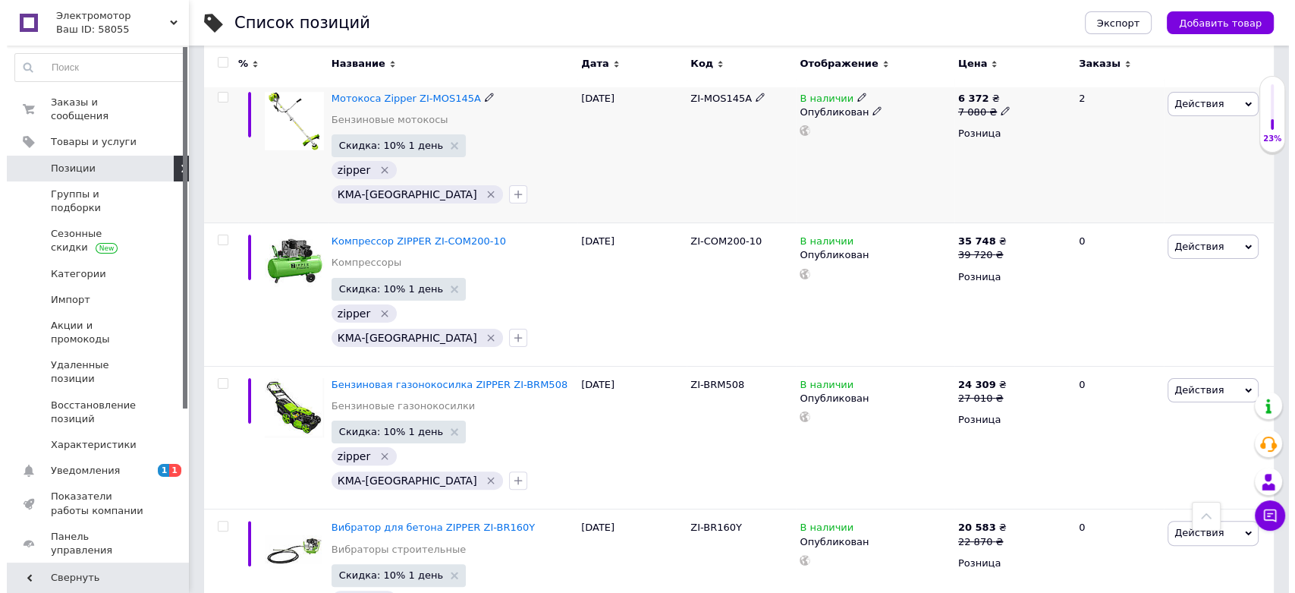
scroll to position [0, 0]
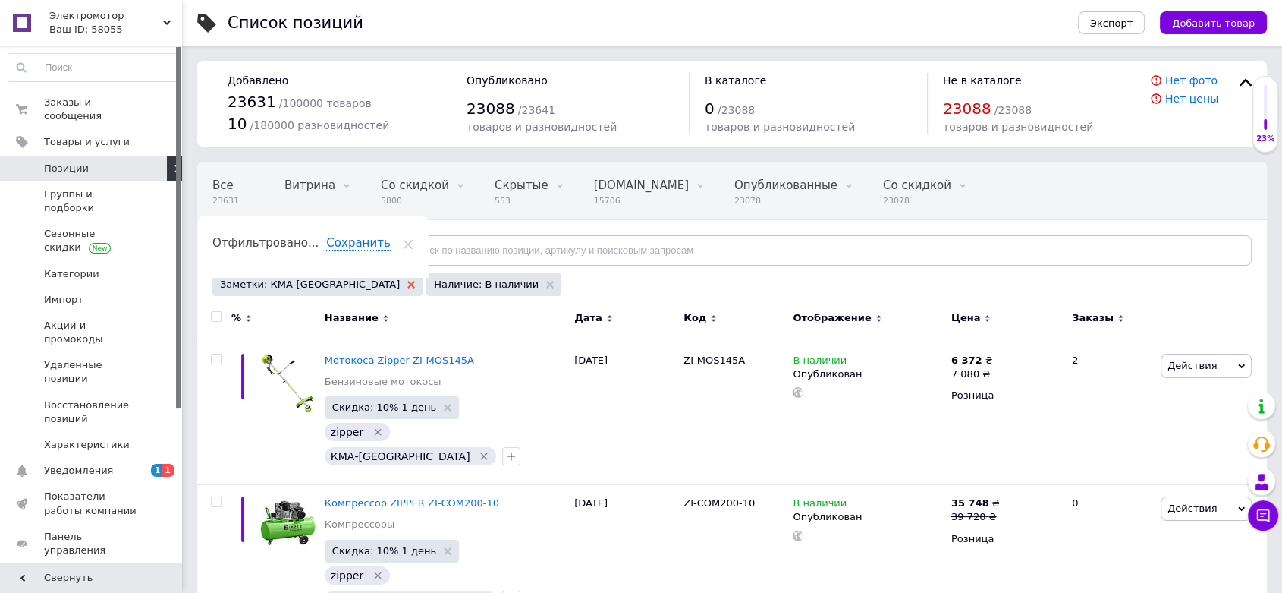
click at [407, 284] on icon at bounding box center [411, 285] width 8 height 8
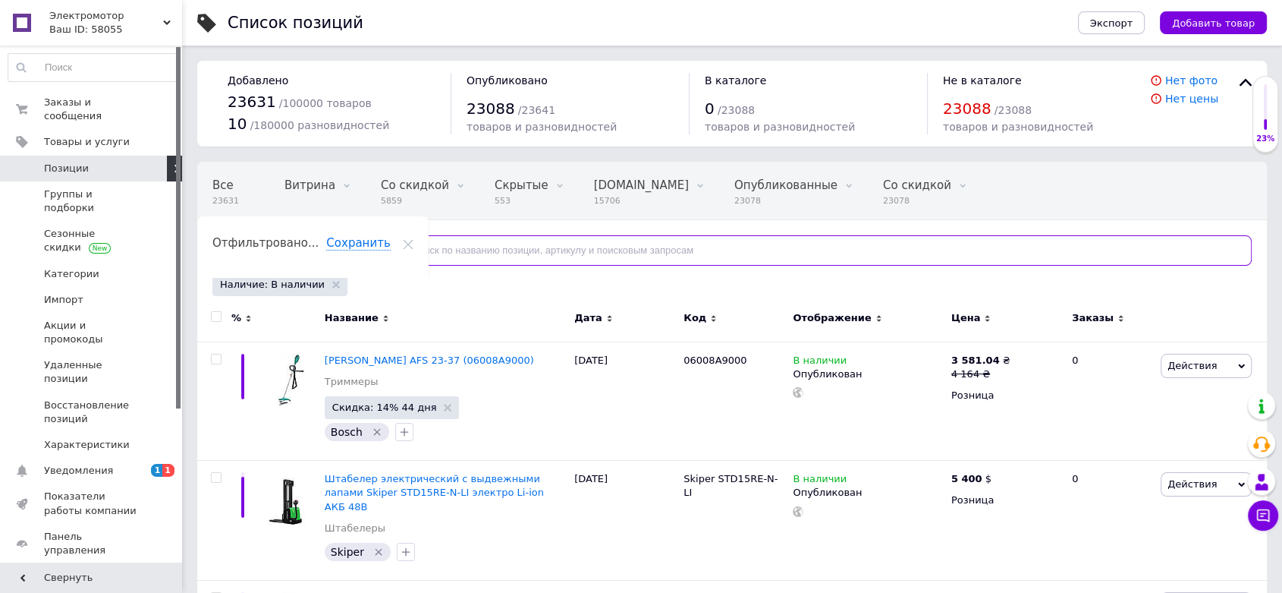
click at [401, 248] on input "text" at bounding box center [818, 250] width 867 height 30
paste input "Metabo PS 7500S"
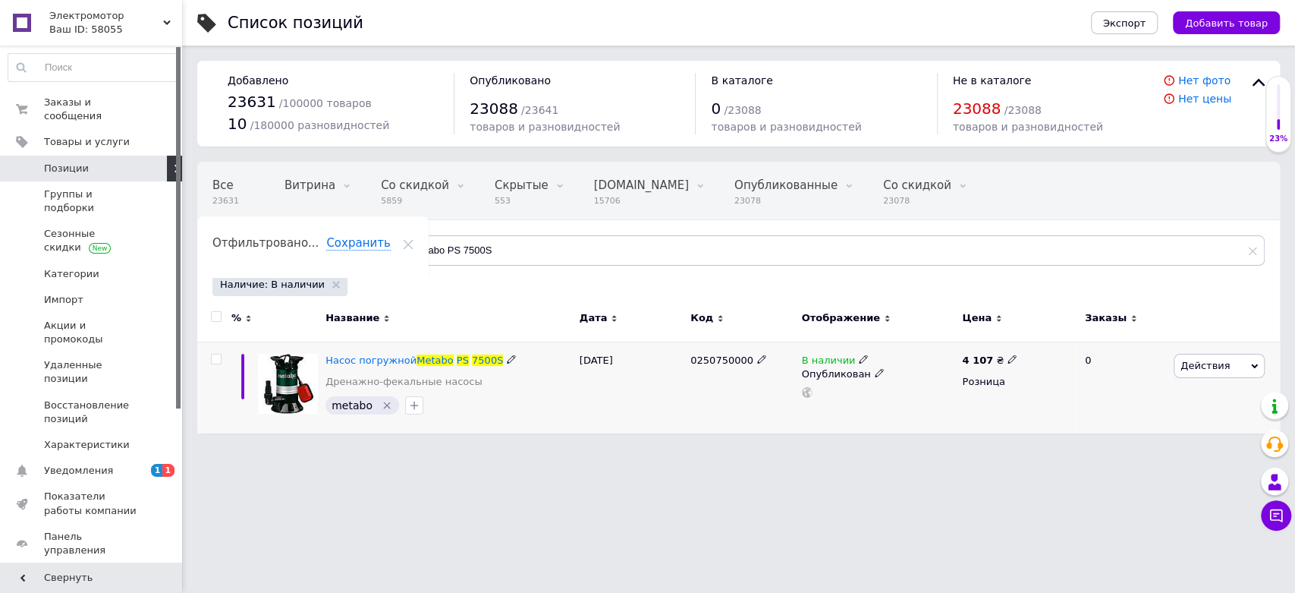
click at [1008, 358] on icon at bounding box center [1012, 358] width 9 height 9
drag, startPoint x: 1026, startPoint y: 342, endPoint x: 1062, endPoint y: 344, distance: 36.5
click at [1062, 344] on input "4107" at bounding box center [1080, 343] width 115 height 30
click at [945, 412] on div "В наличии Опубликован" at bounding box center [878, 387] width 161 height 92
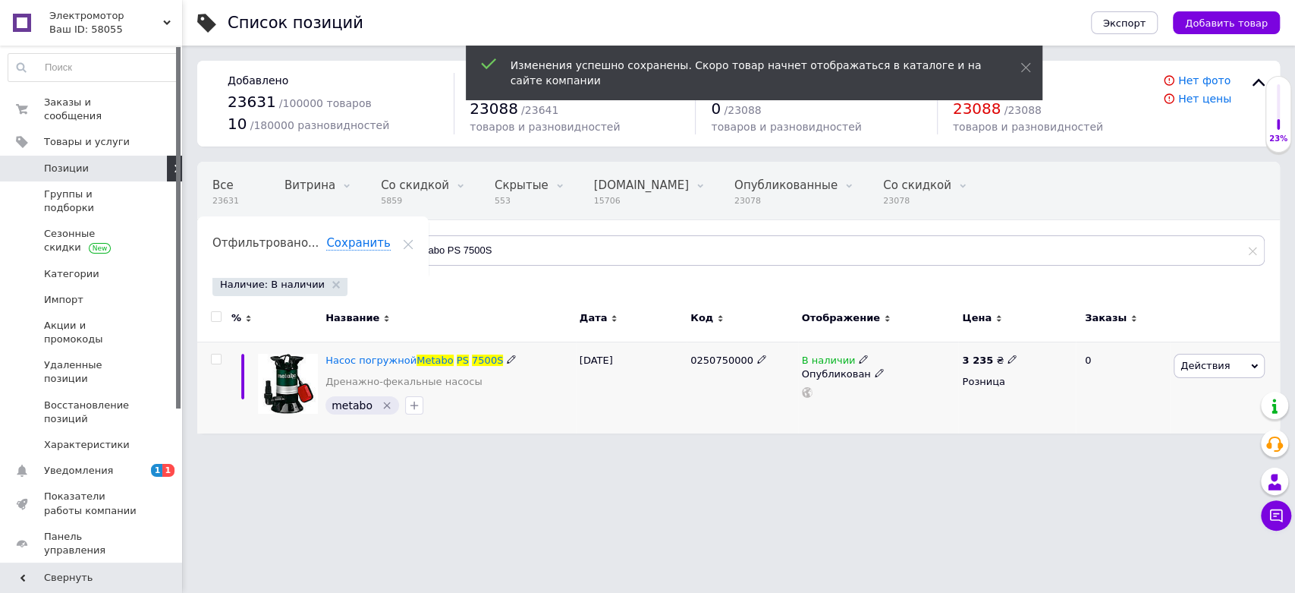
click at [220, 357] on input "checkbox" at bounding box center [216, 359] width 10 height 10
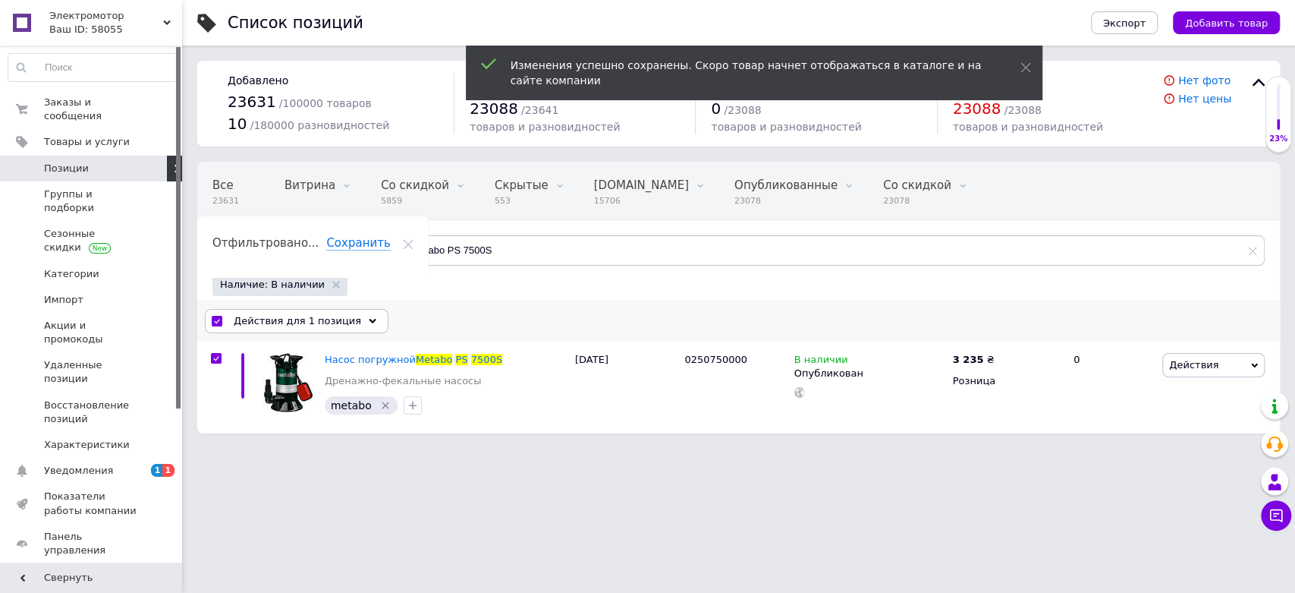
click at [262, 321] on span "Действия для 1 позиция" at bounding box center [297, 321] width 127 height 14
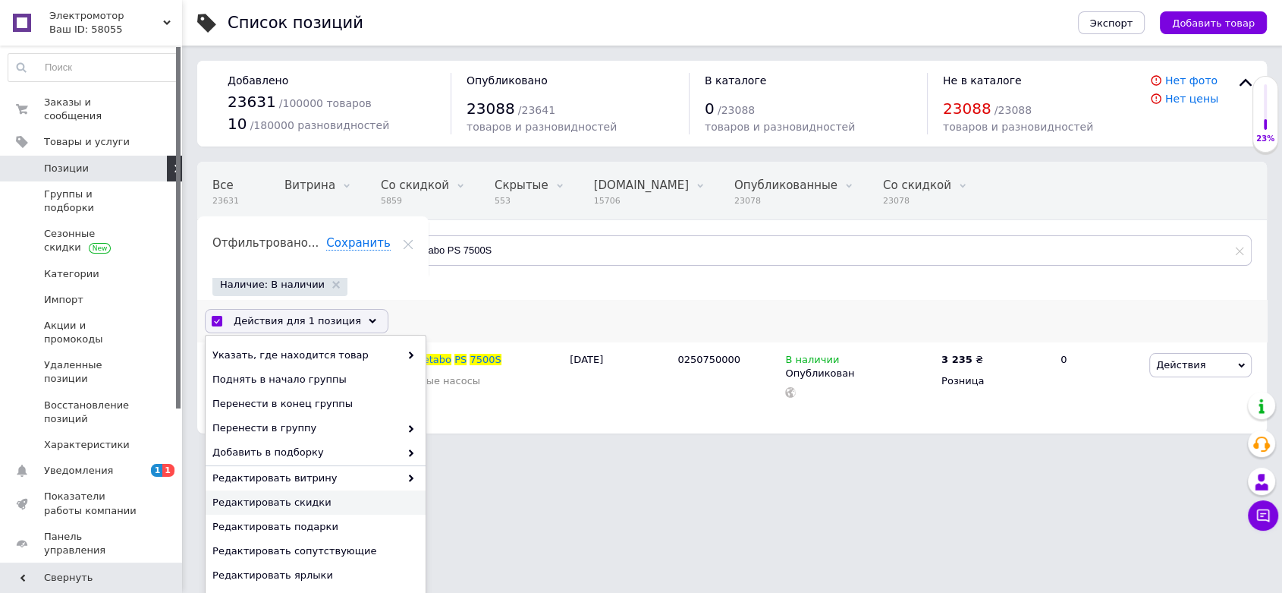
click at [321, 498] on span "Редактировать скидки" at bounding box center [313, 503] width 203 height 14
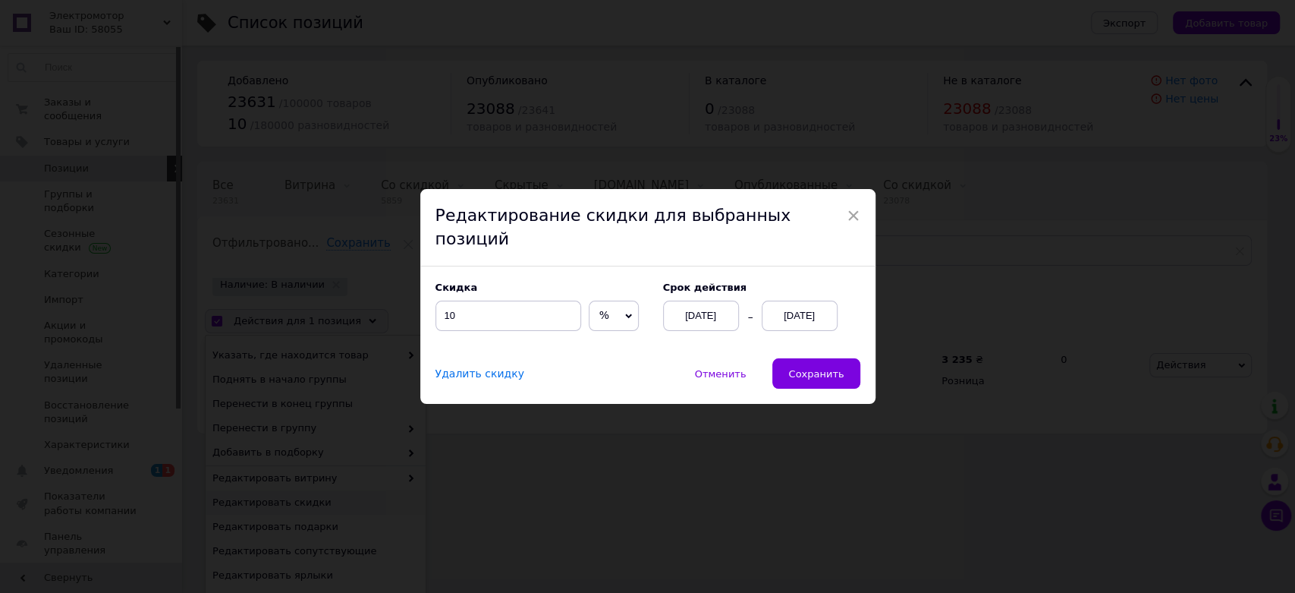
click at [796, 304] on div "[DATE]" at bounding box center [800, 315] width 76 height 30
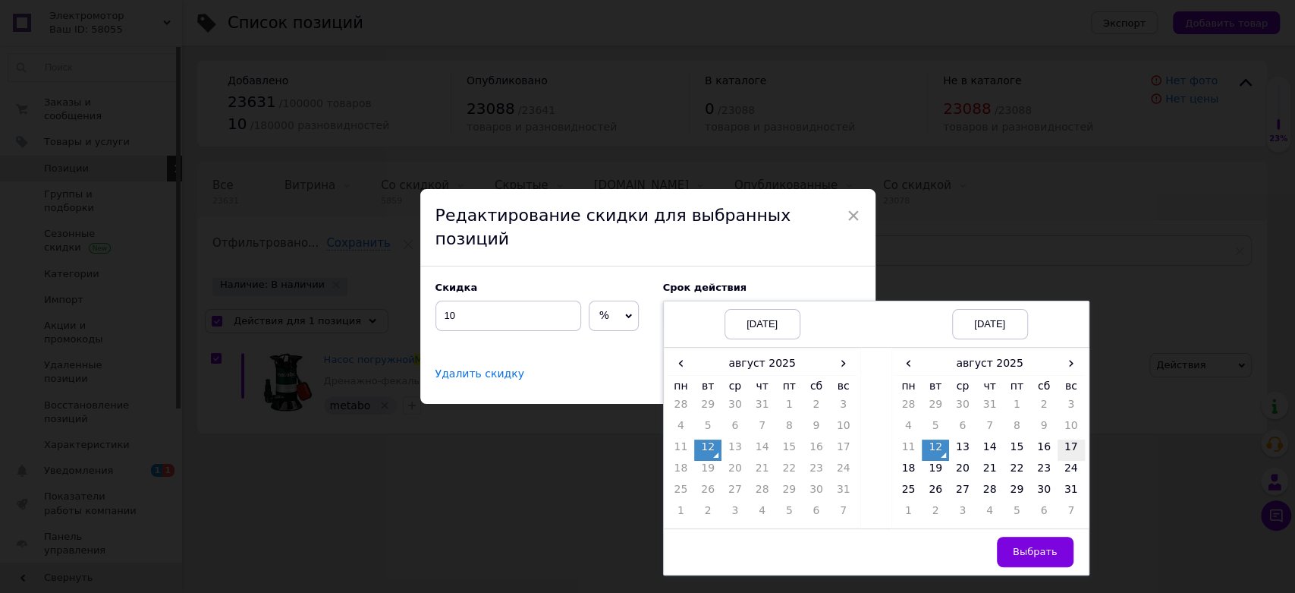
click at [1068, 439] on td "17" at bounding box center [1071, 449] width 27 height 21
click at [1008, 542] on button "Выбрать" at bounding box center [1035, 551] width 77 height 30
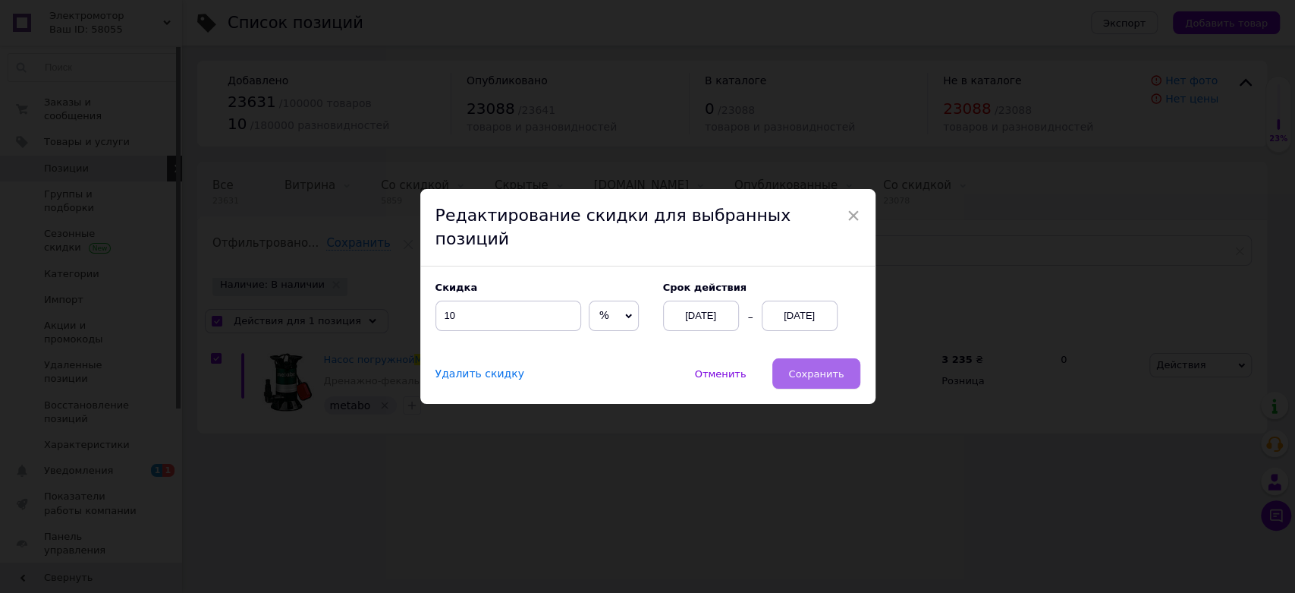
click at [844, 362] on button "Сохранить" at bounding box center [815, 373] width 87 height 30
